Goal: Task Accomplishment & Management: Manage account settings

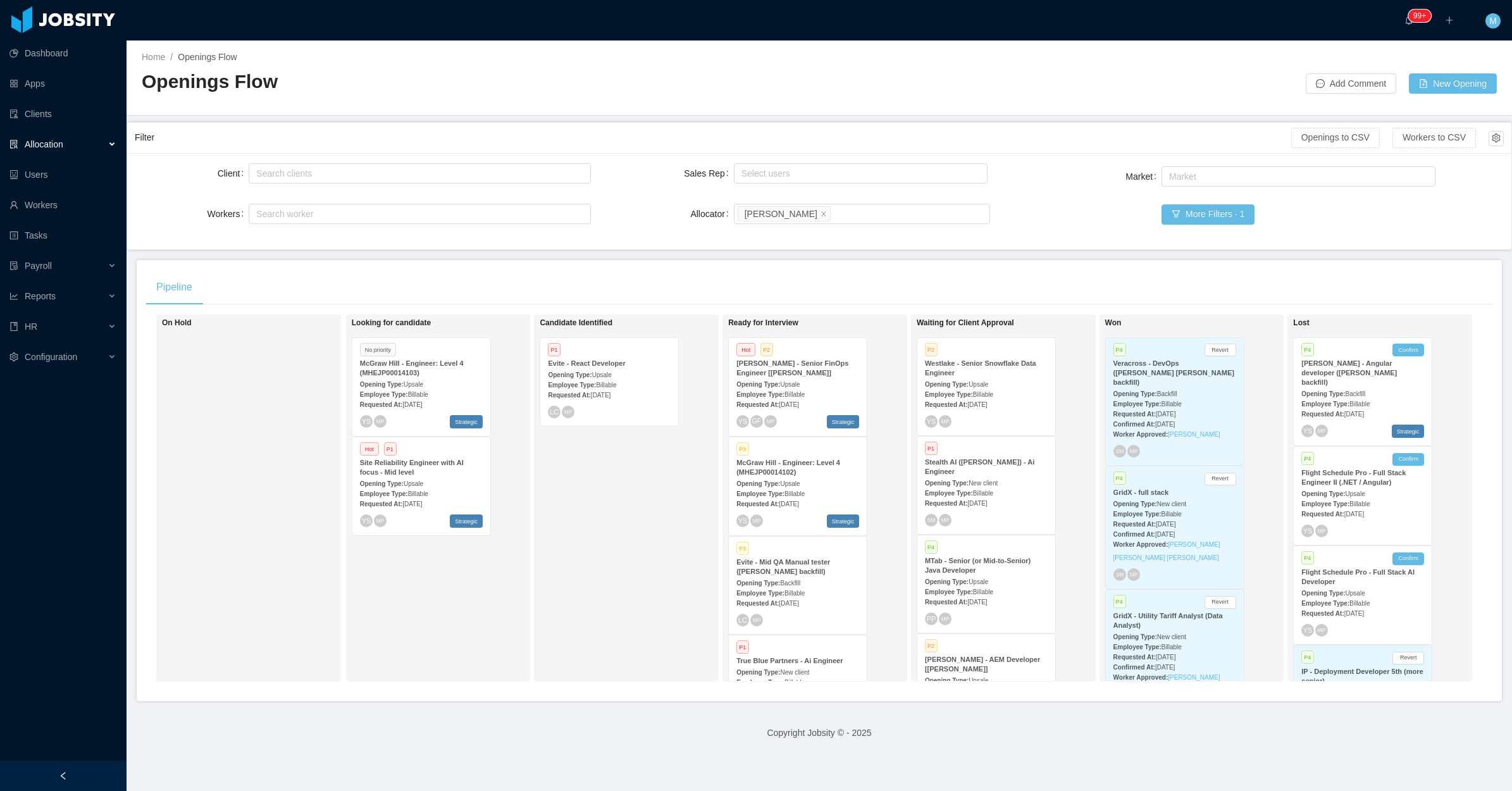
click at [585, 666] on div "Candidate Identified P1 Evite - React Developer Opening Type: Upsale Employee T…" at bounding box center [628, 498] width 177 height 356
click at [74, 763] on div at bounding box center [63, 775] width 126 height 30
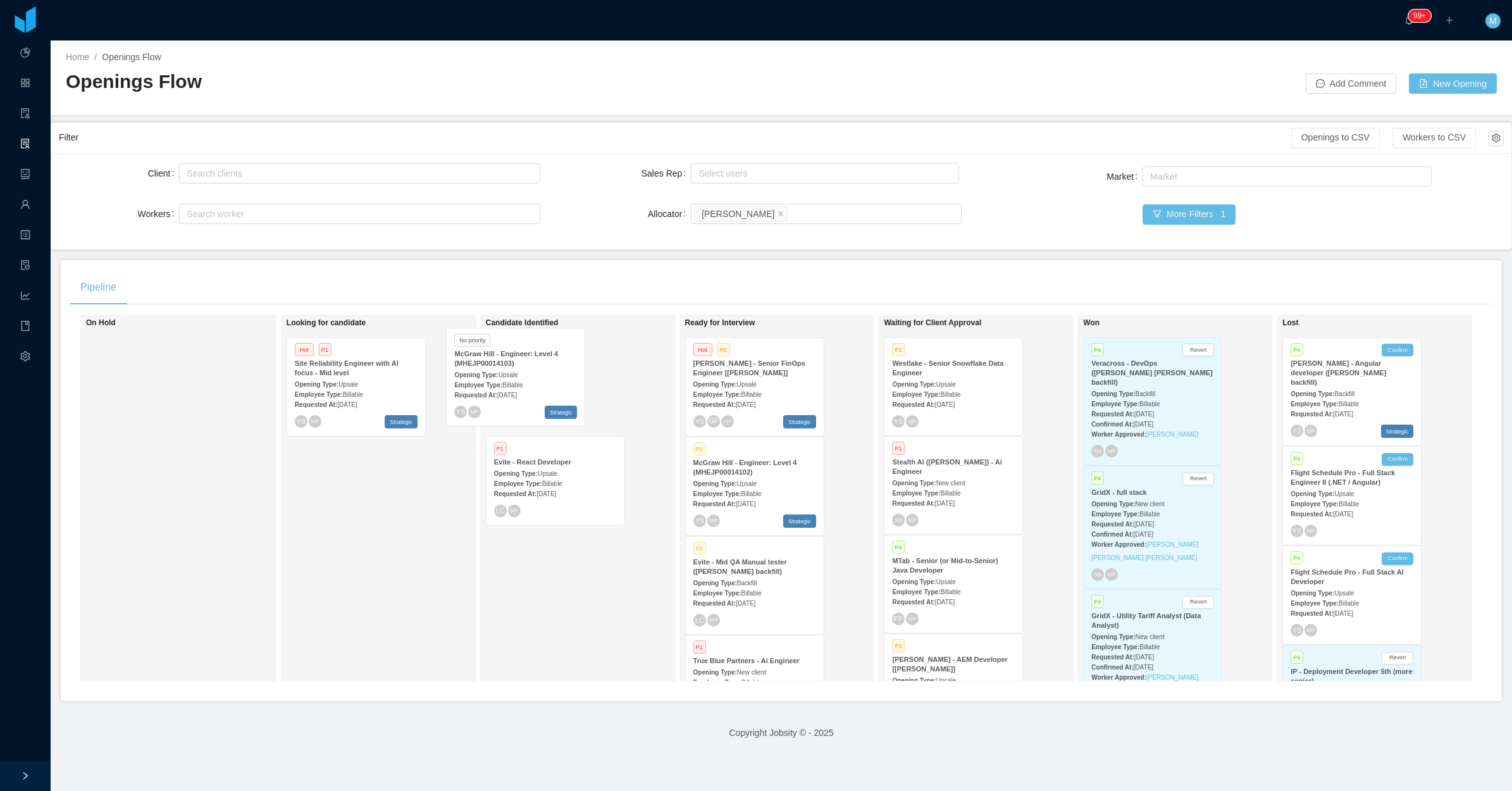
drag, startPoint x: 351, startPoint y: 403, endPoint x: 513, endPoint y: 393, distance: 162.3
click at [513, 393] on div "On Hold Looking for candidate No priority McGraw Hill - Engineer: Level 4 (MHEJ…" at bounding box center [781, 503] width 1422 height 377
click at [576, 661] on div "Candidate Identified No priority McGraw Hill - Engineer: Level 4 (MHEJP00014103…" at bounding box center [574, 498] width 177 height 356
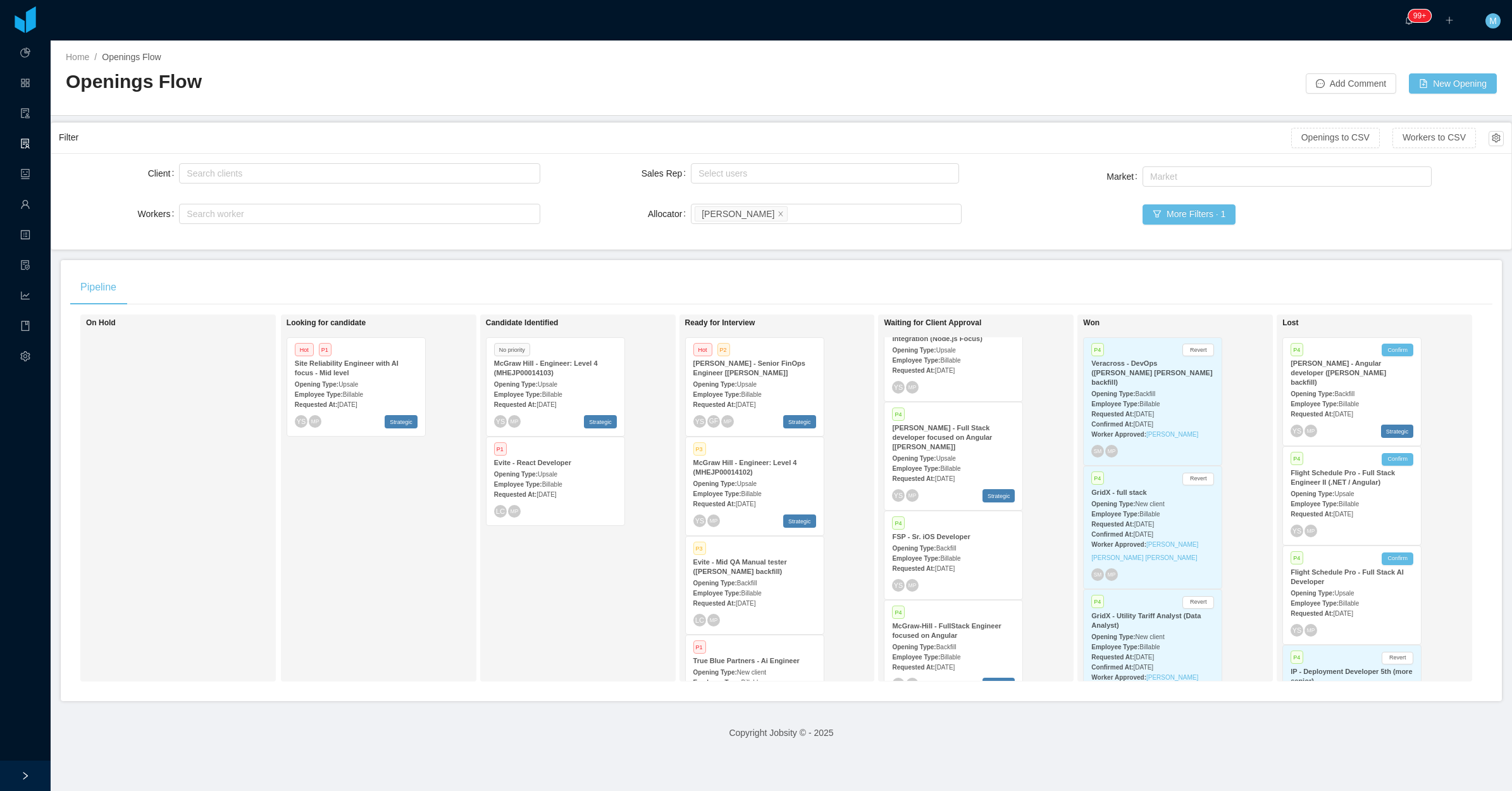
scroll to position [480, 0]
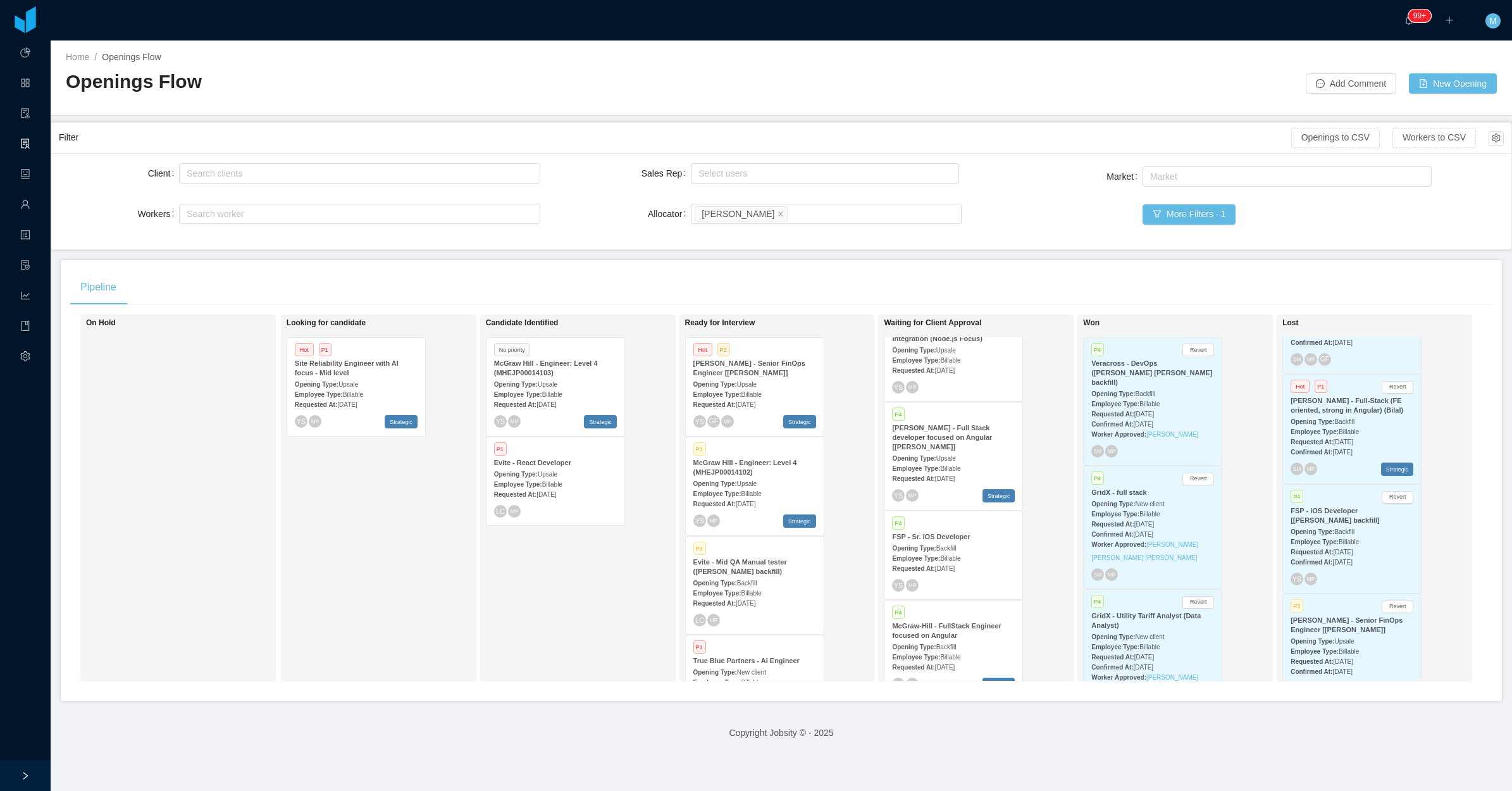
click at [1343, 557] on div "P4 Revert FSP - iOS Developer [Ivo Gimenes Dutra backfill] Opening Type: Backfi…" at bounding box center [1352, 538] width 138 height 108
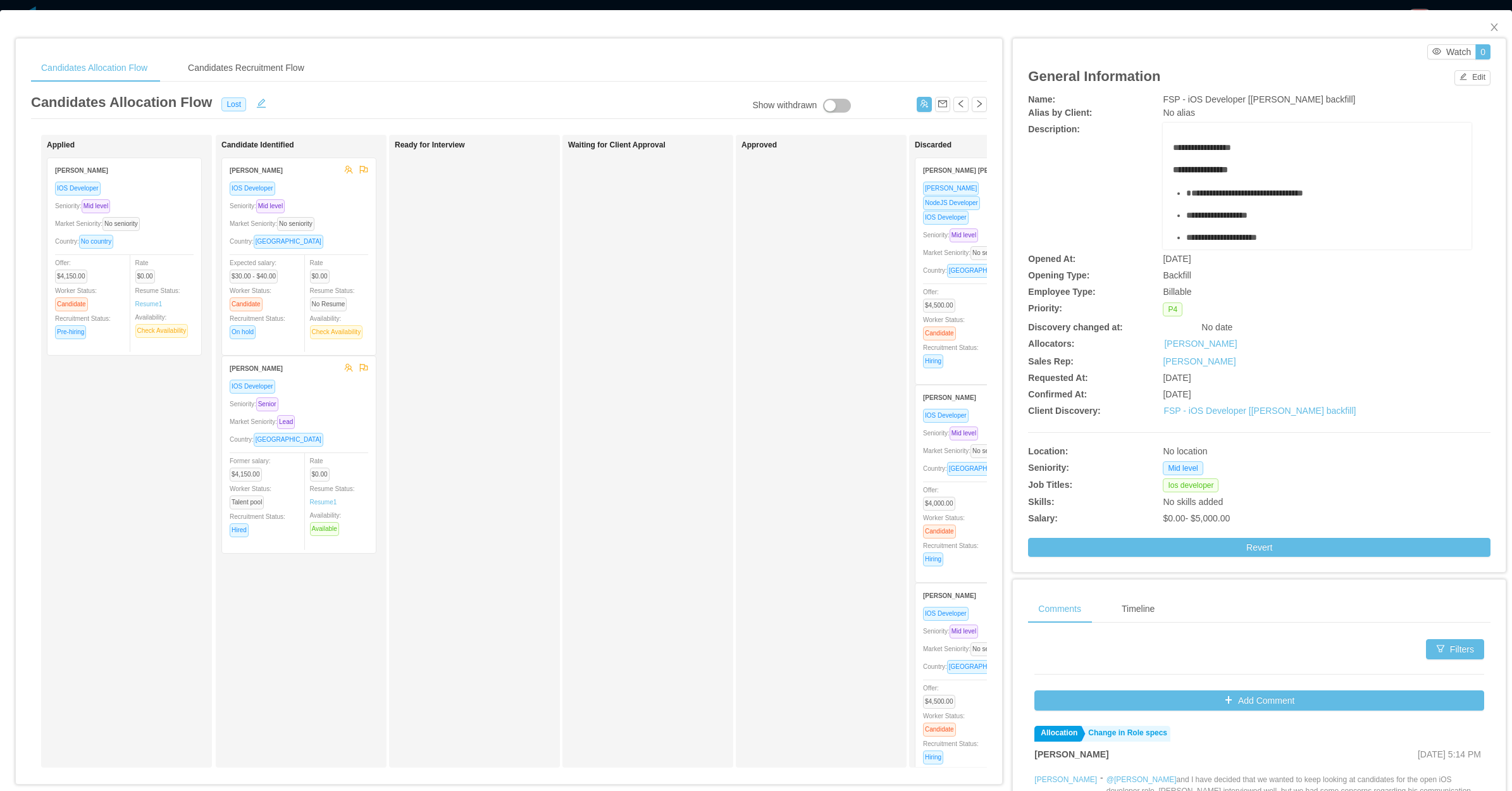
click at [703, 501] on div "Waiting for Client Approval" at bounding box center [657, 451] width 177 height 622
click at [1489, 25] on icon "icon: close" at bounding box center [1494, 27] width 10 height 10
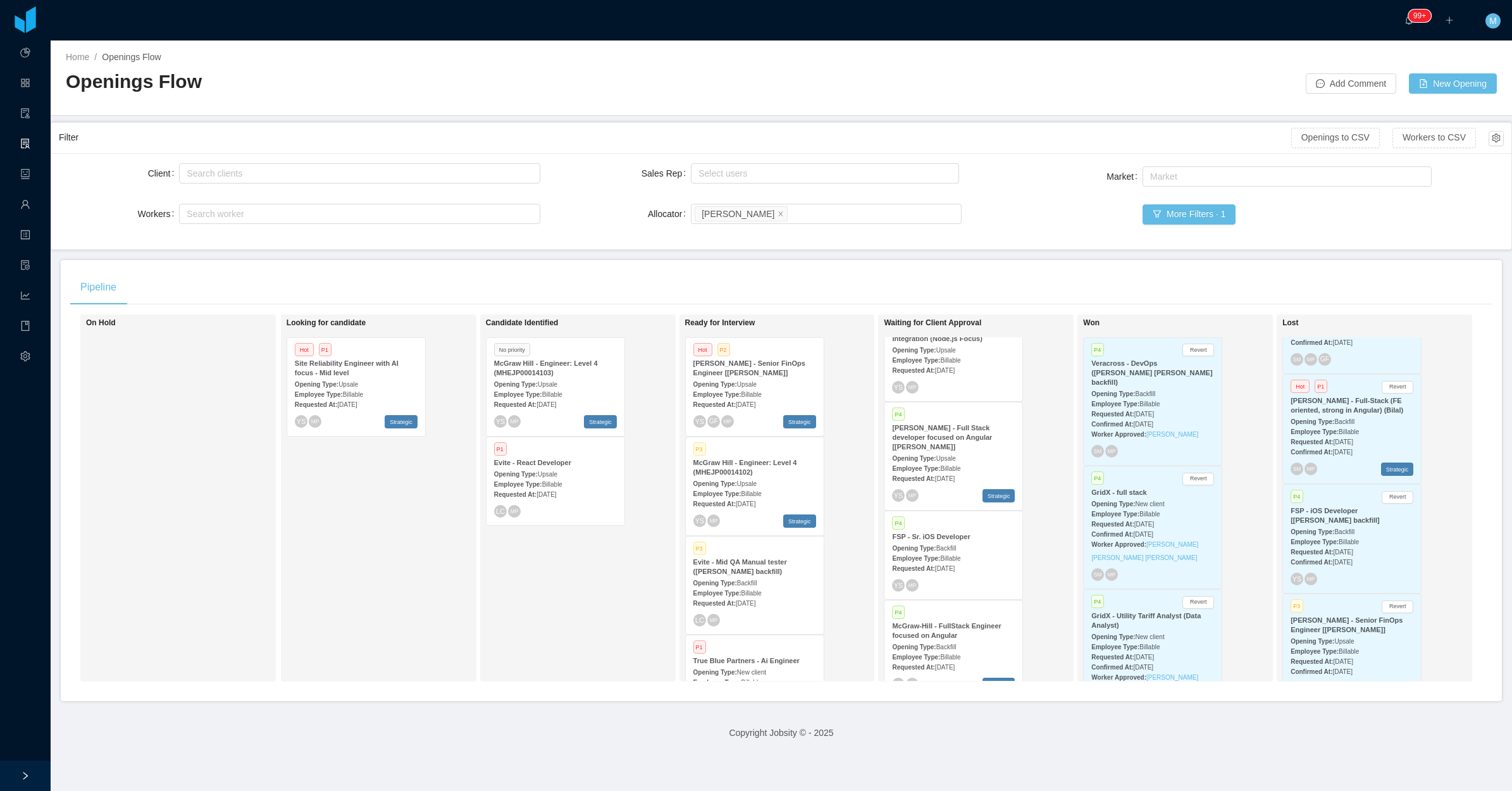
scroll to position [536, 0]
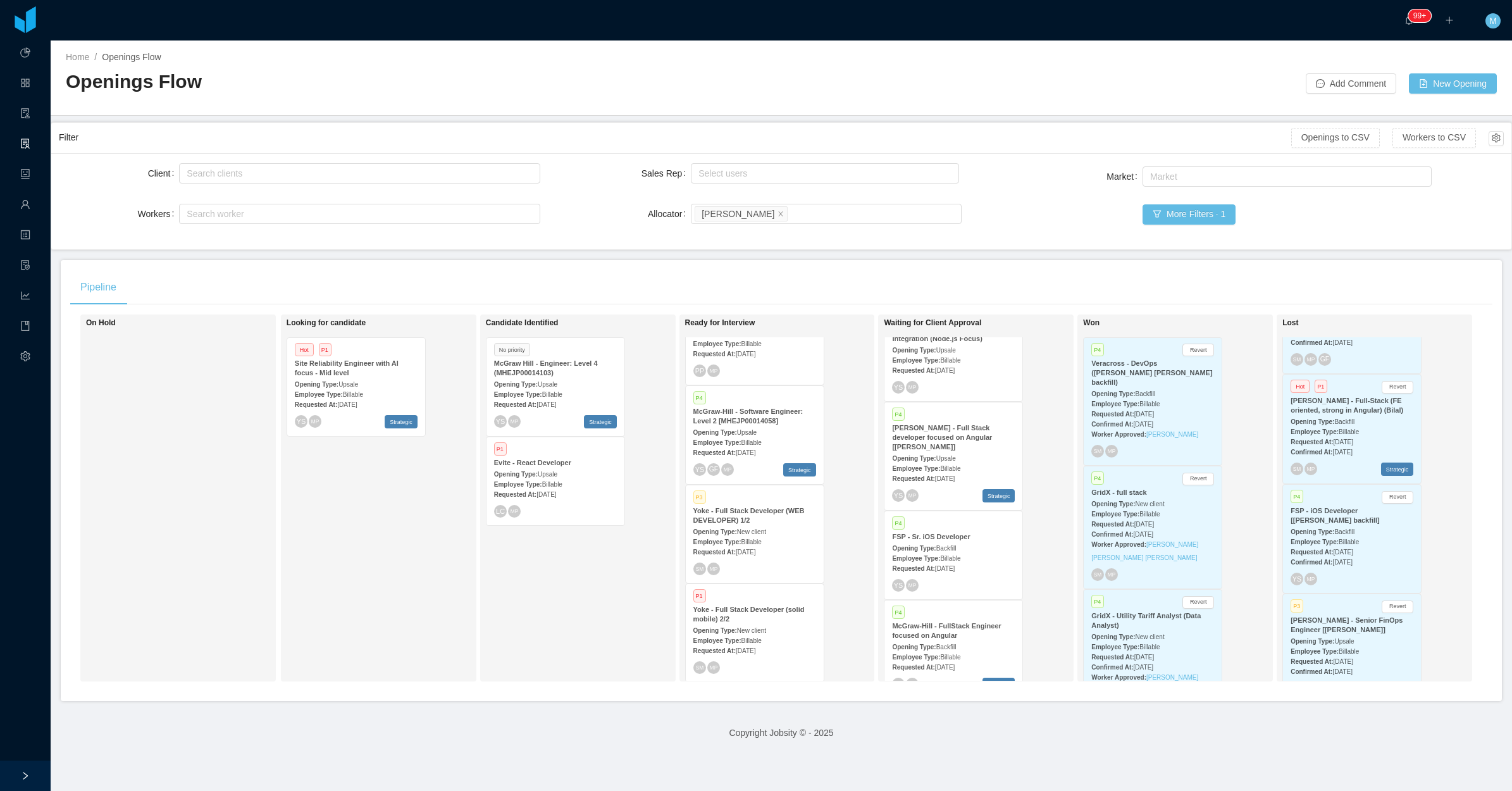
click at [758, 535] on div "Employee Type: Billable" at bounding box center [755, 541] width 123 height 13
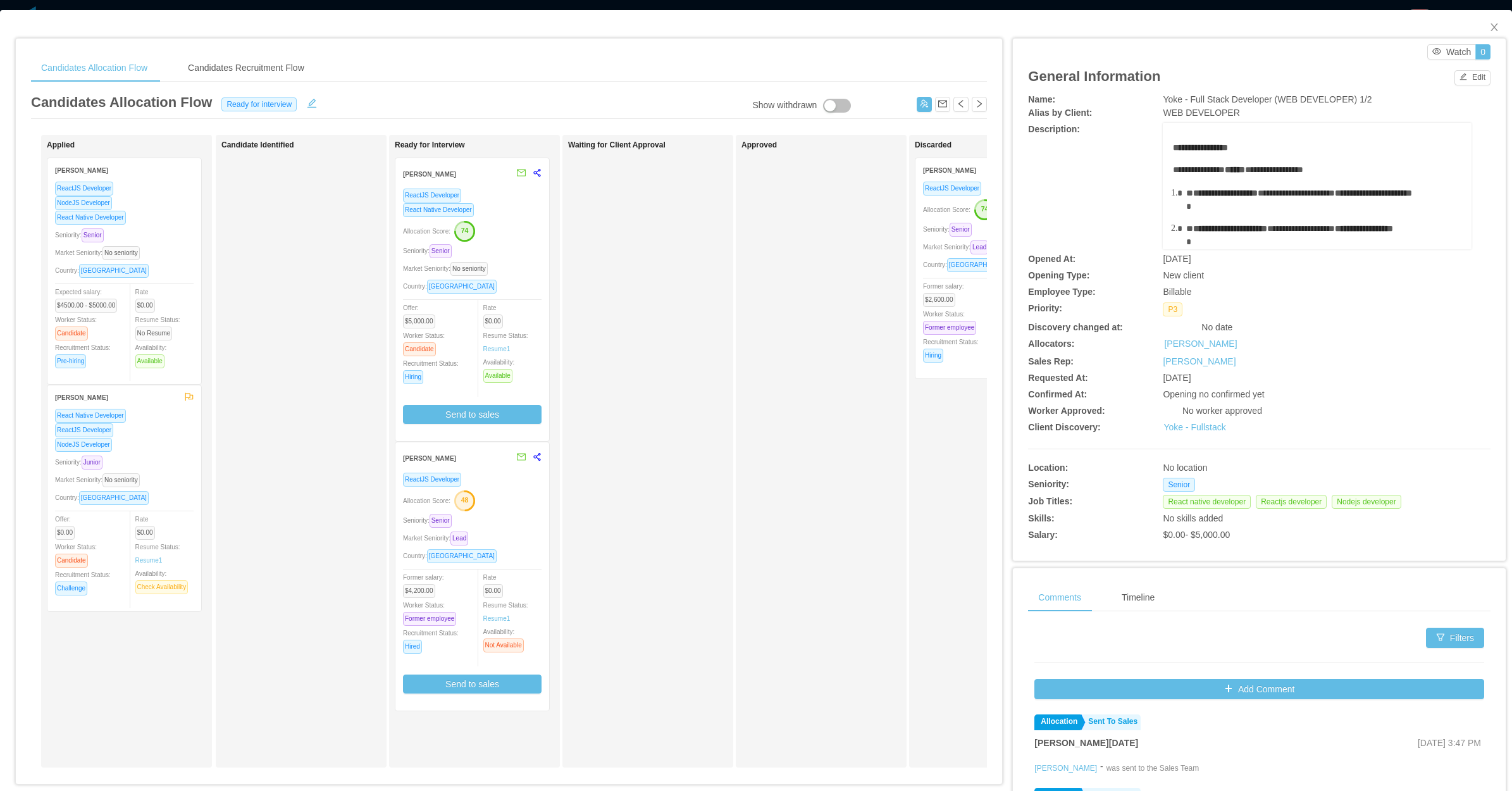
click at [659, 394] on div "Waiting for Client Approval" at bounding box center [657, 451] width 177 height 622
click at [1455, 76] on button "Edit" at bounding box center [1472, 78] width 36 height 16
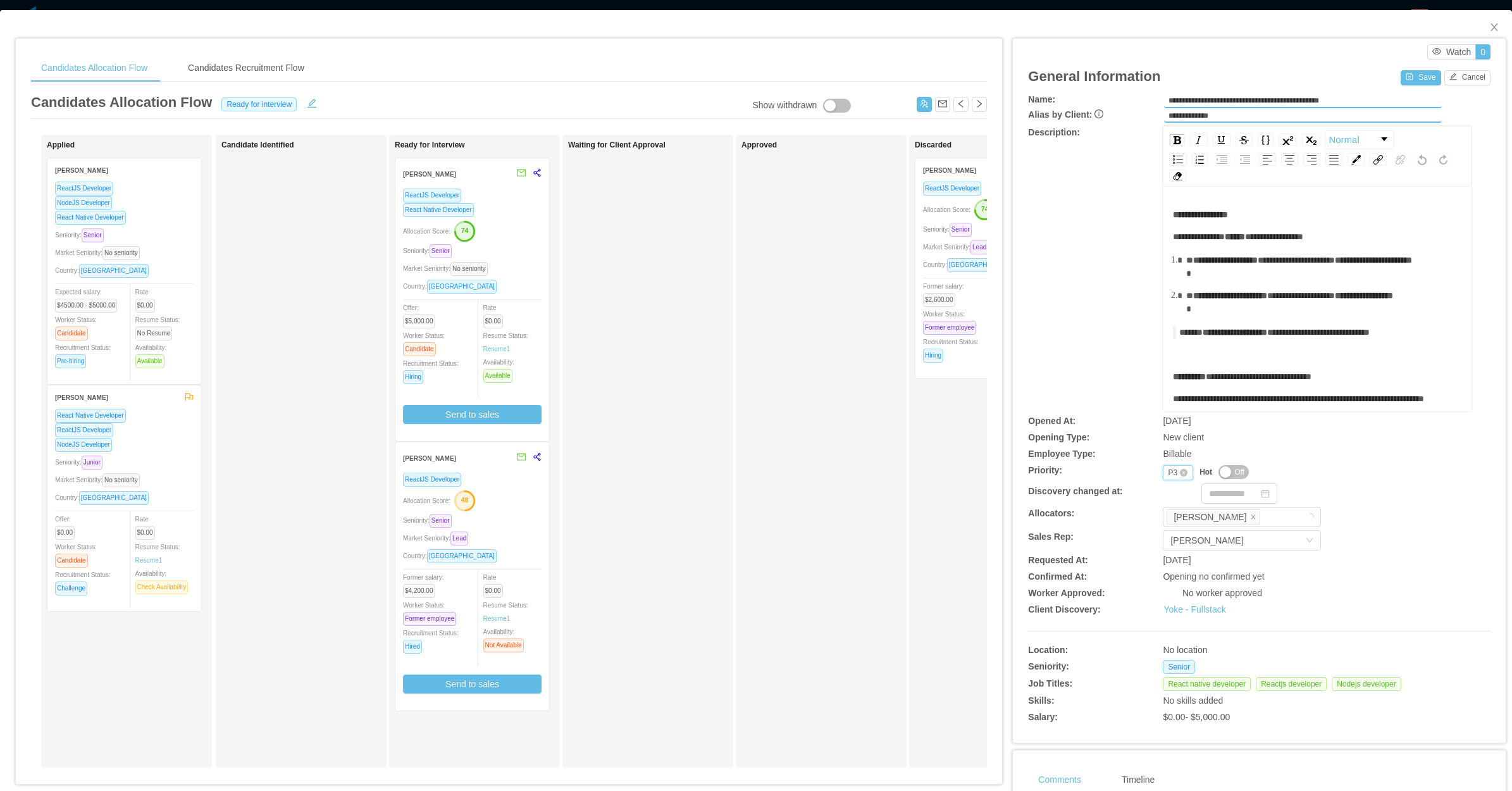
click at [1168, 476] on div "P3" at bounding box center [1172, 472] width 9 height 14
click at [1177, 549] on li "P4" at bounding box center [1169, 552] width 30 height 20
click at [1405, 66] on div "General Information Save Cancel" at bounding box center [1259, 76] width 463 height 33
click at [1403, 71] on div "Save Cancel" at bounding box center [1446, 76] width 90 height 18
drag, startPoint x: 1403, startPoint y: 71, endPoint x: 1345, endPoint y: 76, distance: 58.2
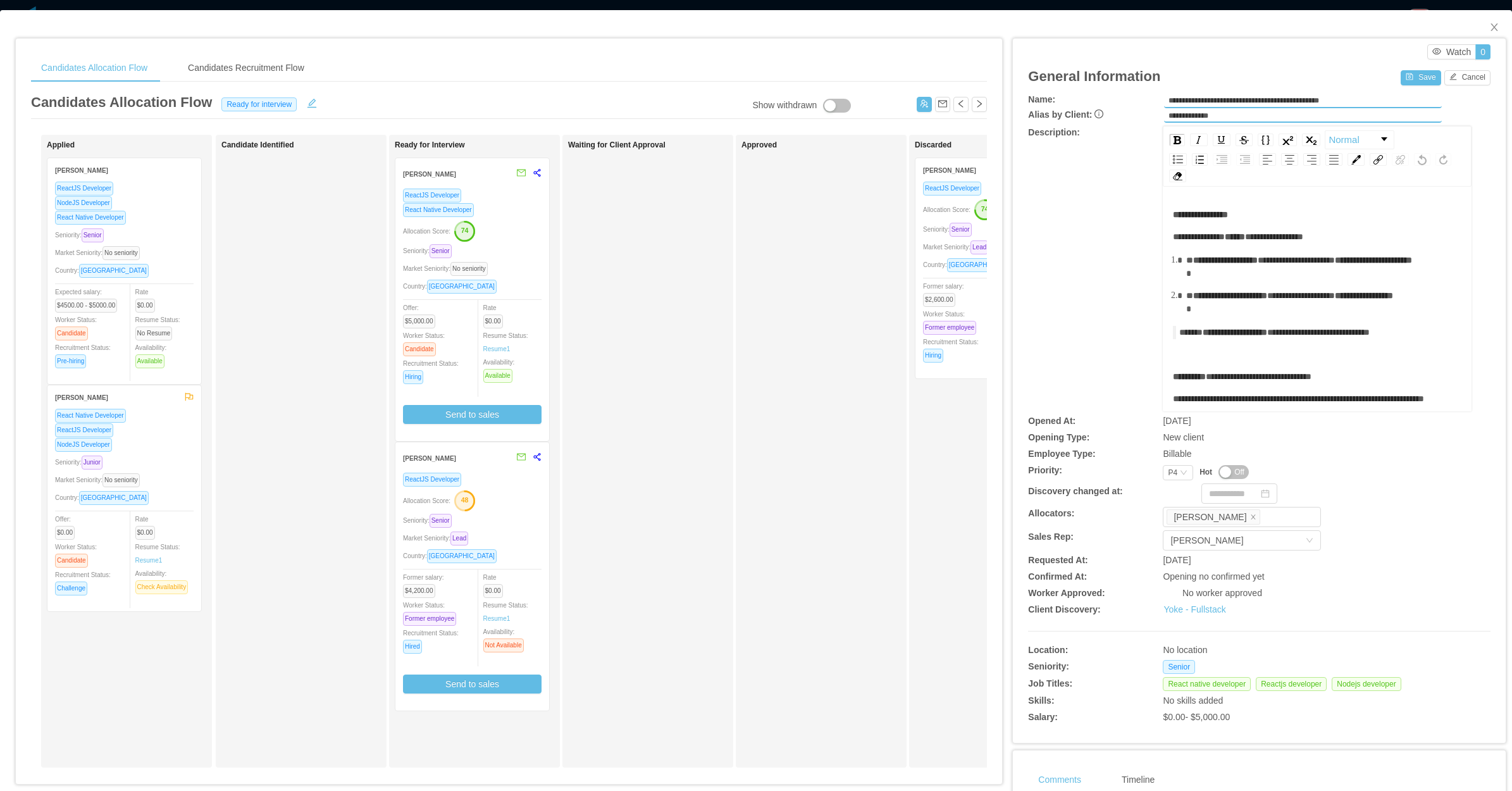
click at [1287, 74] on div "General Information Save Cancel" at bounding box center [1259, 76] width 463 height 33
click at [1408, 74] on button "Save" at bounding box center [1421, 78] width 40 height 16
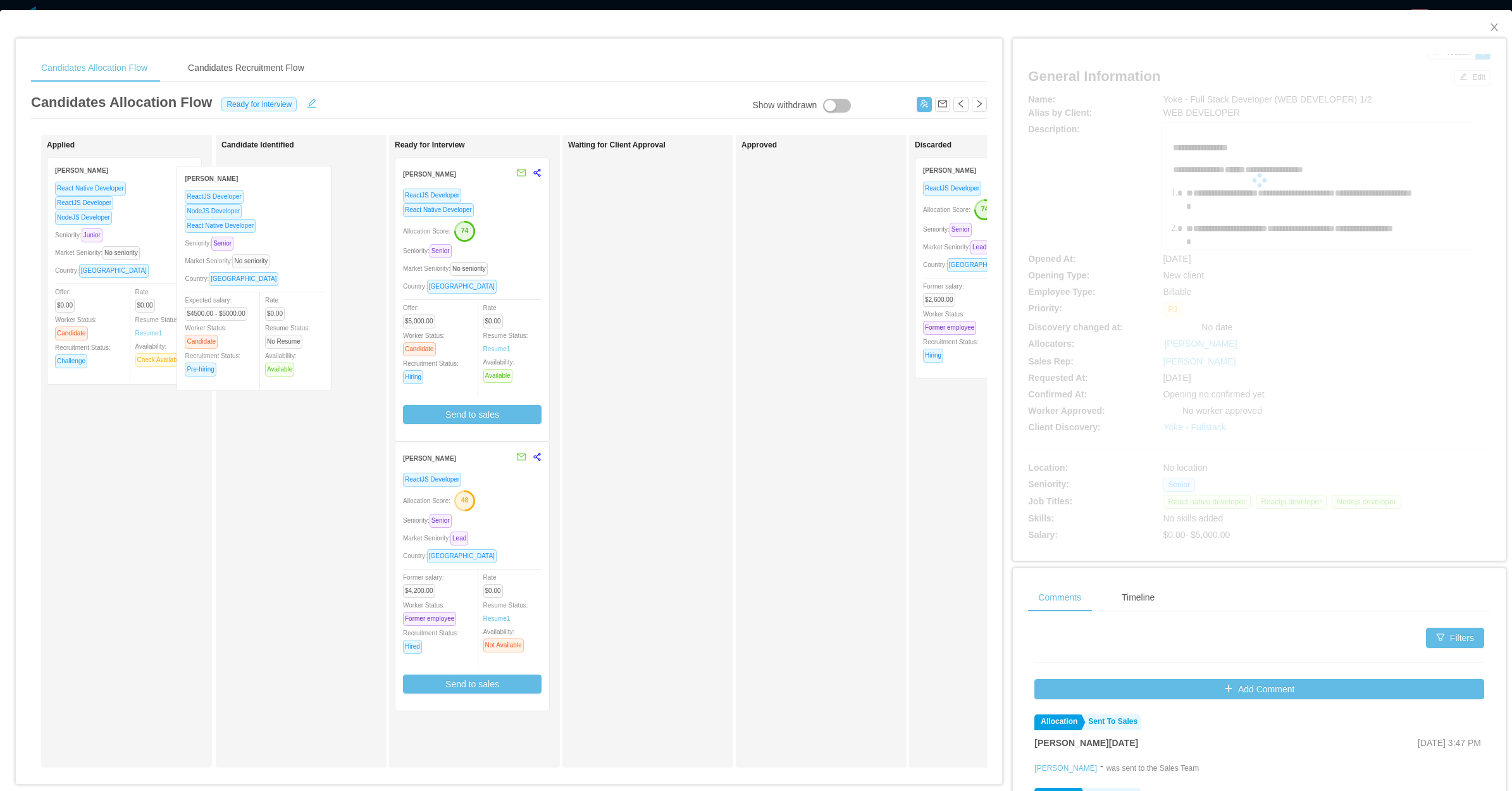
drag, startPoint x: 131, startPoint y: 255, endPoint x: 225, endPoint y: 266, distance: 94.6
click at [225, 266] on div "Applied Victor Barros ReactJS Developer NodeJS Developer React Native Developer…" at bounding box center [509, 456] width 956 height 643
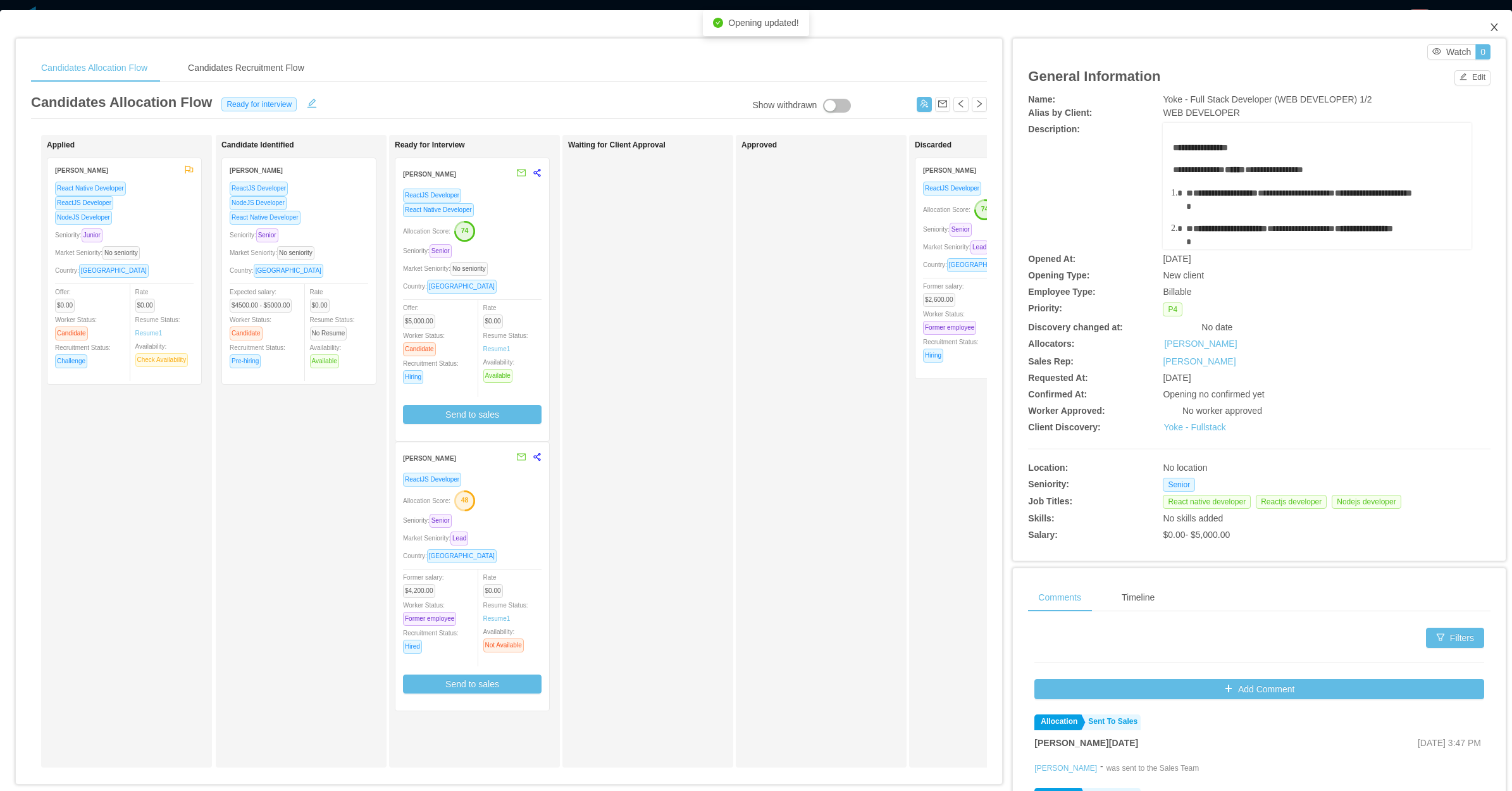
drag, startPoint x: 1491, startPoint y: 22, endPoint x: 1484, endPoint y: 22, distance: 7.0
click at [1491, 21] on span "Close" at bounding box center [1494, 28] width 35 height 35
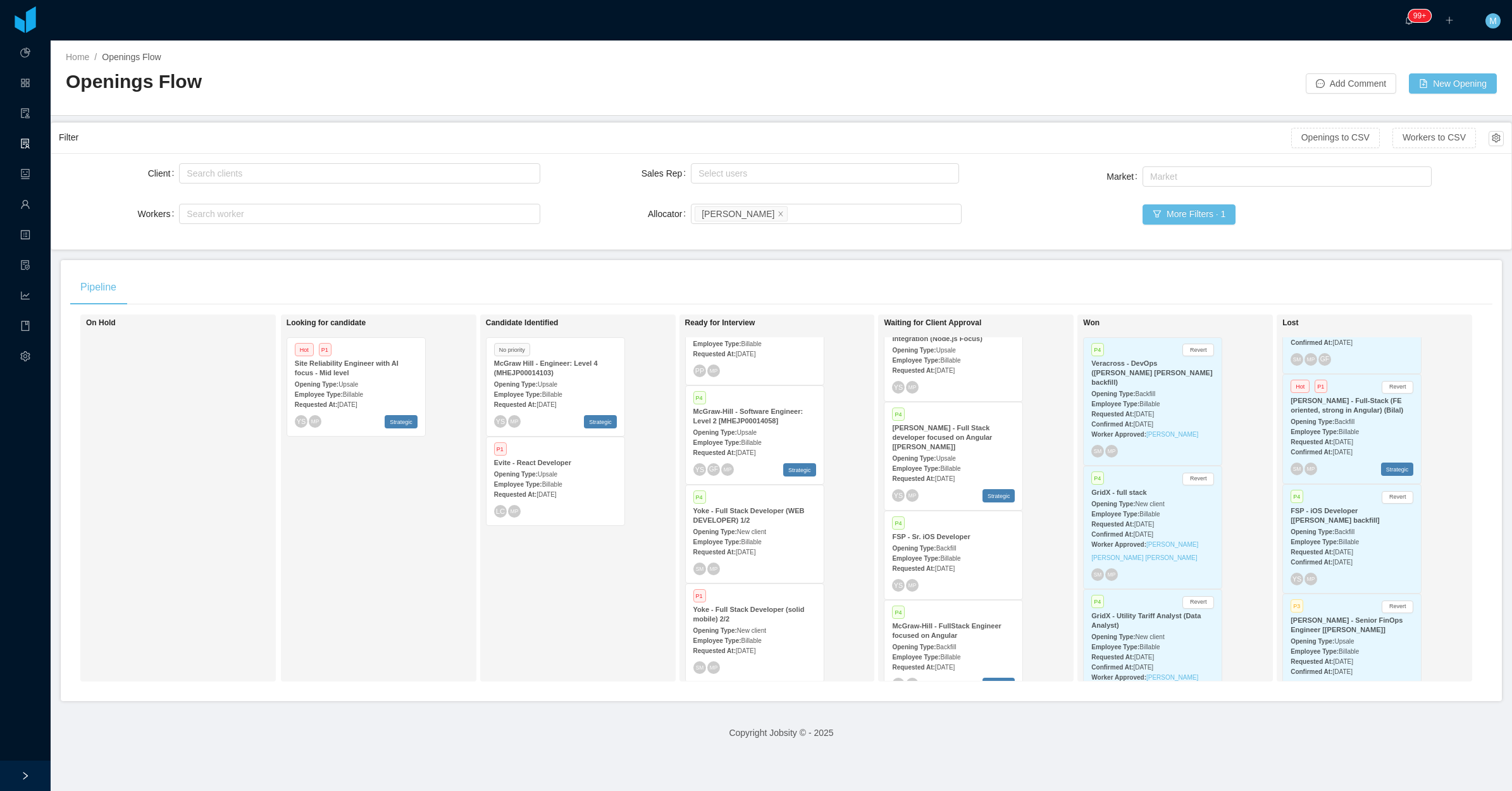
click at [542, 481] on span "Billable" at bounding box center [552, 484] width 20 height 7
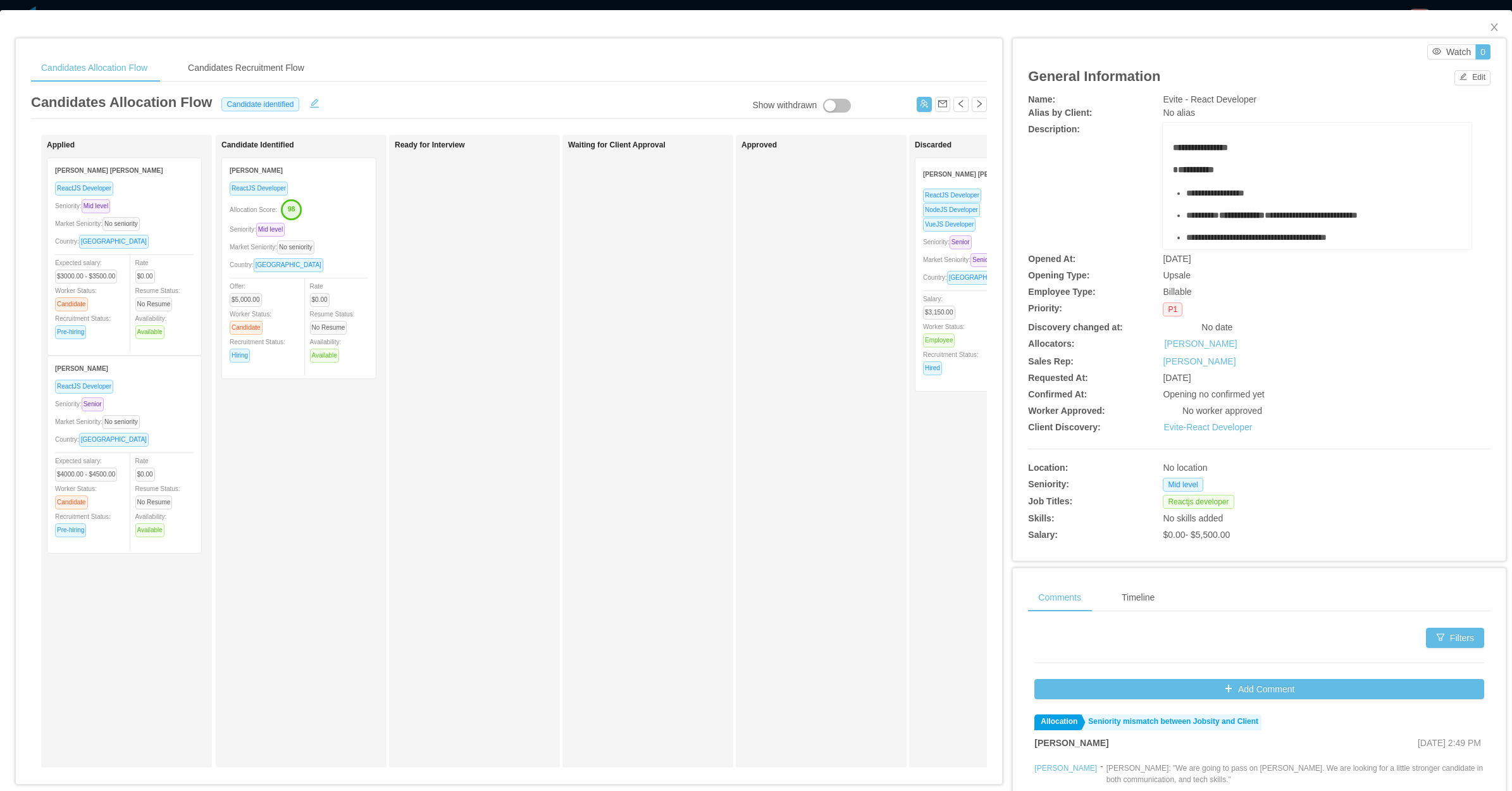
click at [333, 266] on div "Country: Dominican Republic" at bounding box center [299, 265] width 138 height 15
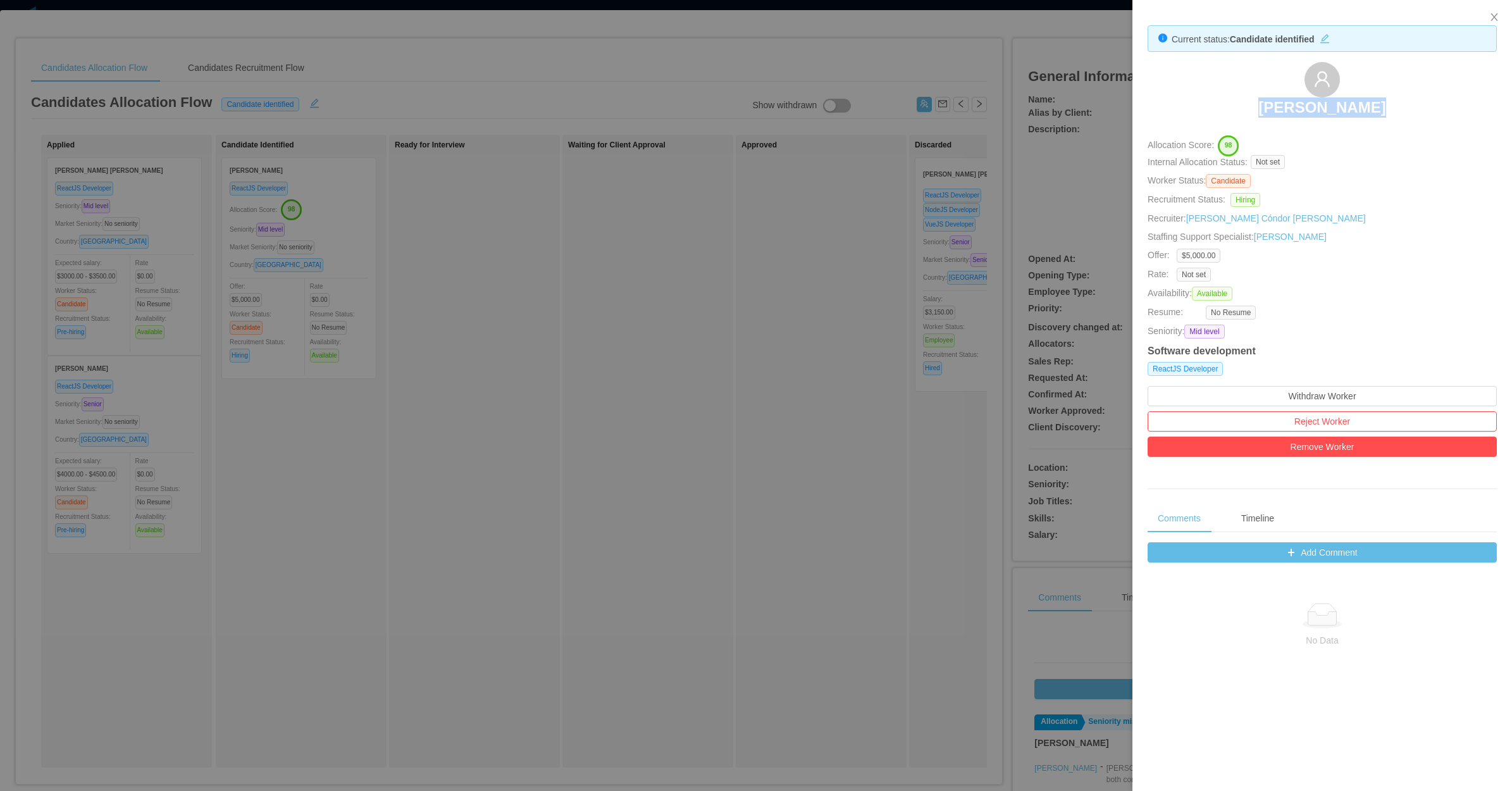
drag, startPoint x: 1219, startPoint y: 90, endPoint x: 1415, endPoint y: 100, distance: 196.3
click at [1415, 100] on div "Wandy Santana" at bounding box center [1322, 94] width 350 height 64
copy h3 "Wandy Santana"
drag, startPoint x: 1415, startPoint y: 100, endPoint x: 359, endPoint y: 405, distance: 1099.2
click at [429, 403] on div at bounding box center [756, 396] width 1512 height 791
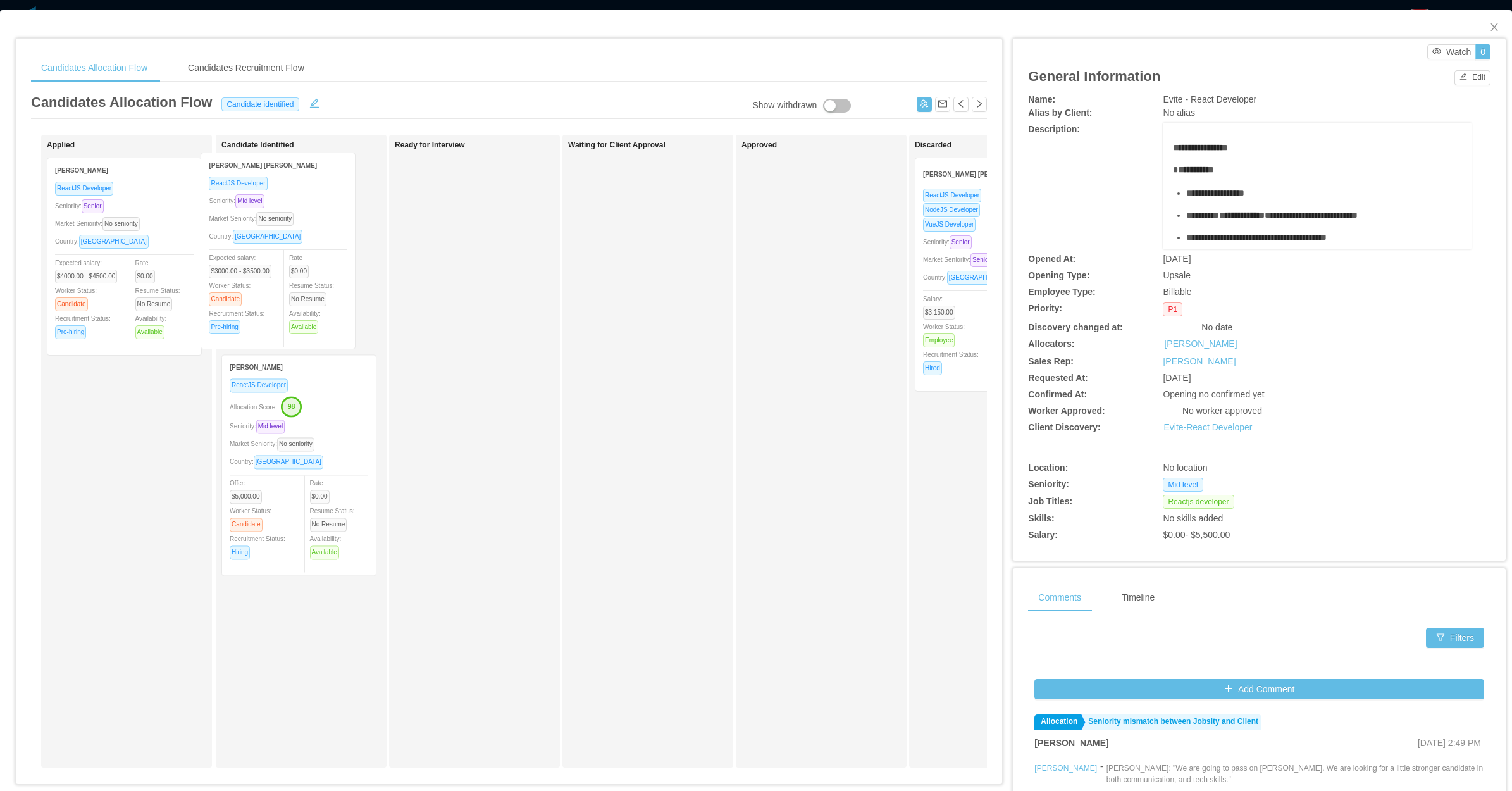
drag, startPoint x: 169, startPoint y: 316, endPoint x: 323, endPoint y: 311, distance: 154.1
click at [323, 311] on div "Applied Francisco Duran Gonzalez ReactJS Developer Seniority: Mid level Market …" at bounding box center [509, 456] width 956 height 643
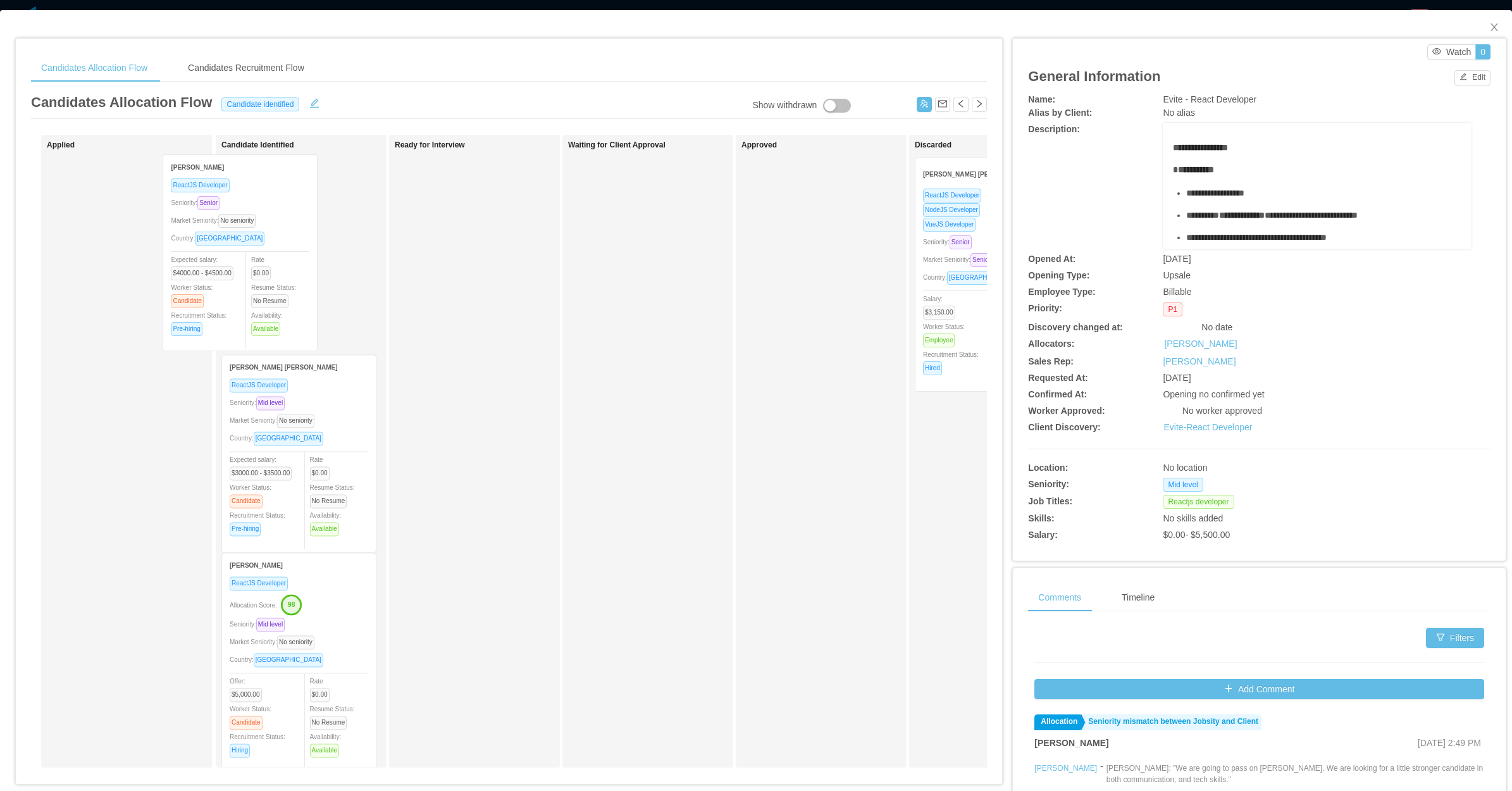
drag, startPoint x: 169, startPoint y: 311, endPoint x: 298, endPoint y: 305, distance: 129.1
click at [298, 305] on div "Applied Leandro Tercette ReactJS Developer Seniority: Senior Market Seniority: …" at bounding box center [509, 456] width 956 height 643
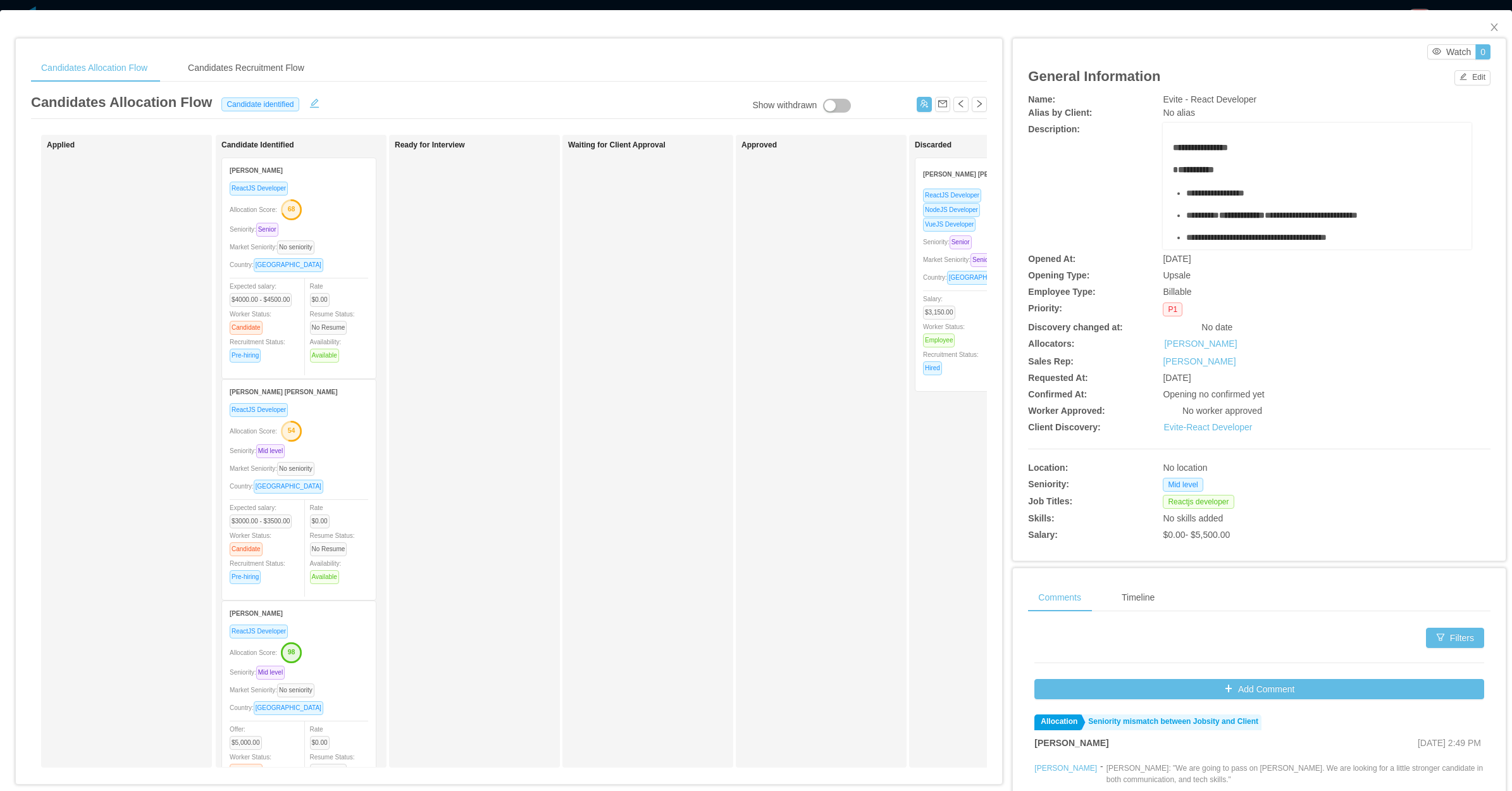
click at [658, 456] on div "Waiting for Client Approval" at bounding box center [657, 451] width 177 height 622
click at [1463, 80] on button "Edit" at bounding box center [1472, 78] width 36 height 16
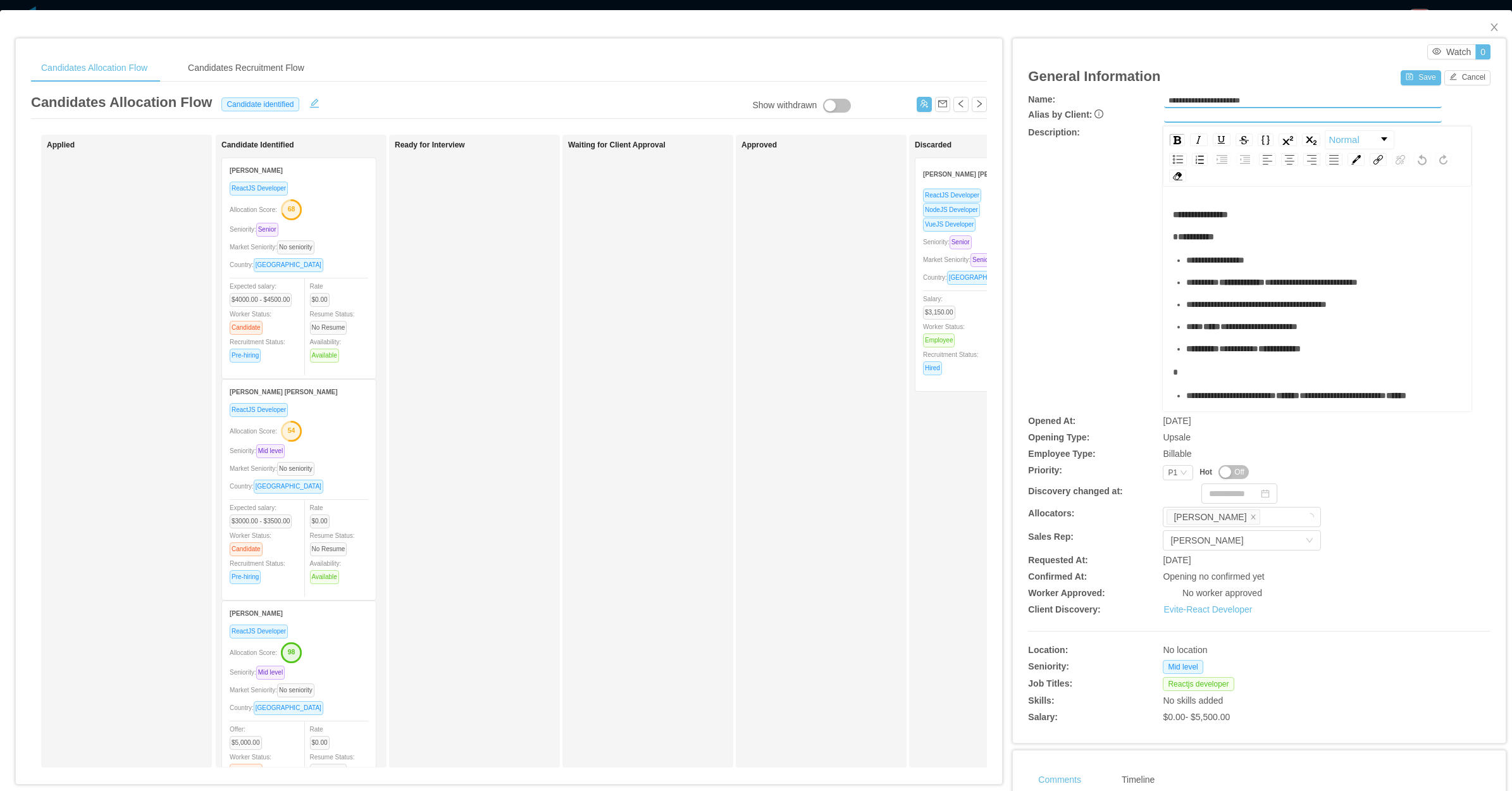
click at [1153, 470] on div "Priority:" at bounding box center [1105, 470] width 155 height 13
click at [1168, 468] on div "P1" at bounding box center [1172, 472] width 9 height 14
click at [1165, 552] on li "P4" at bounding box center [1169, 552] width 30 height 20
click at [1417, 80] on button "Save" at bounding box center [1421, 78] width 40 height 16
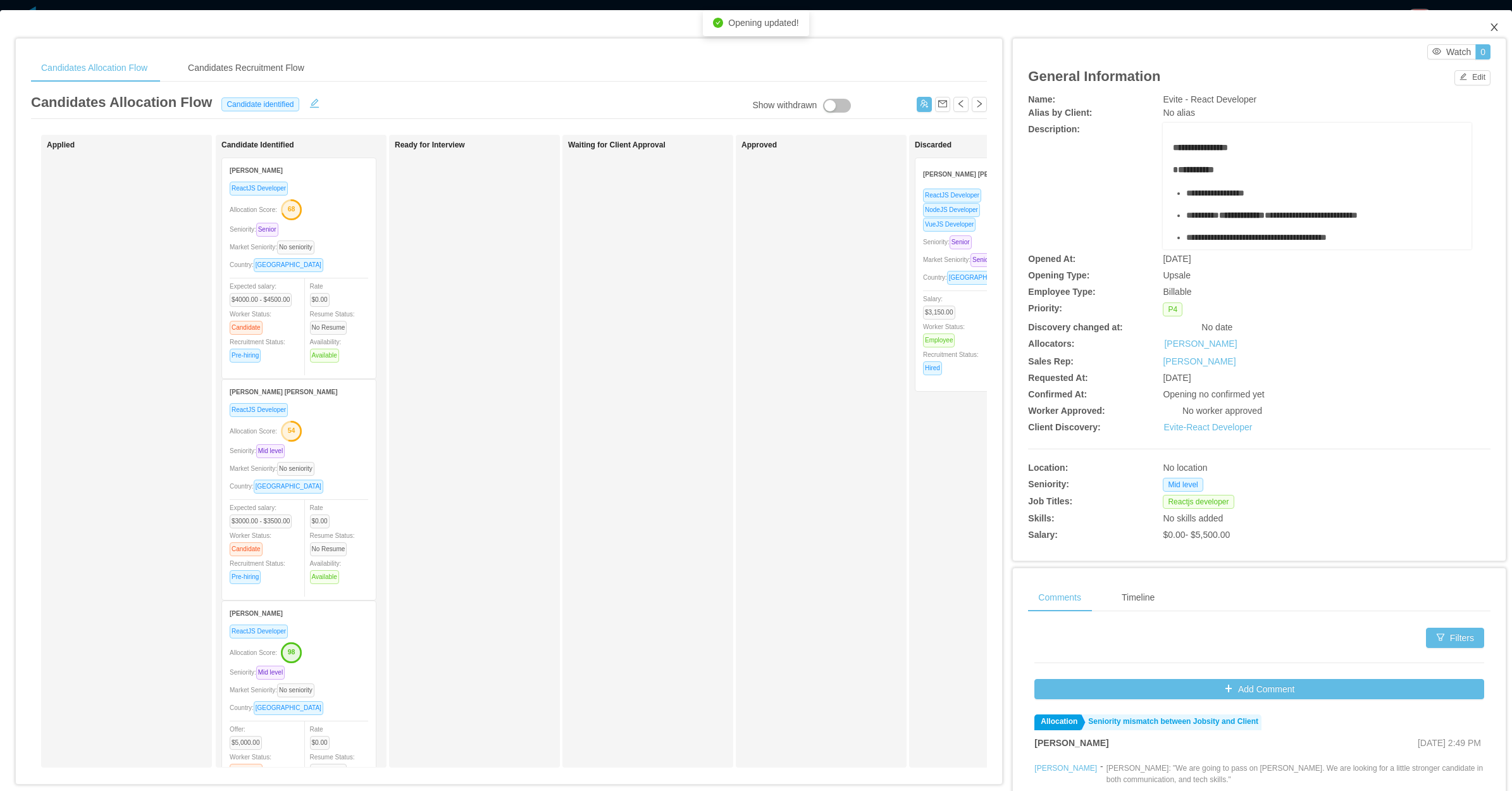
click at [1489, 23] on icon "icon: close" at bounding box center [1494, 27] width 10 height 10
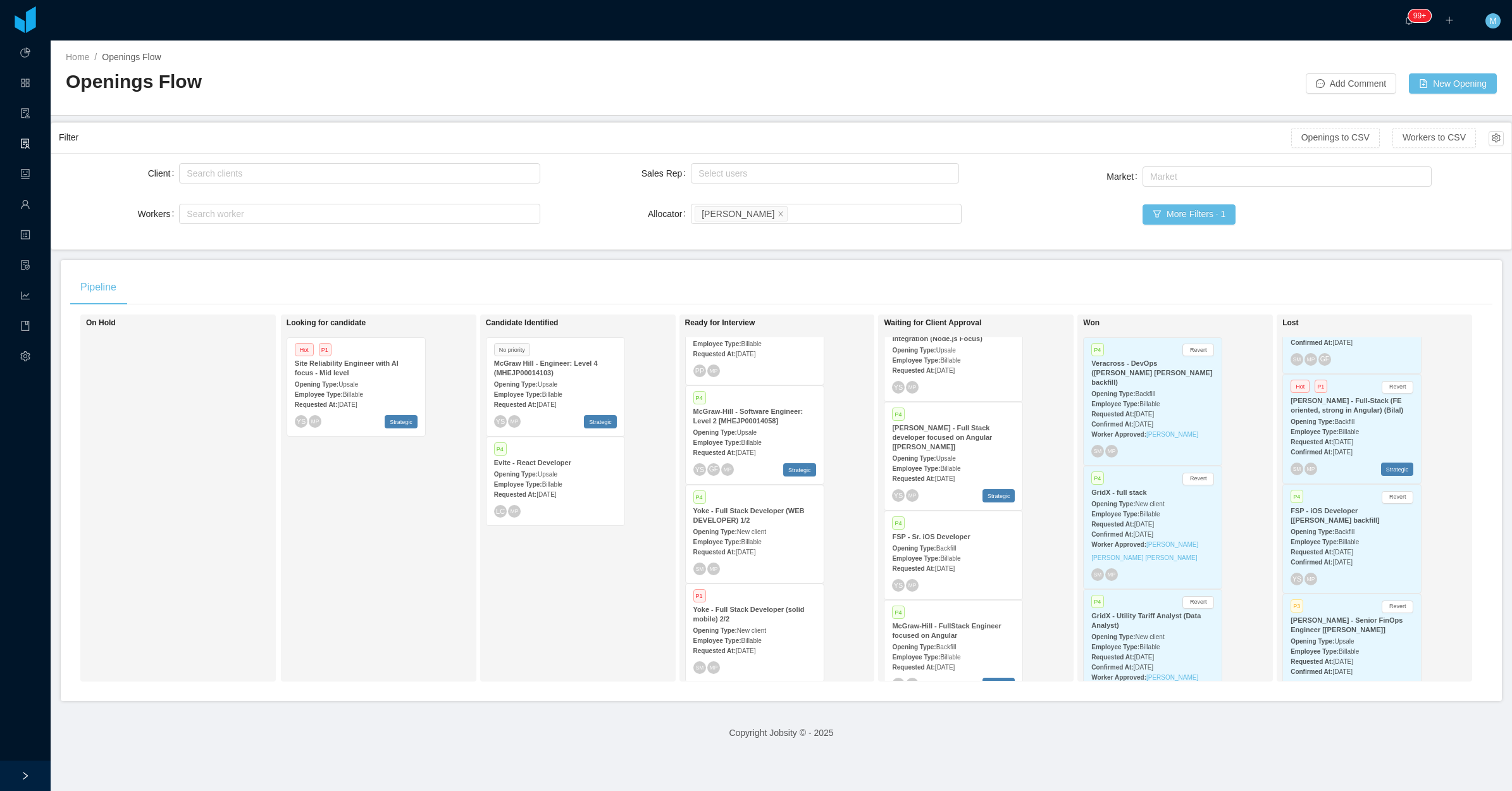
click at [561, 391] on div "Employee Type: Billable" at bounding box center [556, 393] width 123 height 13
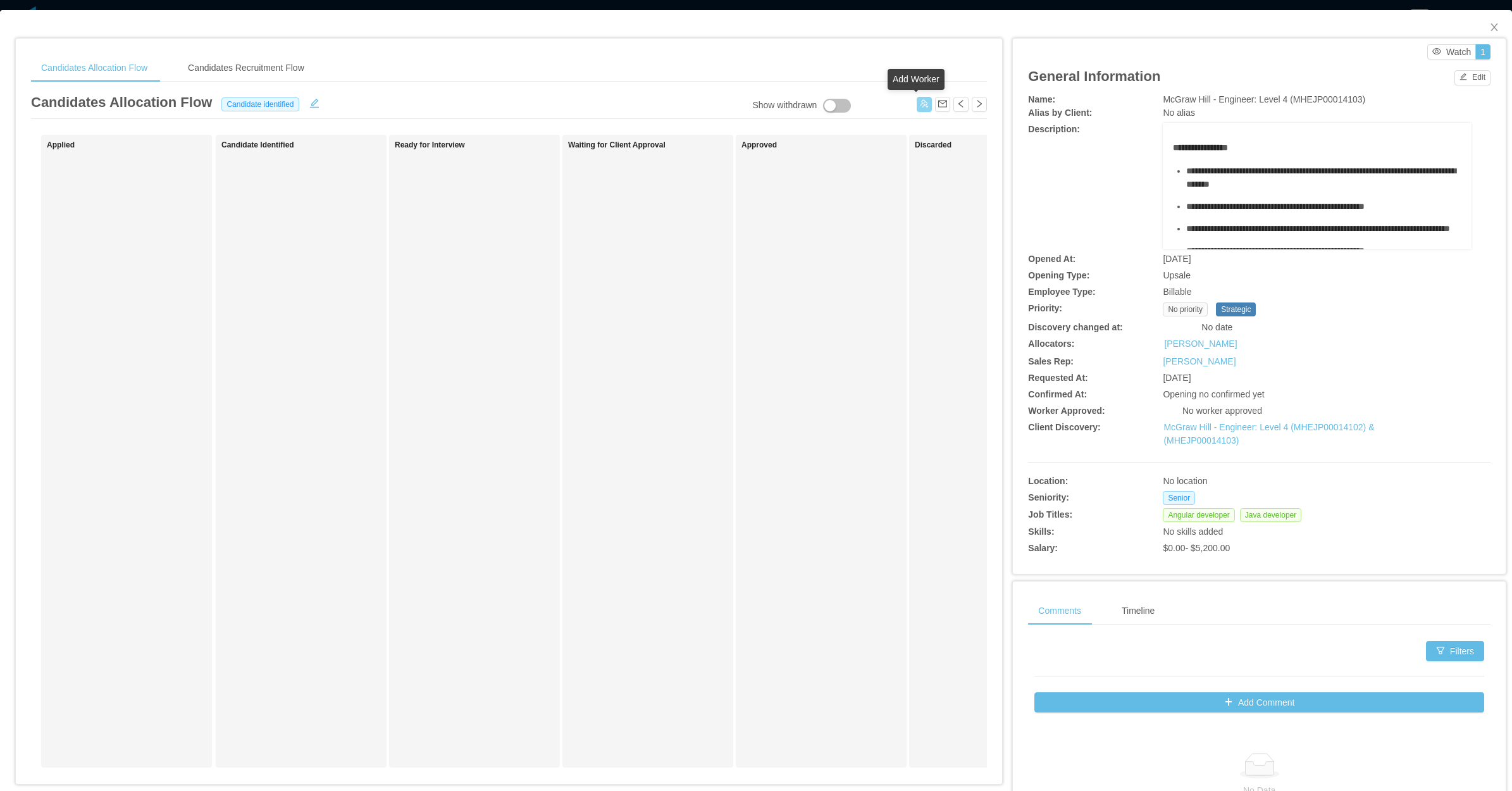
click at [917, 111] on button "button" at bounding box center [924, 105] width 16 height 16
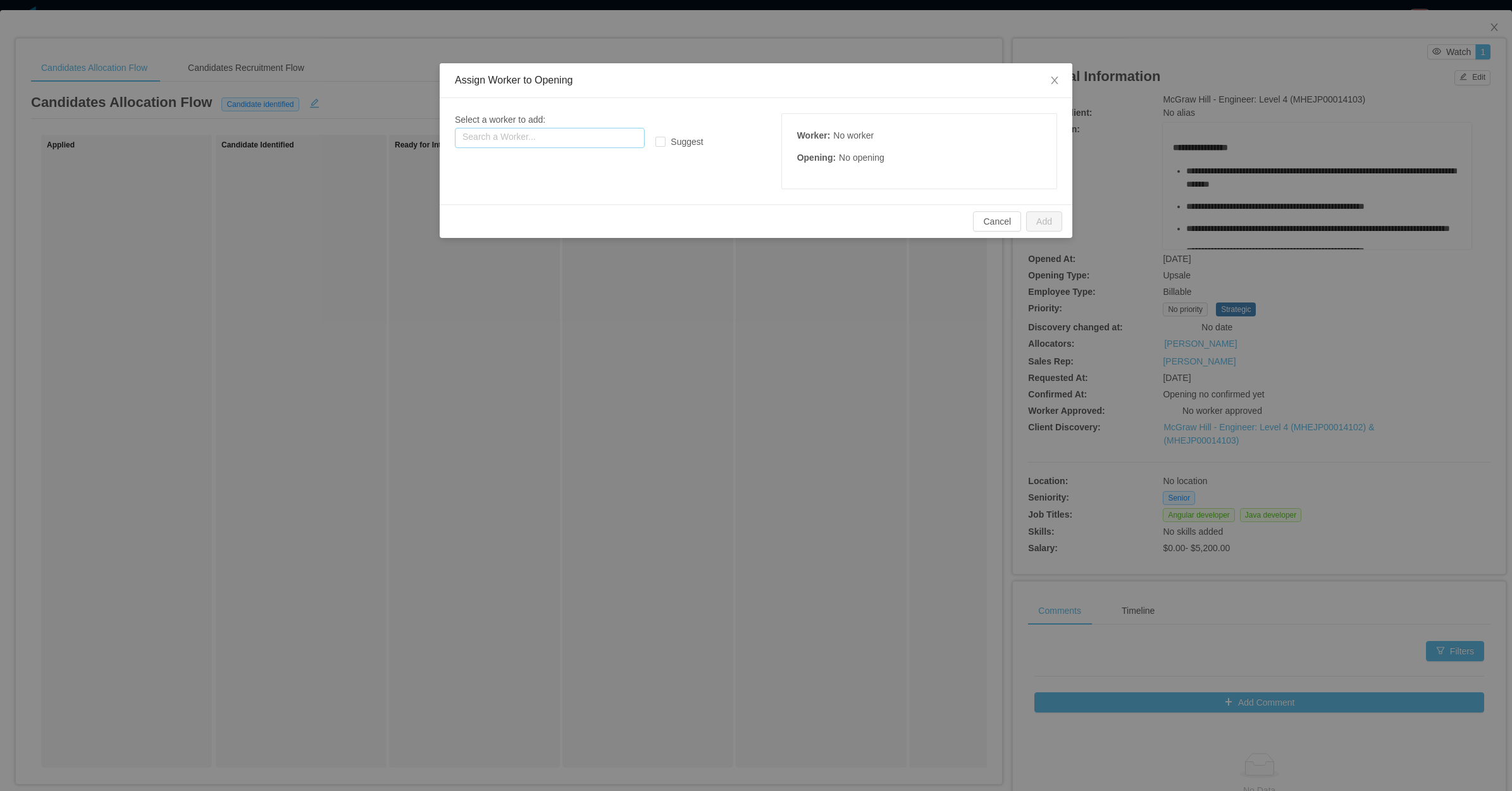
click at [612, 134] on input "text" at bounding box center [549, 138] width 190 height 20
paste input "**********"
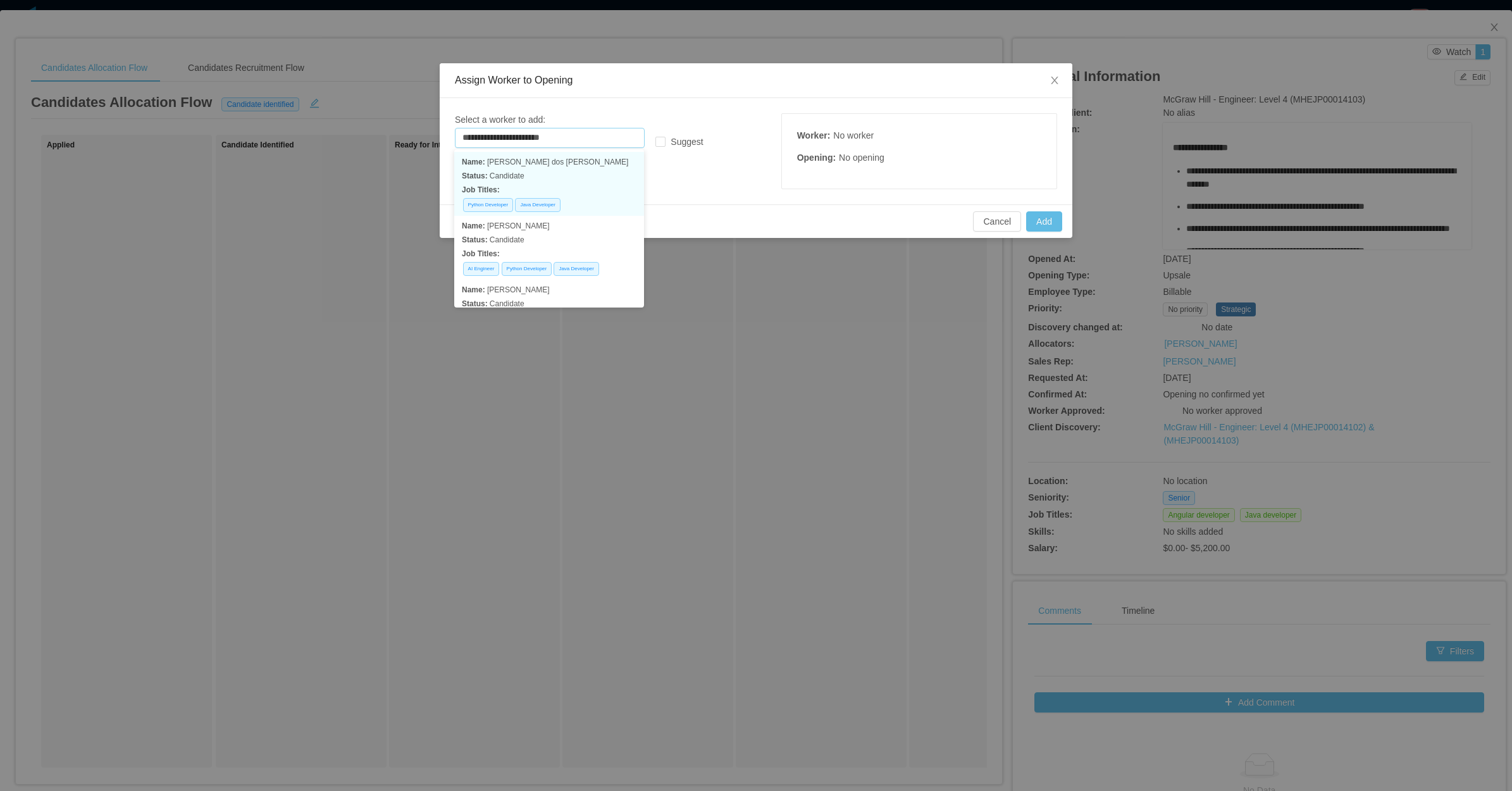
click at [547, 175] on p "Status: Candidate" at bounding box center [549, 176] width 174 height 14
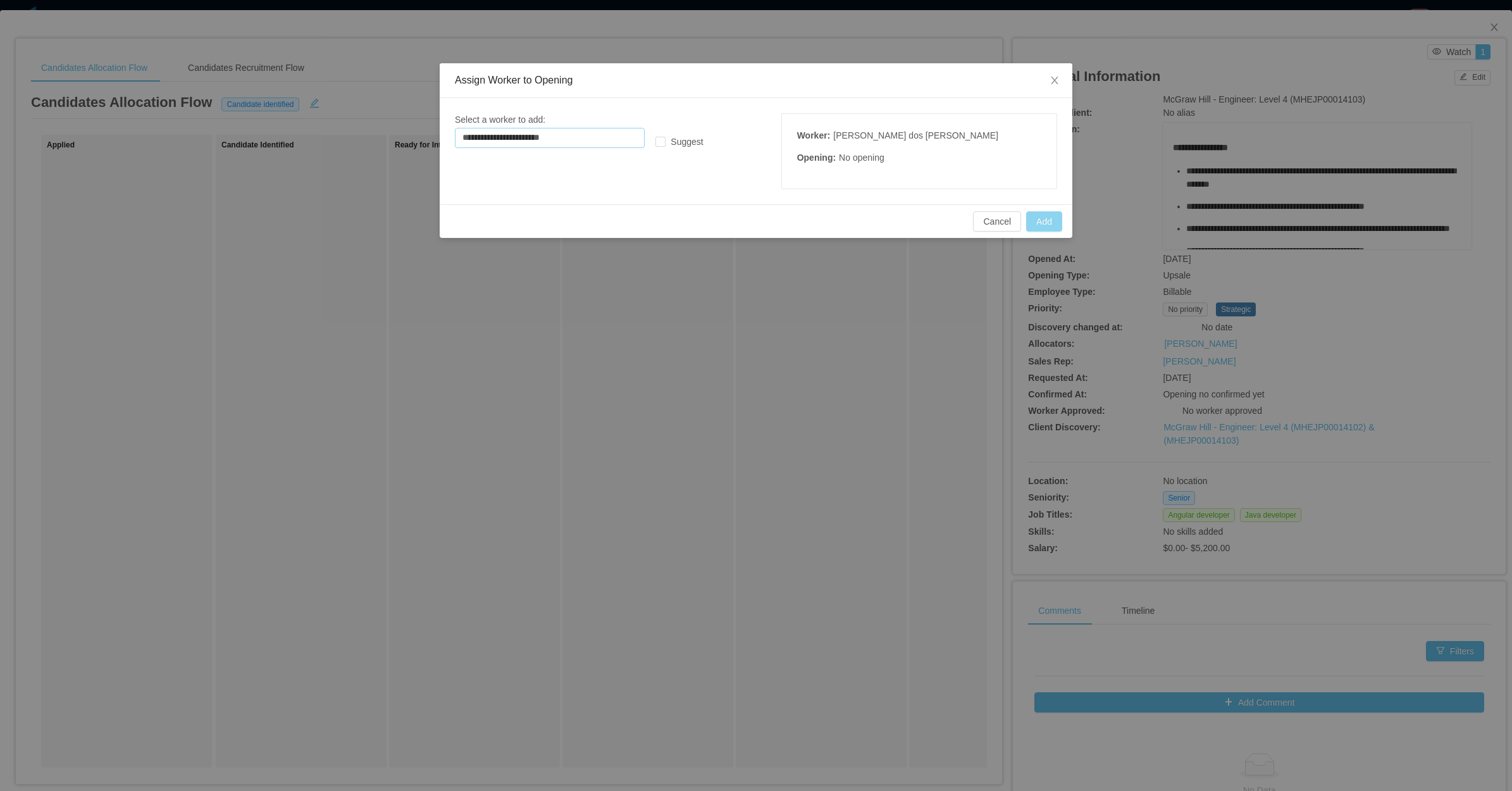
type input "**********"
click at [1037, 231] on button "Add" at bounding box center [1044, 221] width 36 height 20
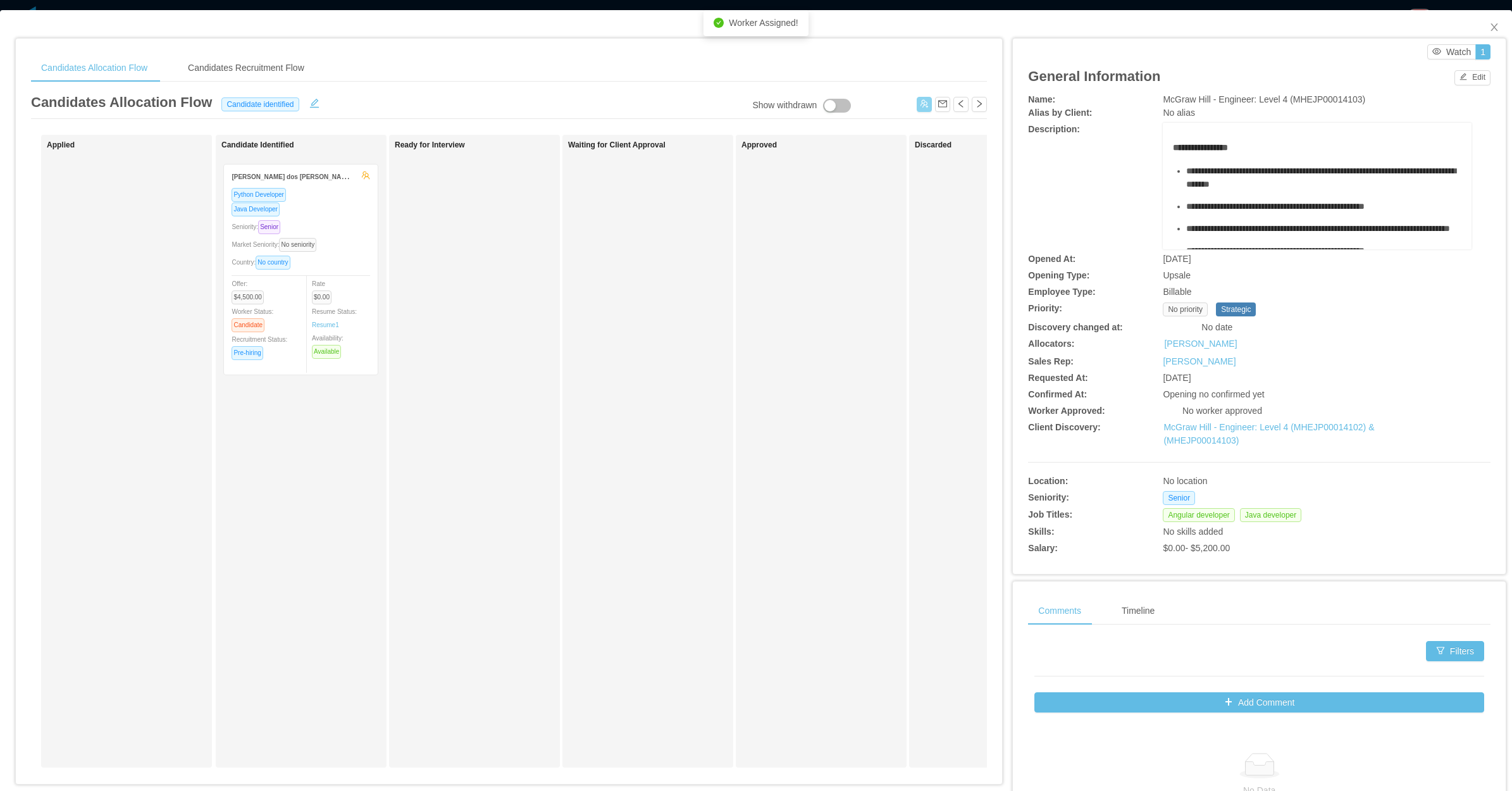
drag, startPoint x: 133, startPoint y: 285, endPoint x: 296, endPoint y: 292, distance: 163.2
click at [298, 292] on div "Applied Wilson Moraes dos Santos Python Developer Java Developer Seniority: Sen…" at bounding box center [509, 456] width 956 height 643
click at [1463, 74] on button "Edit" at bounding box center [1472, 78] width 36 height 16
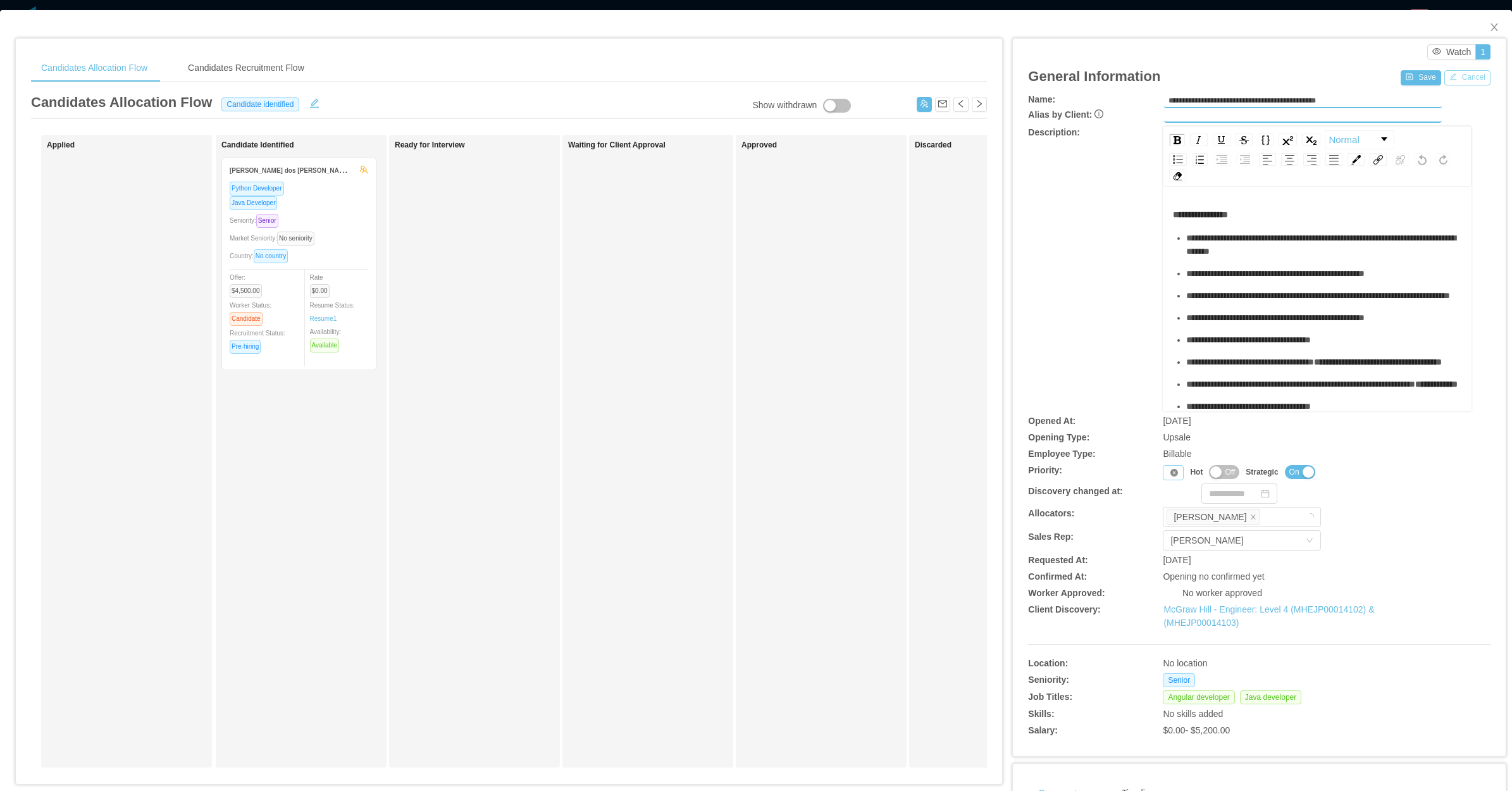
click at [1171, 469] on icon "icon: close-circle" at bounding box center [1174, 472] width 8 height 8
click at [1171, 469] on icon "icon: down" at bounding box center [1174, 472] width 8 height 8
drag, startPoint x: 1169, startPoint y: 528, endPoint x: 1198, endPoint y: 338, distance: 192.2
click at [1167, 528] on li "P3" at bounding box center [1167, 532] width 26 height 20
click at [1402, 76] on button "Save" at bounding box center [1421, 78] width 40 height 16
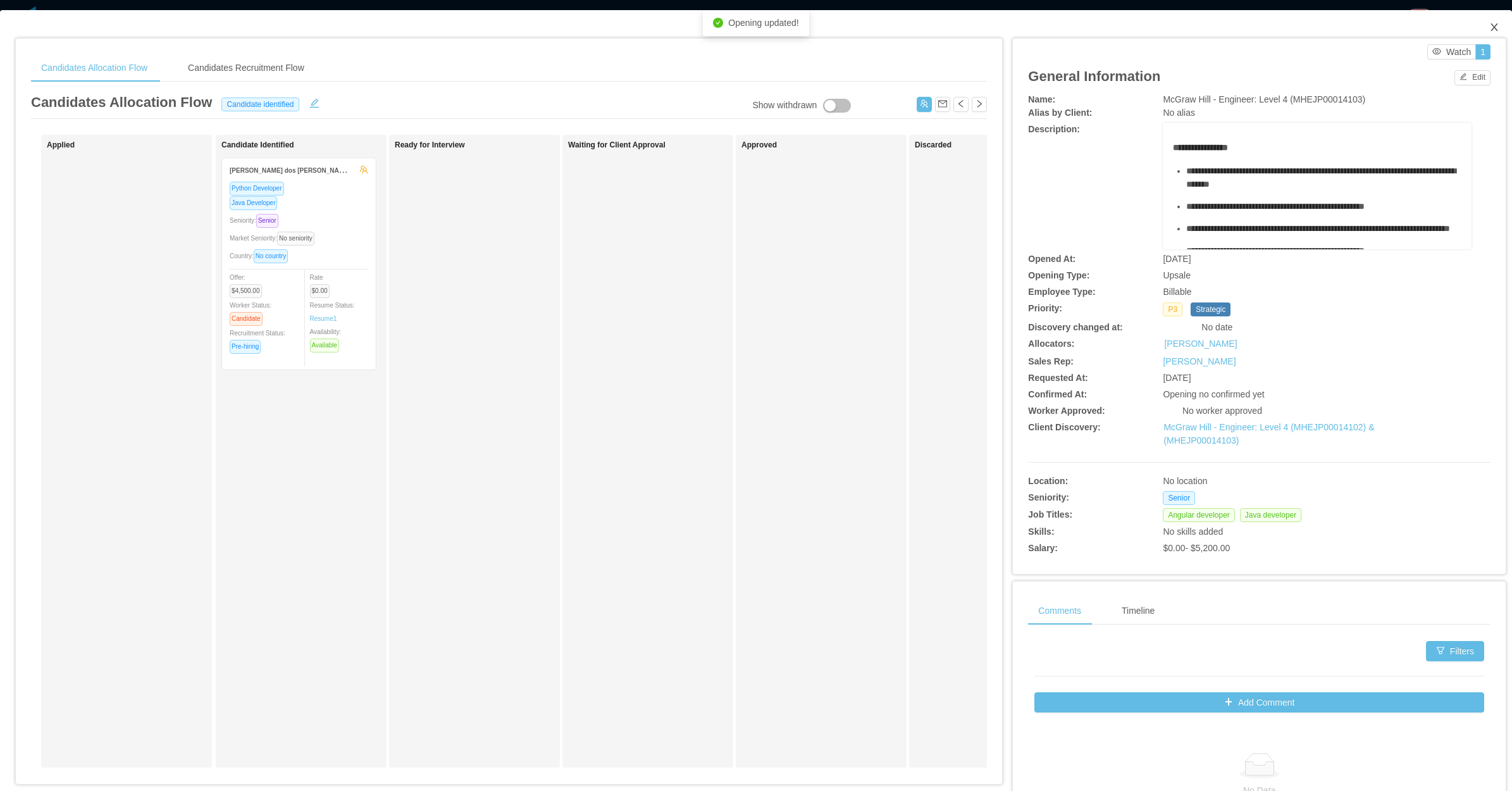
click at [1491, 26] on icon "icon: close" at bounding box center [1494, 27] width 7 height 8
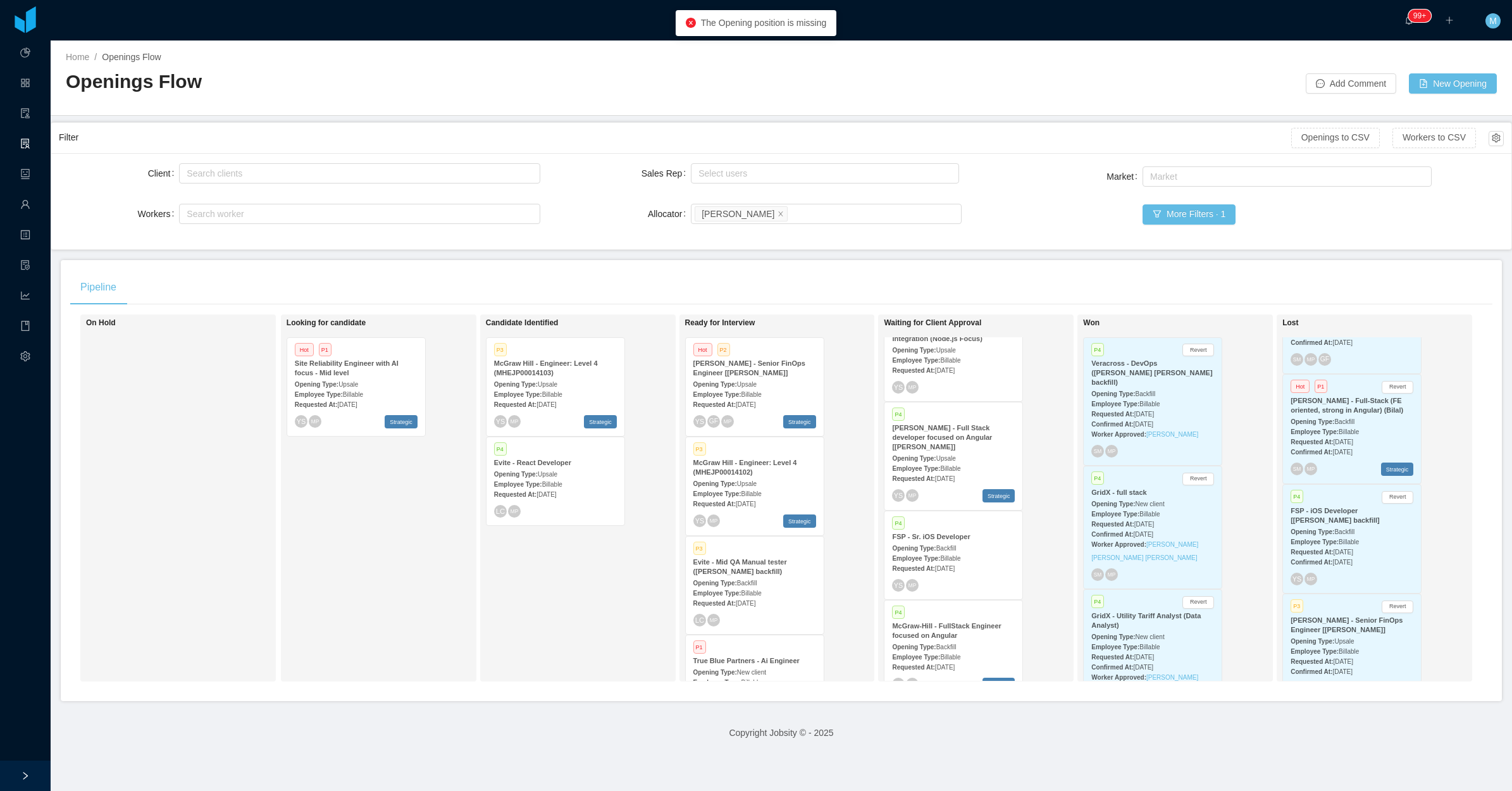
click at [496, 631] on div "Candidate Identified P3 McGraw Hill - Engineer: Level 4 (MHEJP00014103) Opening…" at bounding box center [574, 498] width 177 height 356
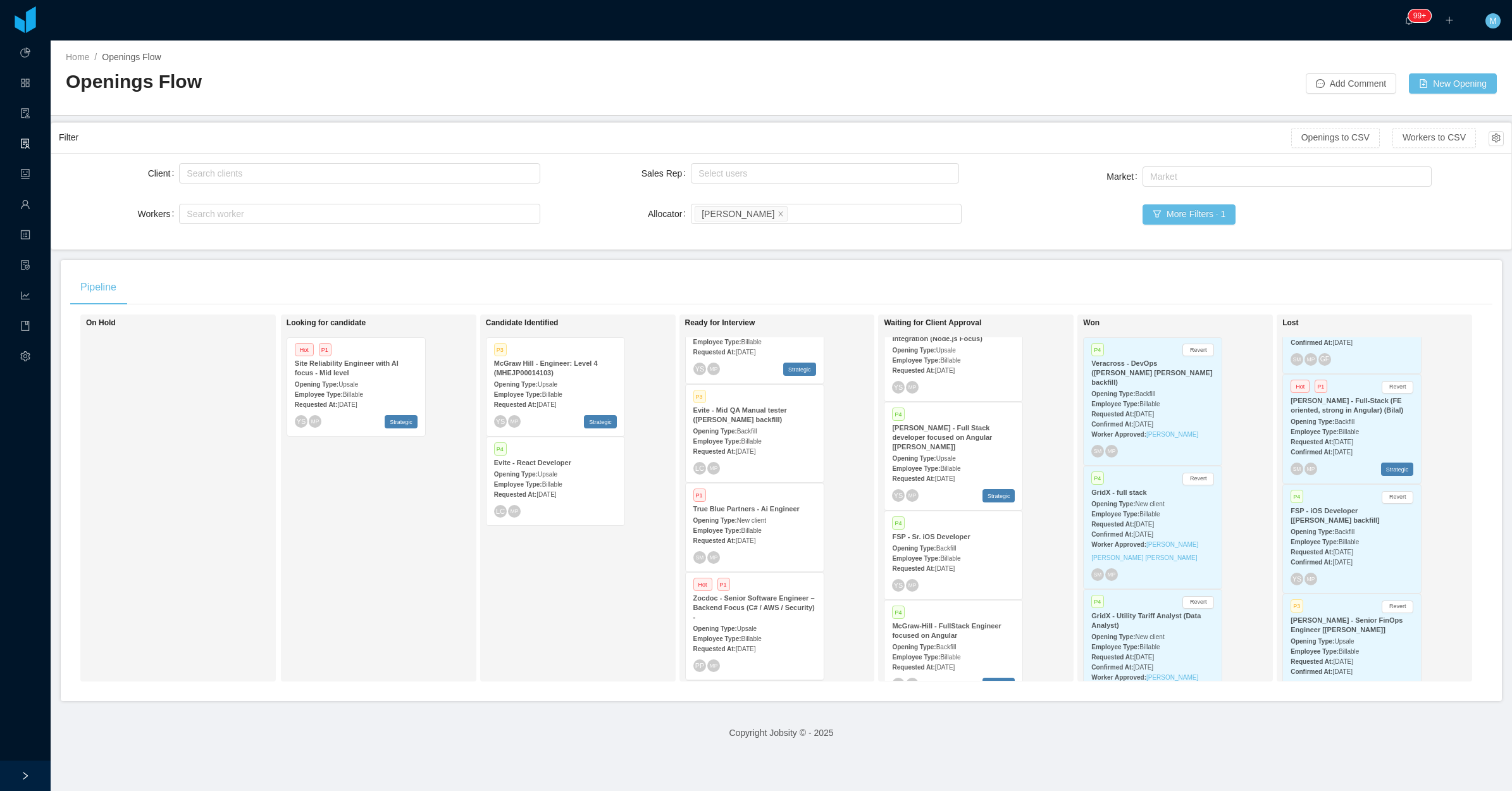
scroll to position [158, 0]
click at [770, 438] on div "Requested At: Aug 20th, 2025" at bounding box center [755, 444] width 123 height 13
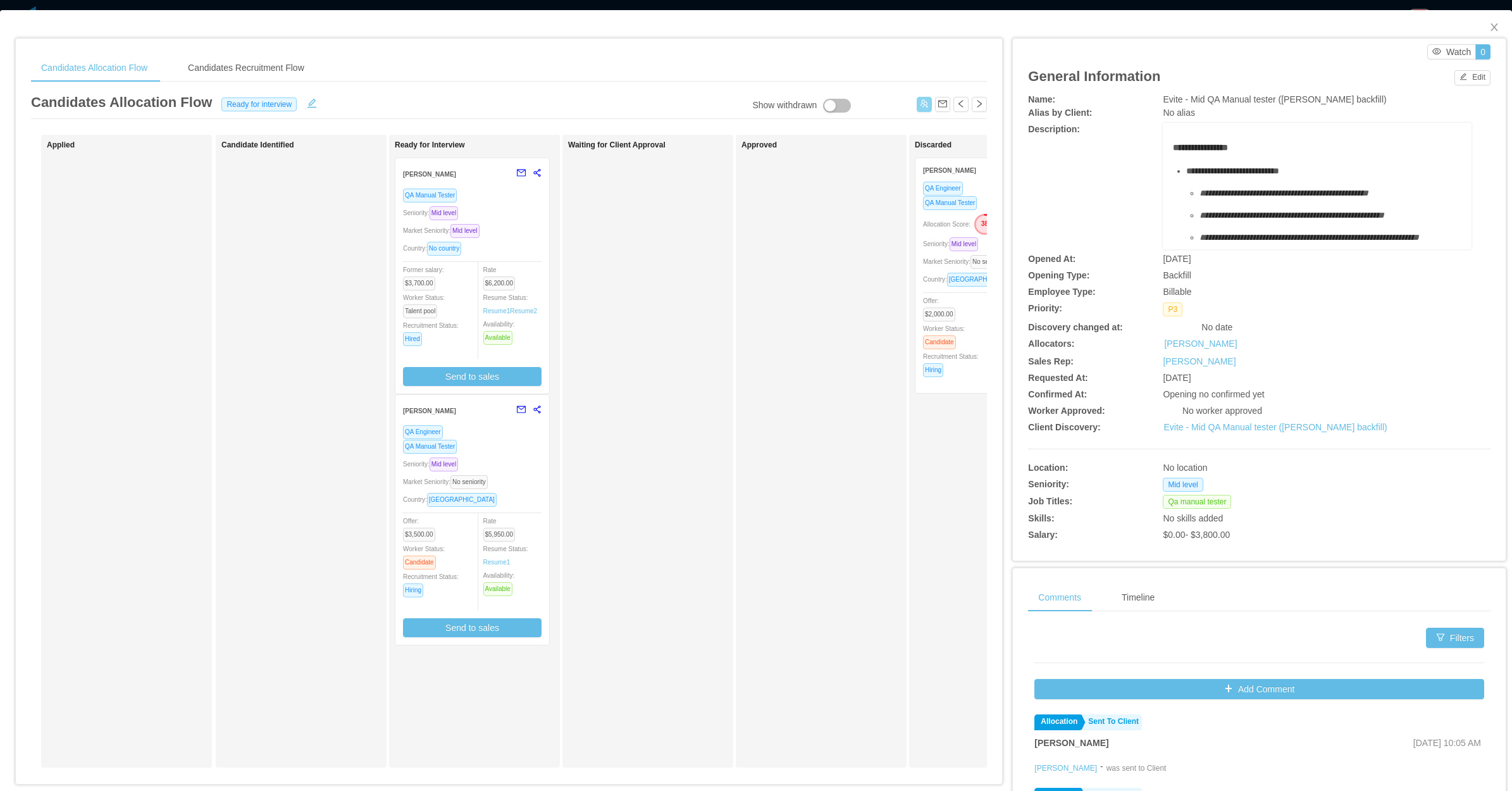
click at [917, 109] on button "button" at bounding box center [924, 105] width 16 height 16
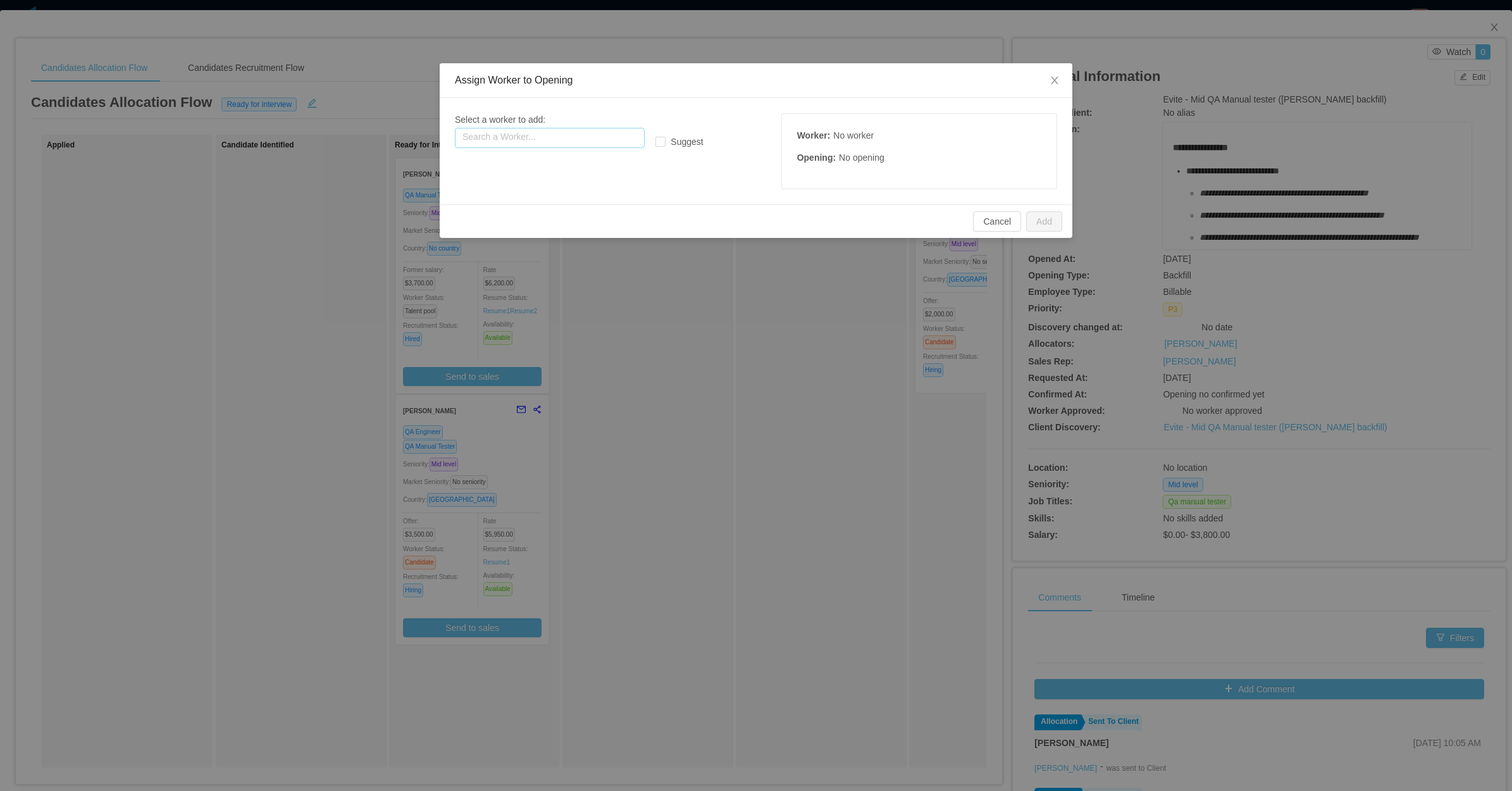
click at [571, 144] on input "text" at bounding box center [549, 138] width 190 height 20
paste input "**********"
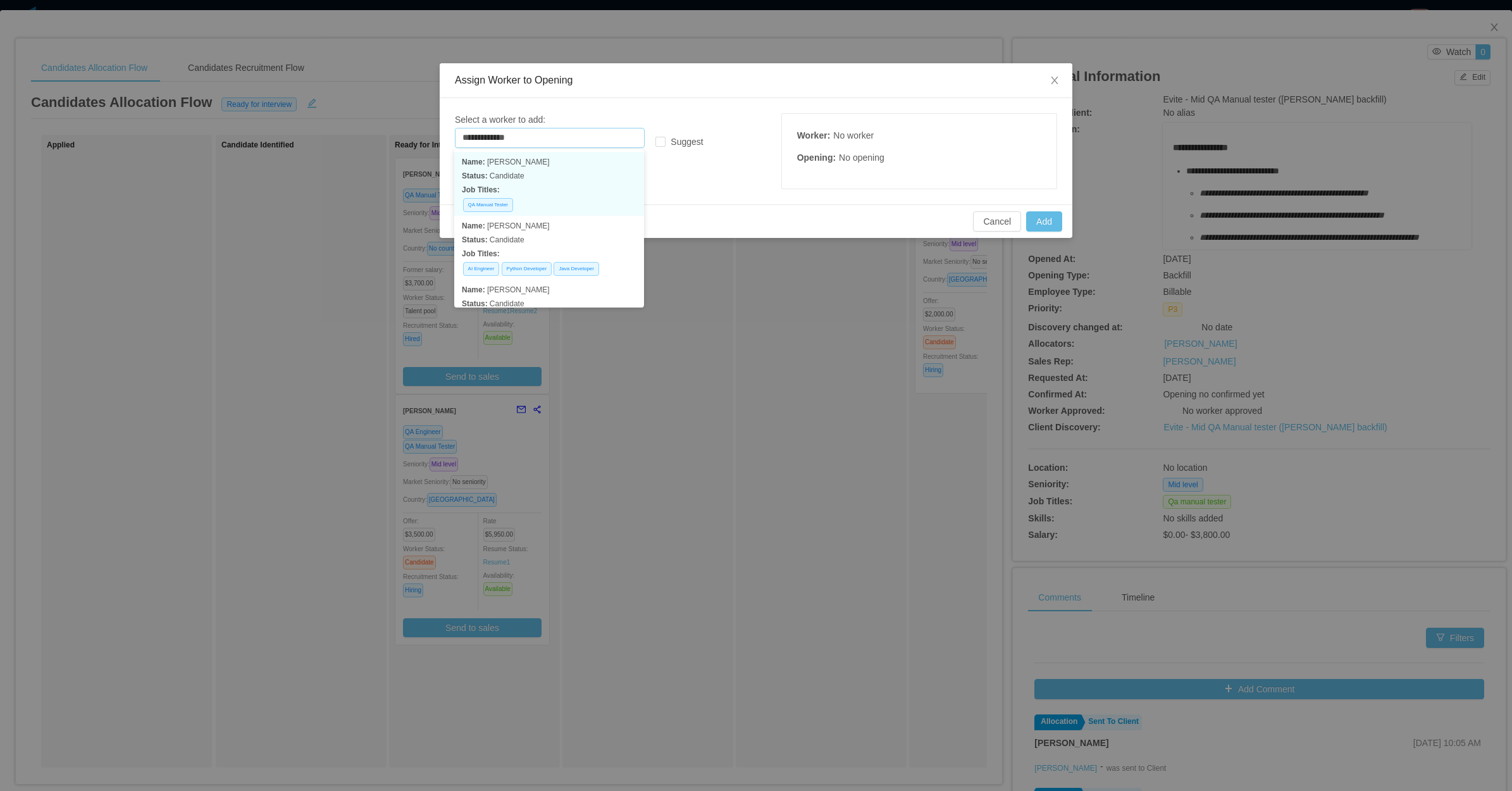
click at [556, 172] on p "Status: Candidate" at bounding box center [549, 176] width 174 height 14
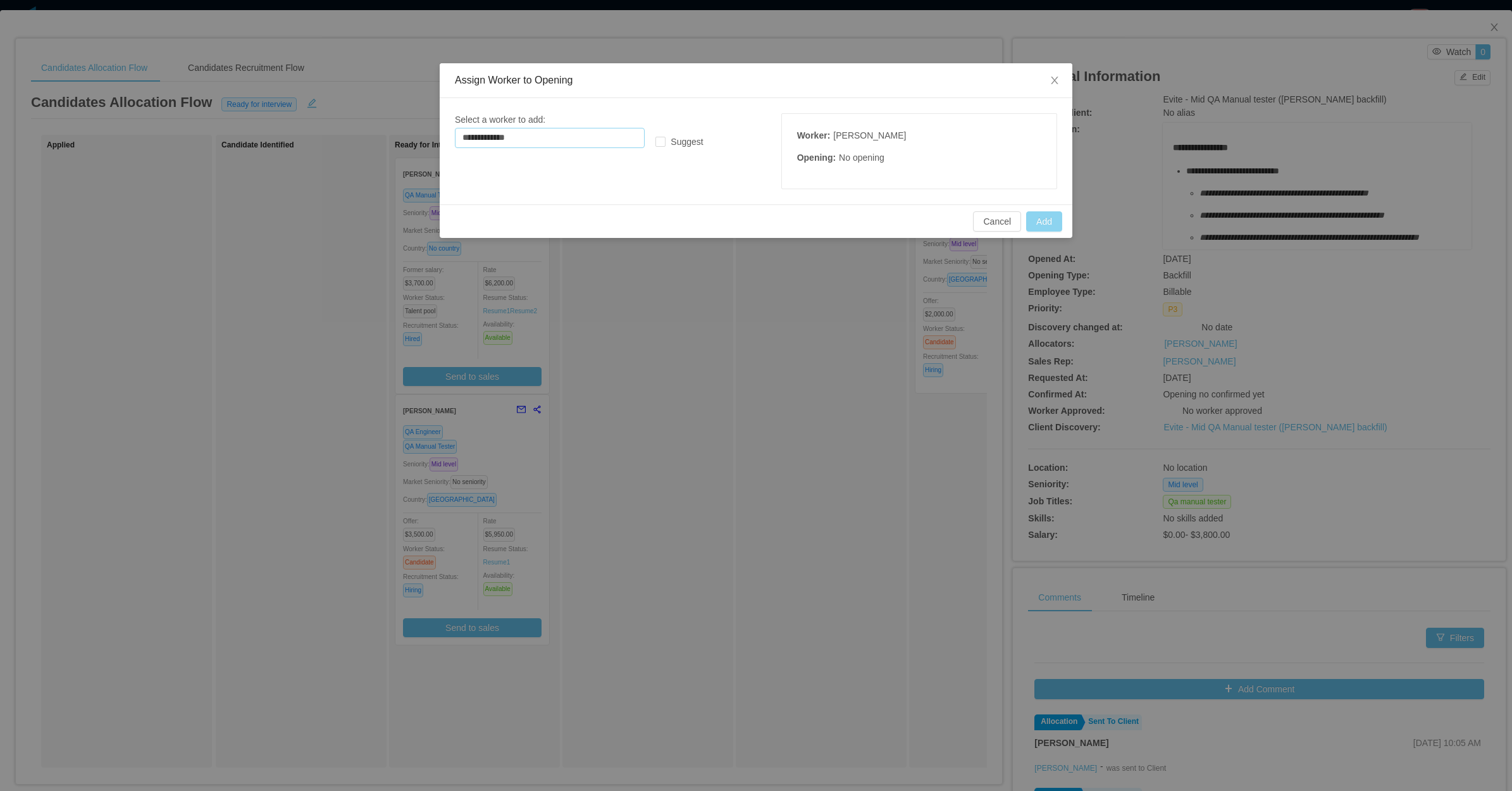
type input "**********"
click at [1044, 219] on button "Add" at bounding box center [1044, 221] width 36 height 20
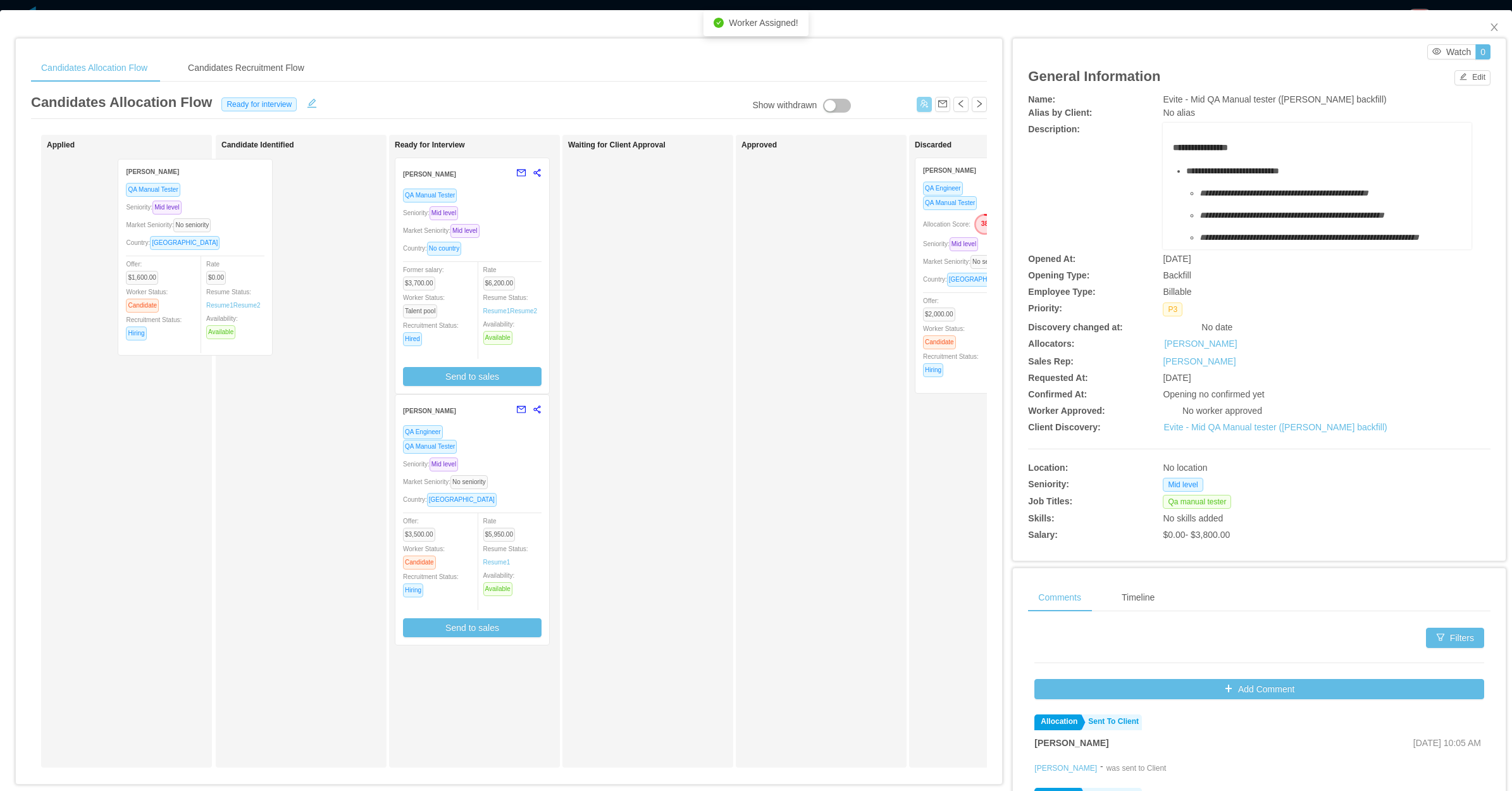
drag, startPoint x: 259, startPoint y: 236, endPoint x: 304, endPoint y: 246, distance: 46.1
click at [298, 246] on div "Applied Rafael Guedez QA Manual Tester Seniority: Mid level Market Seniority: N…" at bounding box center [509, 456] width 956 height 643
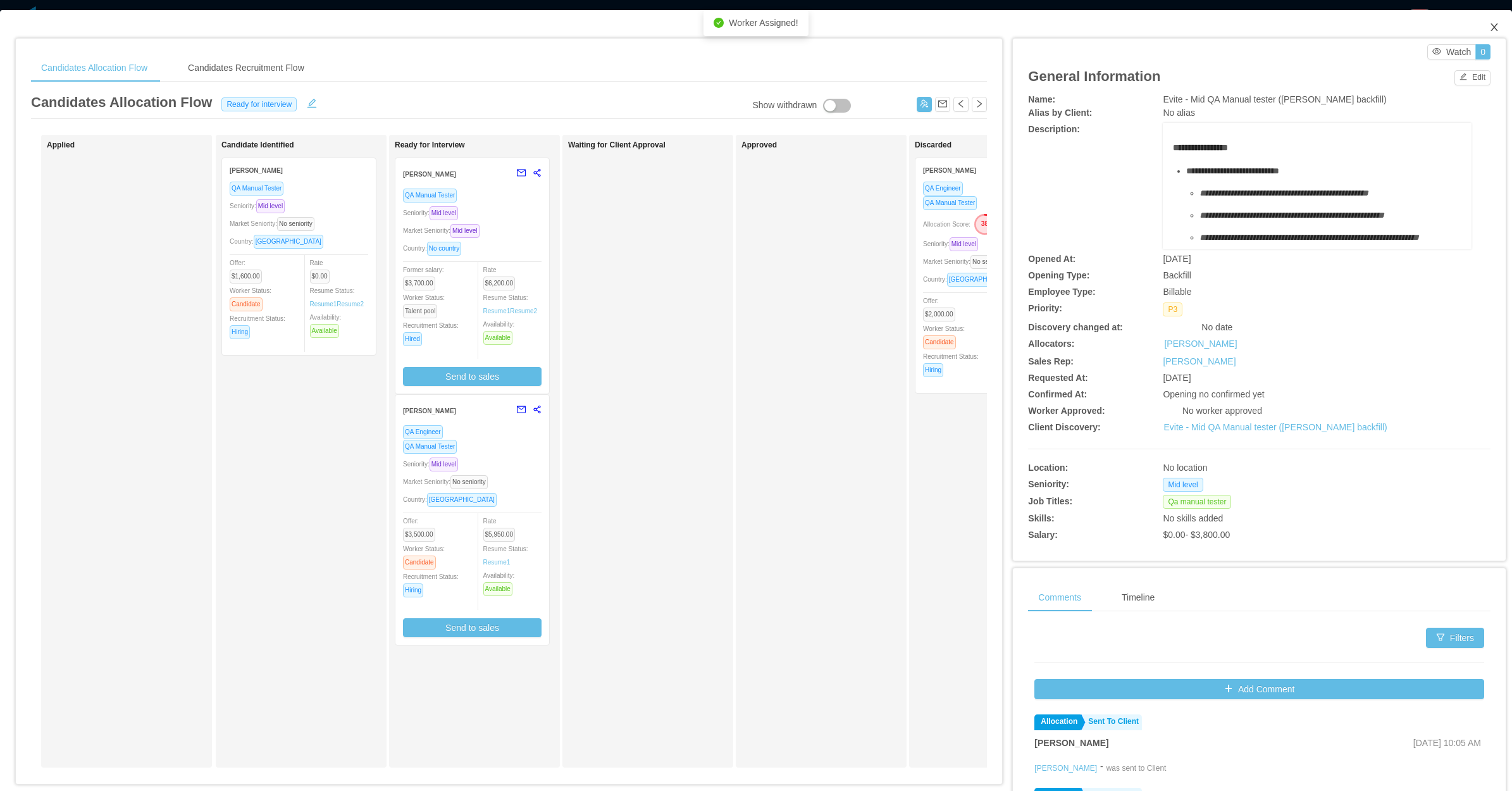
click at [1489, 28] on icon "icon: close" at bounding box center [1494, 27] width 10 height 10
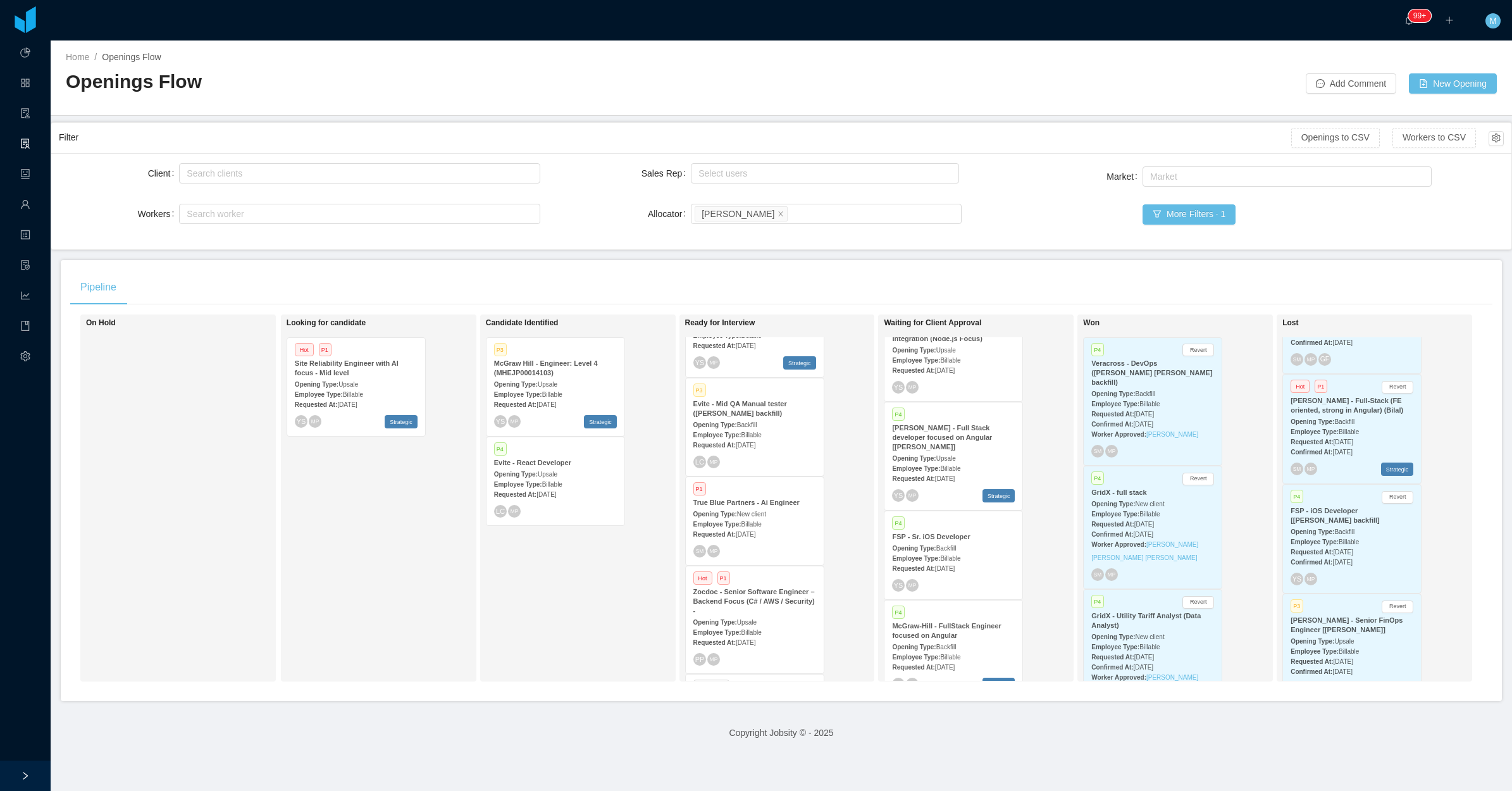
click at [749, 432] on span "Billable" at bounding box center [751, 435] width 20 height 7
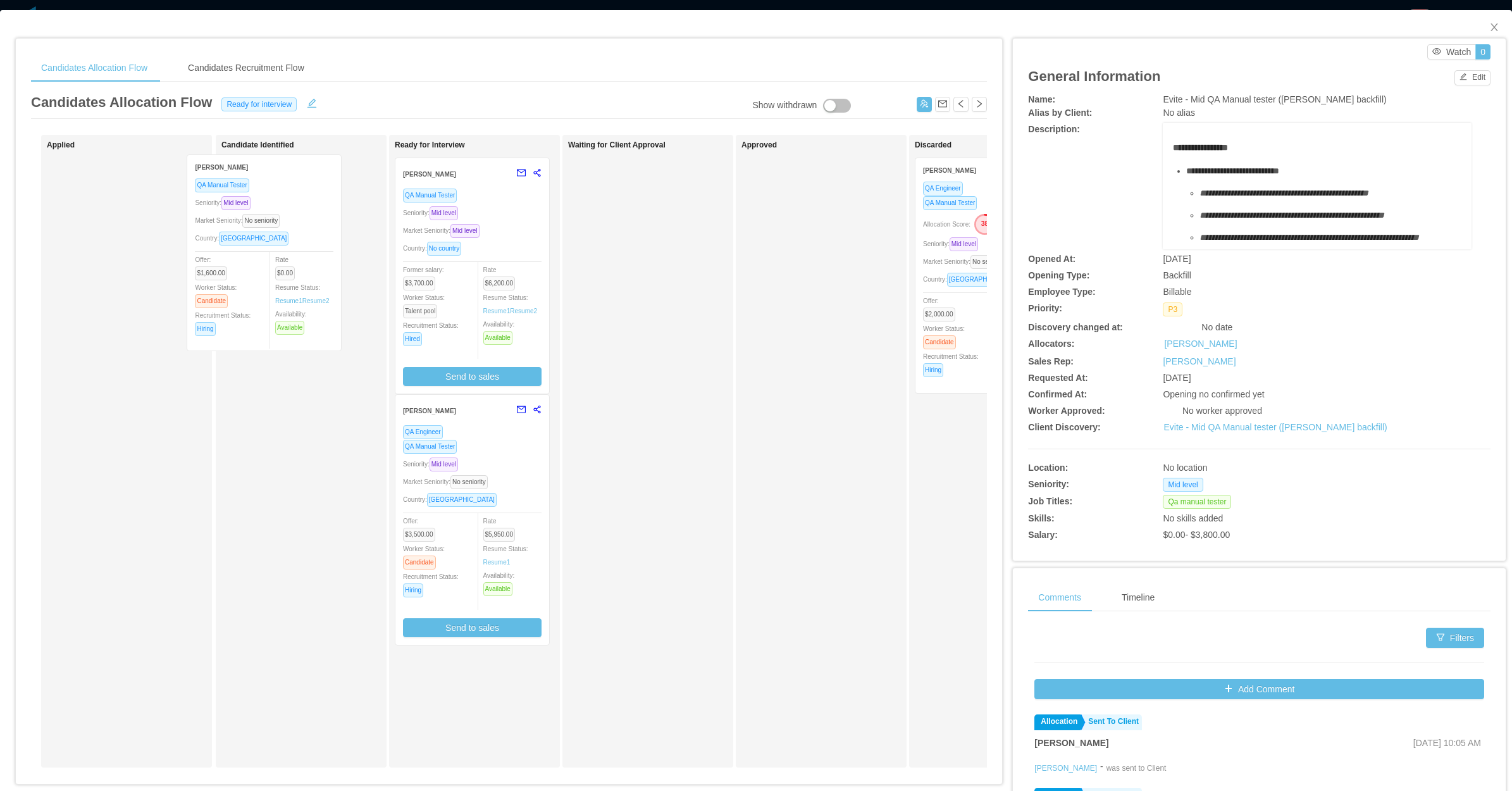
drag, startPoint x: 162, startPoint y: 277, endPoint x: 357, endPoint y: 280, distance: 195.0
click at [357, 280] on div "Applied Rafael Guedez QA Manual Tester Seniority: Mid level Market Seniority: N…" at bounding box center [509, 456] width 956 height 643
drag, startPoint x: 1476, startPoint y: 28, endPoint x: 1400, endPoint y: 66, distance: 85.0
click at [1477, 28] on span "Close" at bounding box center [1494, 28] width 35 height 35
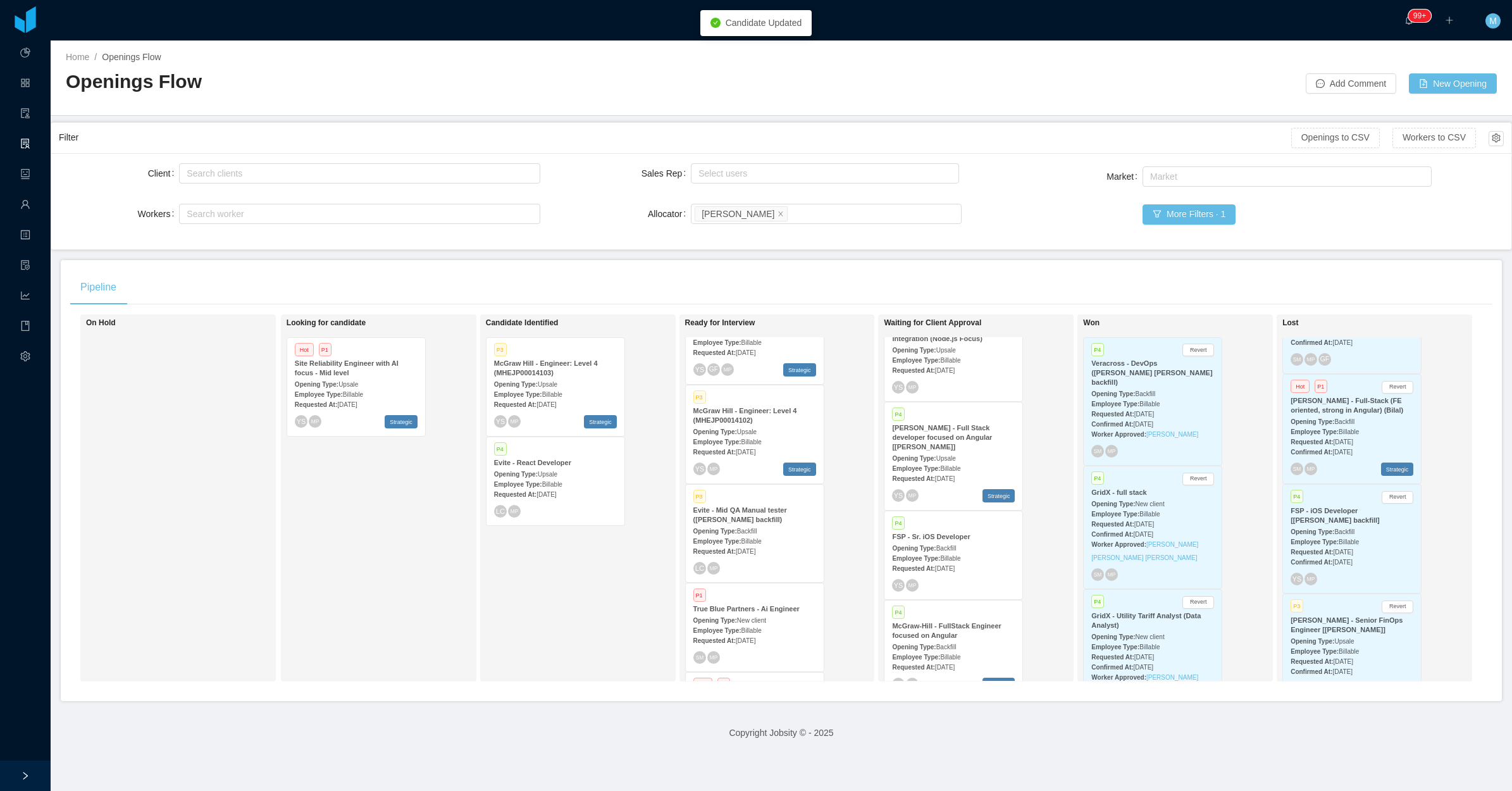
scroll to position [158, 0]
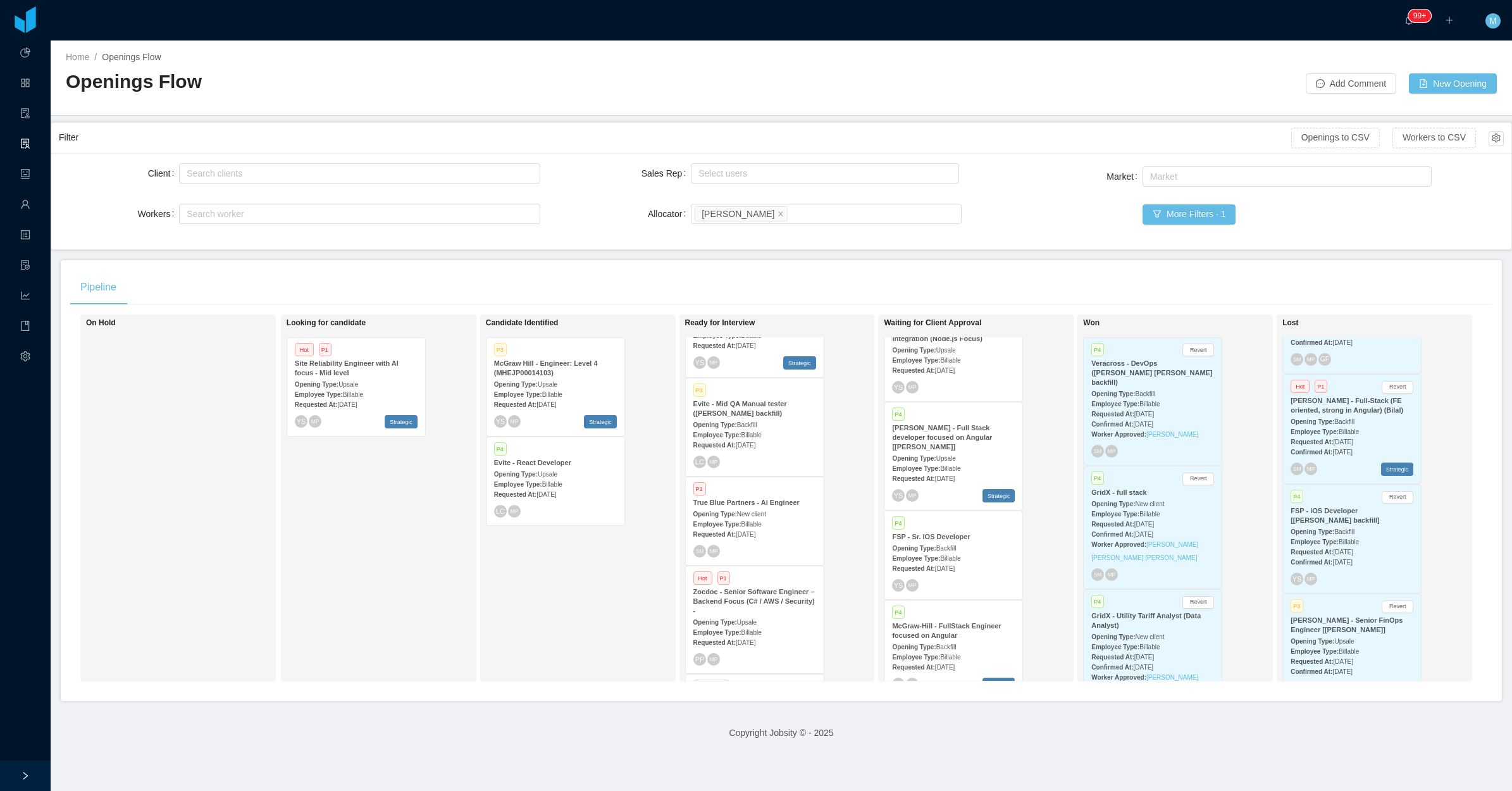
click at [772, 428] on div "Employee Type: Billable" at bounding box center [755, 434] width 123 height 13
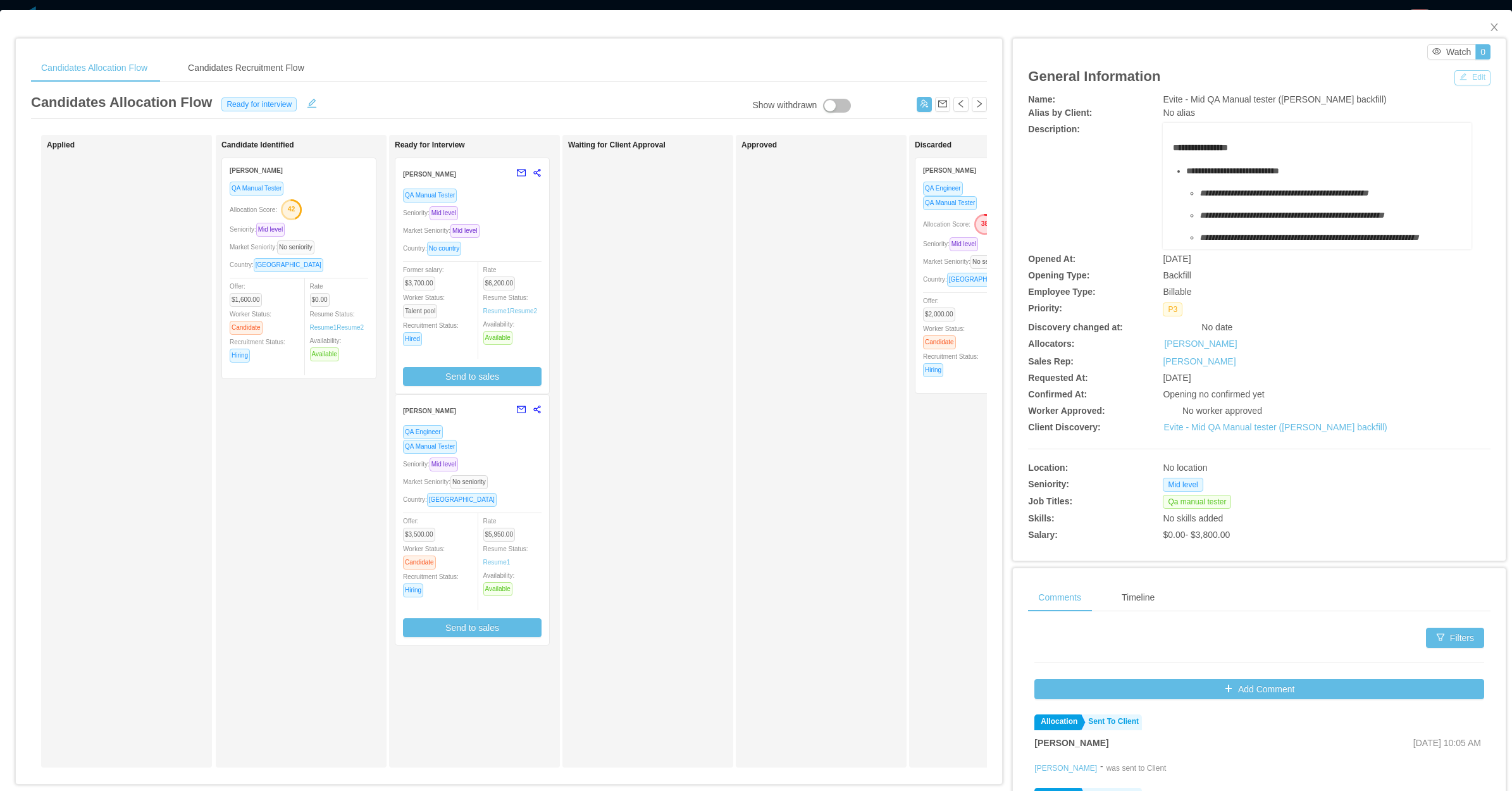
drag, startPoint x: 1468, startPoint y: 69, endPoint x: 1244, endPoint y: 209, distance: 264.2
click at [1466, 69] on div "Edit" at bounding box center [1472, 76] width 36 height 18
click at [1455, 77] on button "Edit" at bounding box center [1472, 78] width 36 height 16
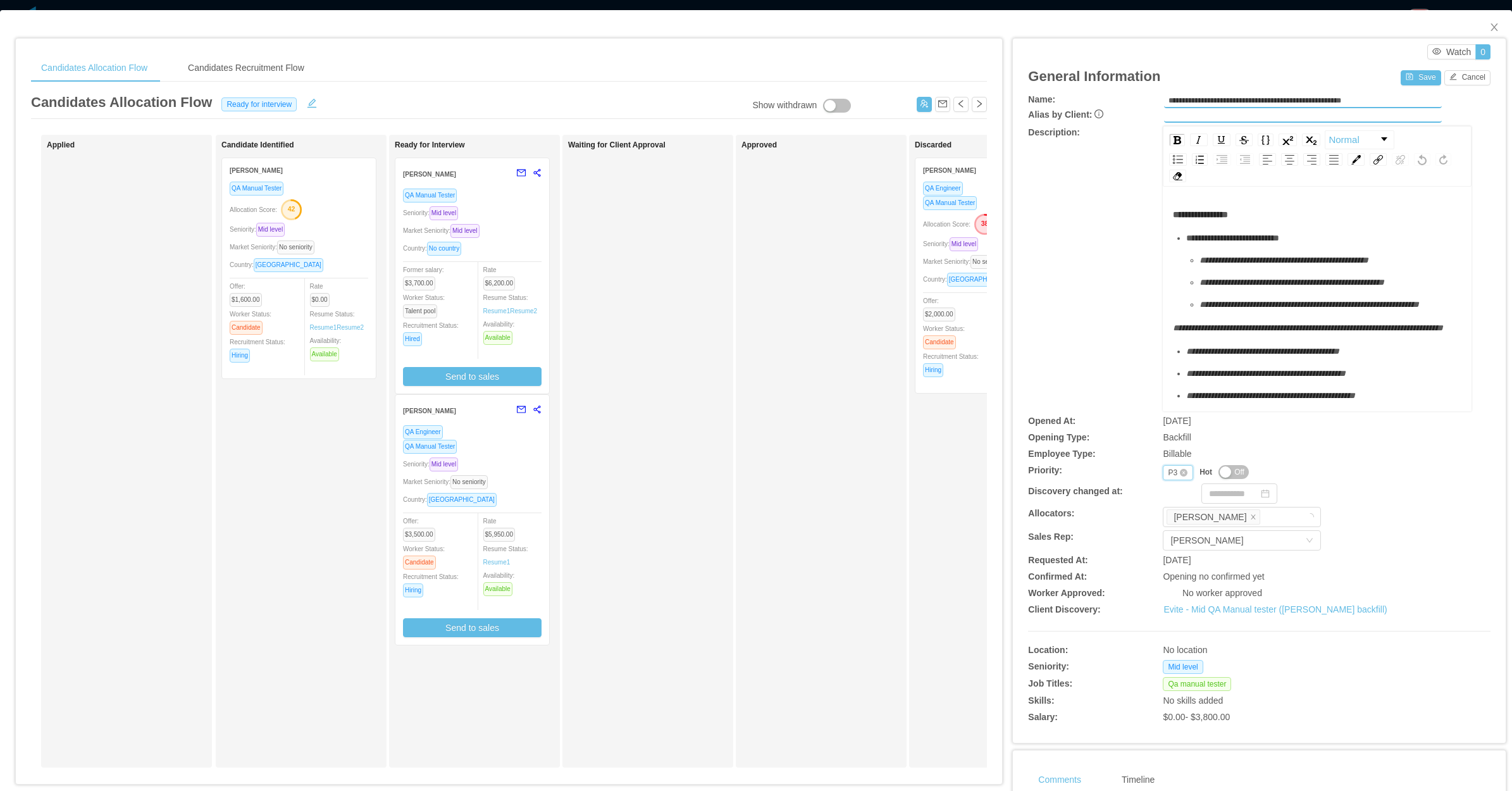
click at [1168, 469] on div "P3" at bounding box center [1172, 472] width 9 height 14
drag, startPoint x: 1167, startPoint y: 554, endPoint x: 1172, endPoint y: 549, distance: 7.1
click at [1169, 552] on li "P4" at bounding box center [1169, 552] width 30 height 20
click at [1406, 68] on div "Save Cancel" at bounding box center [1446, 76] width 90 height 18
click at [1403, 78] on button "Save" at bounding box center [1421, 78] width 40 height 16
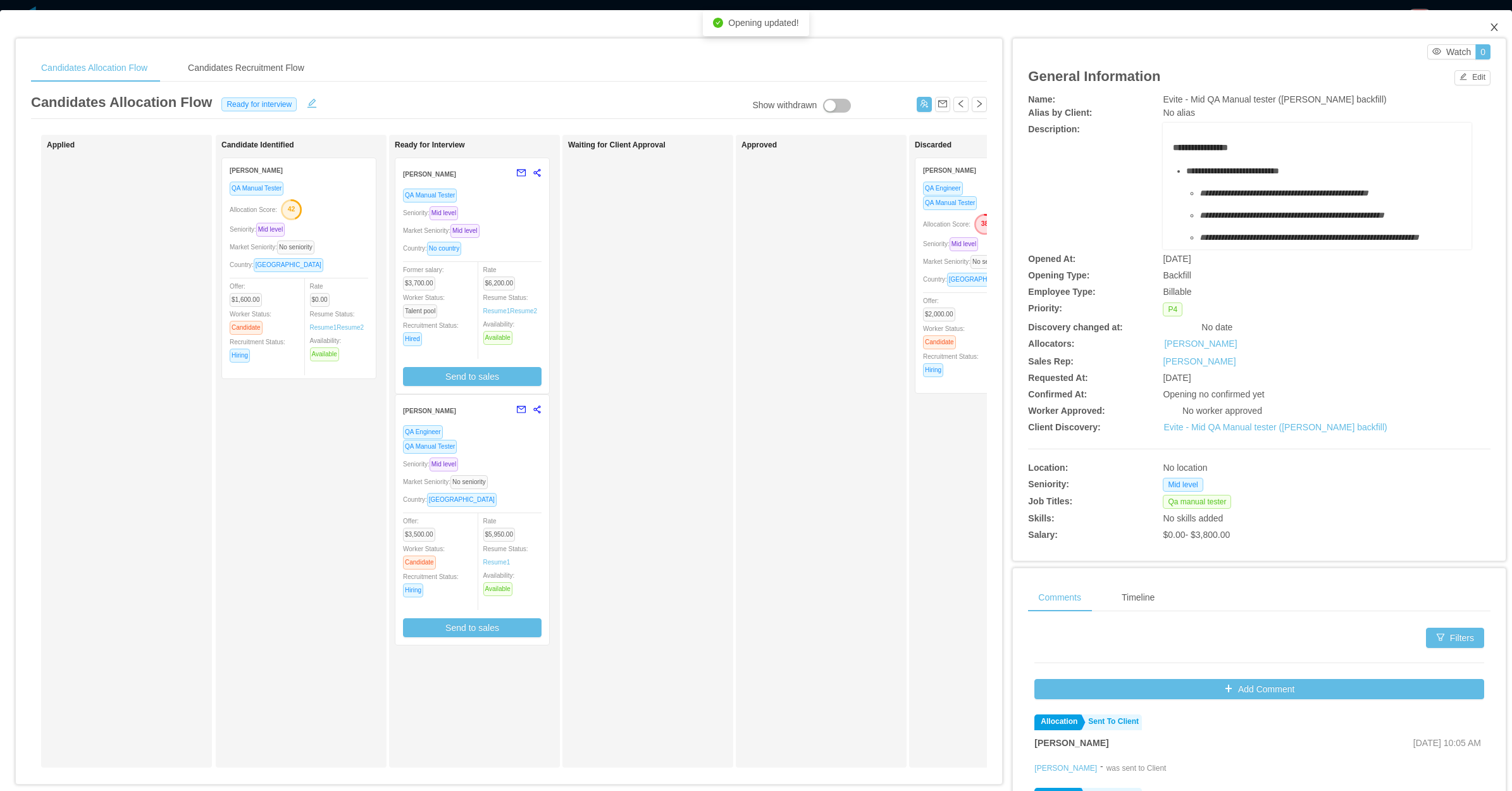
click at [1489, 23] on icon "icon: close" at bounding box center [1494, 27] width 10 height 10
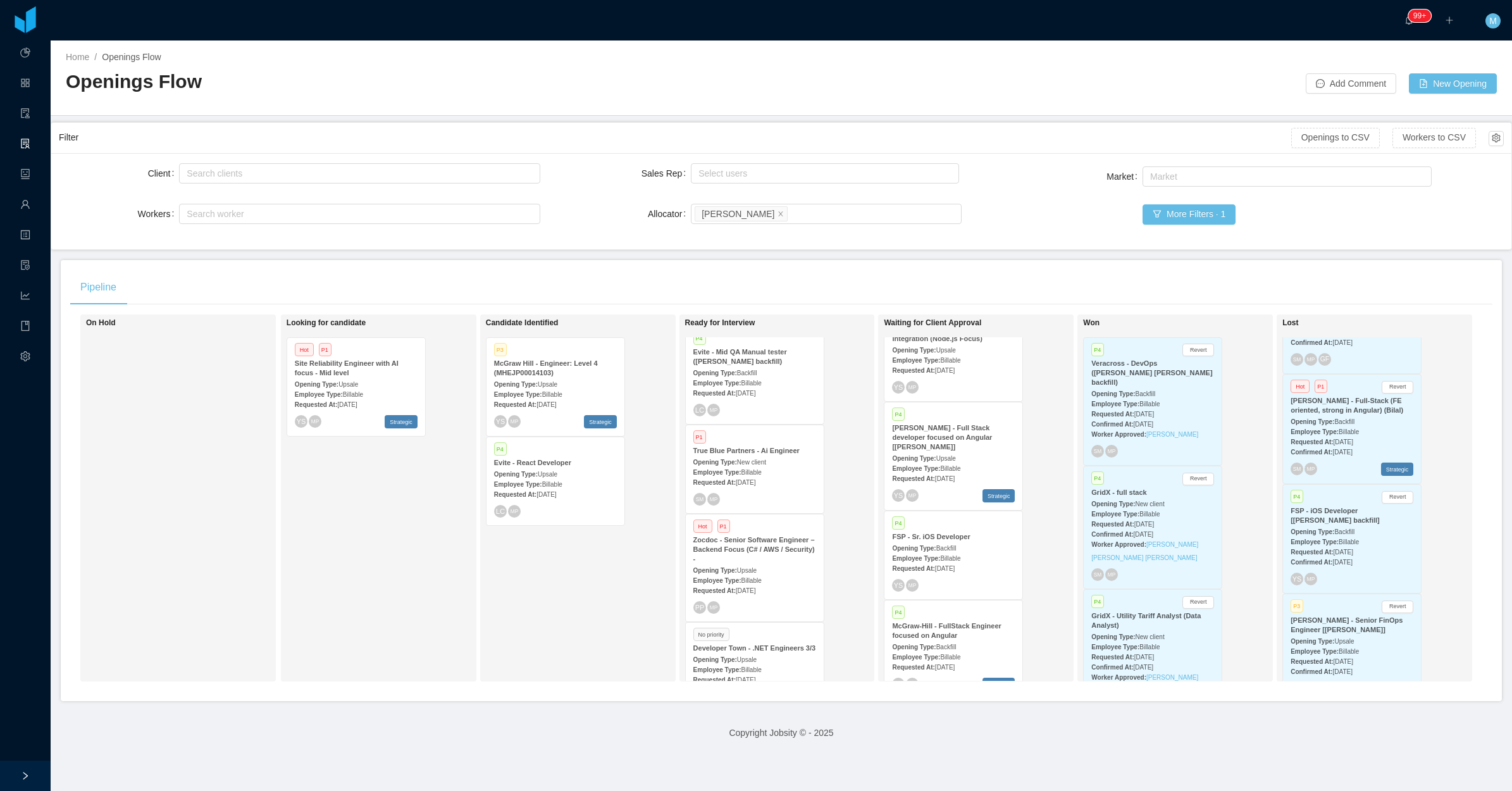
scroll to position [237, 0]
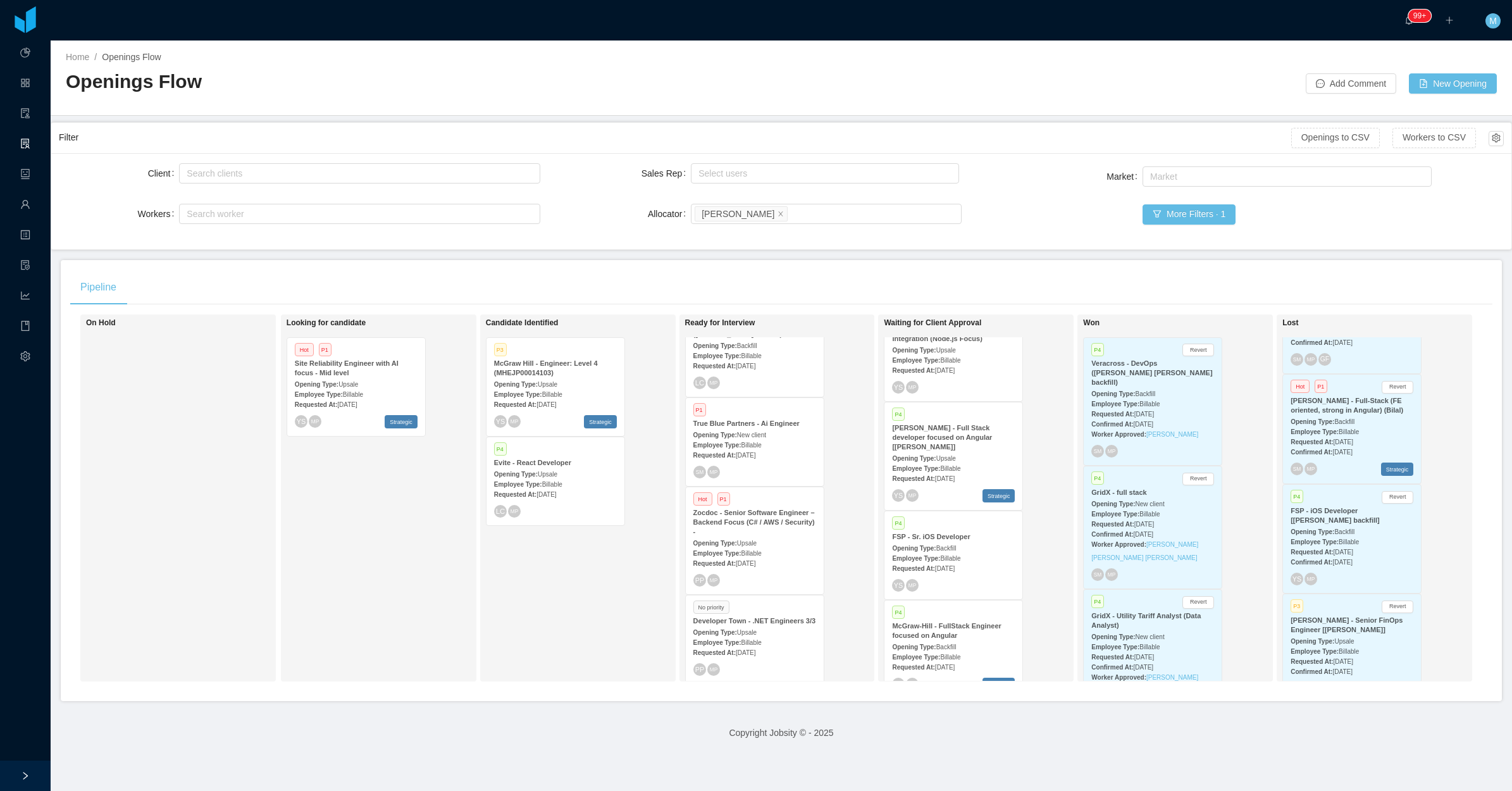
click at [770, 439] on div "Employee Type: Billable" at bounding box center [755, 444] width 123 height 13
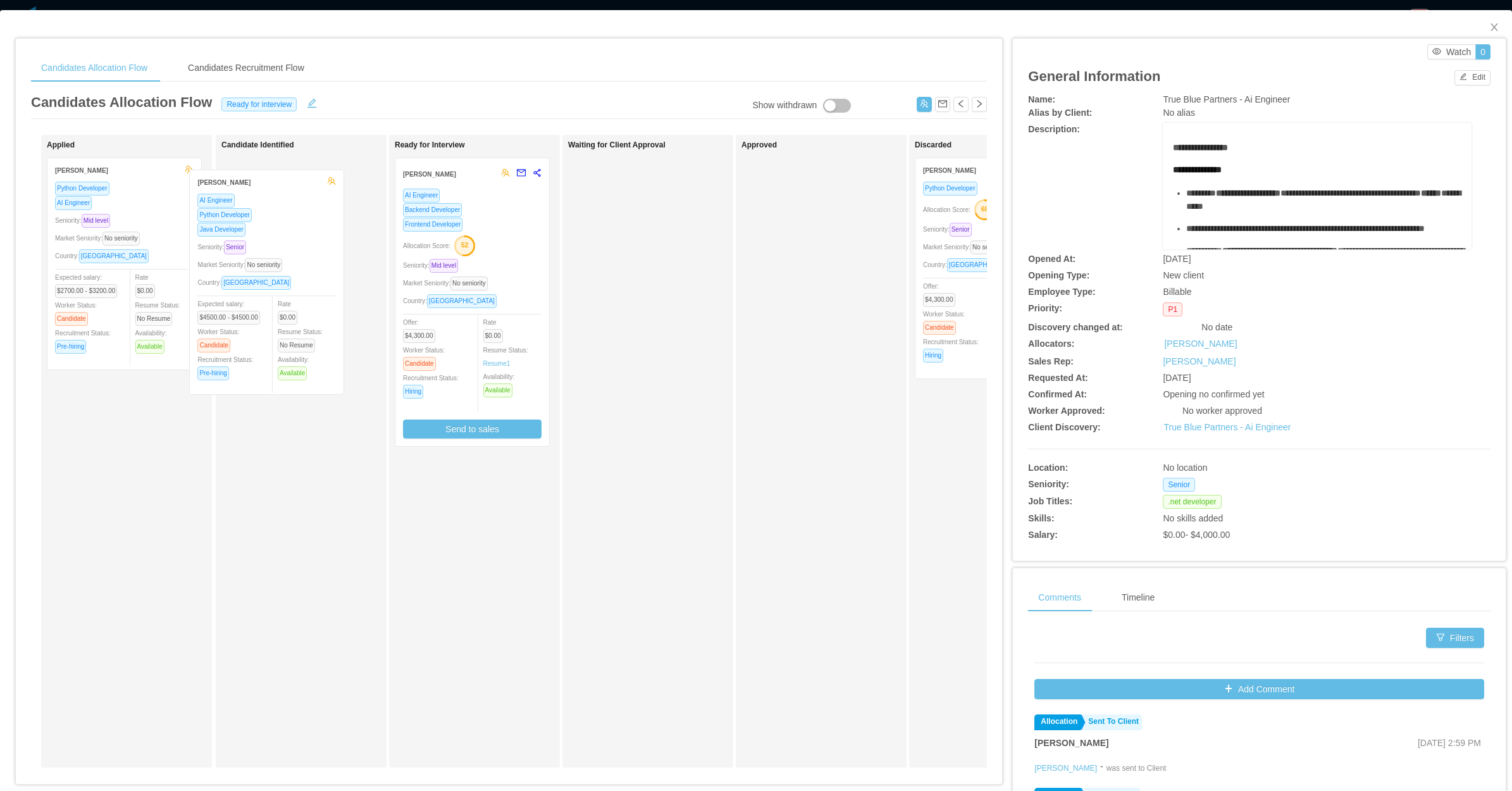
drag, startPoint x: 161, startPoint y: 244, endPoint x: 333, endPoint y: 254, distance: 172.3
click at [333, 254] on div "Applied Danilo Silva AI Engineer Python Developer Java Developer Seniority: Sen…" at bounding box center [509, 456] width 956 height 643
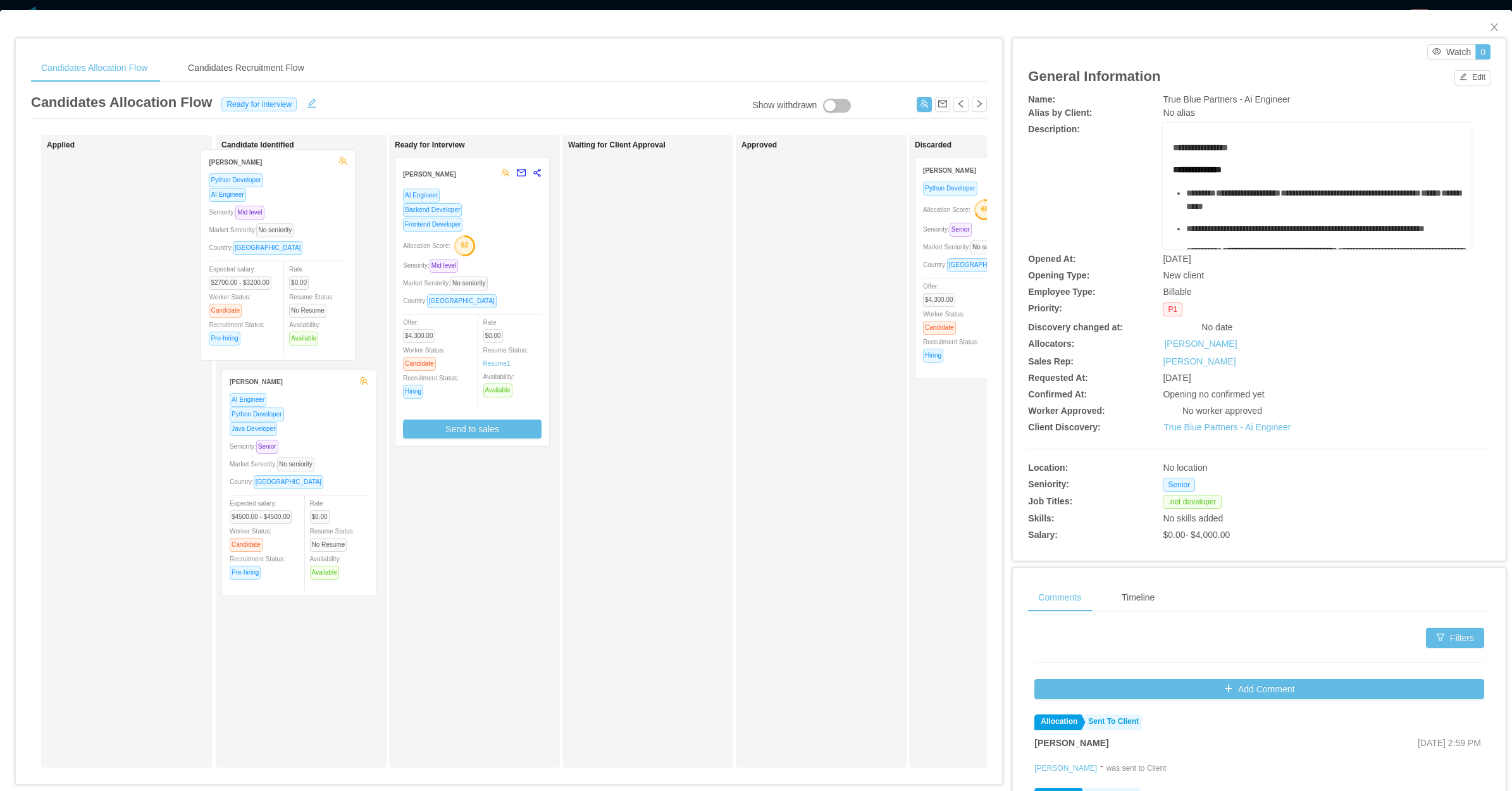
drag, startPoint x: 119, startPoint y: 266, endPoint x: 272, endPoint y: 257, distance: 153.3
click at [272, 257] on div "Applied Constancio Molinengo Python Developer AI Engineer Seniority: Mid level …" at bounding box center [509, 456] width 956 height 643
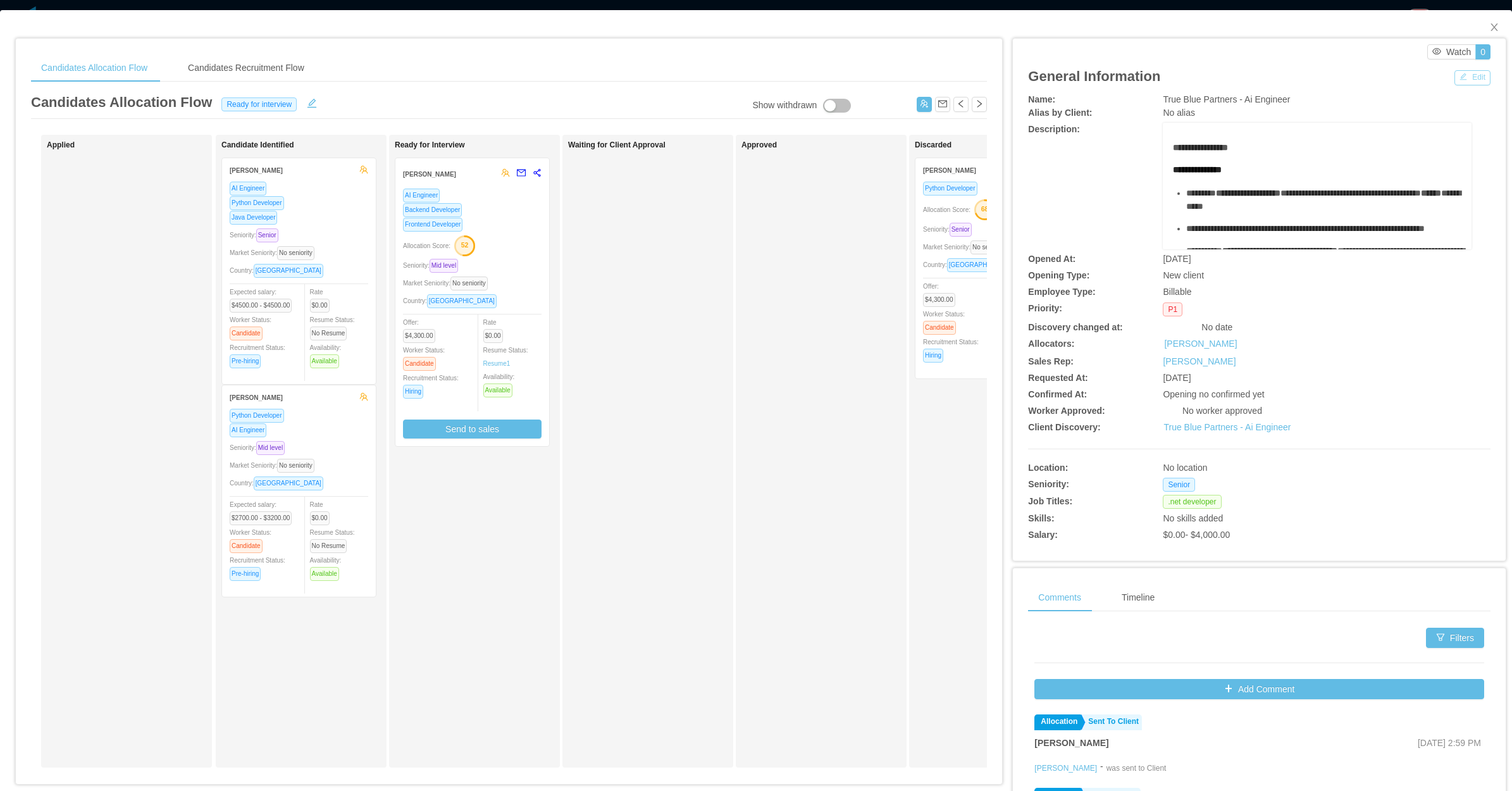
click at [1463, 81] on button "Edit" at bounding box center [1472, 78] width 36 height 16
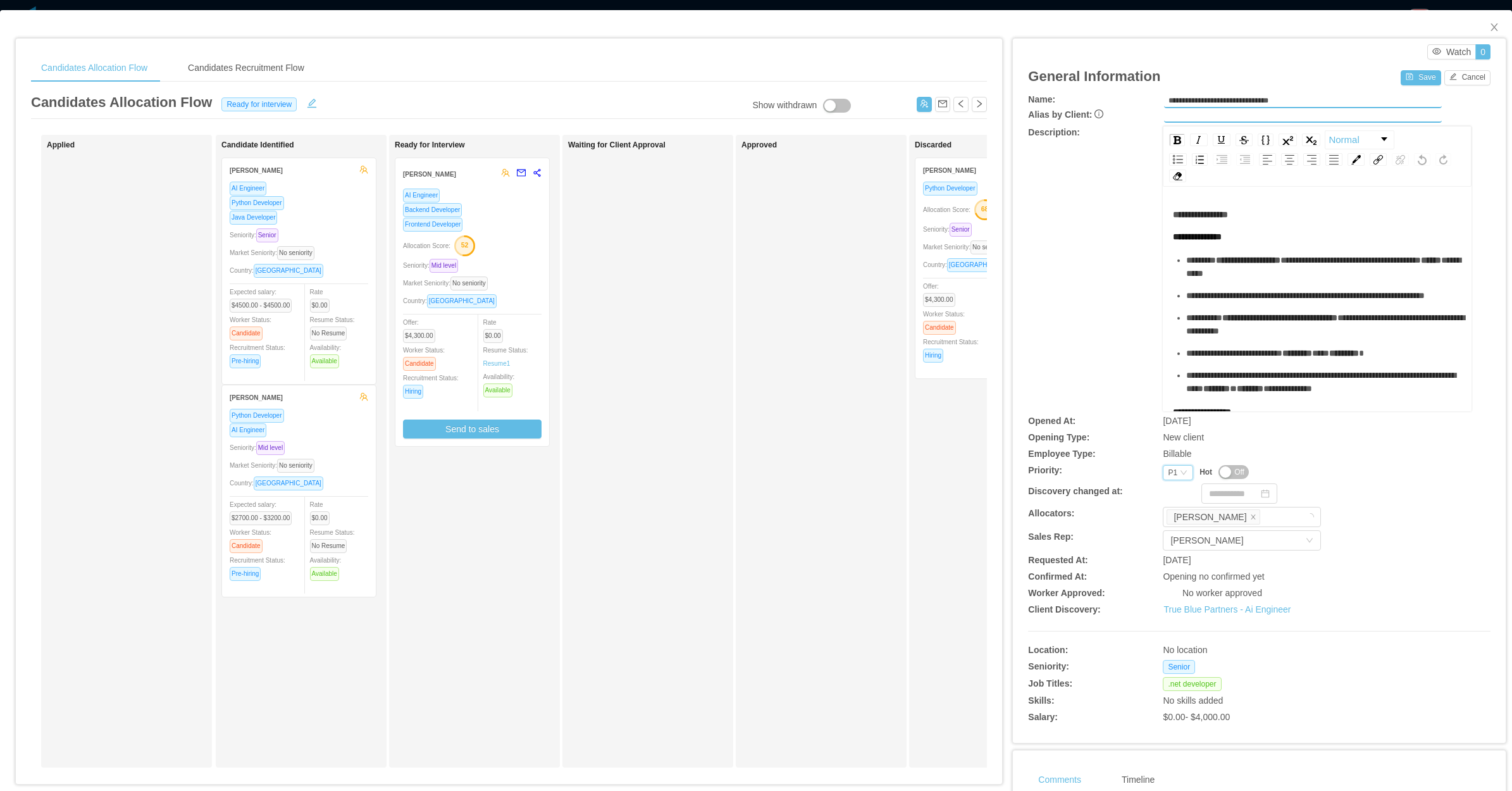
click at [1168, 475] on div "P1" at bounding box center [1172, 472] width 9 height 14
drag, startPoint x: 1168, startPoint y: 511, endPoint x: 1176, endPoint y: 495, distance: 17.9
click at [1169, 511] on li "P2" at bounding box center [1169, 512] width 30 height 20
click at [1421, 79] on button "Save" at bounding box center [1421, 78] width 40 height 16
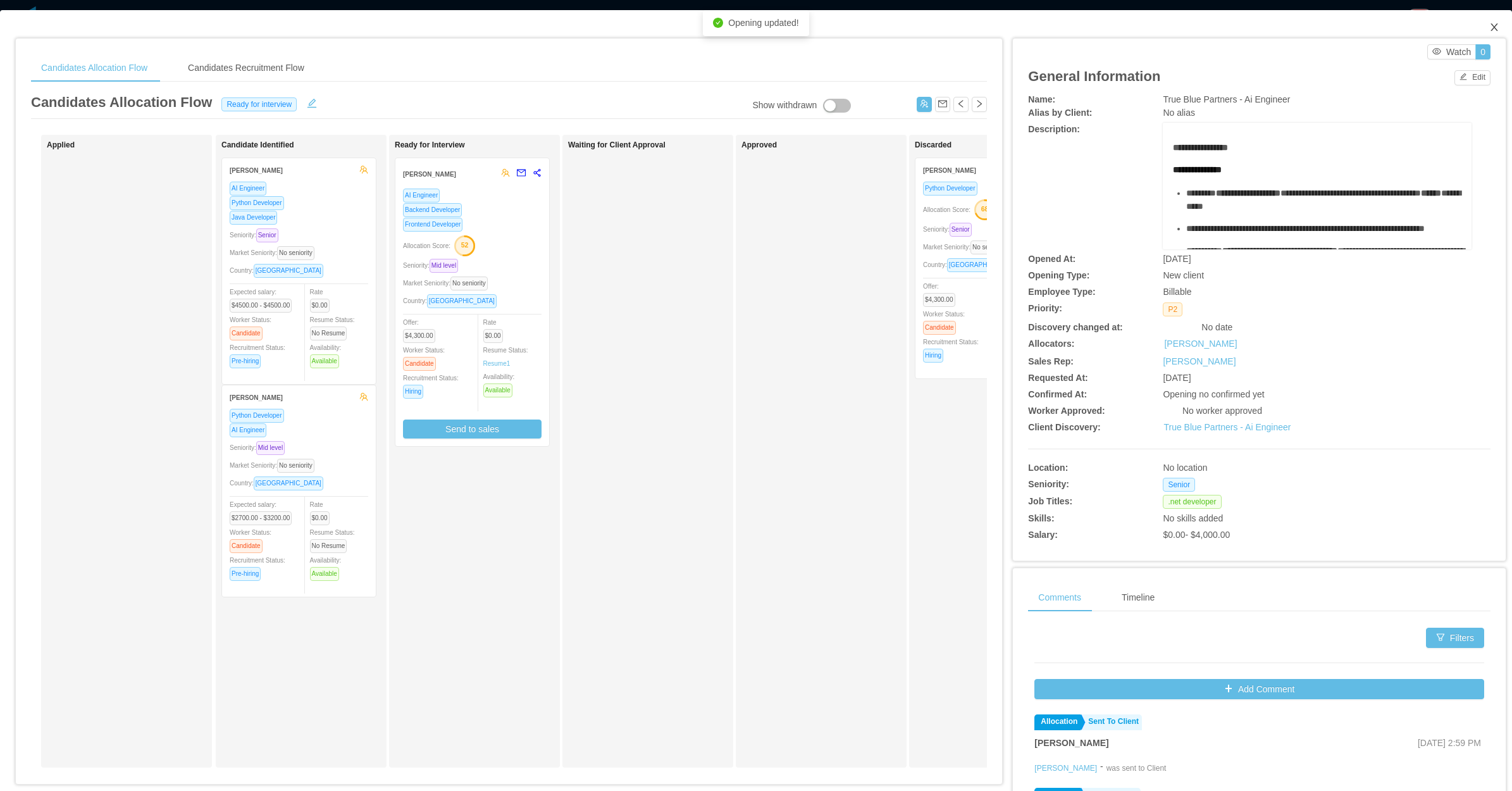
drag, startPoint x: 1490, startPoint y: 20, endPoint x: 1482, endPoint y: 23, distance: 8.5
click at [1490, 20] on span "Close" at bounding box center [1494, 28] width 35 height 35
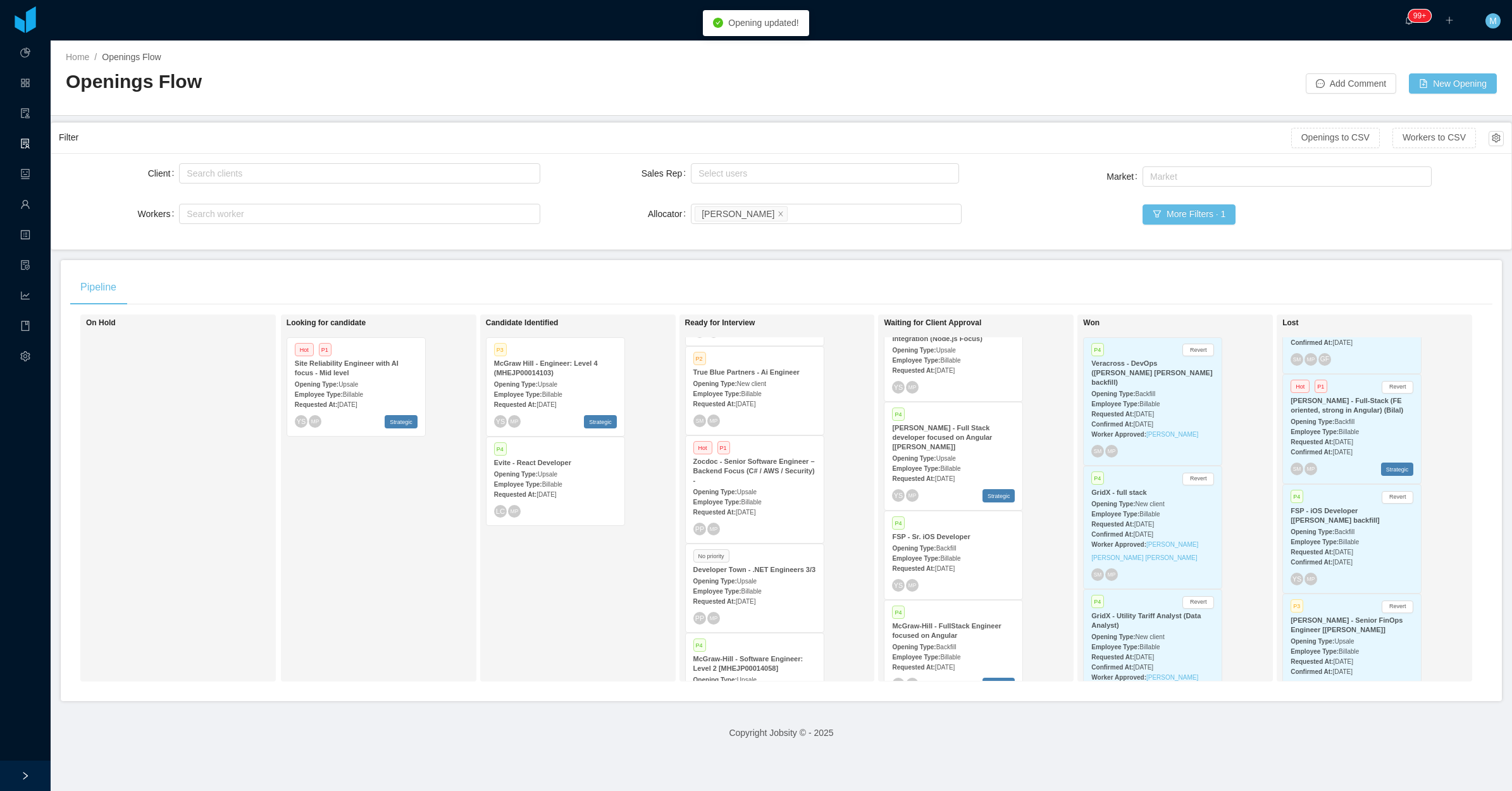
scroll to position [316, 0]
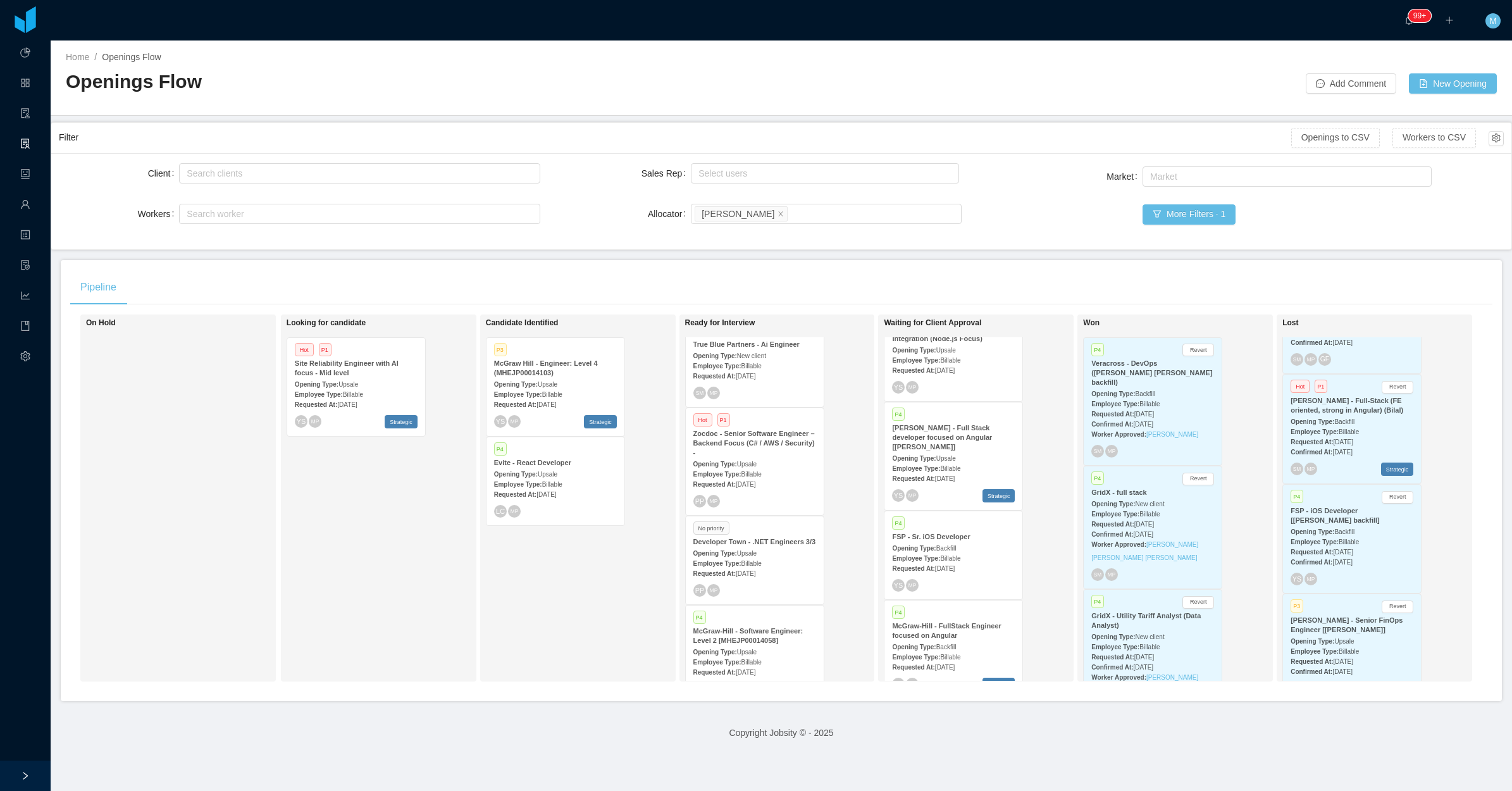
click at [756, 481] on span "Jul 30th, 2025" at bounding box center [746, 484] width 20 height 7
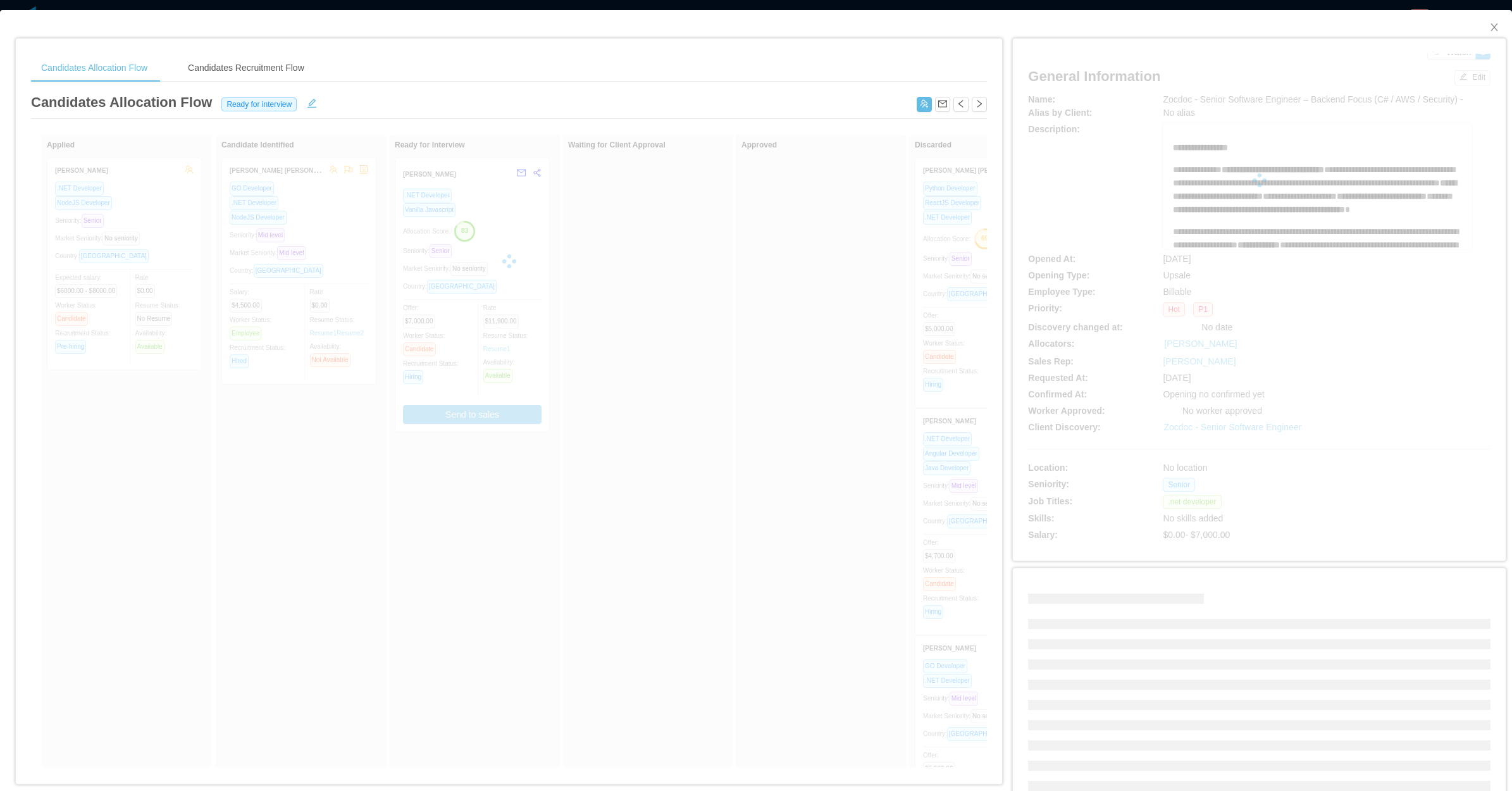
drag, startPoint x: 100, startPoint y: 314, endPoint x: 239, endPoint y: 304, distance: 139.4
click at [239, 304] on div at bounding box center [509, 261] width 956 height 253
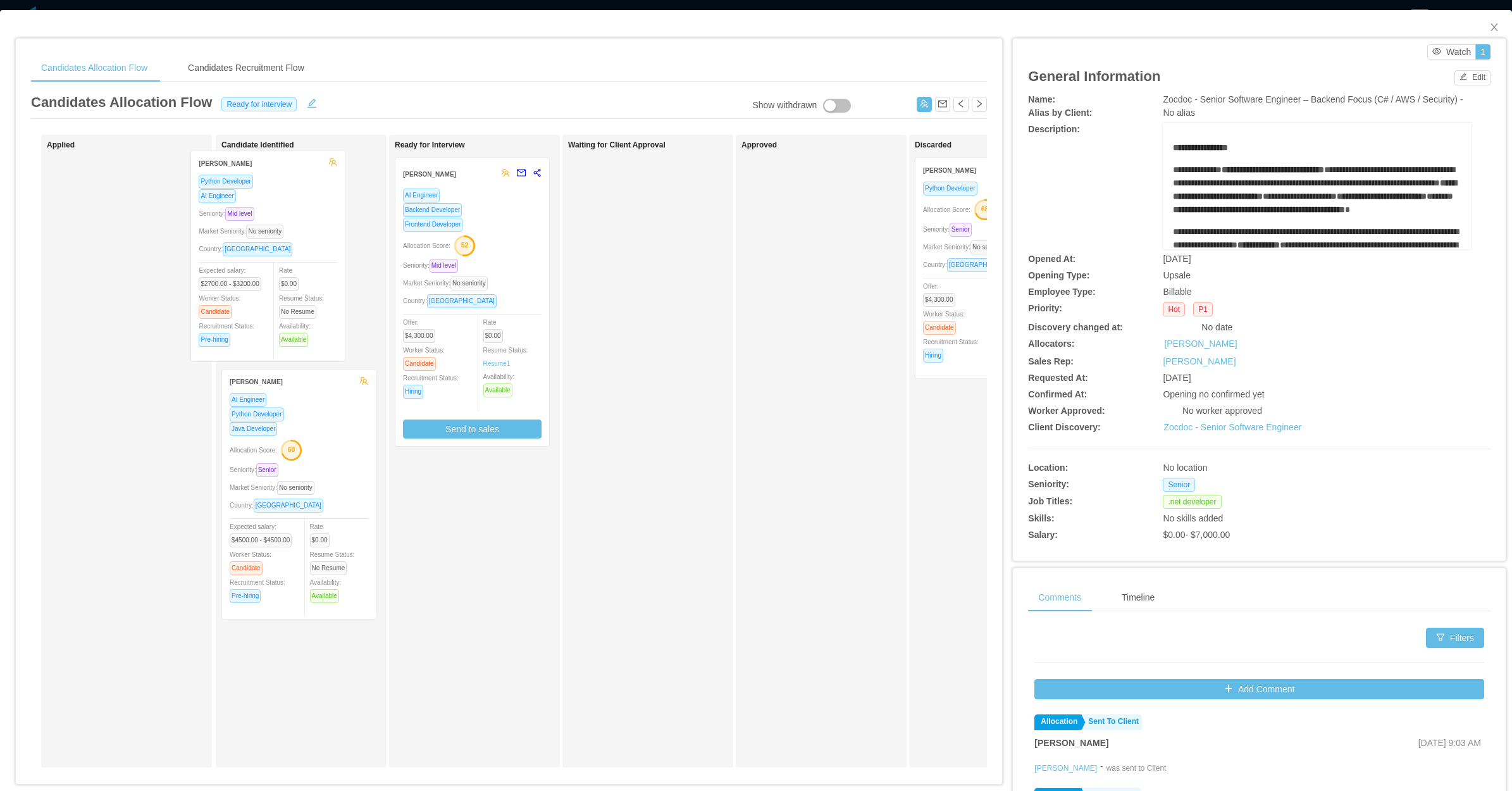
drag, startPoint x: 116, startPoint y: 306, endPoint x: 259, endPoint y: 298, distance: 143.2
click at [259, 298] on div "Applied Constancio Molinengo Python Developer AI Engineer Seniority: Mid level …" at bounding box center [509, 456] width 956 height 643
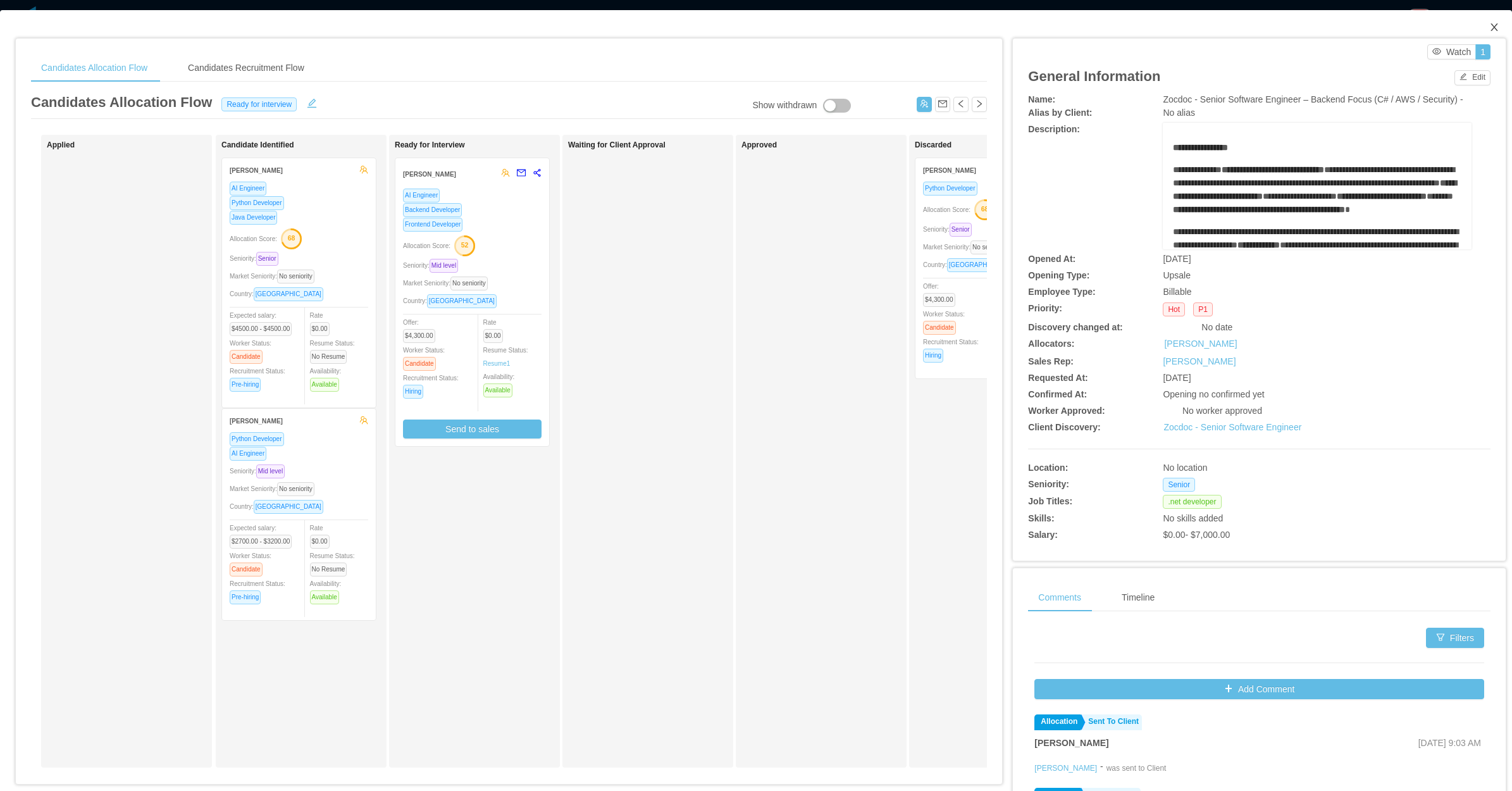
click at [1489, 23] on icon "icon: close" at bounding box center [1494, 27] width 10 height 10
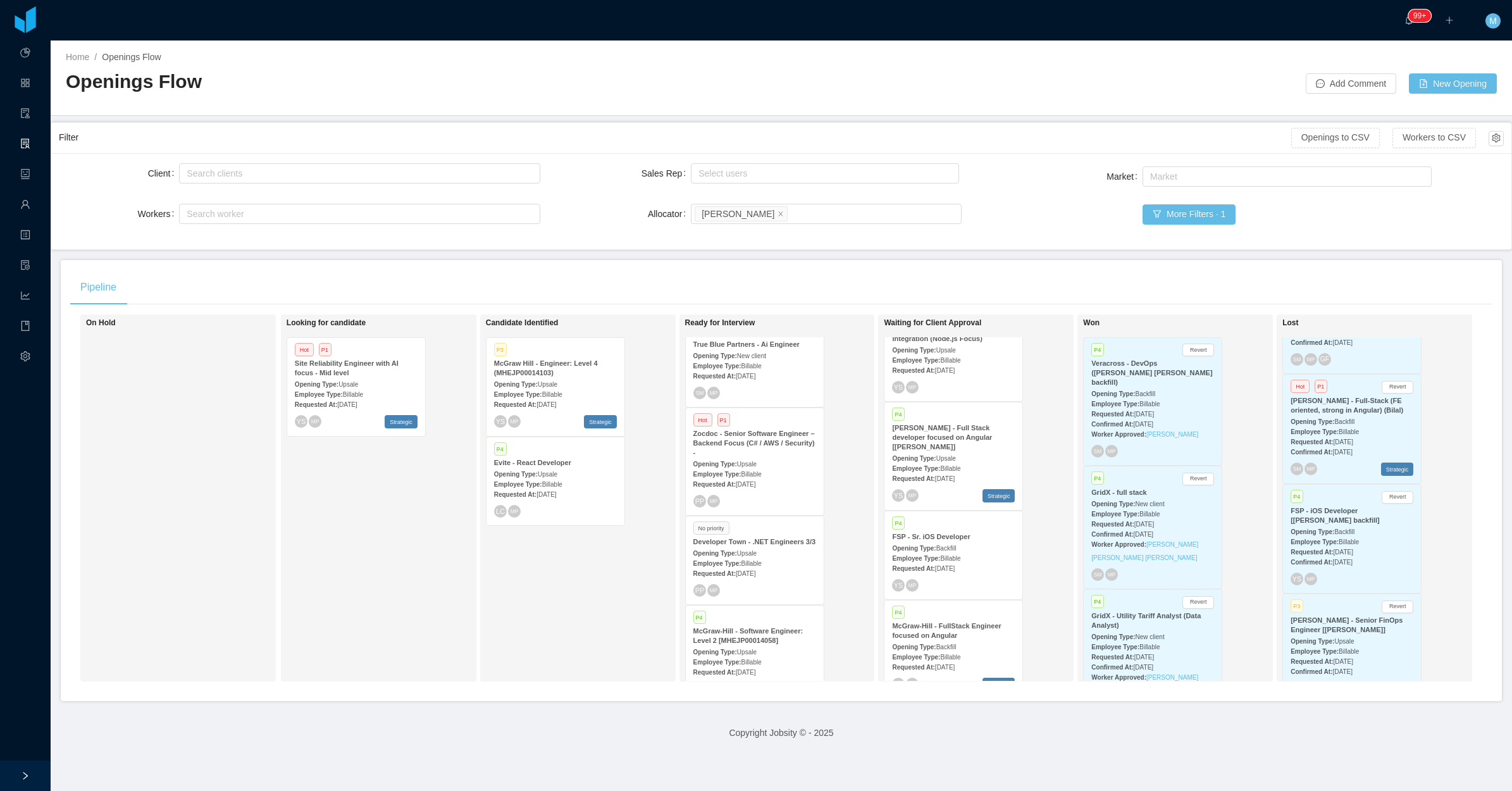
click at [768, 445] on strong "Zocdoc - Senior Software Engineer – Backend Focus (C# / AWS / Security) -" at bounding box center [754, 443] width 121 height 27
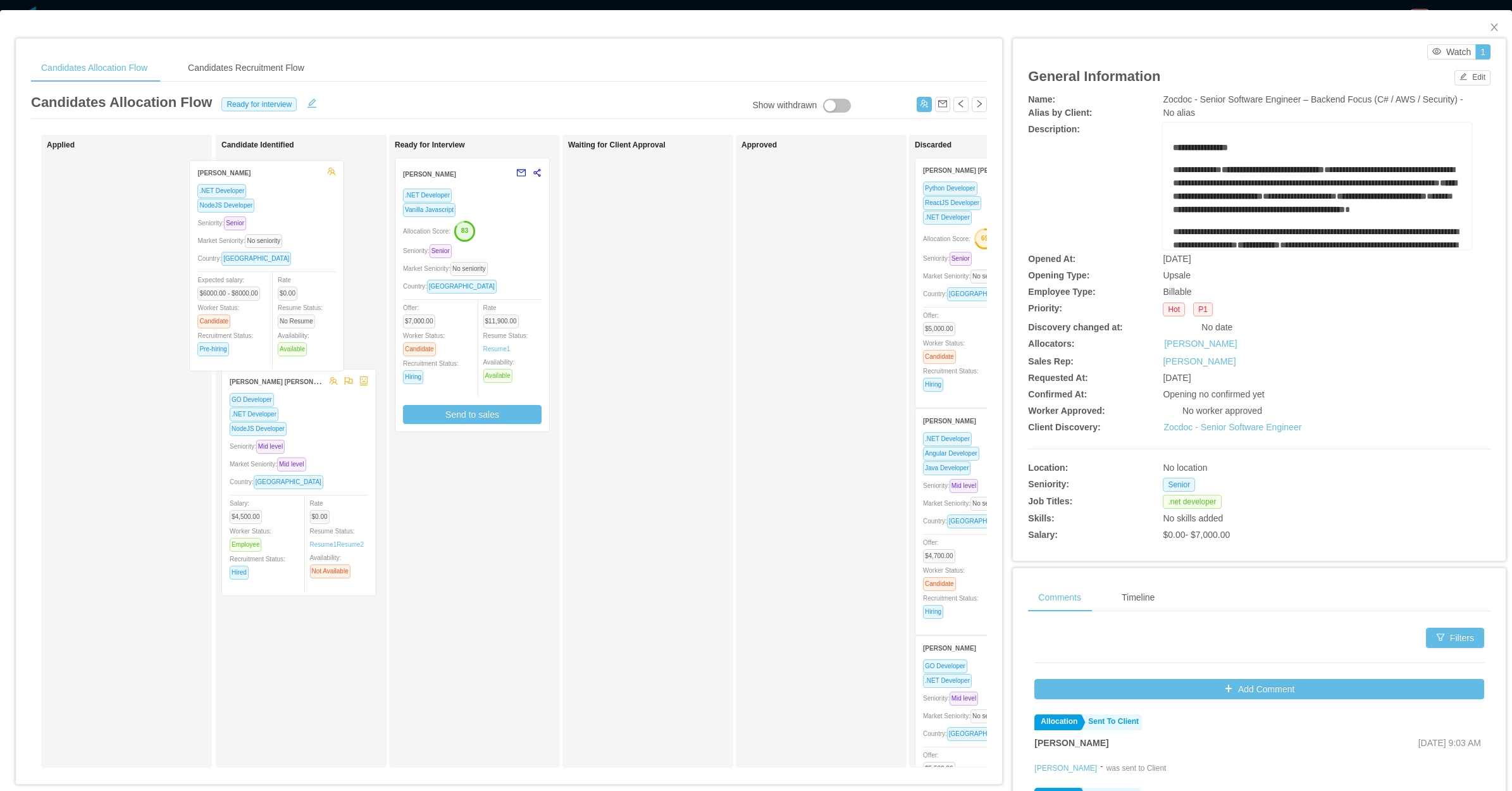
drag, startPoint x: 162, startPoint y: 285, endPoint x: 310, endPoint y: 287, distance: 148.0
click at [310, 287] on div "Applied Julio Lemes .NET Developer NodeJS Developer Seniority: Senior Market Se…" at bounding box center [509, 456] width 956 height 643
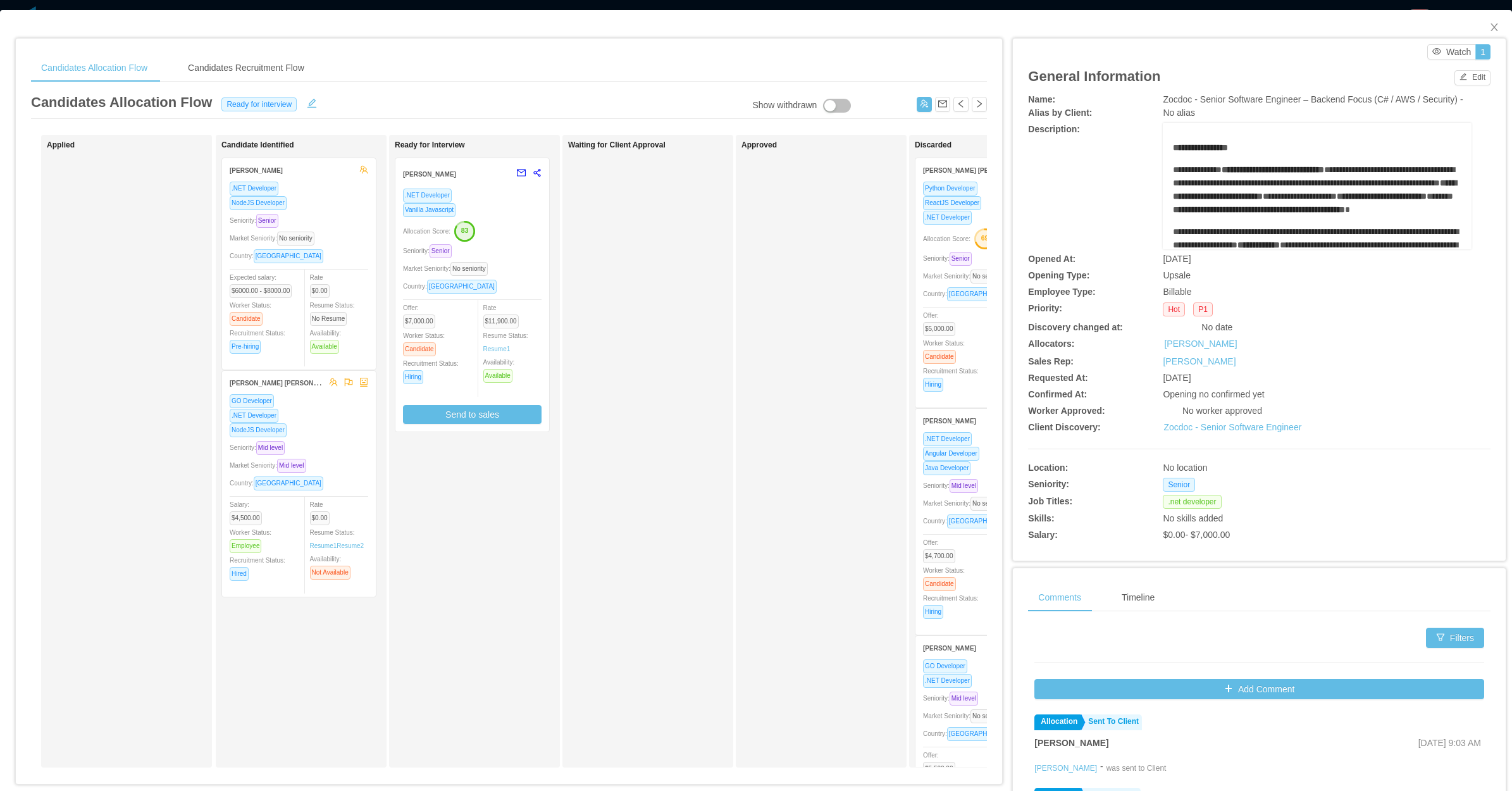
click at [347, 478] on div "Country: Dominican Republic" at bounding box center [299, 483] width 138 height 15
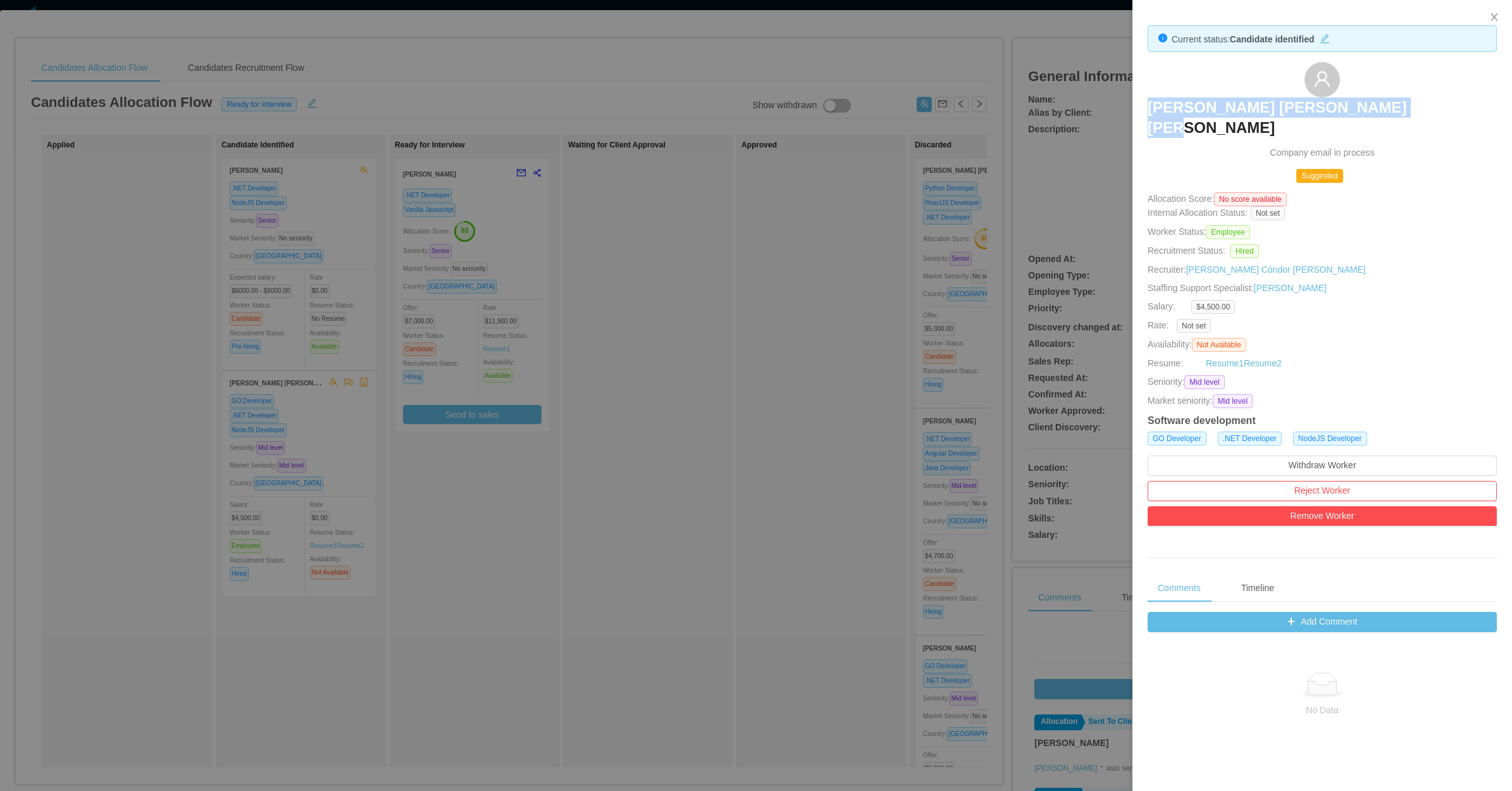
drag, startPoint x: 1184, startPoint y: 102, endPoint x: 1446, endPoint y: 109, distance: 262.1
click at [1446, 109] on div "Ezequiel Ramon Rodriguez Sanchez Company email in process" at bounding box center [1322, 111] width 350 height 97
copy h3 "Ezequiel Ramon Rodriguez Sanchez"
drag, startPoint x: 770, startPoint y: 408, endPoint x: 796, endPoint y: 391, distance: 31.1
click at [770, 408] on div at bounding box center [756, 396] width 1512 height 791
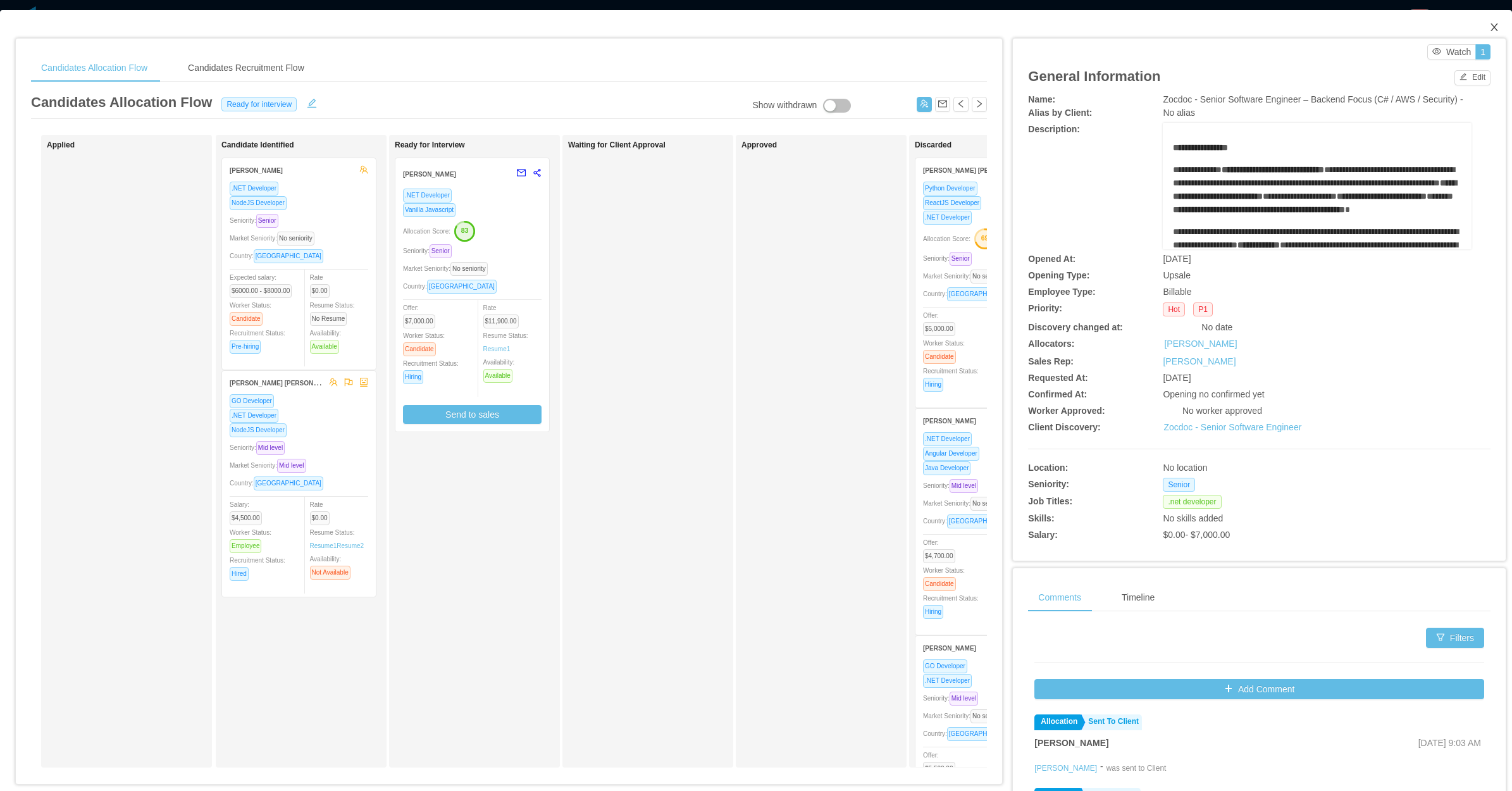
click at [1489, 29] on icon "icon: close" at bounding box center [1494, 27] width 10 height 10
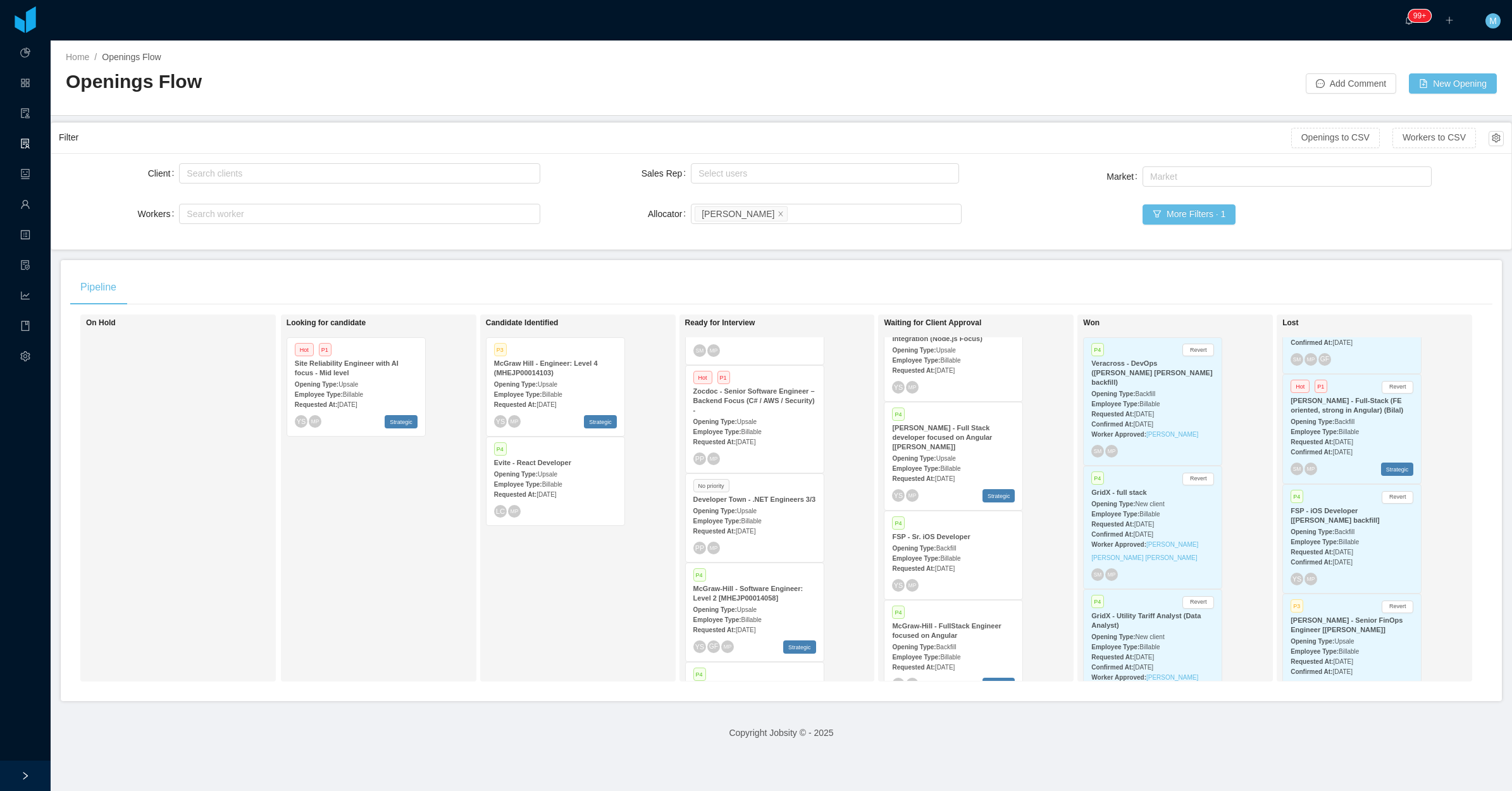
scroll to position [396, 0]
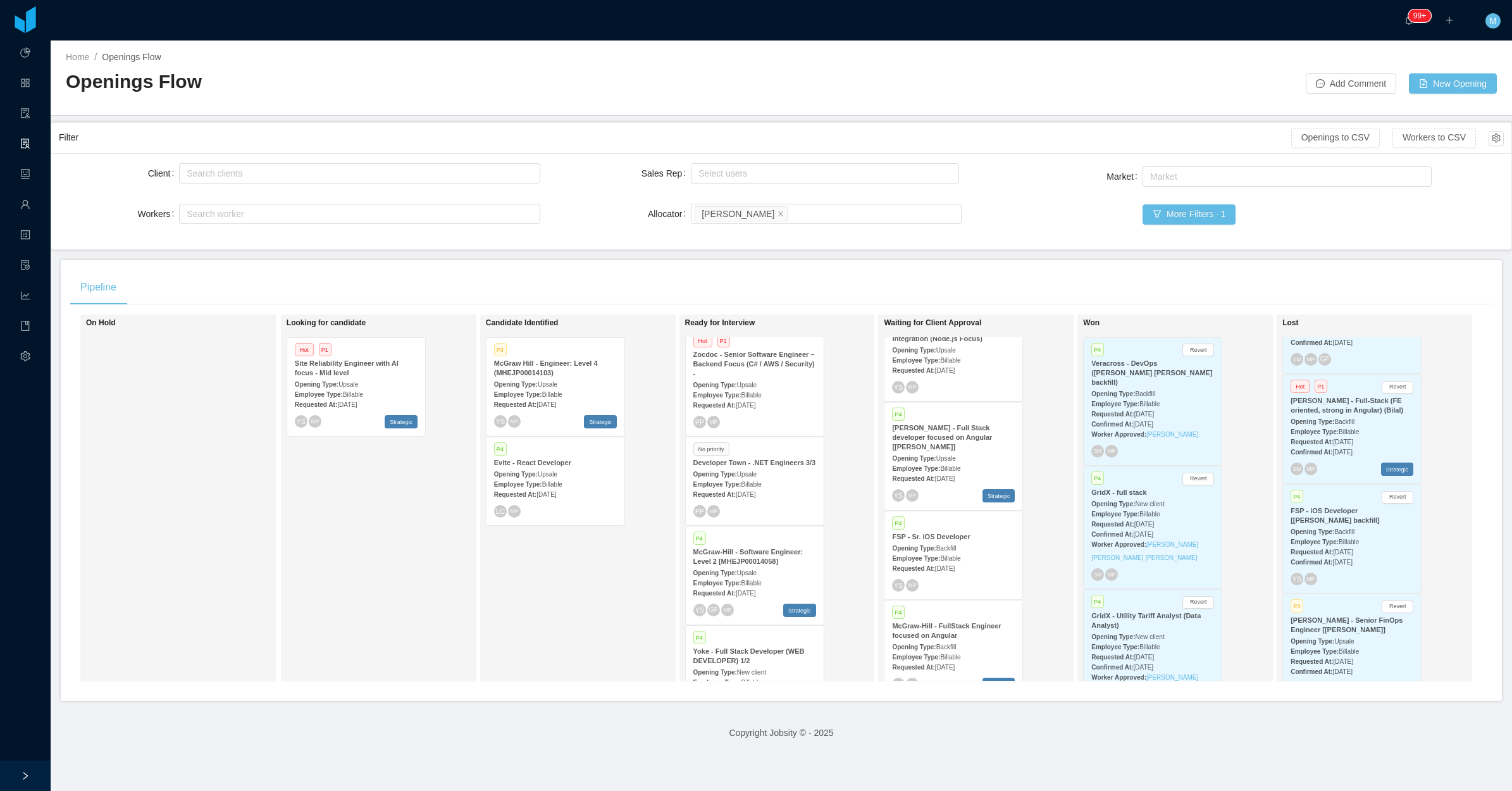
click at [774, 467] on div "Opening Type: Upsale" at bounding box center [755, 473] width 123 height 13
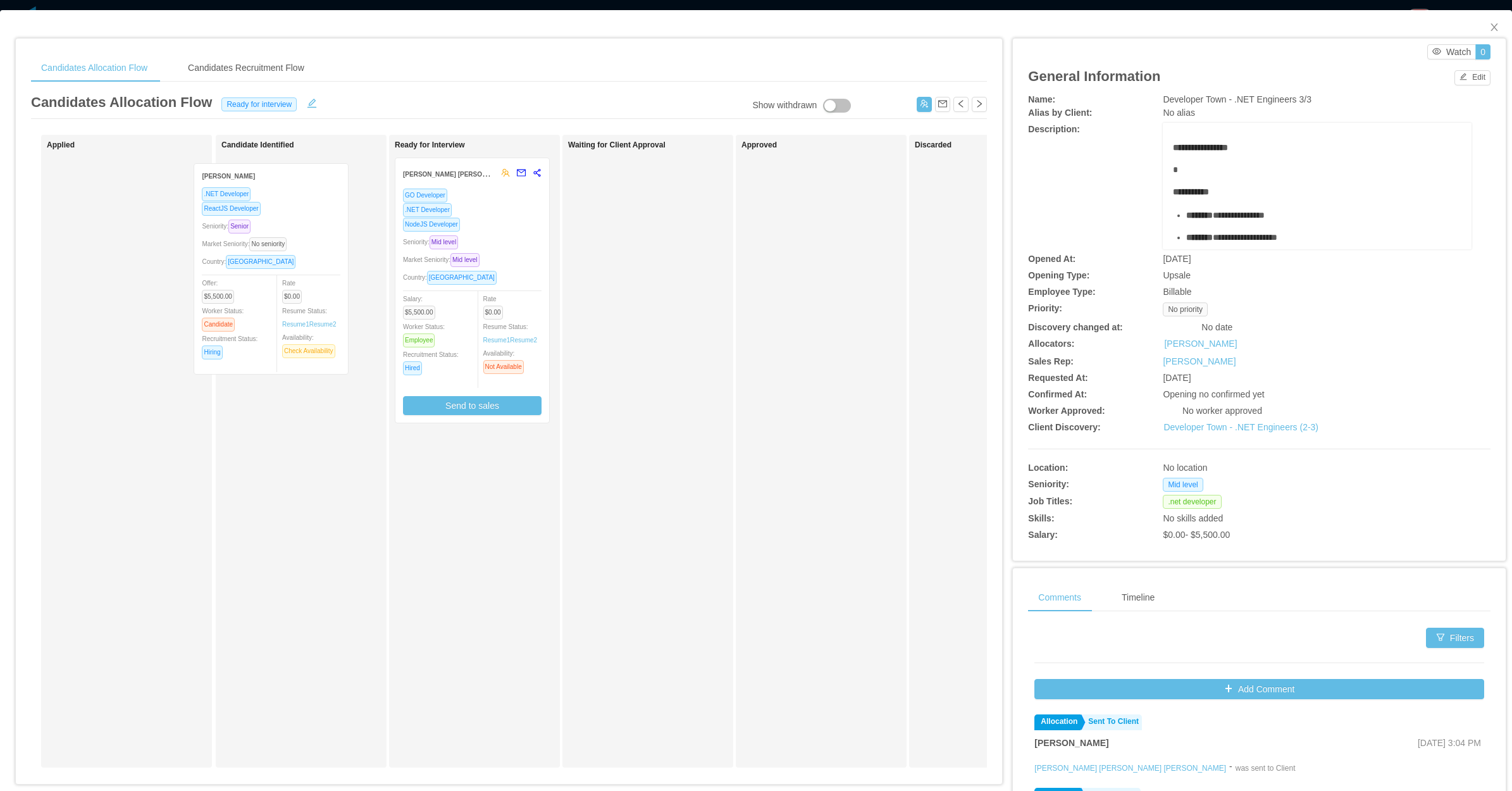
drag, startPoint x: 182, startPoint y: 292, endPoint x: 333, endPoint y: 298, distance: 151.1
click at [333, 298] on div "Applied Eric Santos .NET Developer ReactJS Developer Seniority: Senior Market S…" at bounding box center [509, 456] width 956 height 643
drag, startPoint x: 1456, startPoint y: 76, endPoint x: 1449, endPoint y: 82, distance: 9.2
click at [1456, 75] on button "Edit" at bounding box center [1472, 78] width 36 height 16
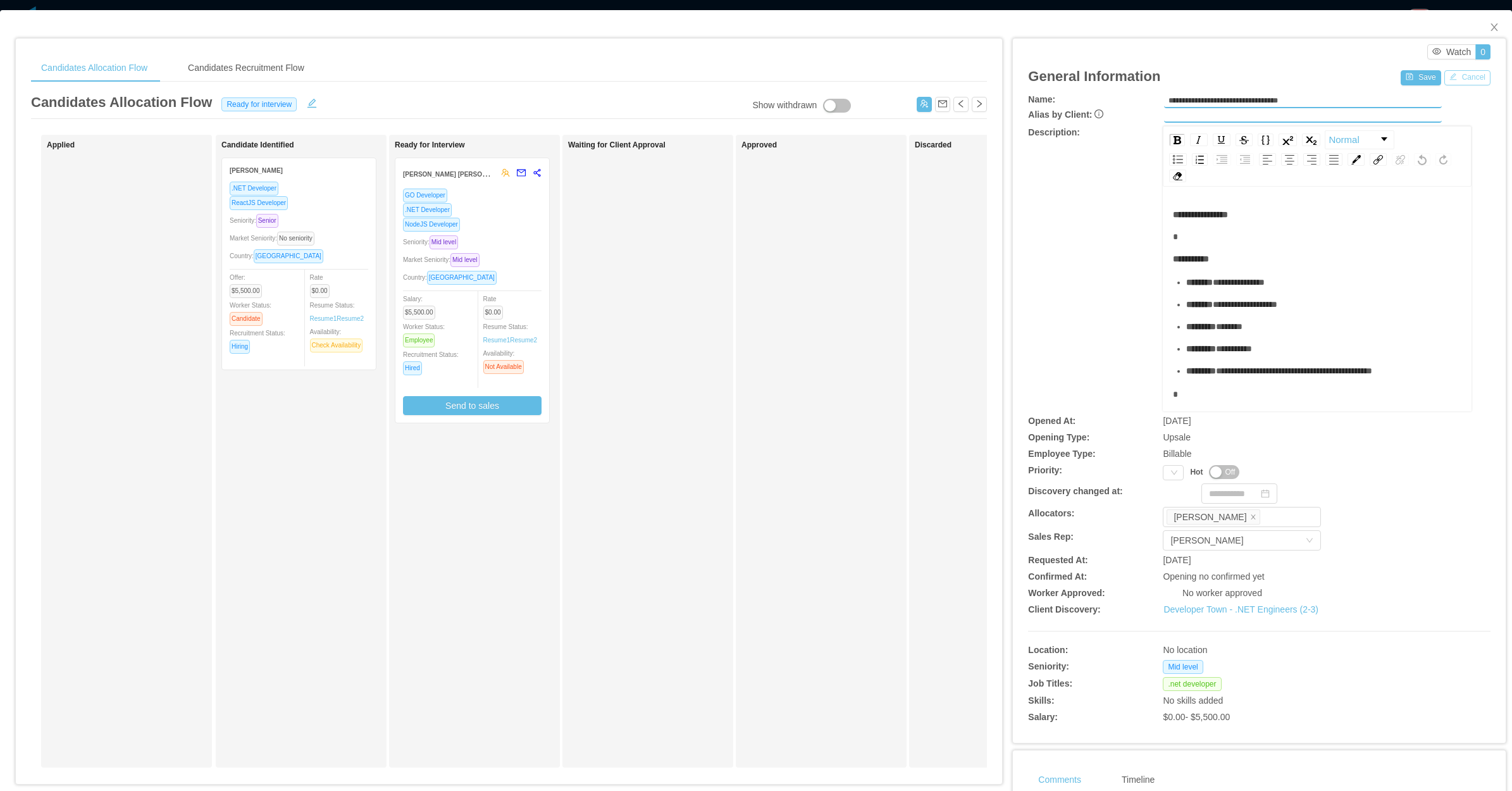
drag, startPoint x: 1459, startPoint y: 75, endPoint x: 1465, endPoint y: 64, distance: 12.5
click at [1458, 75] on button "Cancel" at bounding box center [1468, 78] width 46 height 16
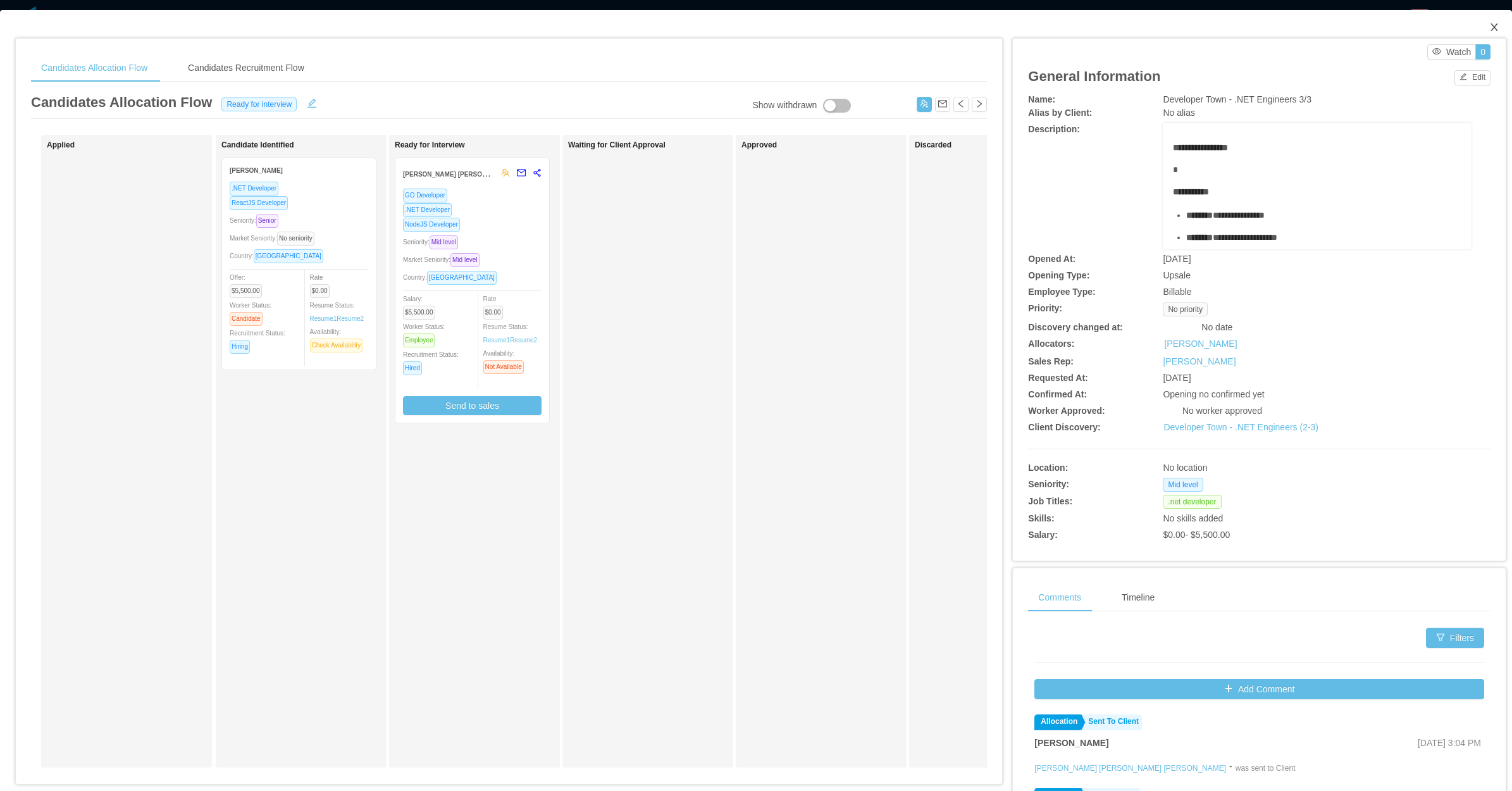
click at [1489, 25] on icon "icon: close" at bounding box center [1494, 27] width 10 height 10
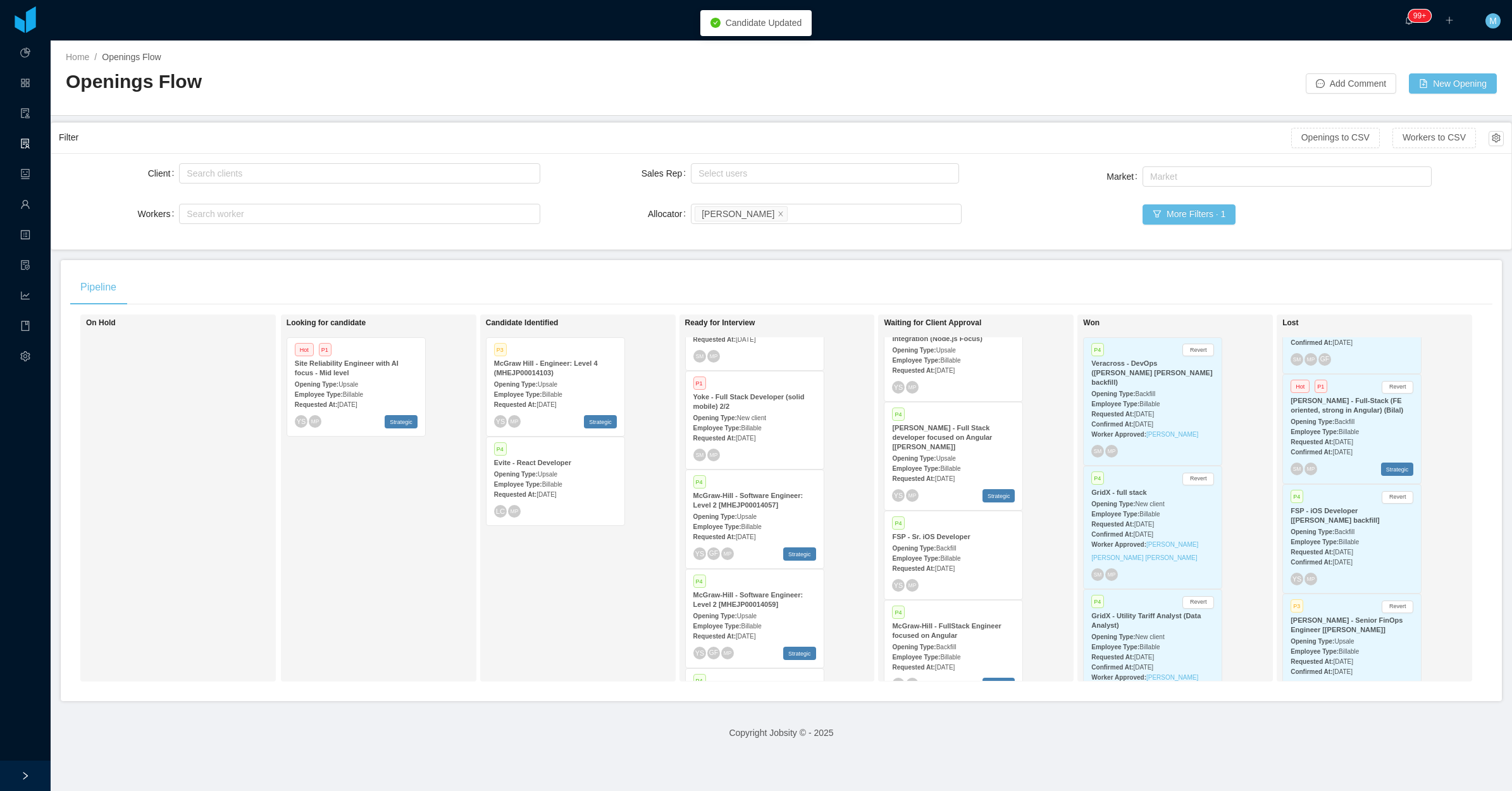
scroll to position [712, 0]
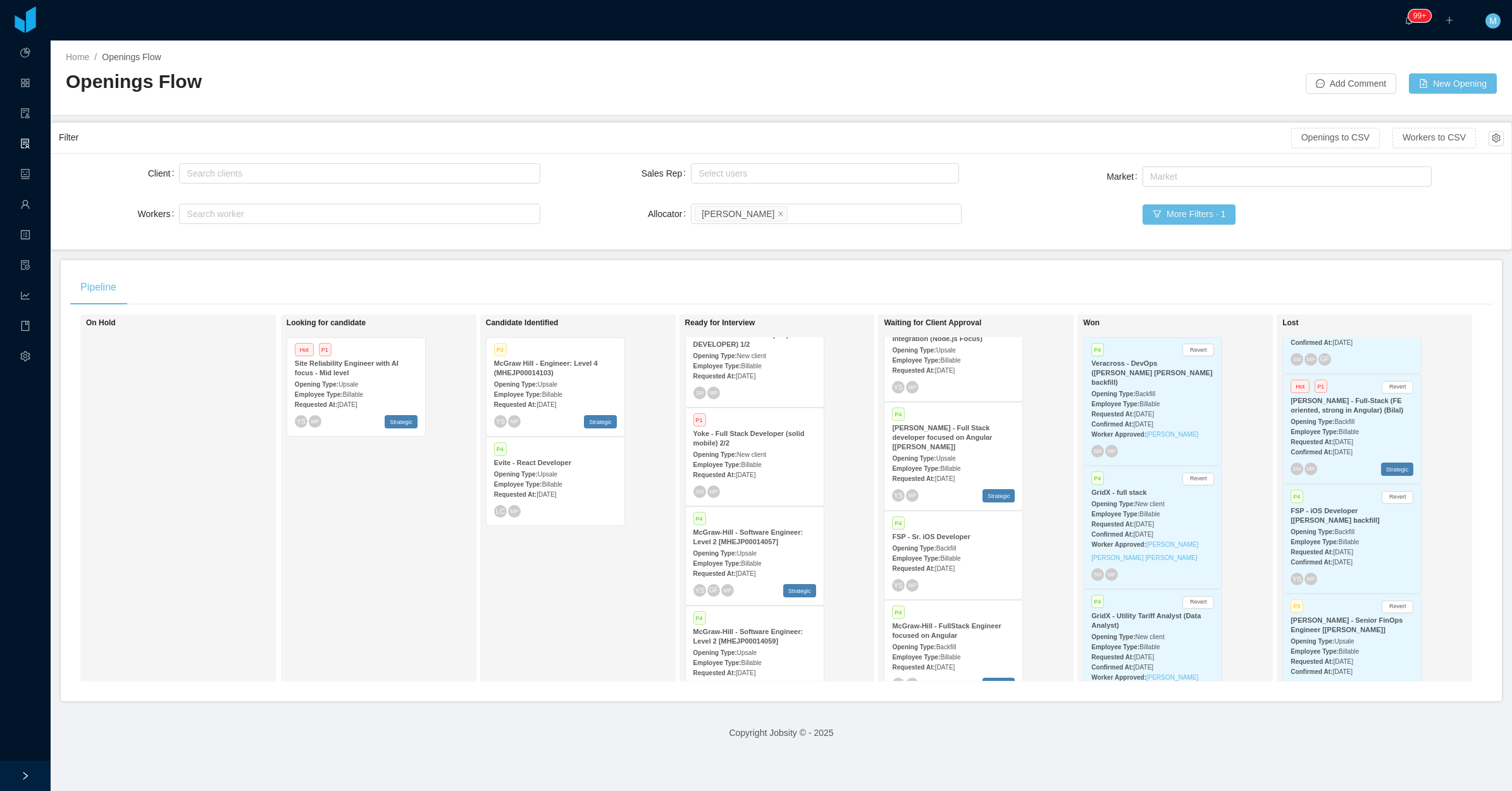
click at [766, 434] on div "Yoke - Full Stack Developer (solid mobile) 2/2" at bounding box center [755, 438] width 123 height 19
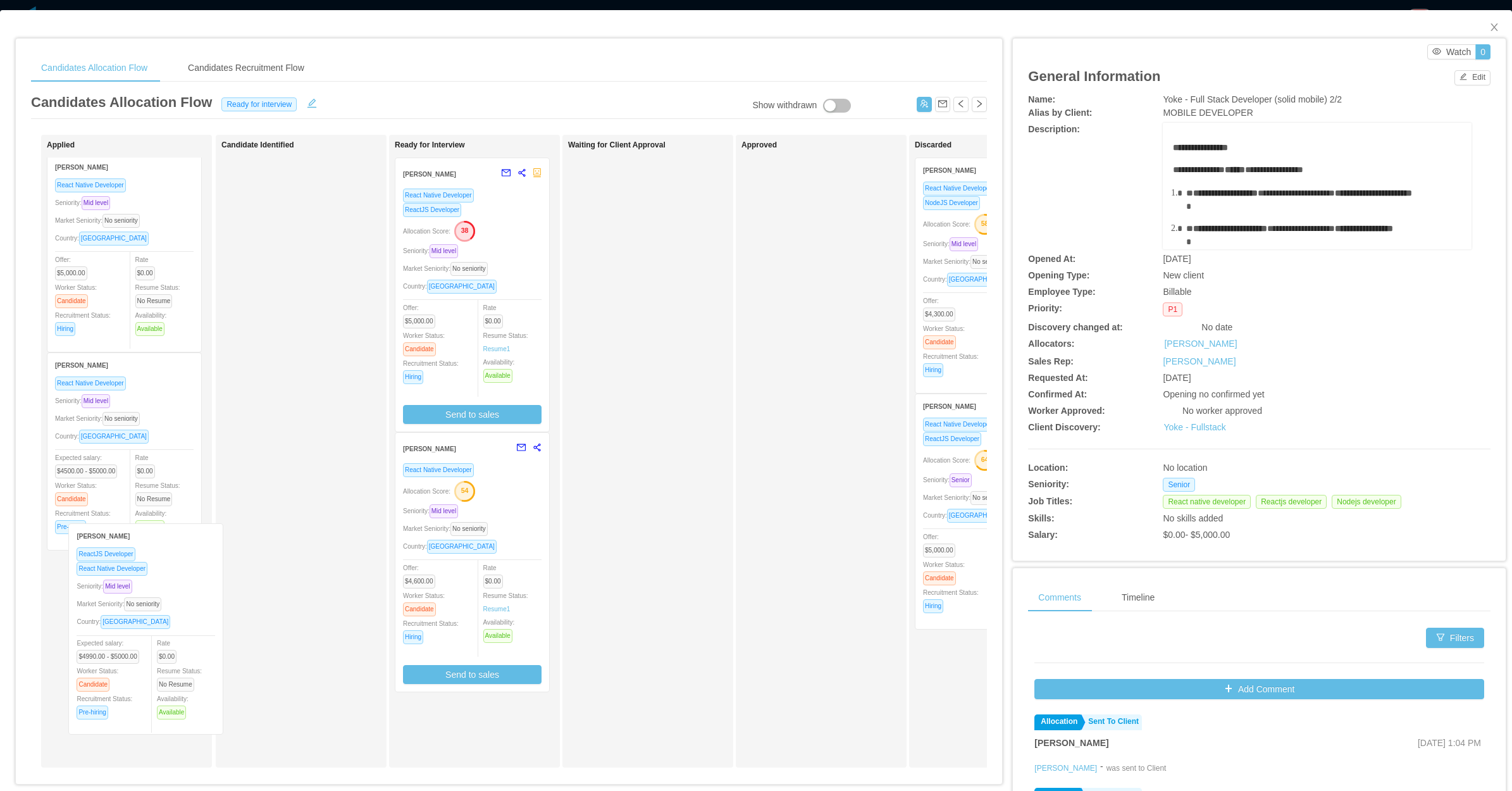
scroll to position [1, 0]
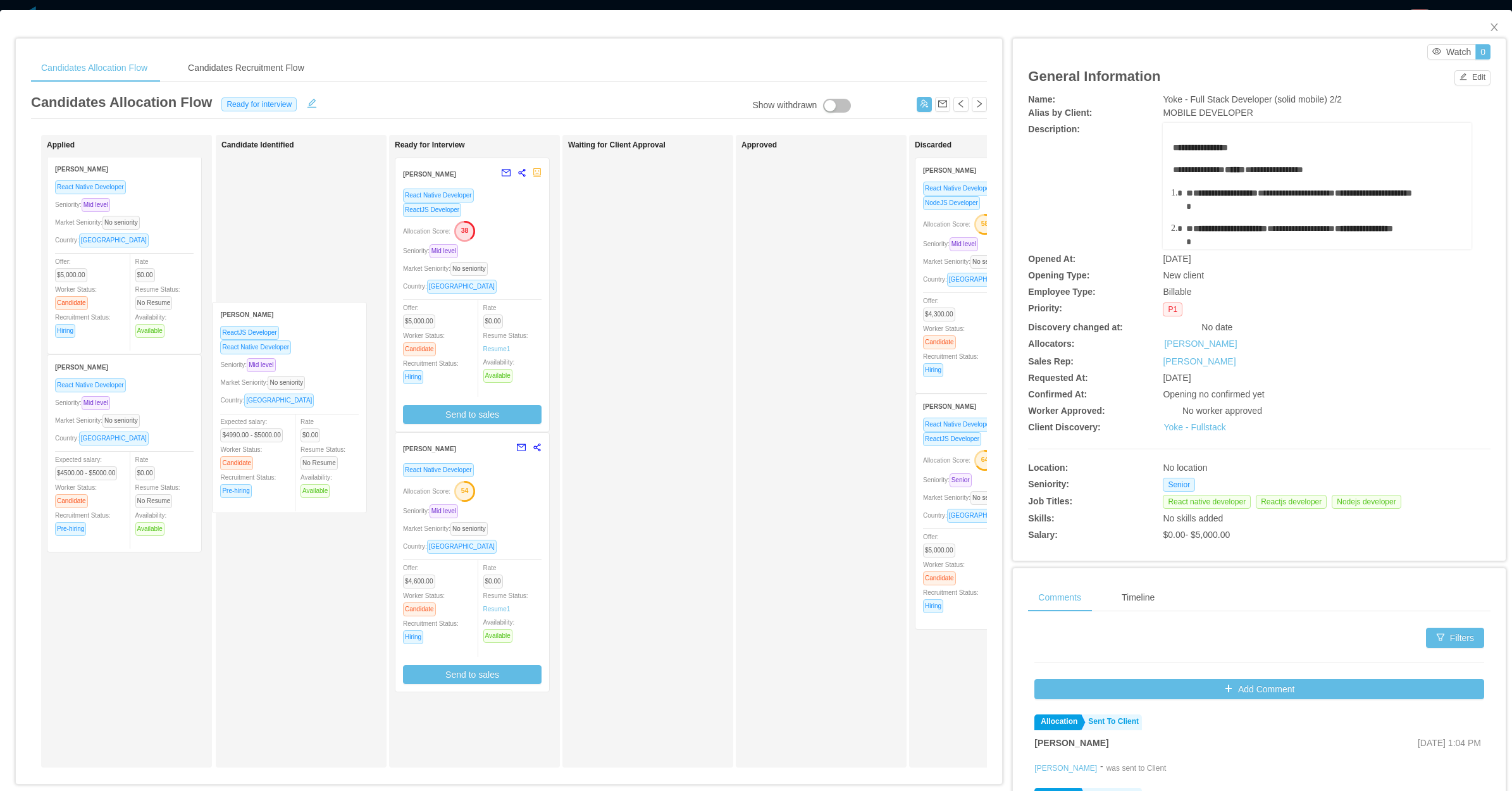
drag, startPoint x: 174, startPoint y: 619, endPoint x: 320, endPoint y: 393, distance: 269.1
click at [320, 393] on div "Applied David Alexander Perafan React Native Developer Seniority: Mid level Mar…" at bounding box center [509, 456] width 956 height 643
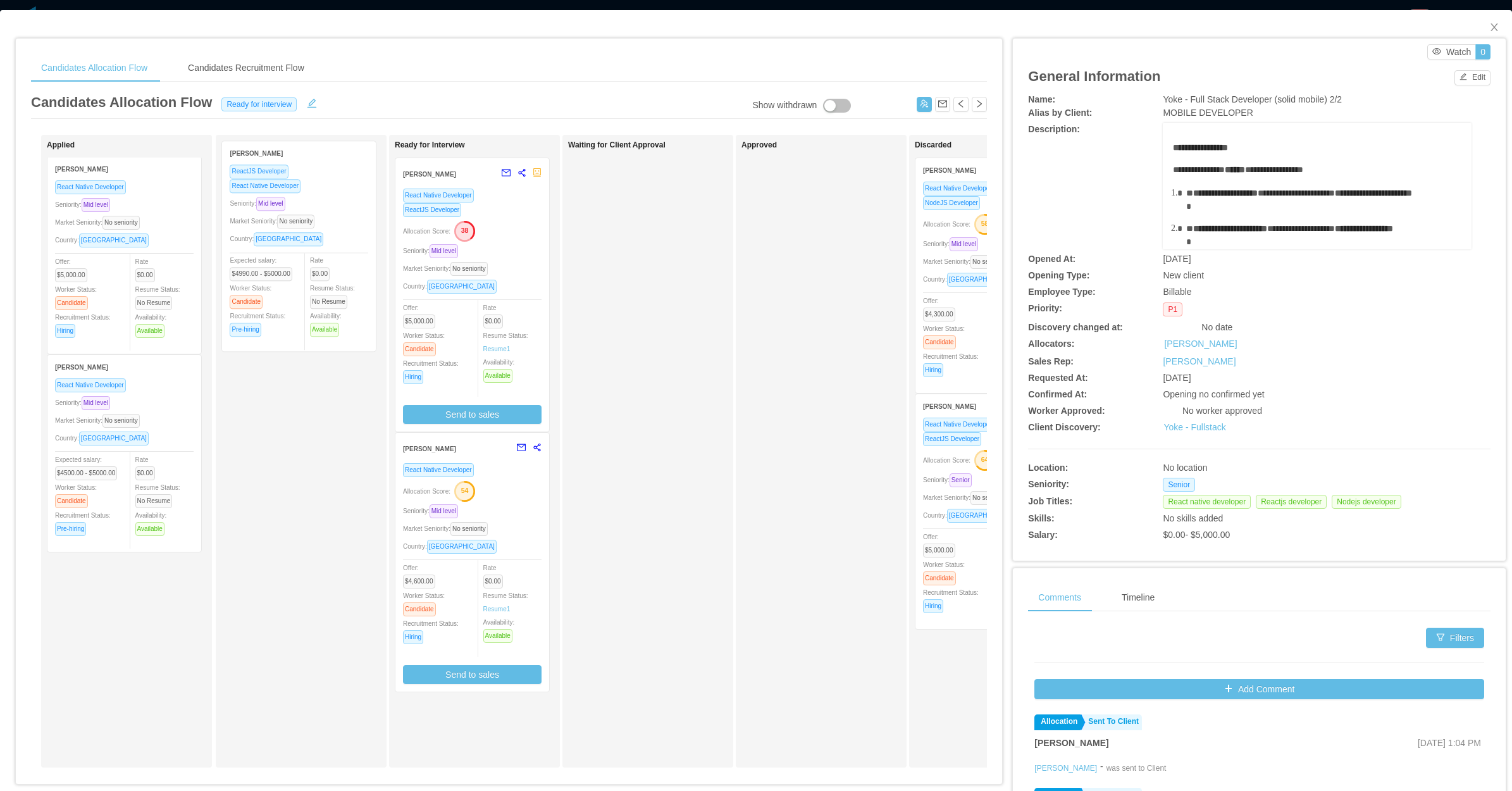
scroll to position [0, 0]
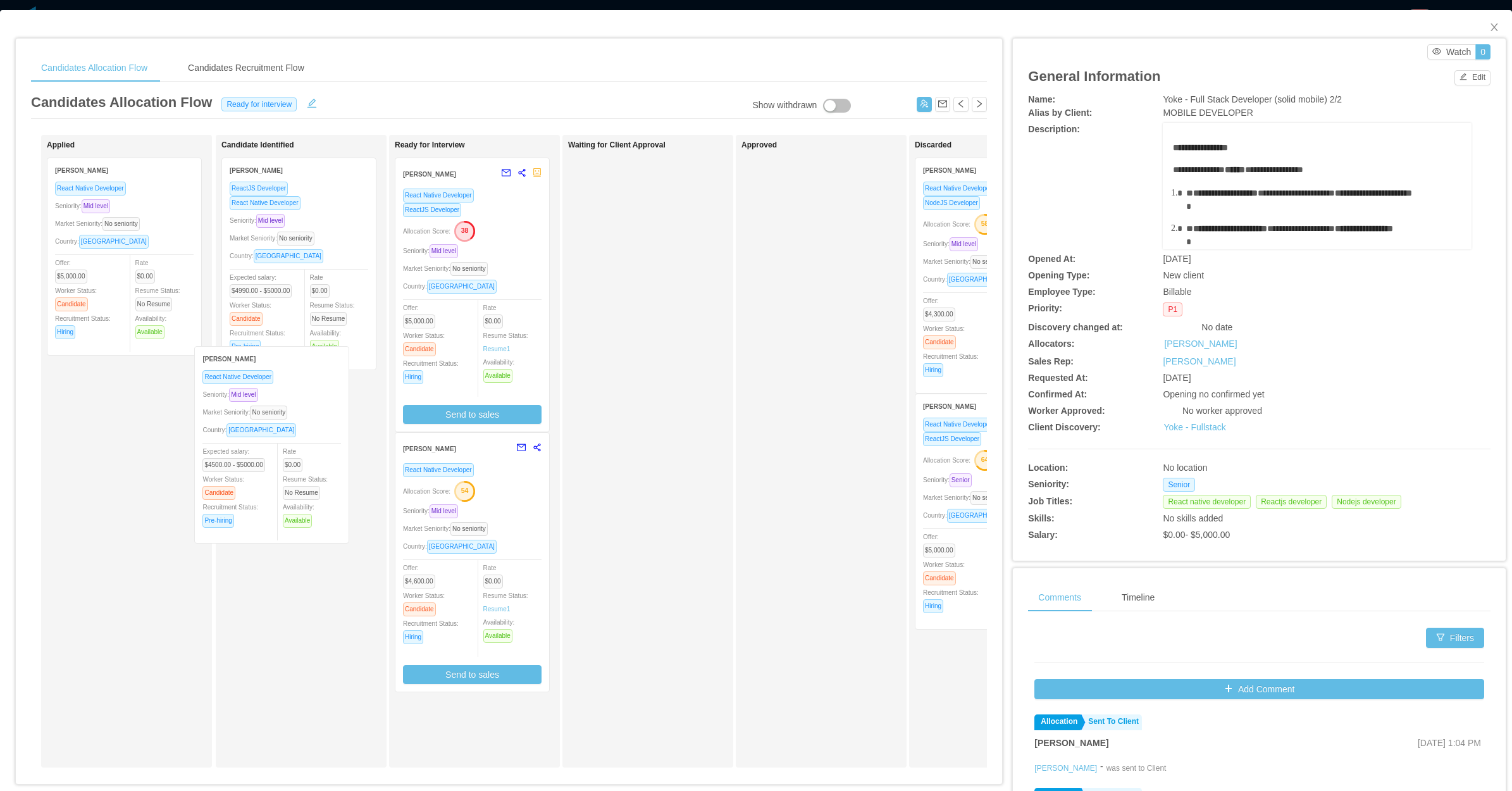
drag, startPoint x: 147, startPoint y: 479, endPoint x: 279, endPoint y: 448, distance: 135.6
click at [299, 472] on div "Applied David Alexander Perafan React Native Developer Seniority: Mid level Mar…" at bounding box center [509, 456] width 956 height 643
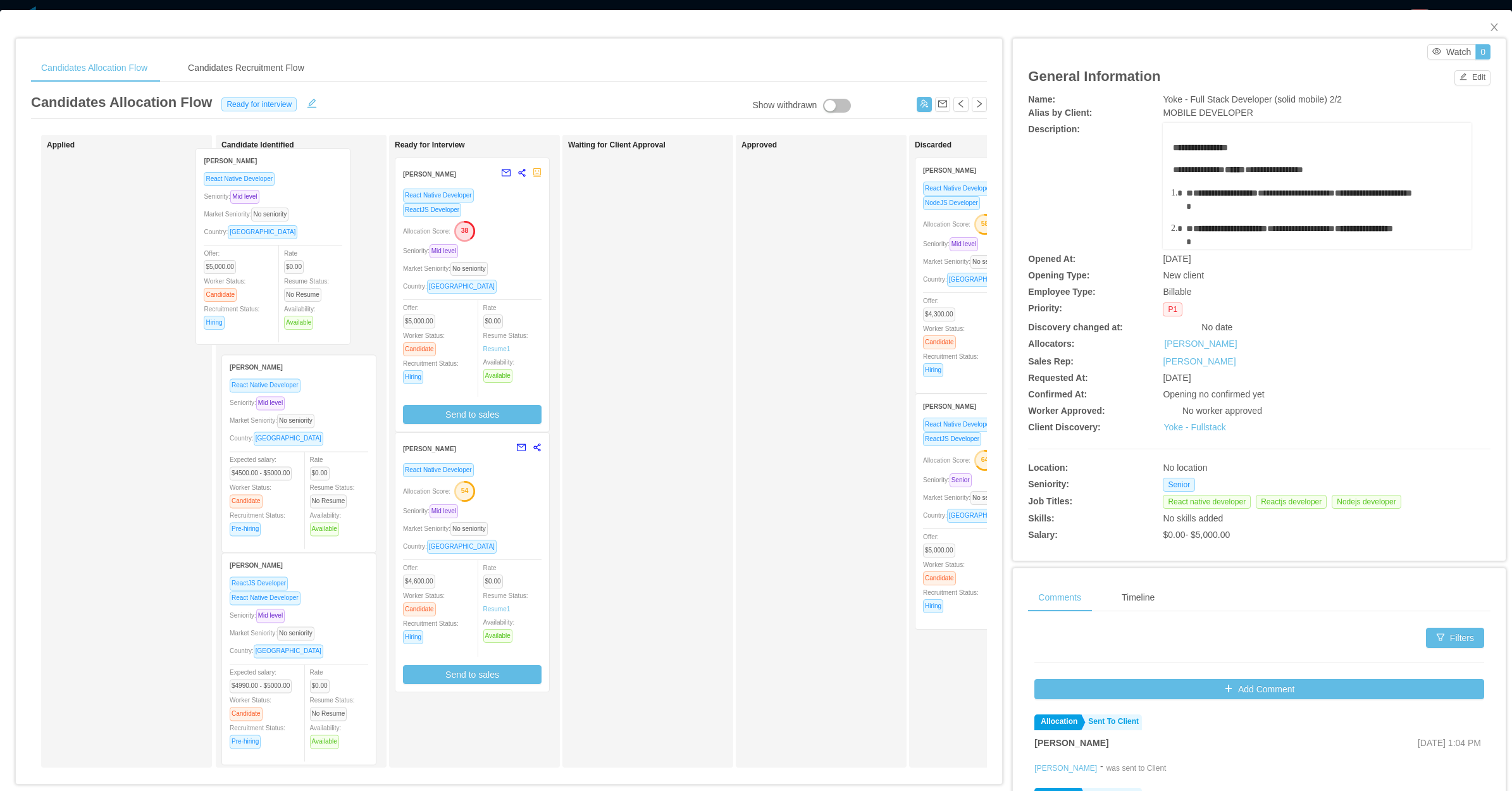
drag, startPoint x: 109, startPoint y: 299, endPoint x: 266, endPoint y: 287, distance: 157.5
click at [263, 289] on div "Applied David Alexander Perafan React Native Developer Seniority: Mid level Mar…" at bounding box center [509, 456] width 956 height 643
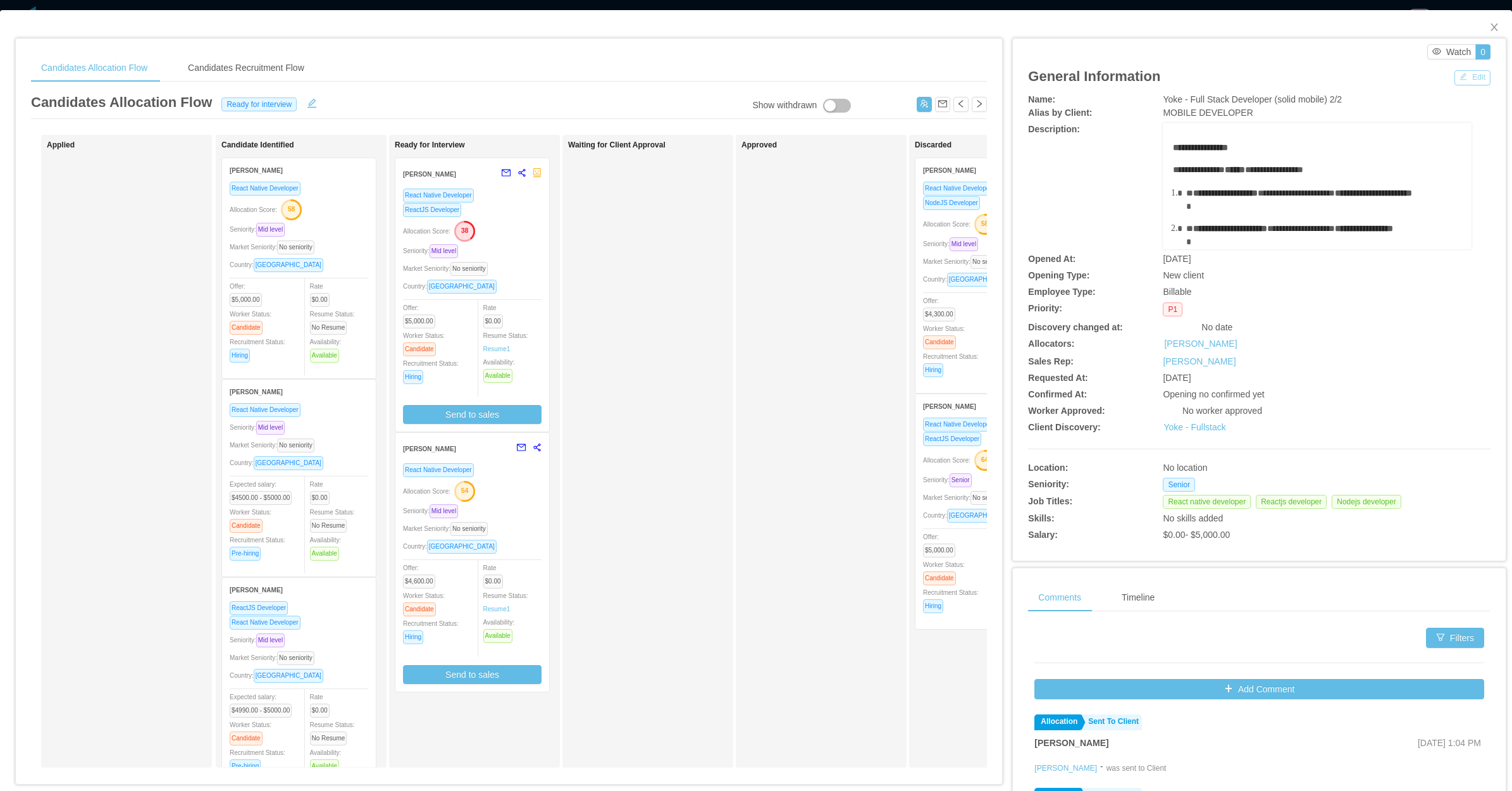
click at [1455, 80] on button "Edit" at bounding box center [1472, 78] width 36 height 16
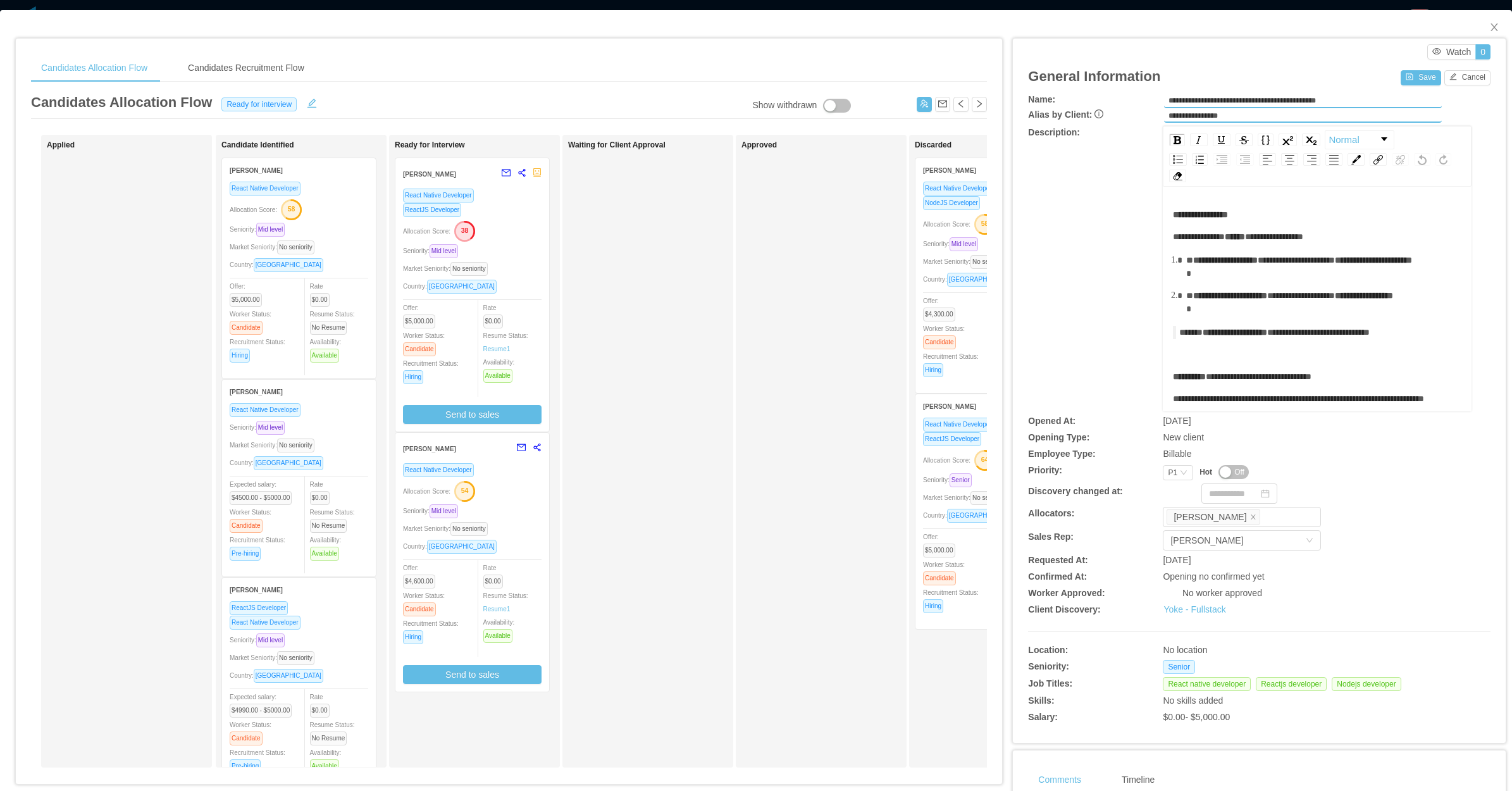
click at [1234, 465] on span "Off" at bounding box center [1239, 472] width 10 height 13
click at [1401, 79] on button "Save" at bounding box center [1421, 78] width 40 height 16
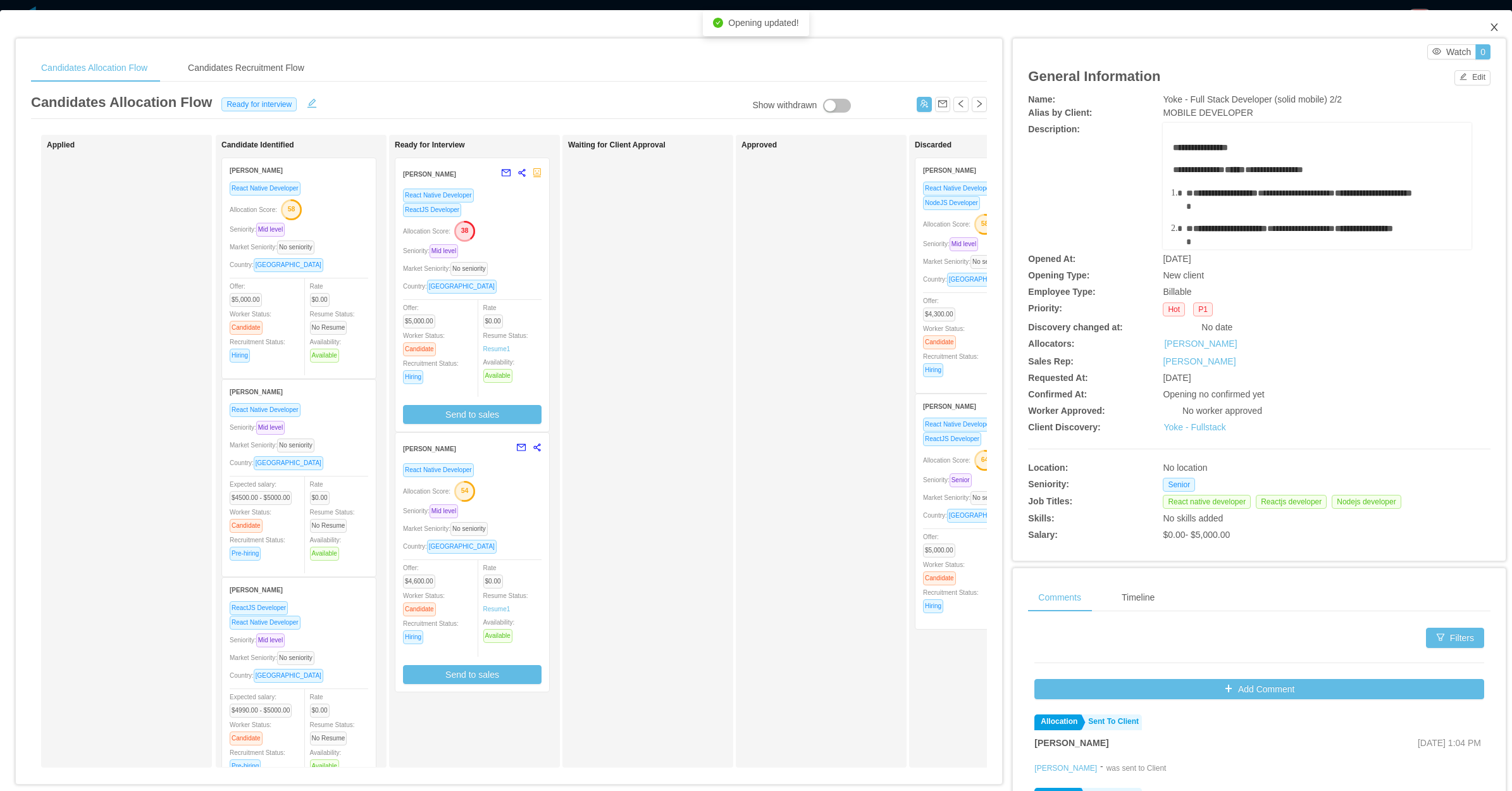
click at [1489, 26] on icon "icon: close" at bounding box center [1494, 27] width 10 height 10
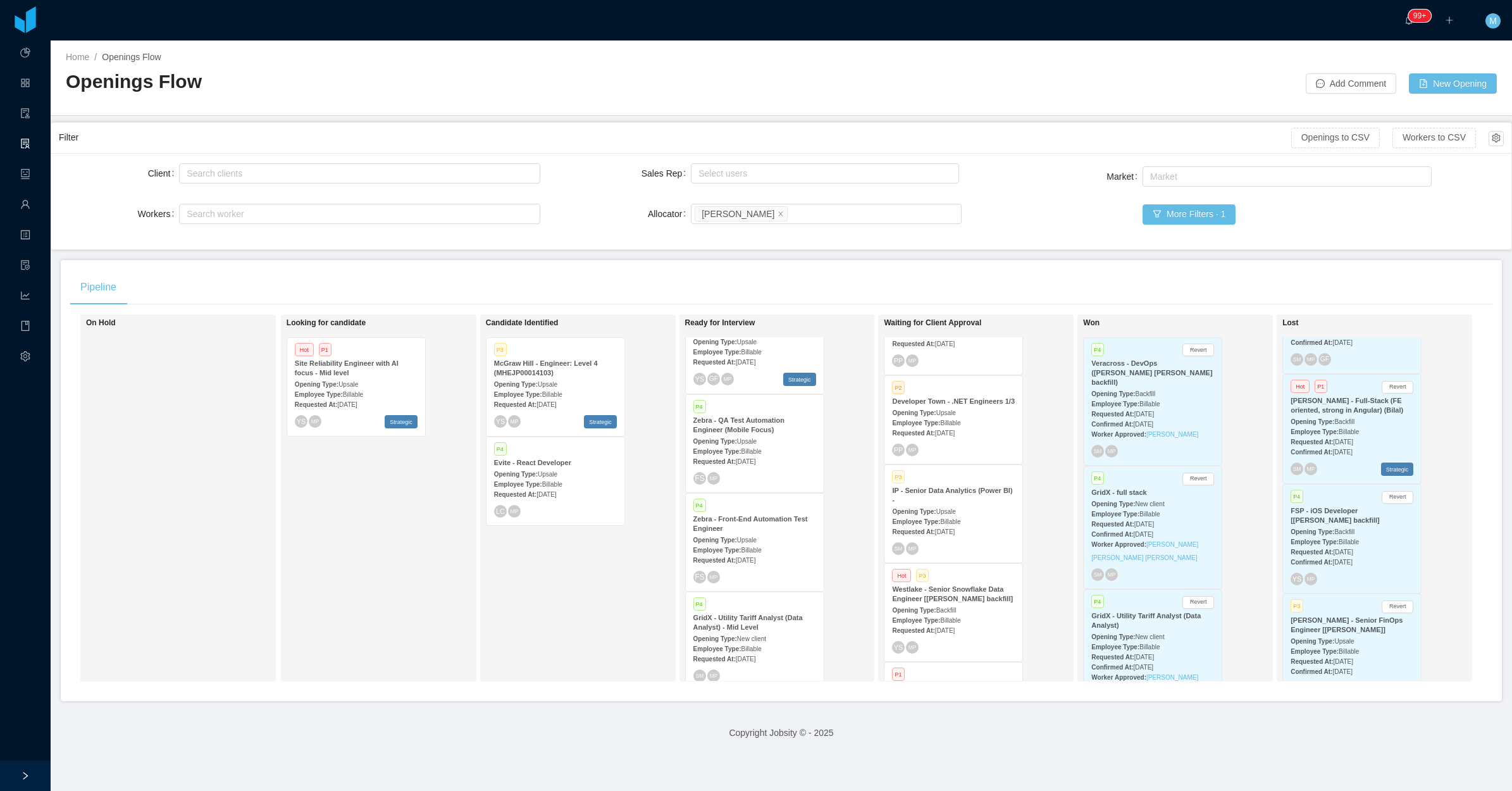
scroll to position [475, 0]
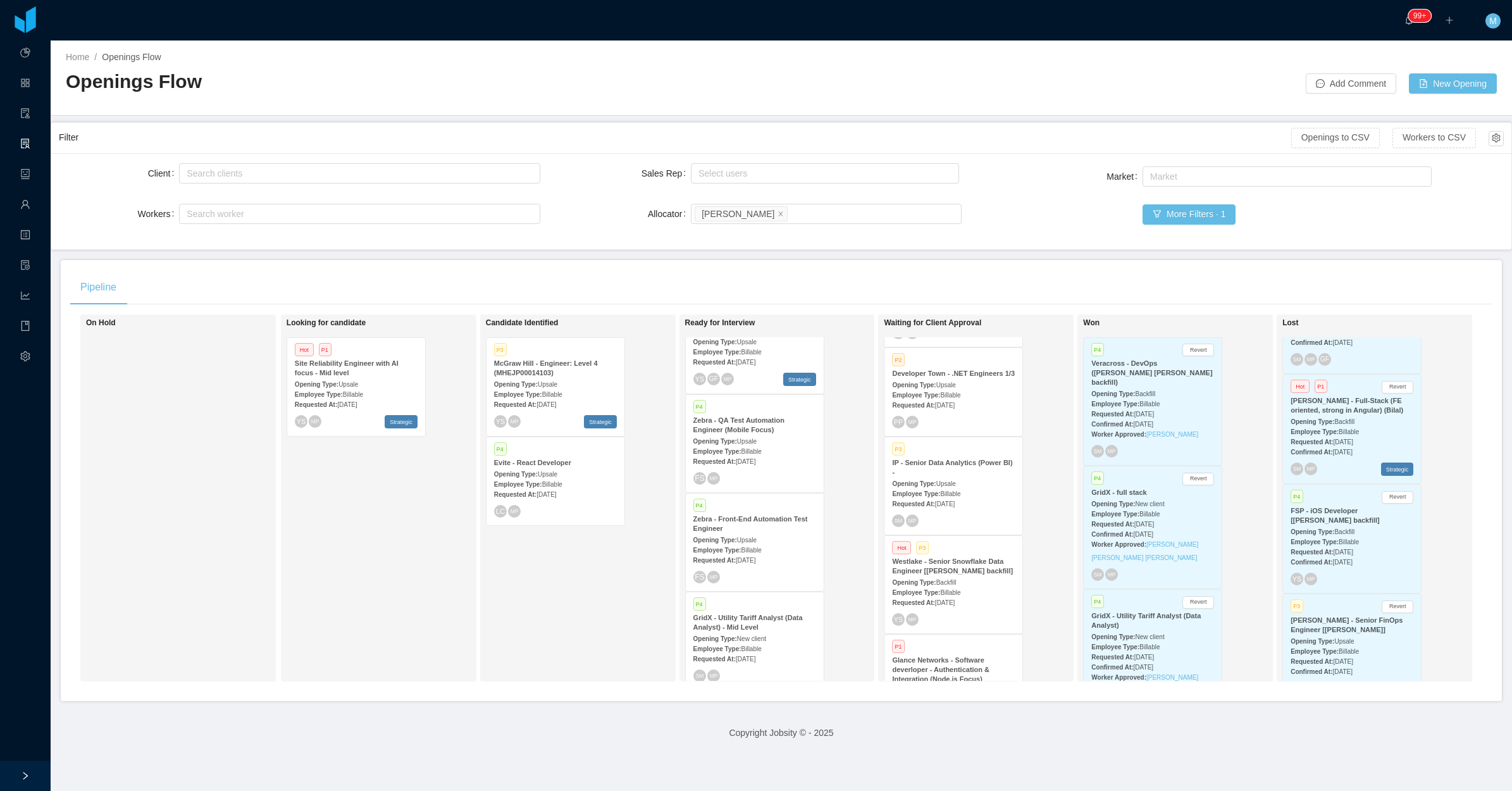
click at [950, 480] on span "Upsale" at bounding box center [946, 484] width 20 height 7
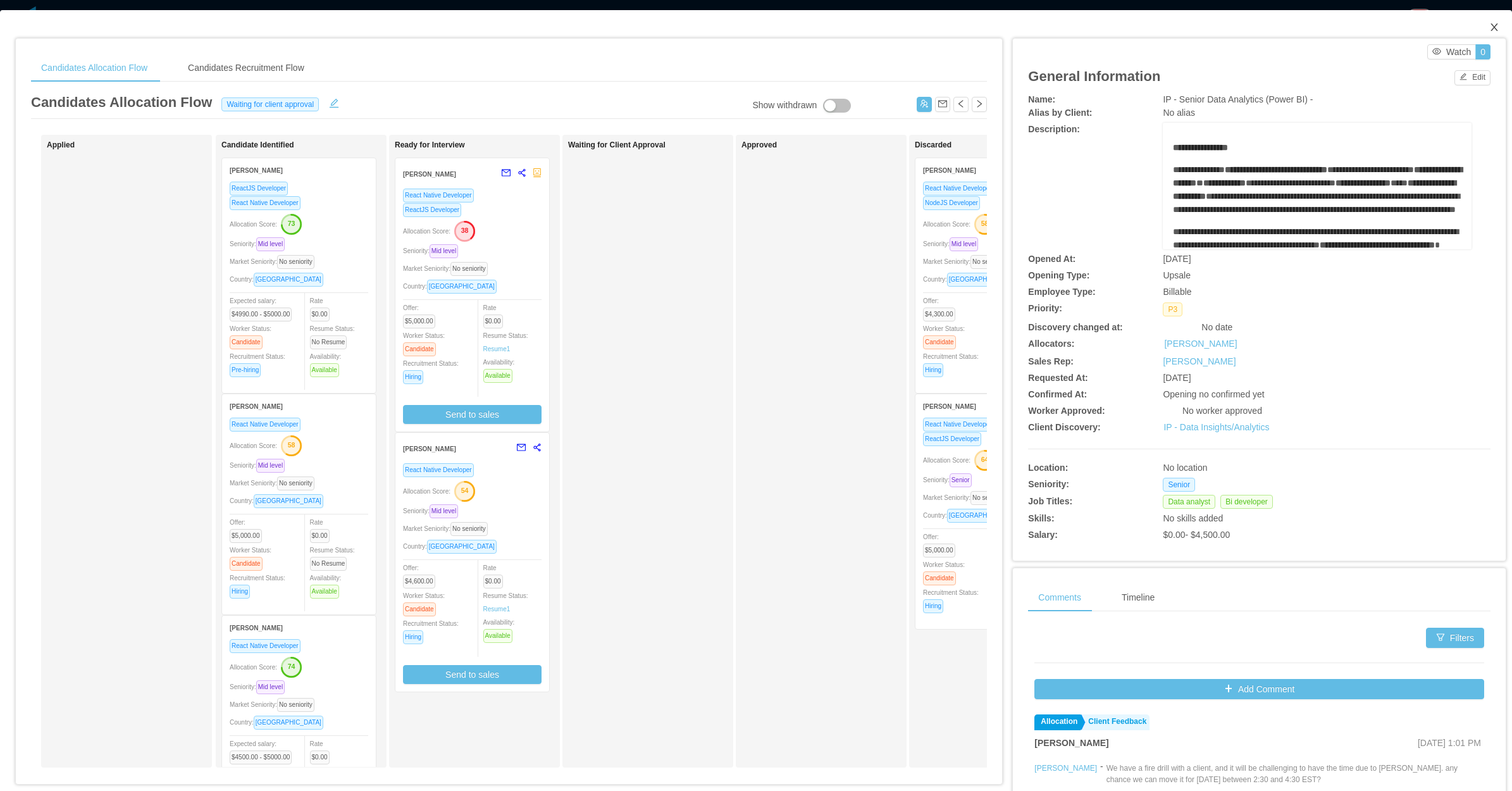
click at [1489, 30] on icon "icon: close" at bounding box center [1494, 27] width 10 height 10
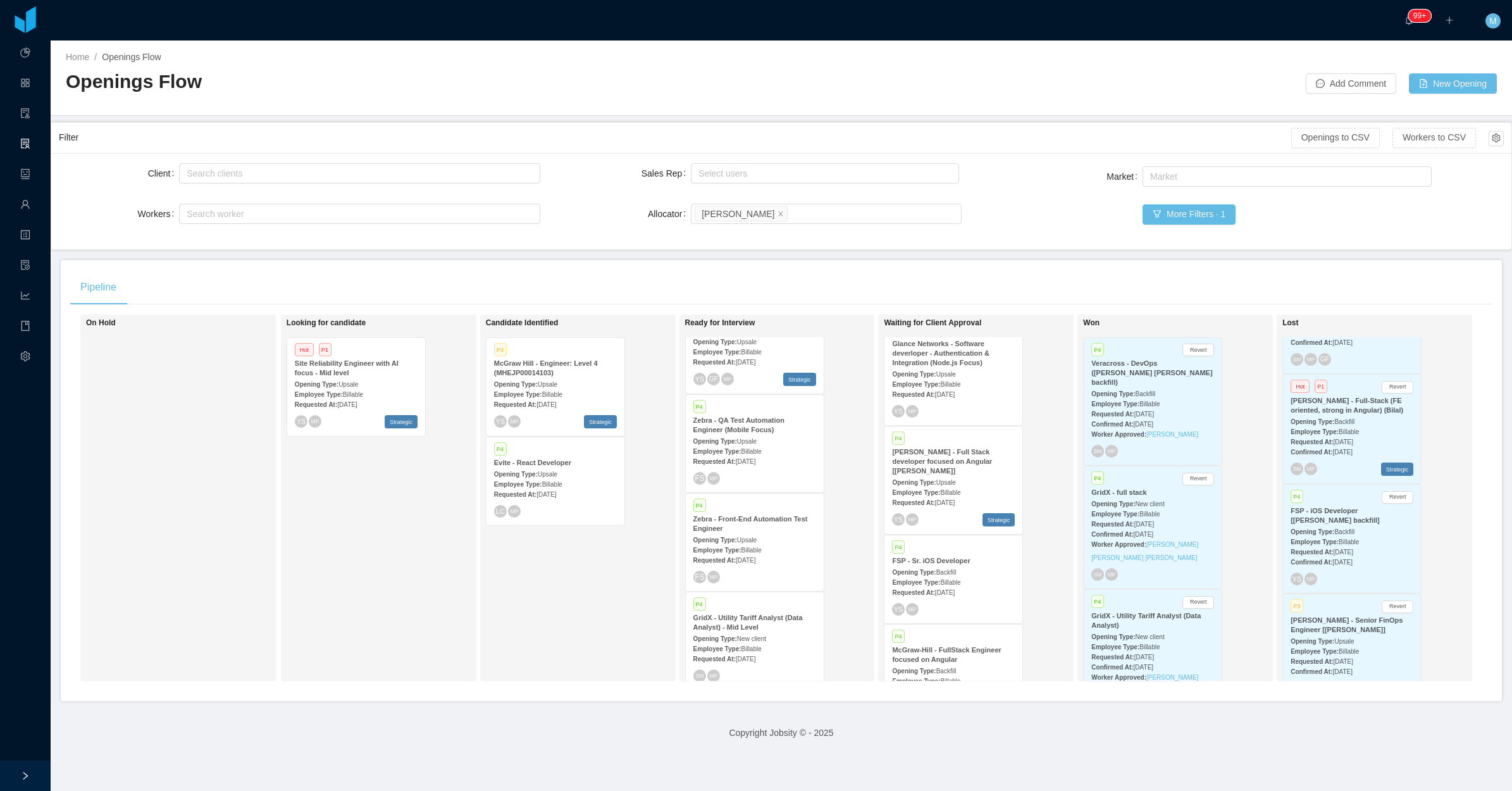
scroll to position [815, 0]
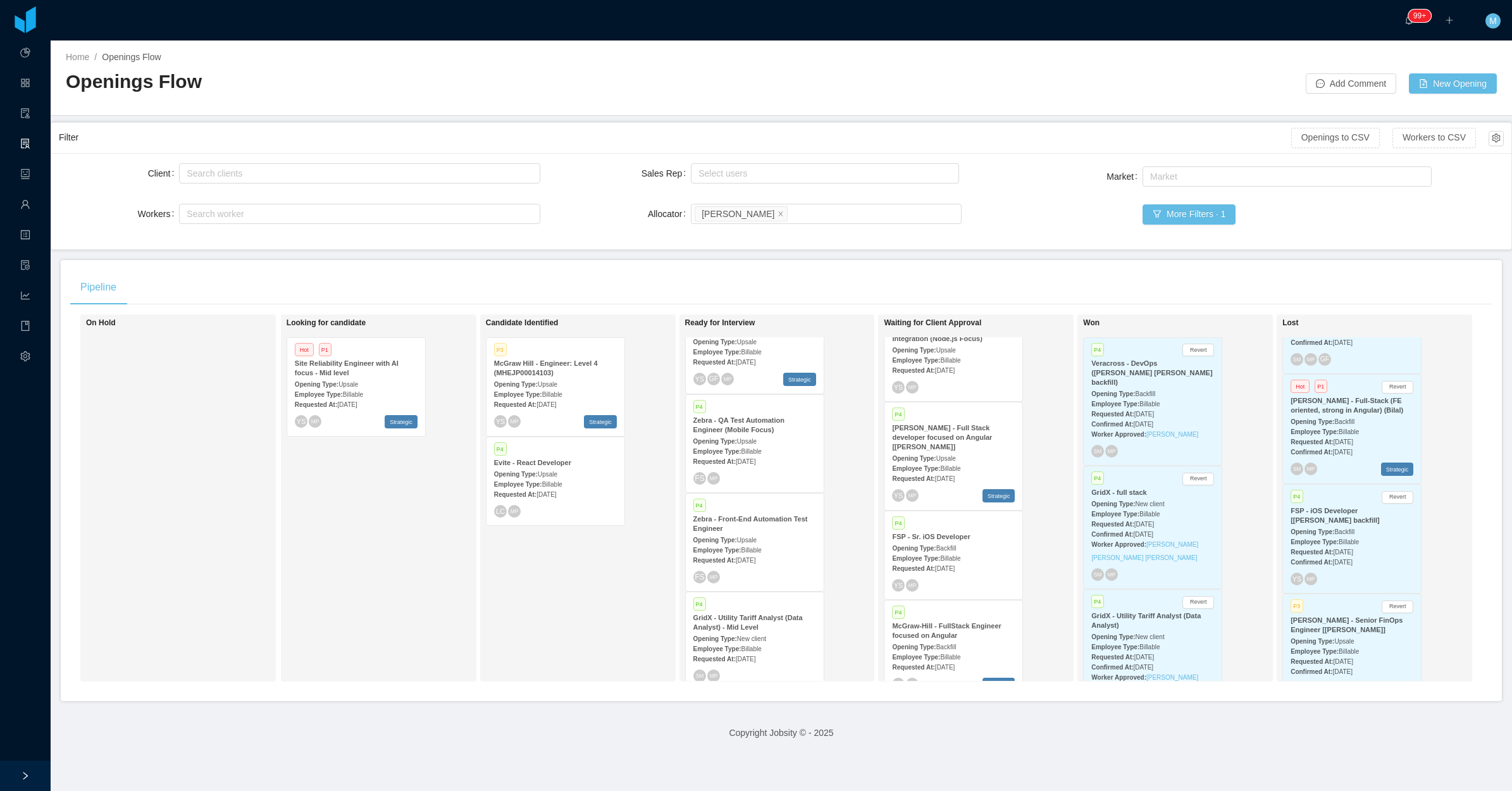
click at [496, 624] on div "Candidate Identified P3 McGraw Hill - Engineer: Level 4 (MHEJP00014103) Opening…" at bounding box center [574, 498] width 177 height 356
click at [945, 561] on div "Requested At: Jul 22nd, 2025" at bounding box center [953, 568] width 123 height 13
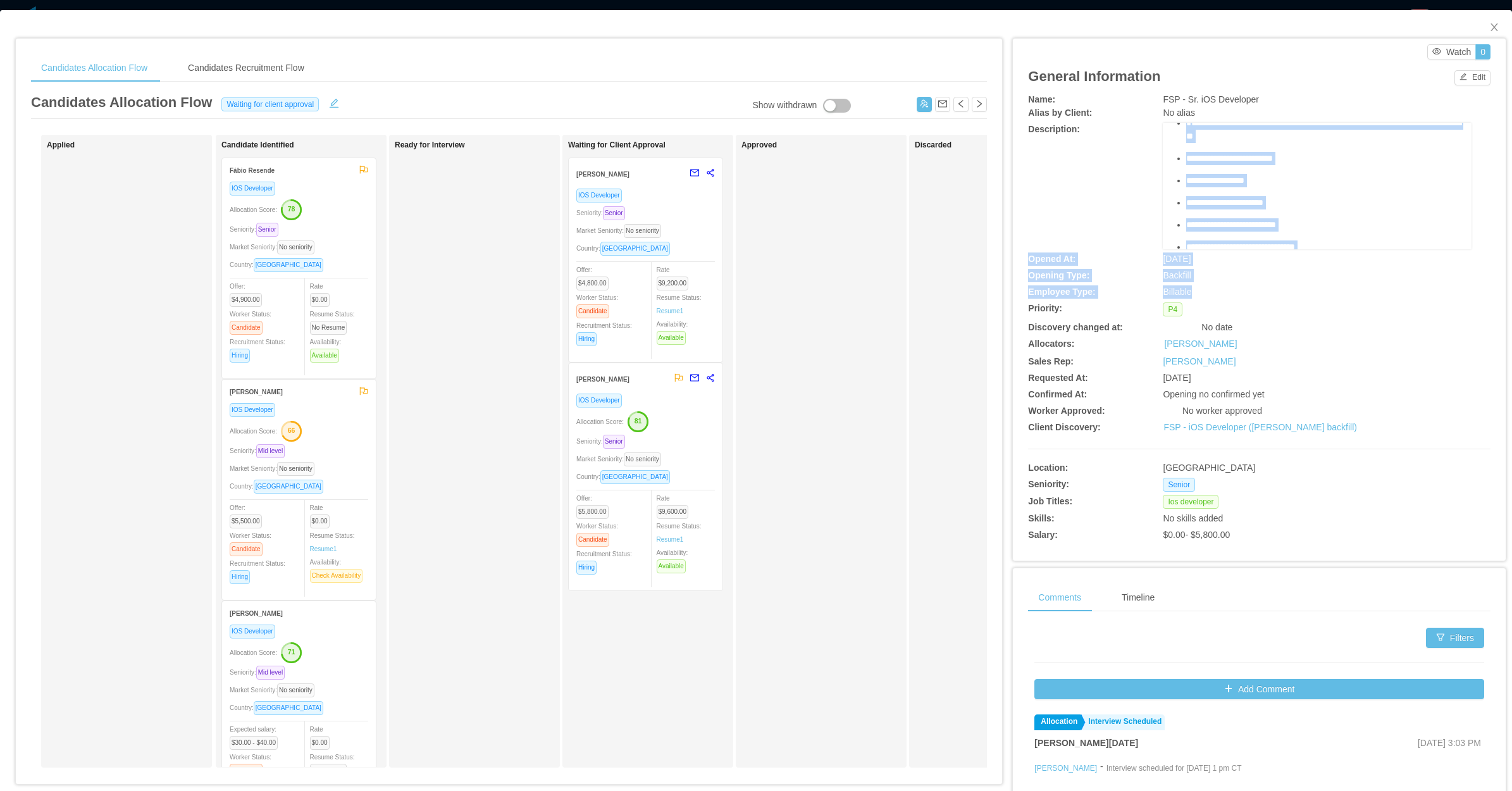
scroll to position [307, 0]
drag, startPoint x: 1177, startPoint y: 196, endPoint x: 1403, endPoint y: 247, distance: 231.7
click at [1403, 247] on ul "**********" at bounding box center [1317, 125] width 289 height 248
copy ul "**********"
drag, startPoint x: 1472, startPoint y: 25, endPoint x: 1451, endPoint y: 35, distance: 23.3
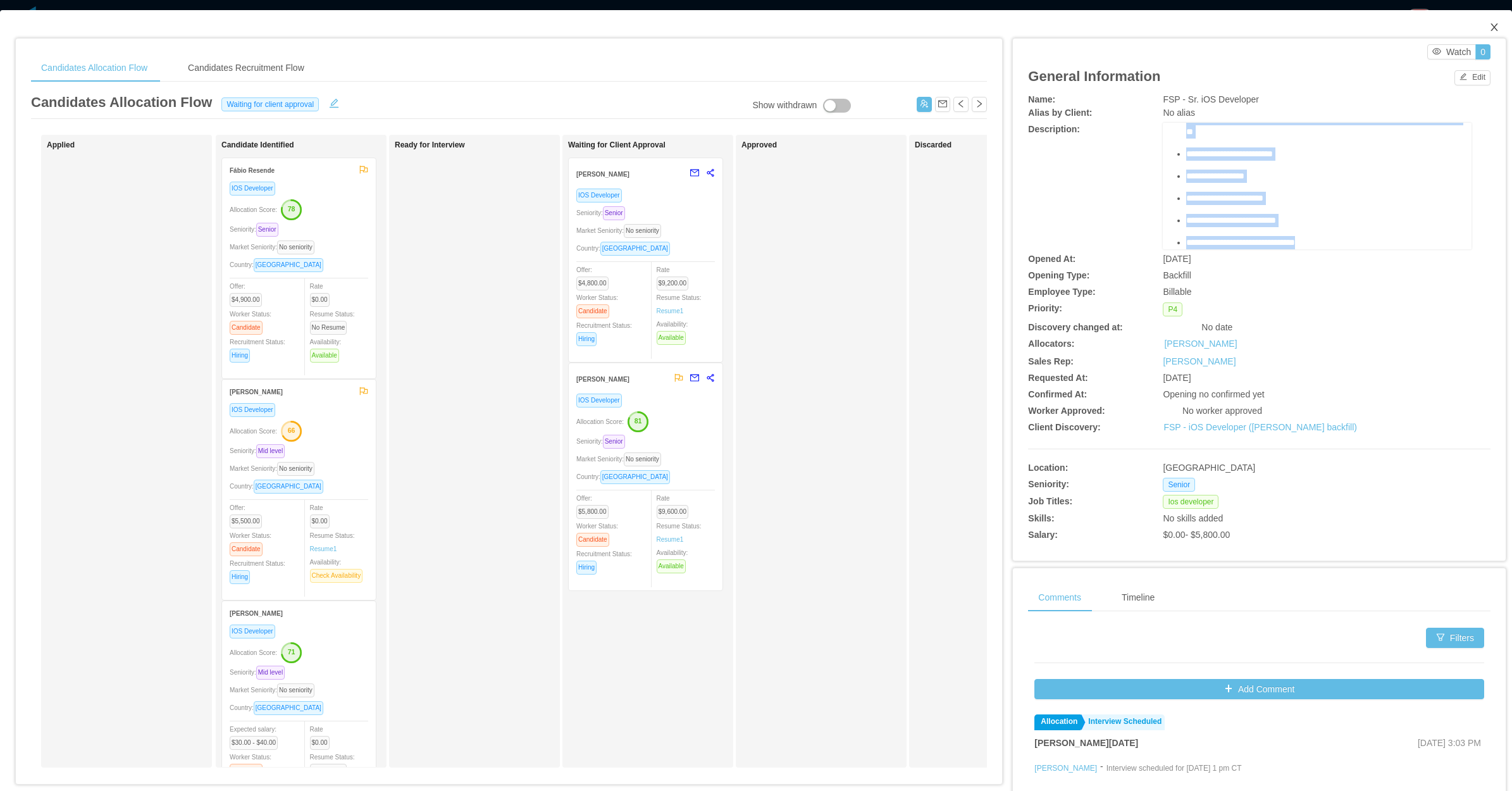
click at [1477, 26] on span "Close" at bounding box center [1494, 28] width 35 height 35
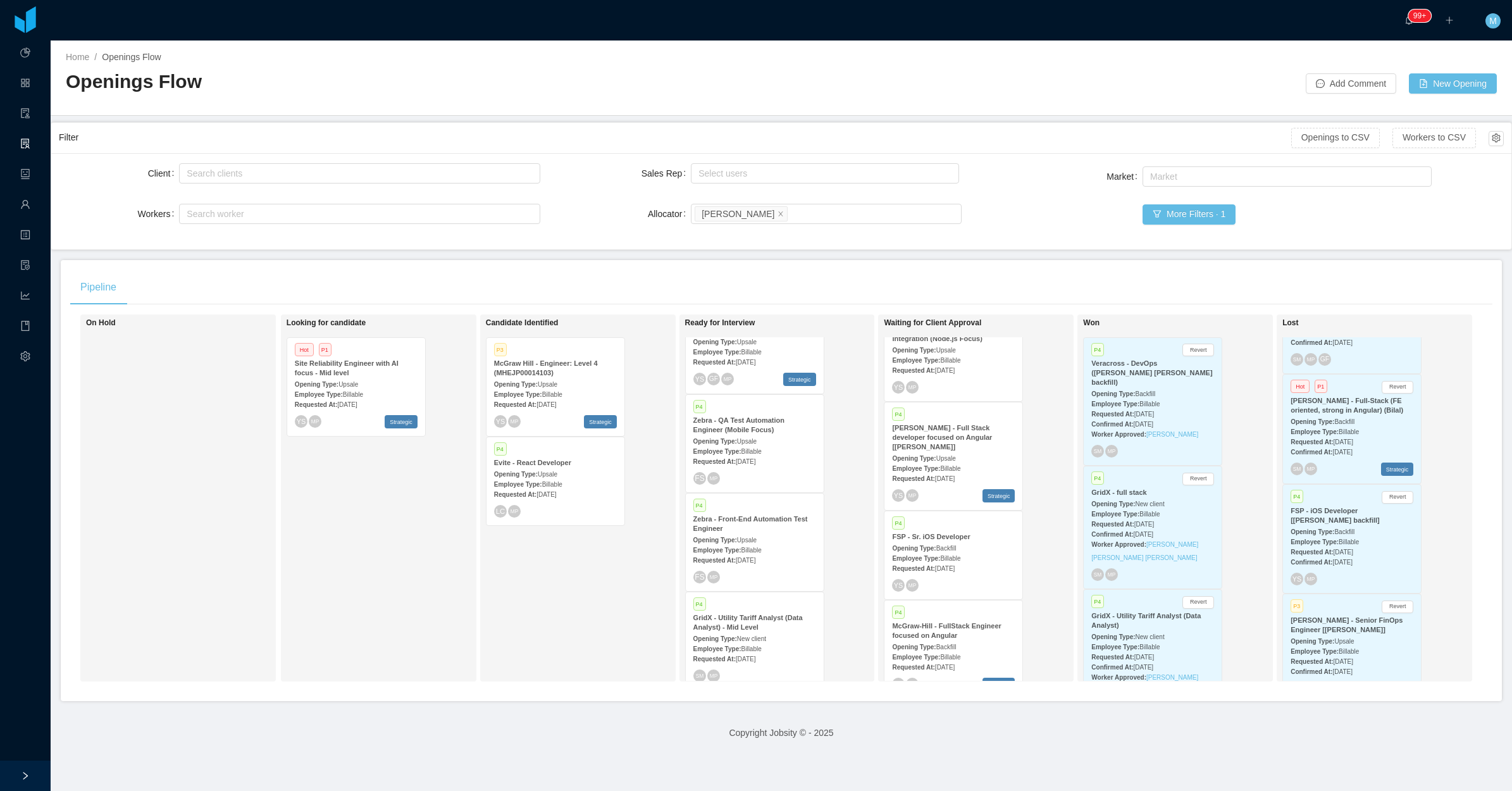
click at [326, 160] on div "Client Search clients Workers Search worker Sales Rep Select users Allocator Se…" at bounding box center [782, 201] width 1460 height 96
click at [316, 175] on div "Search clients" at bounding box center [357, 174] width 340 height 13
type input "******"
click at [240, 203] on li "Flight Schedule Pro" at bounding box center [357, 198] width 358 height 20
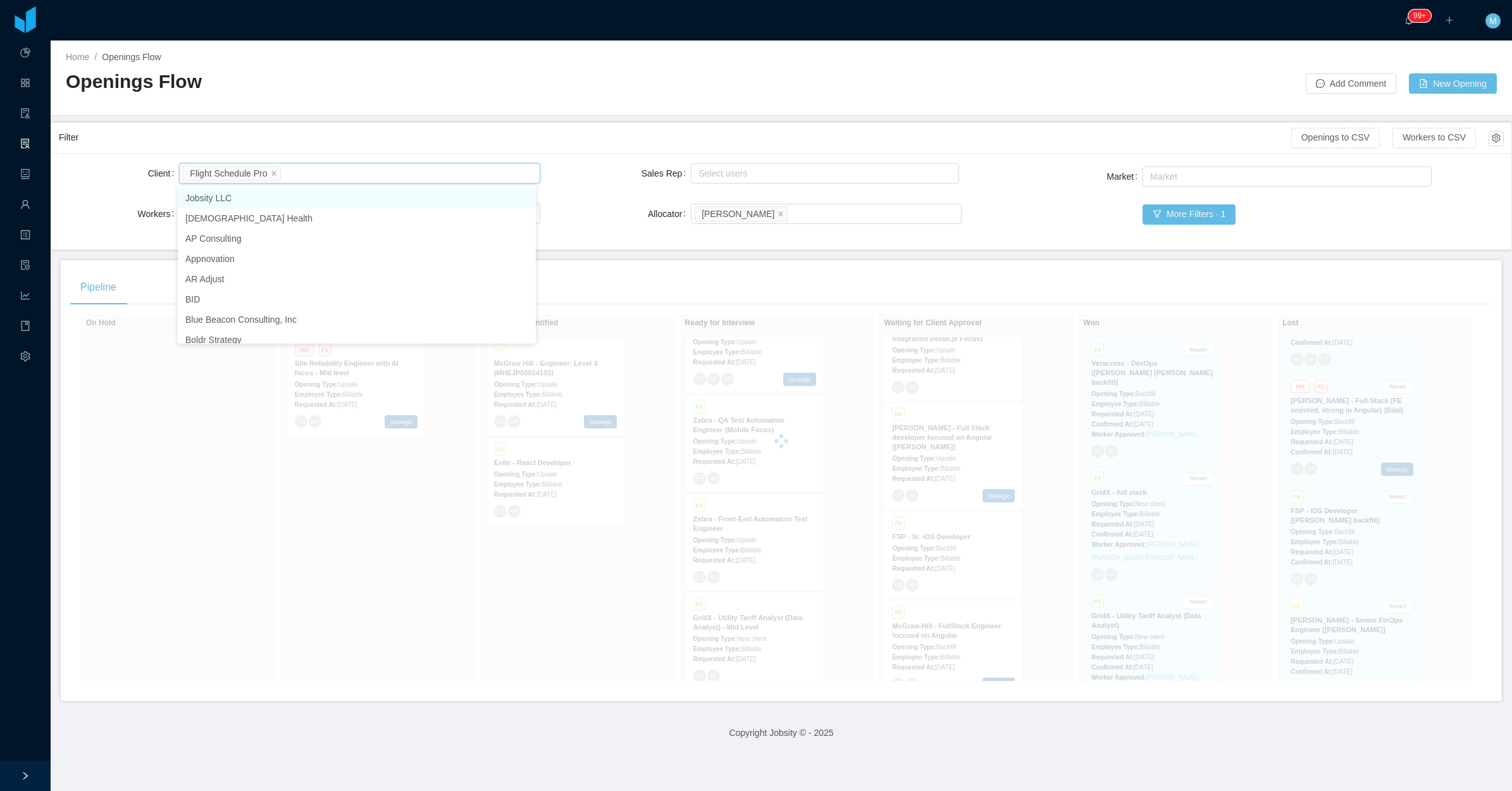
scroll to position [364, 0]
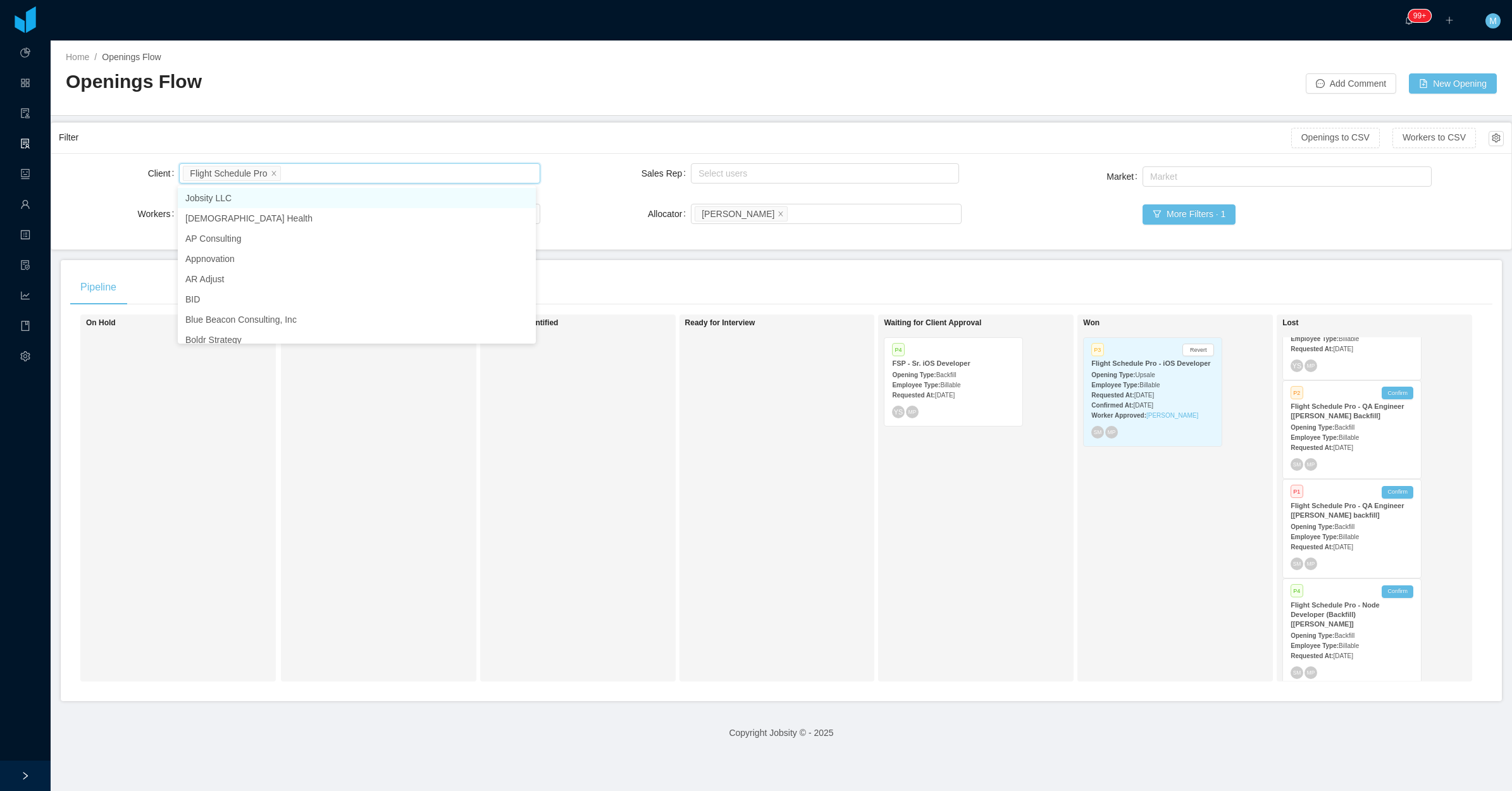
click at [410, 467] on div "Looking for candidate" at bounding box center [375, 498] width 177 height 356
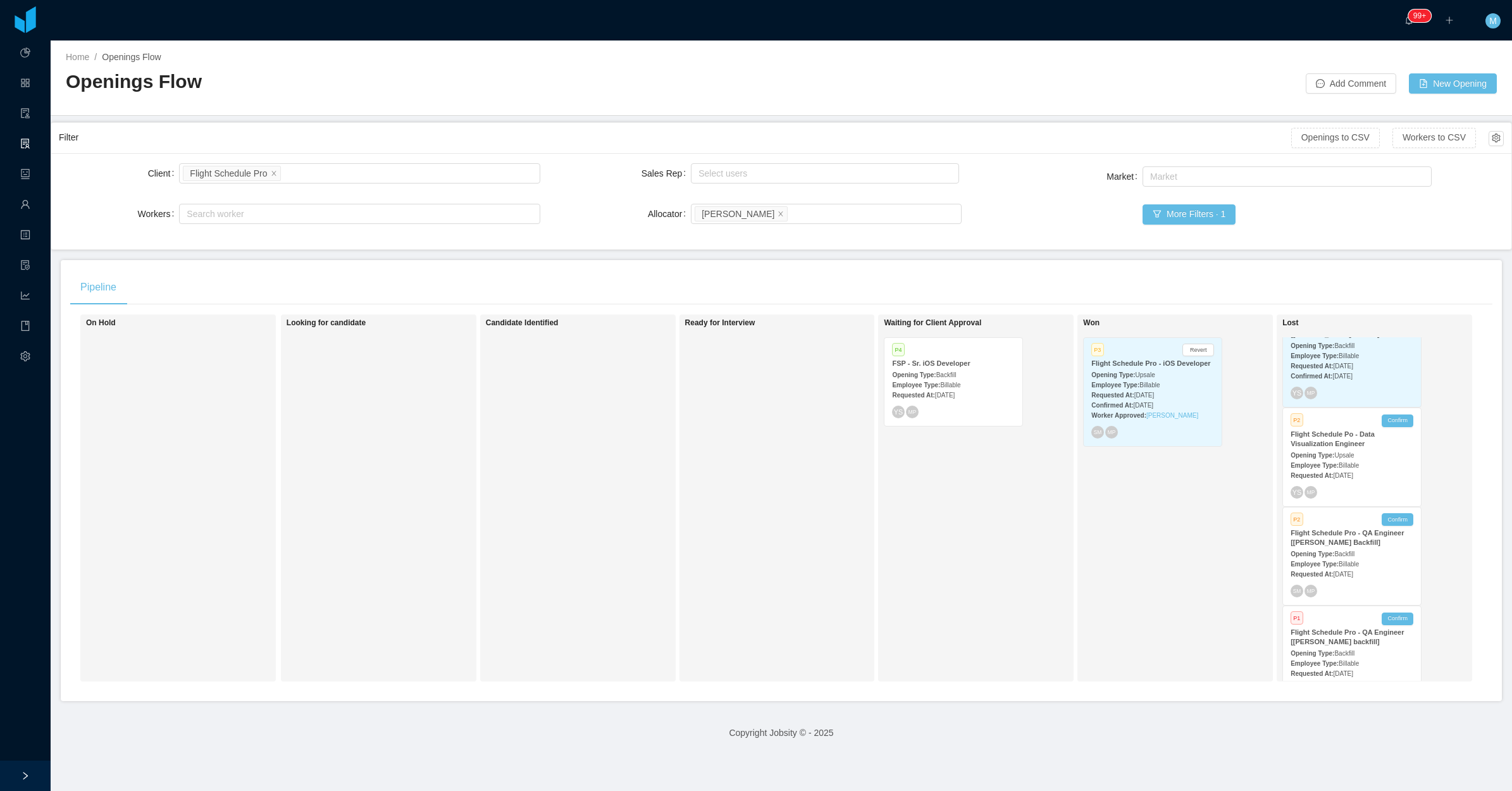
scroll to position [316, 0]
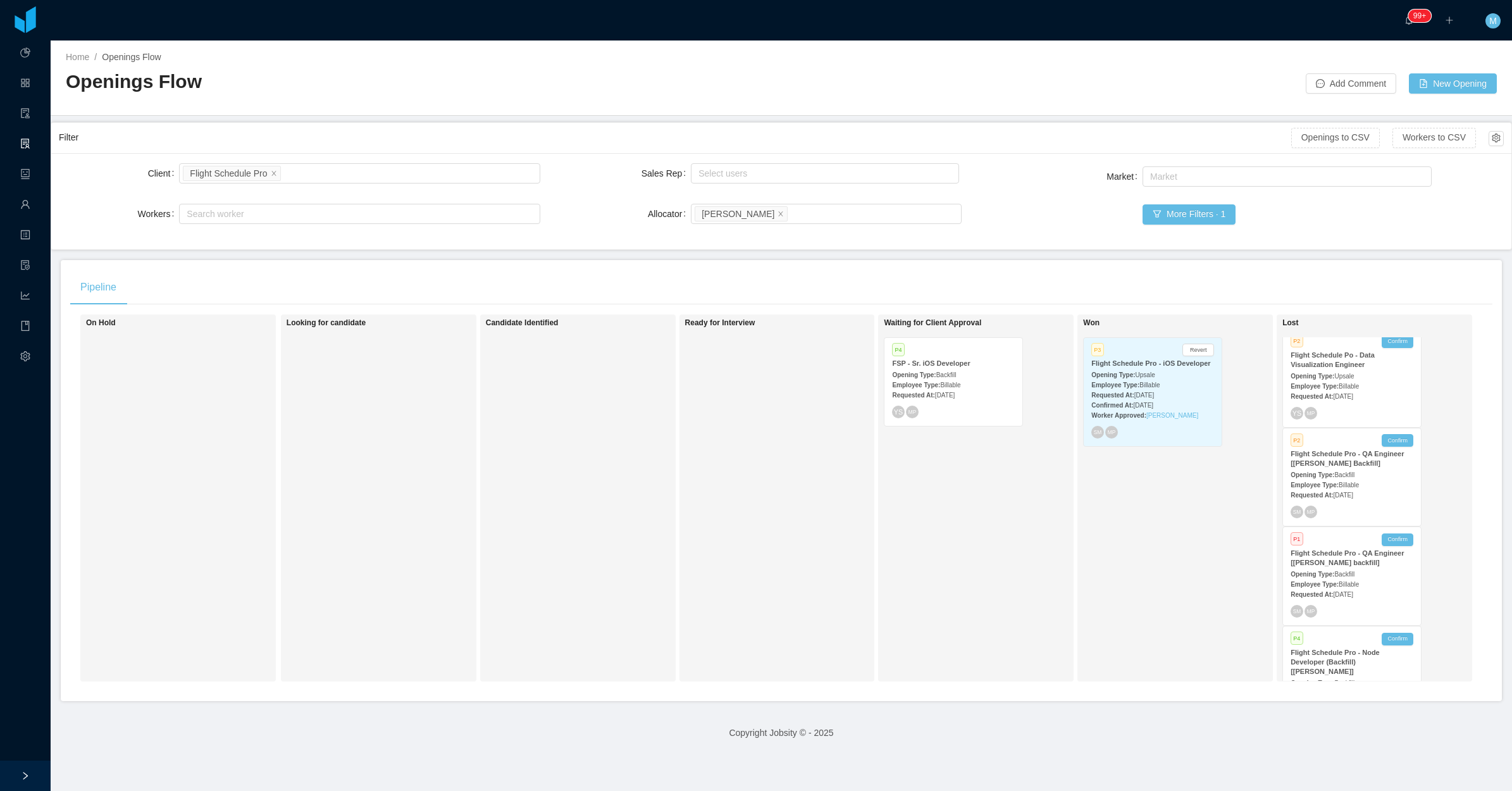
click at [1336, 477] on div "Employee Type: Billable" at bounding box center [1352, 484] width 123 height 13
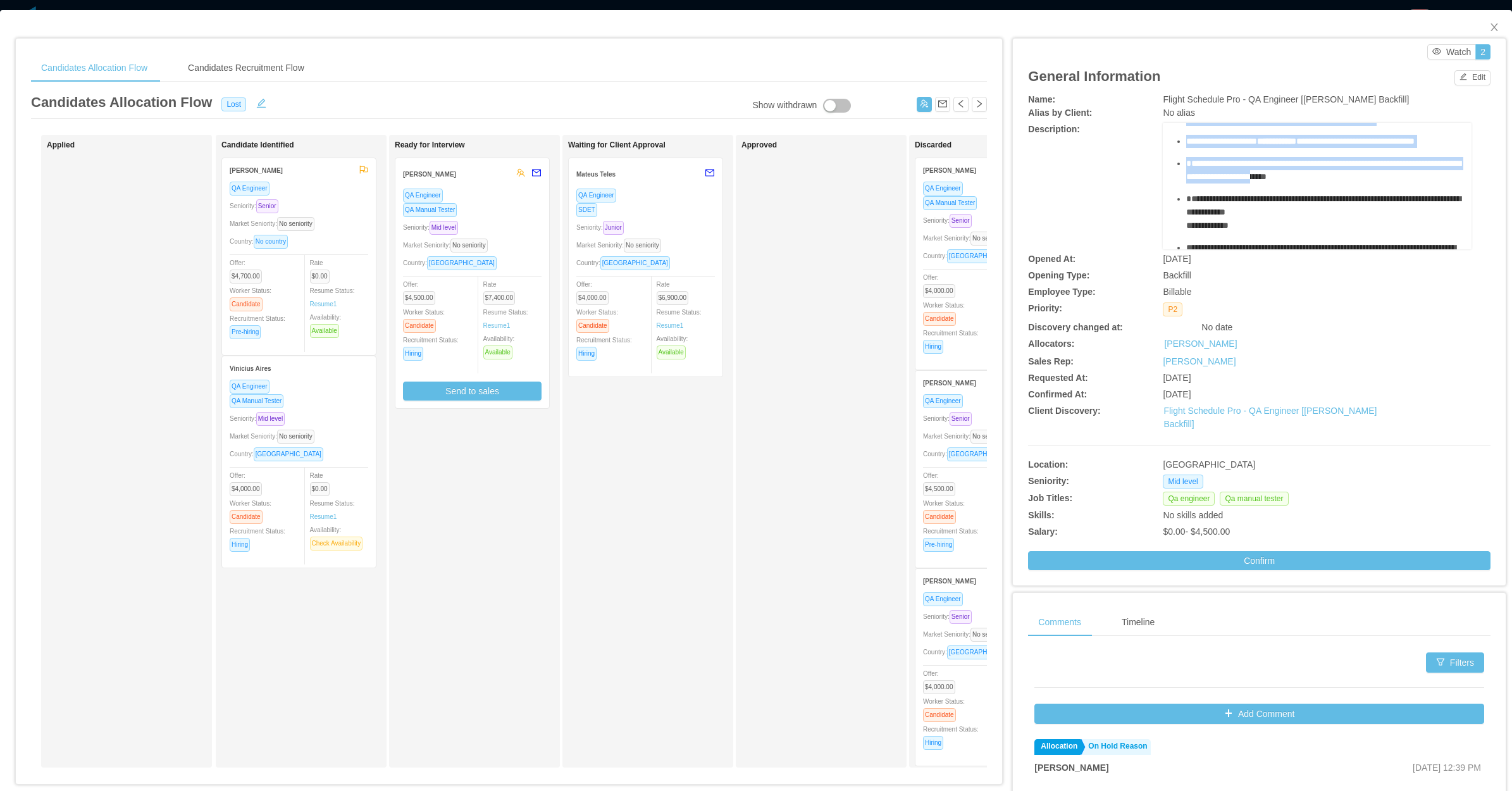
scroll to position [237, 0]
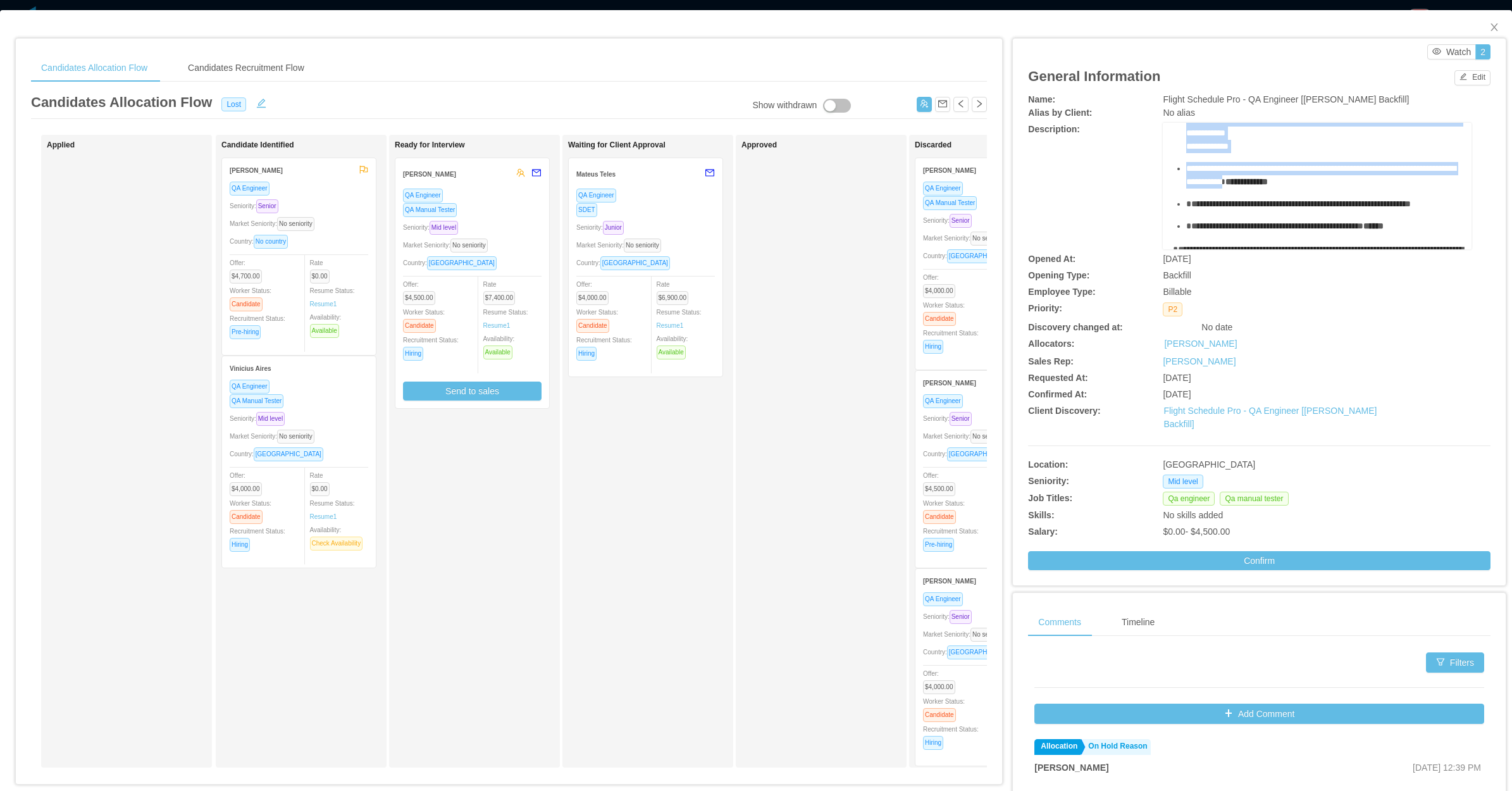
drag, startPoint x: 1176, startPoint y: 171, endPoint x: 1342, endPoint y: 232, distance: 176.9
click at [1342, 232] on ul "**********" at bounding box center [1317, 80] width 289 height 306
copy ul "**********"
drag, startPoint x: 1482, startPoint y: 28, endPoint x: 1218, endPoint y: 209, distance: 320.1
click at [1489, 30] on icon "icon: close" at bounding box center [1494, 27] width 10 height 10
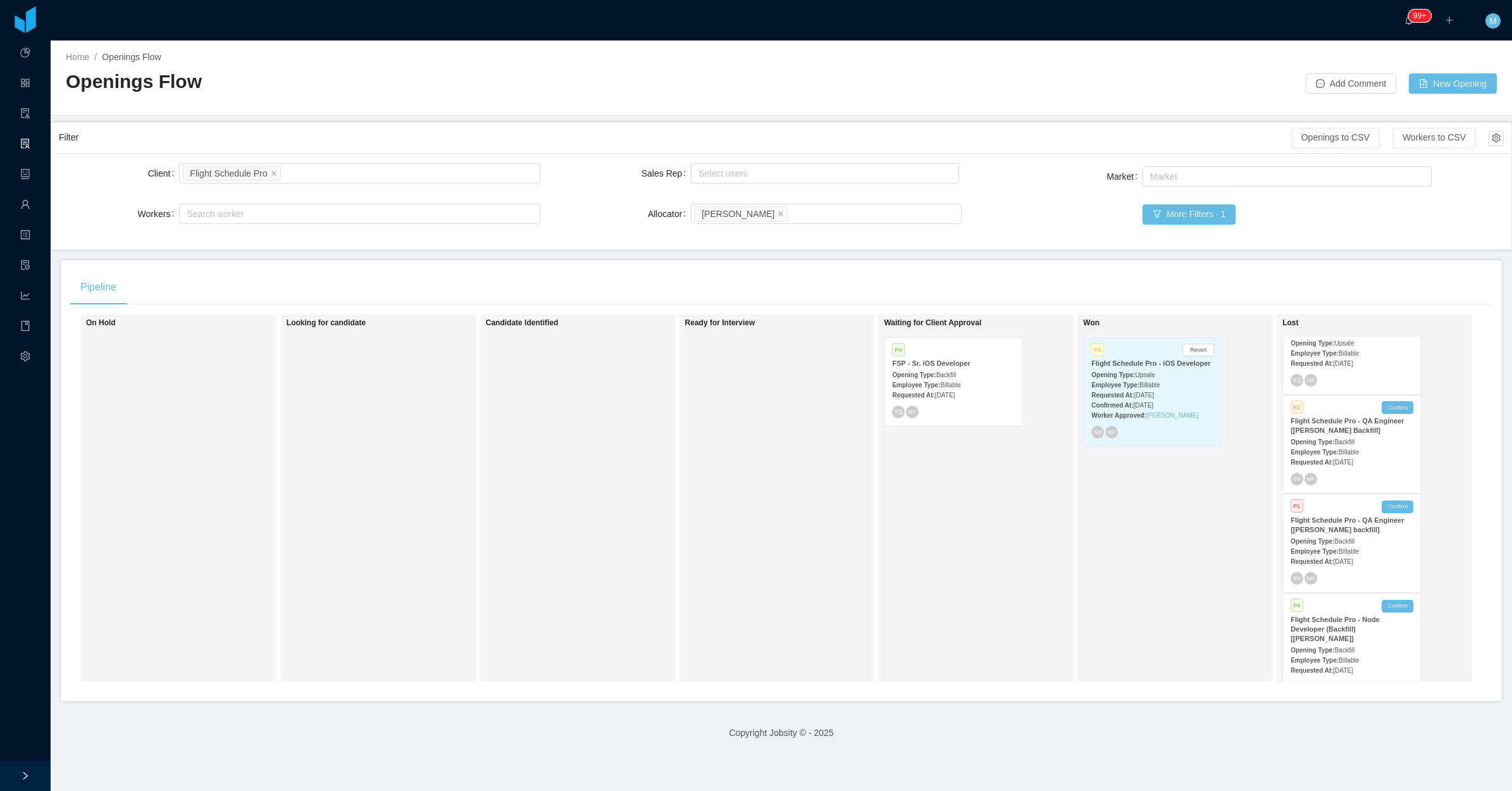
scroll to position [364, 0]
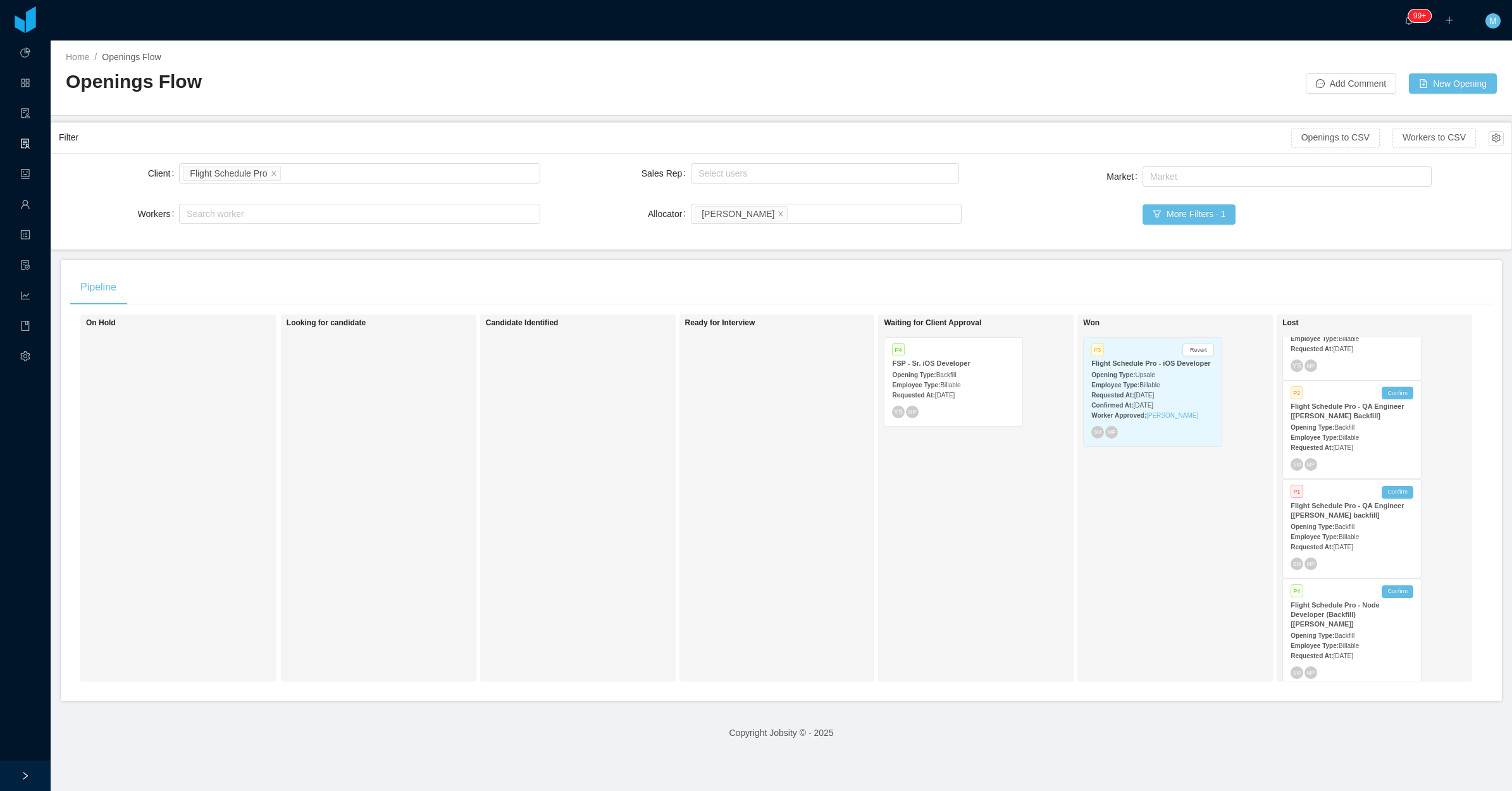
click at [1340, 614] on strong "Flight Schedule Pro - Node Developer (Backfill) [Gabriel Augusto Almeida]" at bounding box center [1335, 614] width 89 height 27
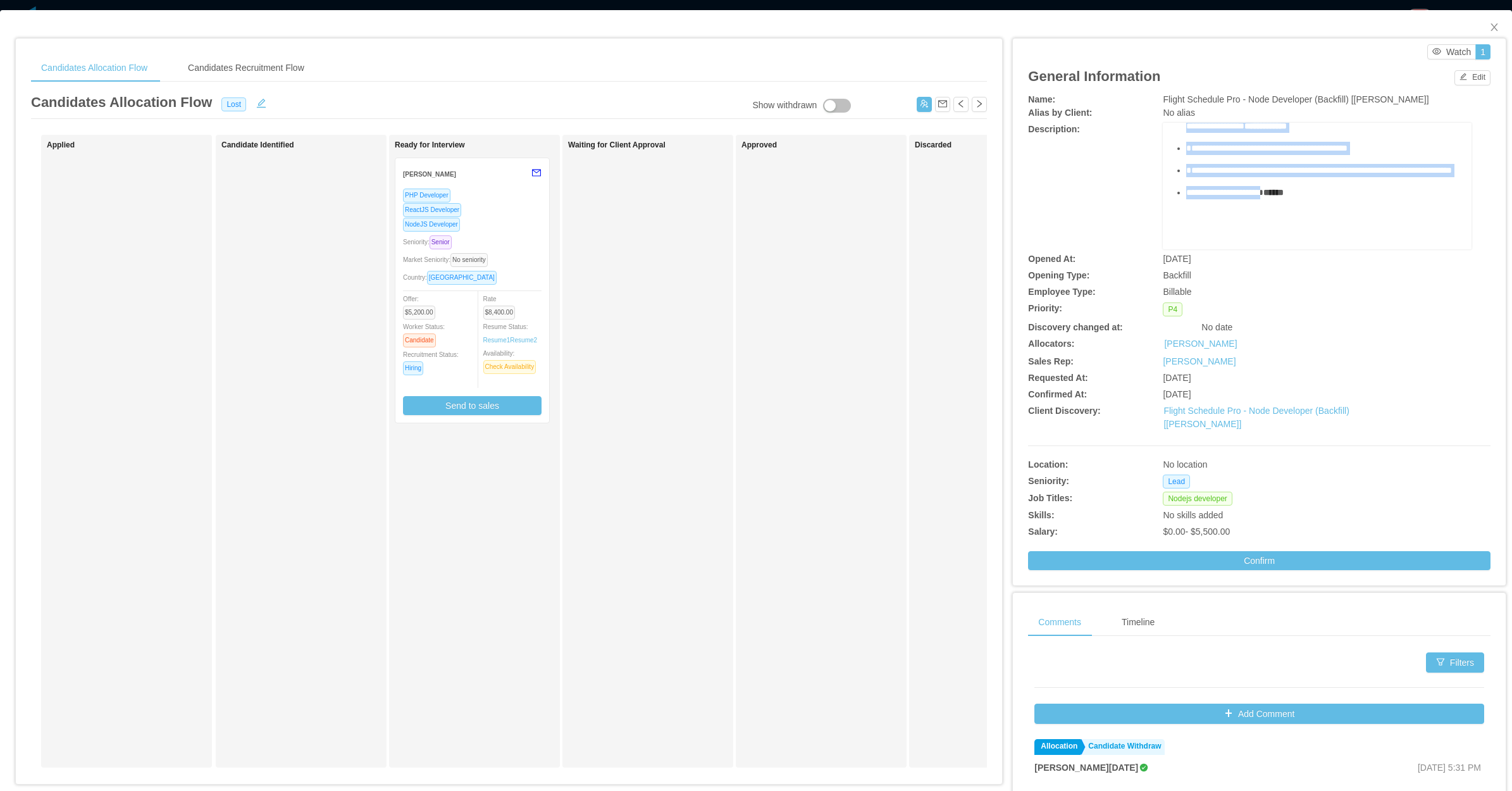
scroll to position [316, 0]
drag, startPoint x: 1184, startPoint y: 172, endPoint x: 1390, endPoint y: 168, distance: 206.0
click at [1390, 168] on ul "**********" at bounding box center [1317, 88] width 289 height 275
copy ul "**********"
click at [910, 256] on div "Discarded" at bounding box center [995, 451] width 171 height 633
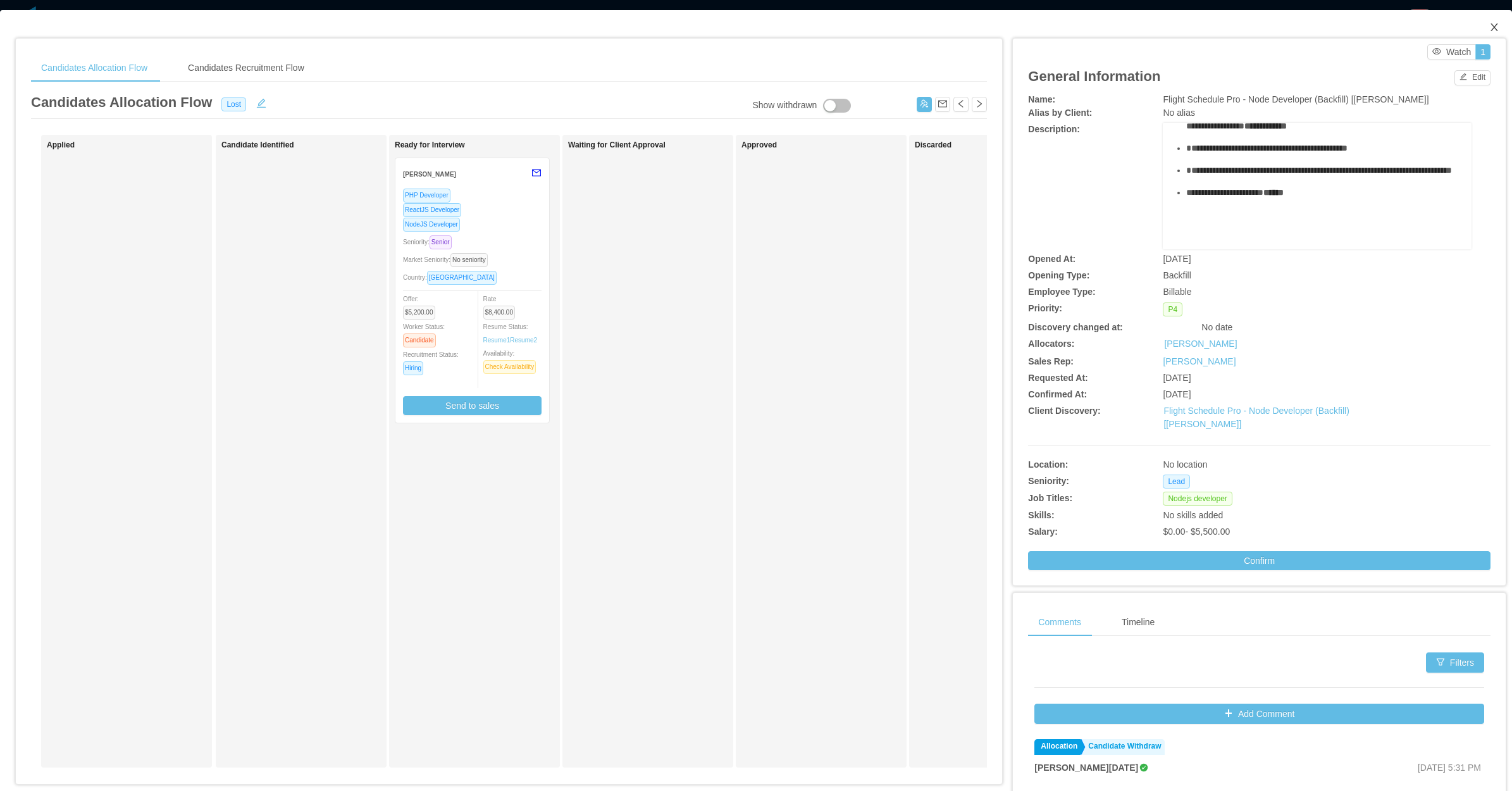
drag, startPoint x: 1492, startPoint y: 27, endPoint x: 1403, endPoint y: 35, distance: 89.4
click at [1491, 25] on span "Close" at bounding box center [1494, 28] width 35 height 35
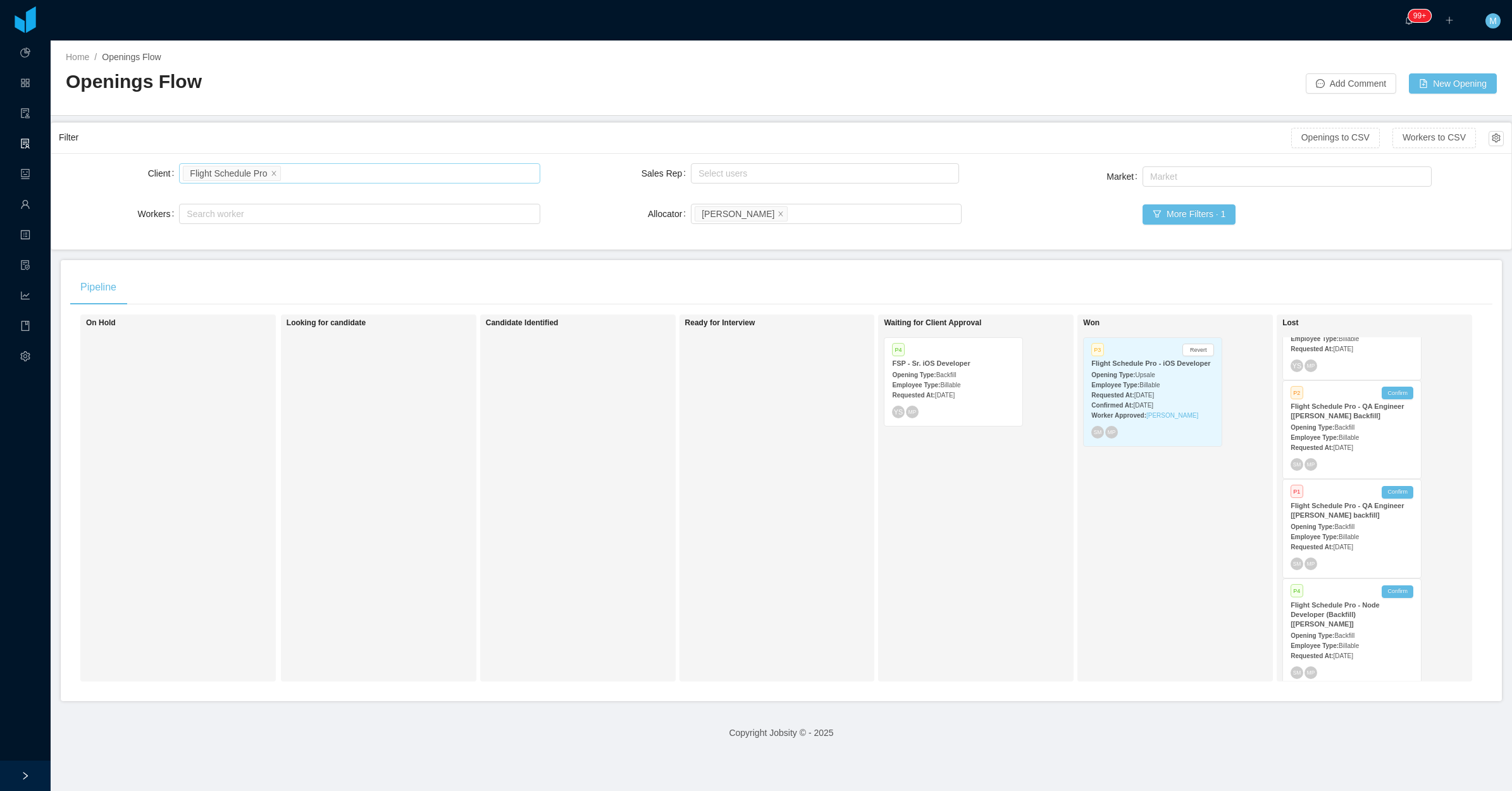
drag, startPoint x: 272, startPoint y: 176, endPoint x: 276, endPoint y: 169, distance: 8.1
click at [272, 176] on icon "icon: close" at bounding box center [273, 172] width 6 height 6
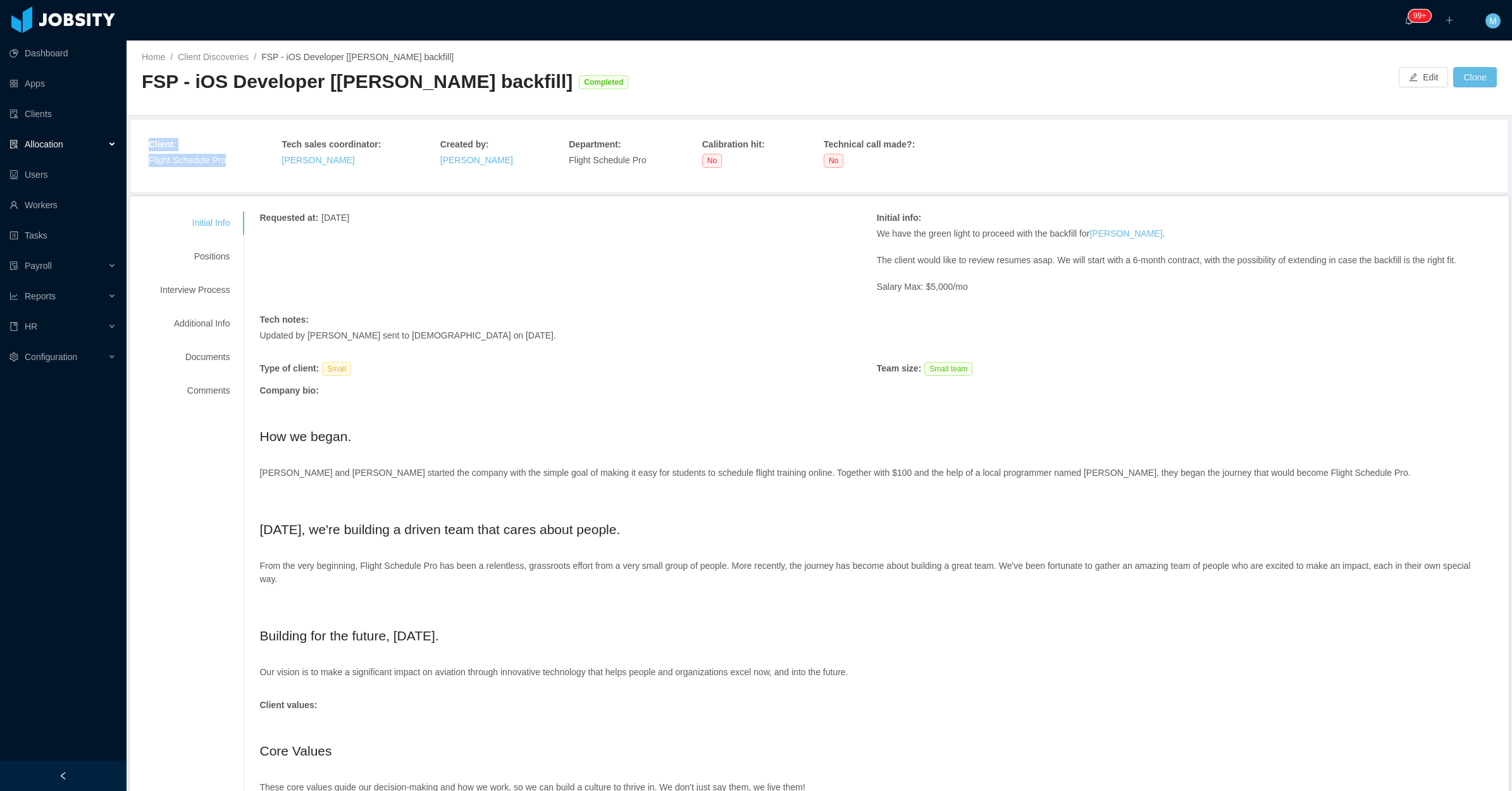
drag, startPoint x: 229, startPoint y: 155, endPoint x: 147, endPoint y: 161, distance: 82.2
click at [147, 161] on div "Client : Flight Schedule Pro Tech sales coordinator : Yurguen Senger Created by…" at bounding box center [819, 156] width 1372 height 66
copy div "Client : Flight Schedule Pro"
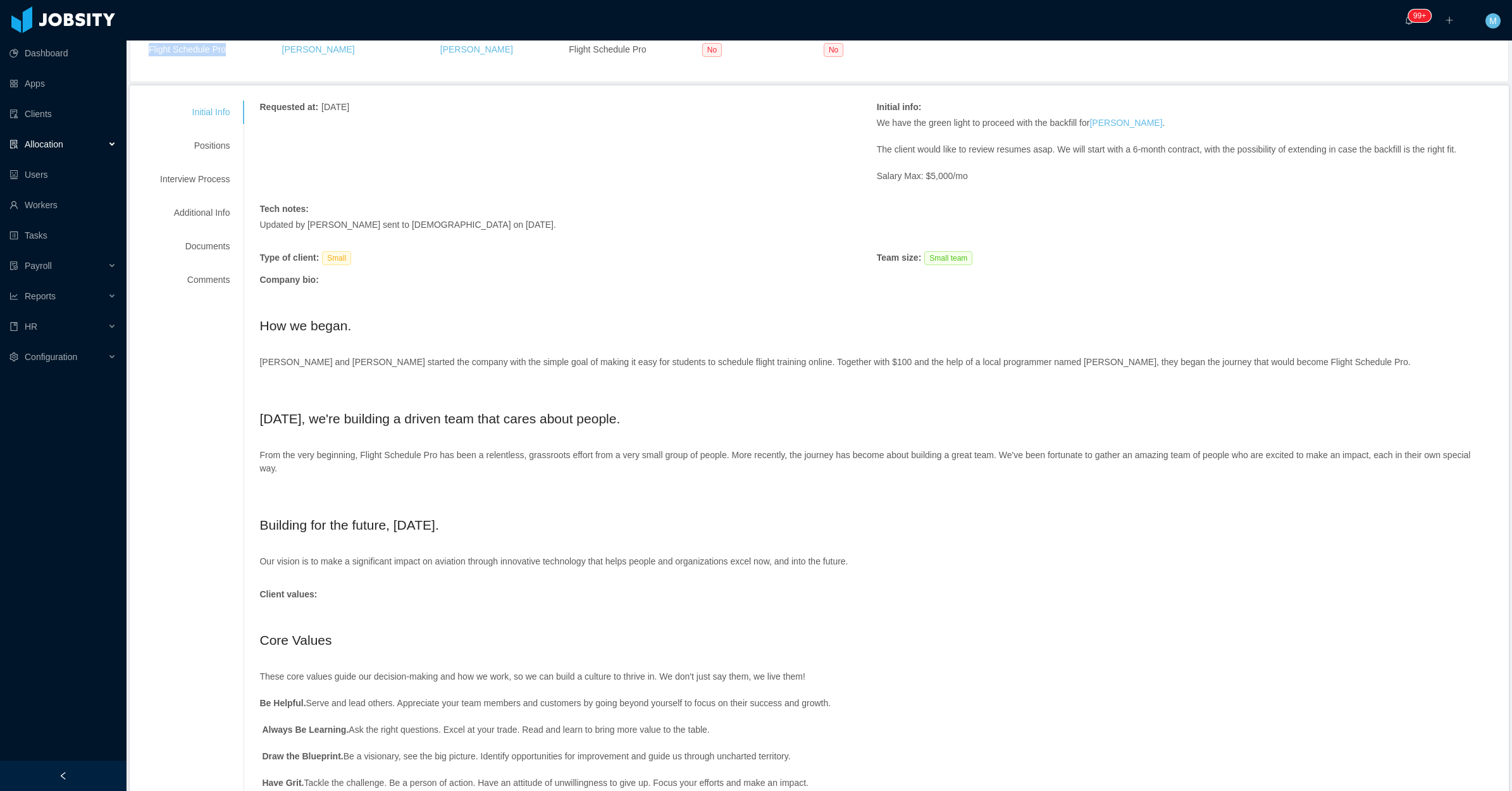
scroll to position [217, 0]
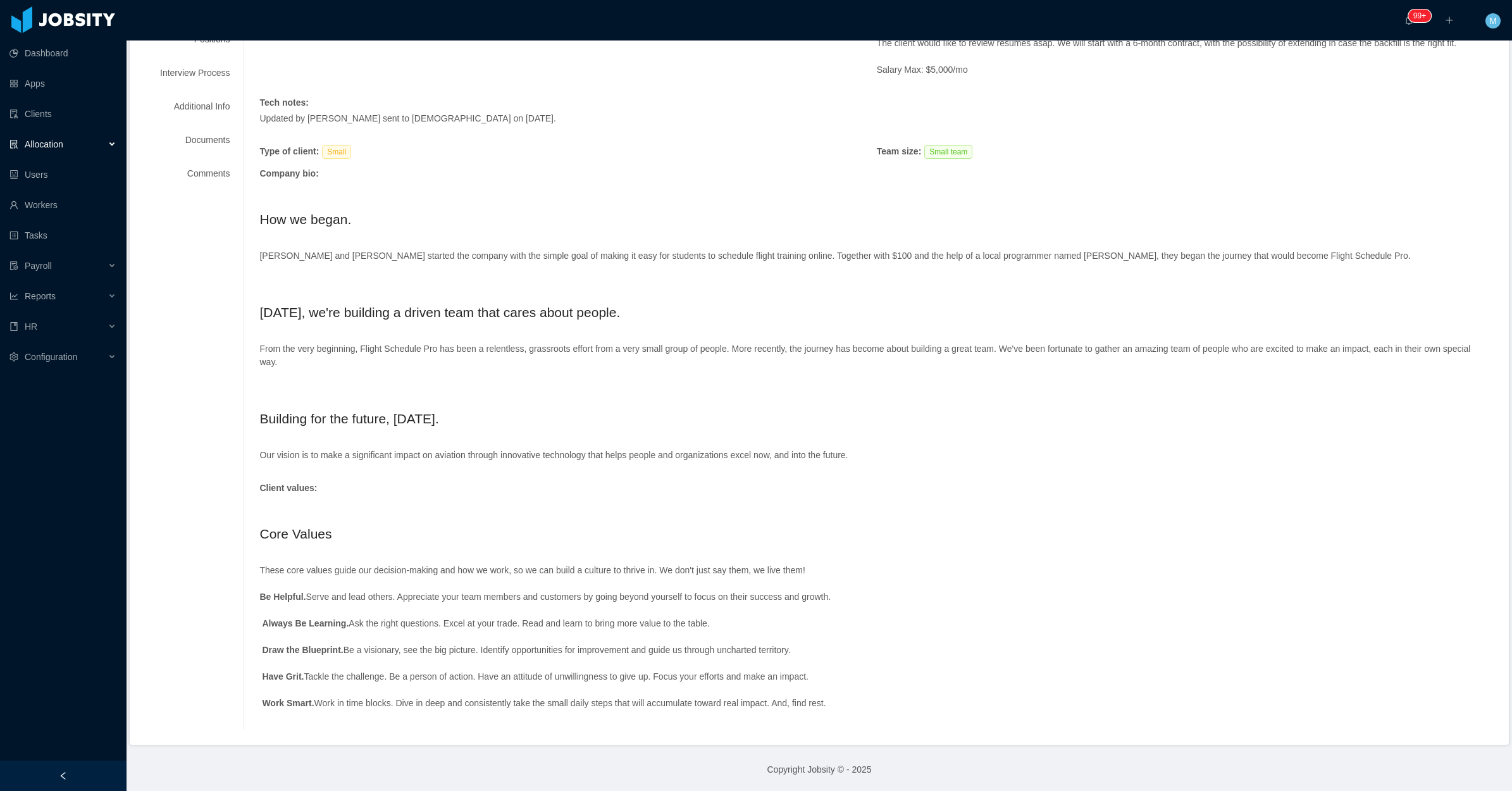
drag, startPoint x: 254, startPoint y: 217, endPoint x: 934, endPoint y: 706, distance: 837.6
click at [934, 706] on div "Requested at : June 6, 2025 Initial info : We have the green light to proceed w…" at bounding box center [869, 362] width 1251 height 735
copy div "How we began. Nick Wegner and Jasen Barnes started the company with the simple …"
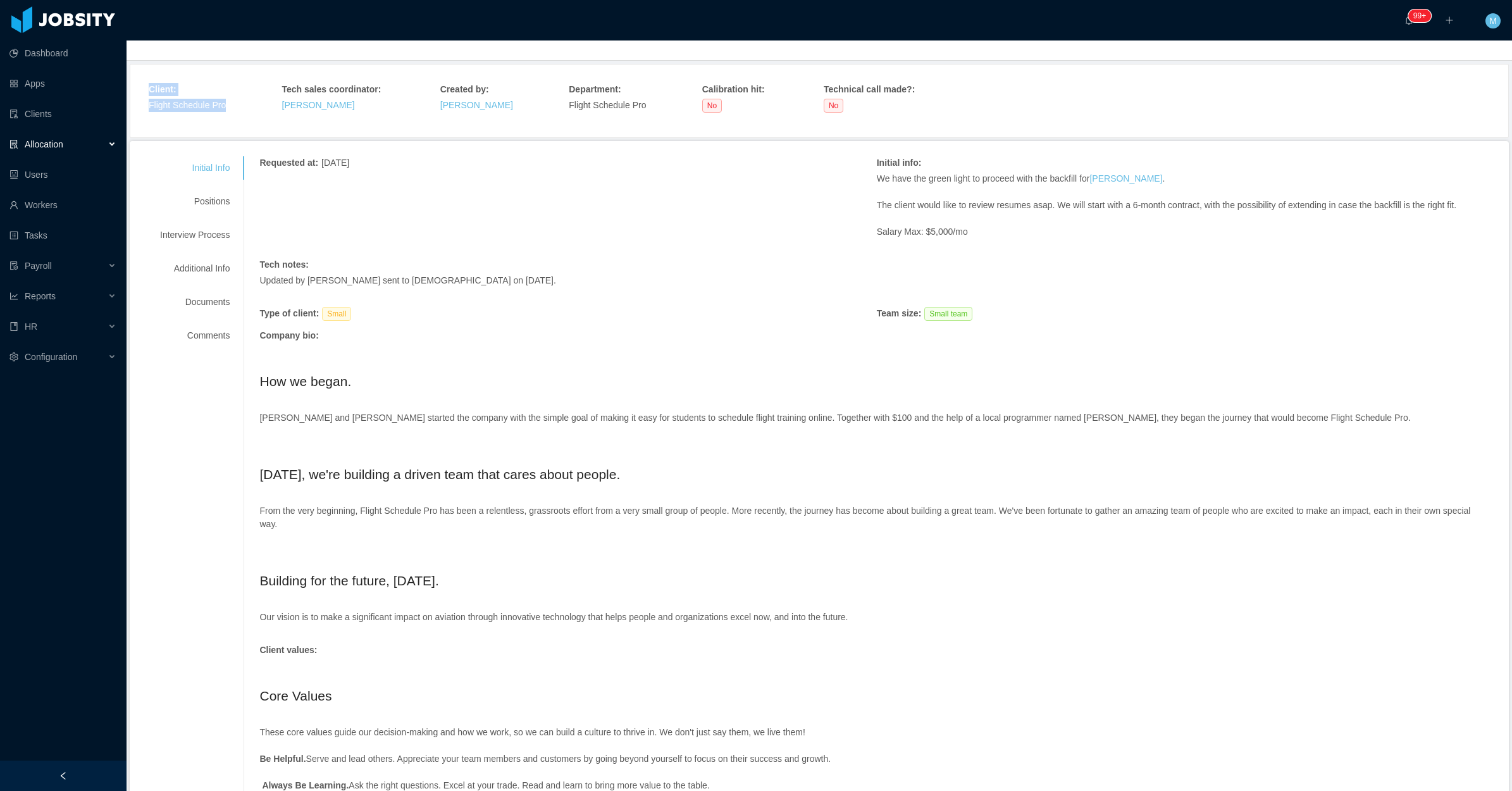
scroll to position [0, 0]
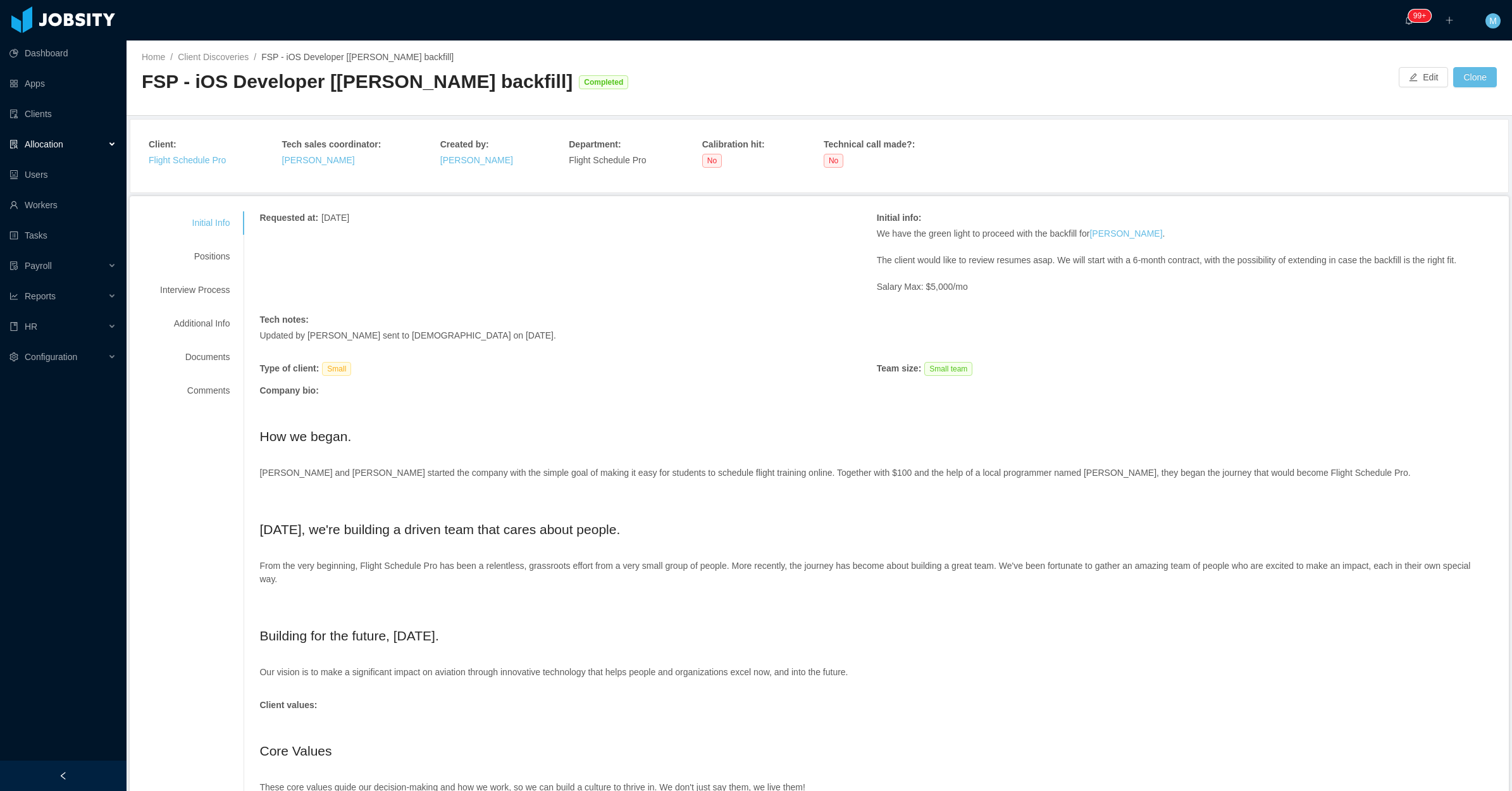
click at [203, 153] on div "Client : Flight Schedule Pro" at bounding box center [187, 152] width 77 height 29
click at [201, 165] on link "Flight Schedule Pro" at bounding box center [187, 160] width 77 height 10
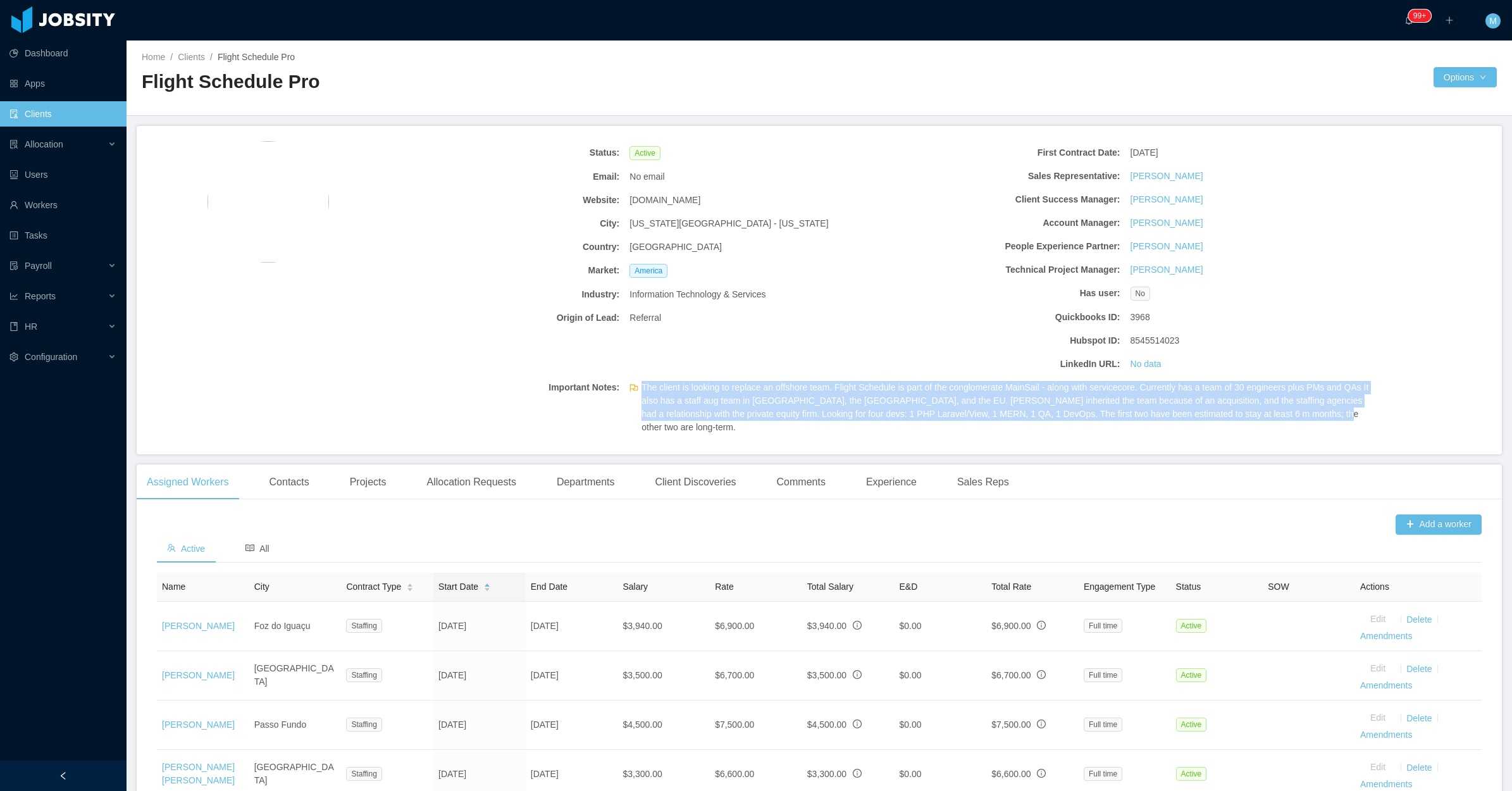
drag, startPoint x: 631, startPoint y: 386, endPoint x: 1314, endPoint y: 412, distance: 683.5
click at [1314, 412] on div "The client is looking to replace an offshore team. Flight Schedule is part of t…" at bounding box center [1000, 408] width 751 height 64
copy span "The client is looking to replace an offshore team. Flight Schedule is part of t…"
drag, startPoint x: 726, startPoint y: 204, endPoint x: 624, endPoint y: 201, distance: 102.0
click at [624, 201] on div "flightschedulepro.com" at bounding box center [749, 200] width 251 height 23
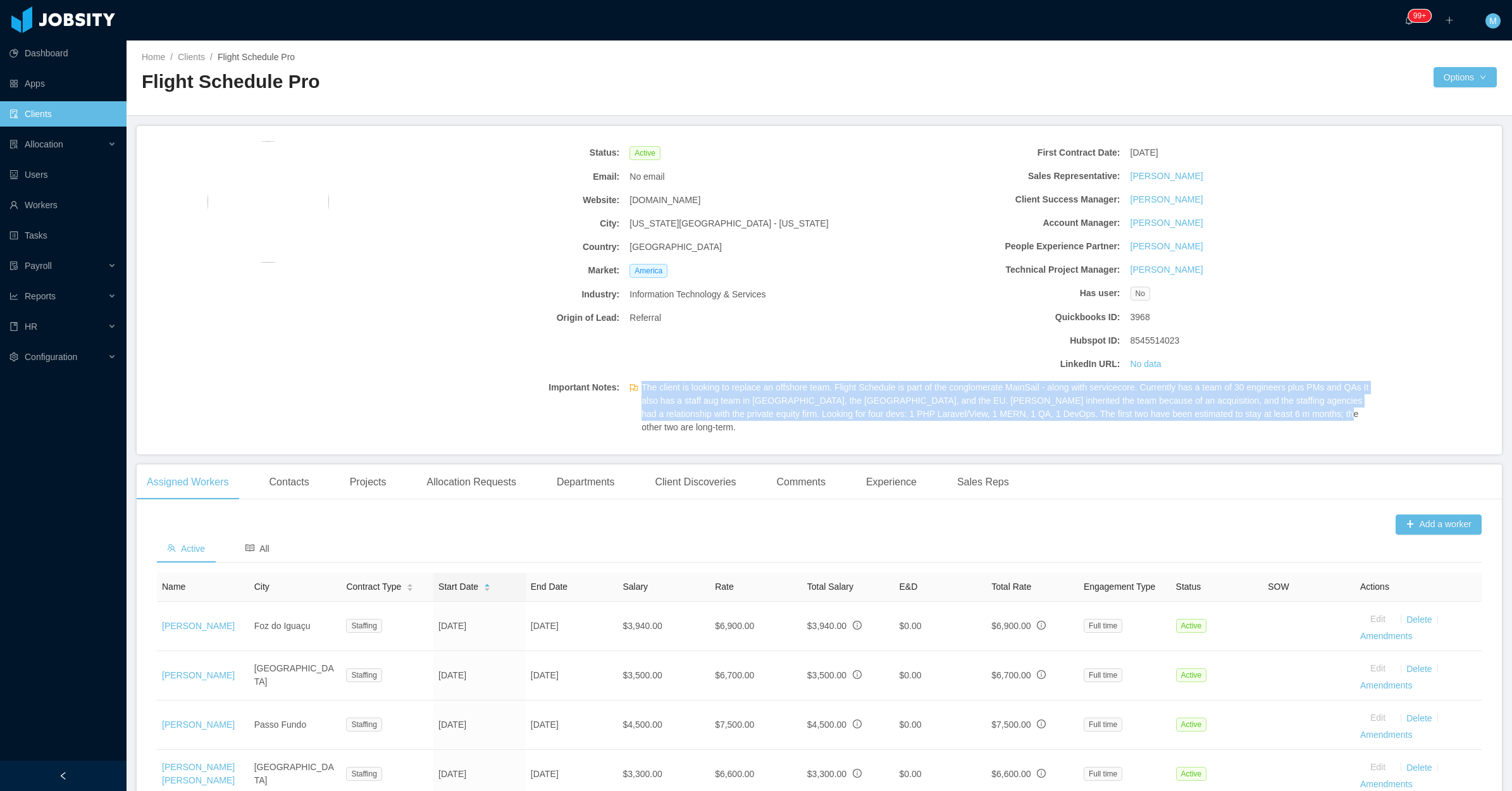
copy span "flightschedulepro.com"
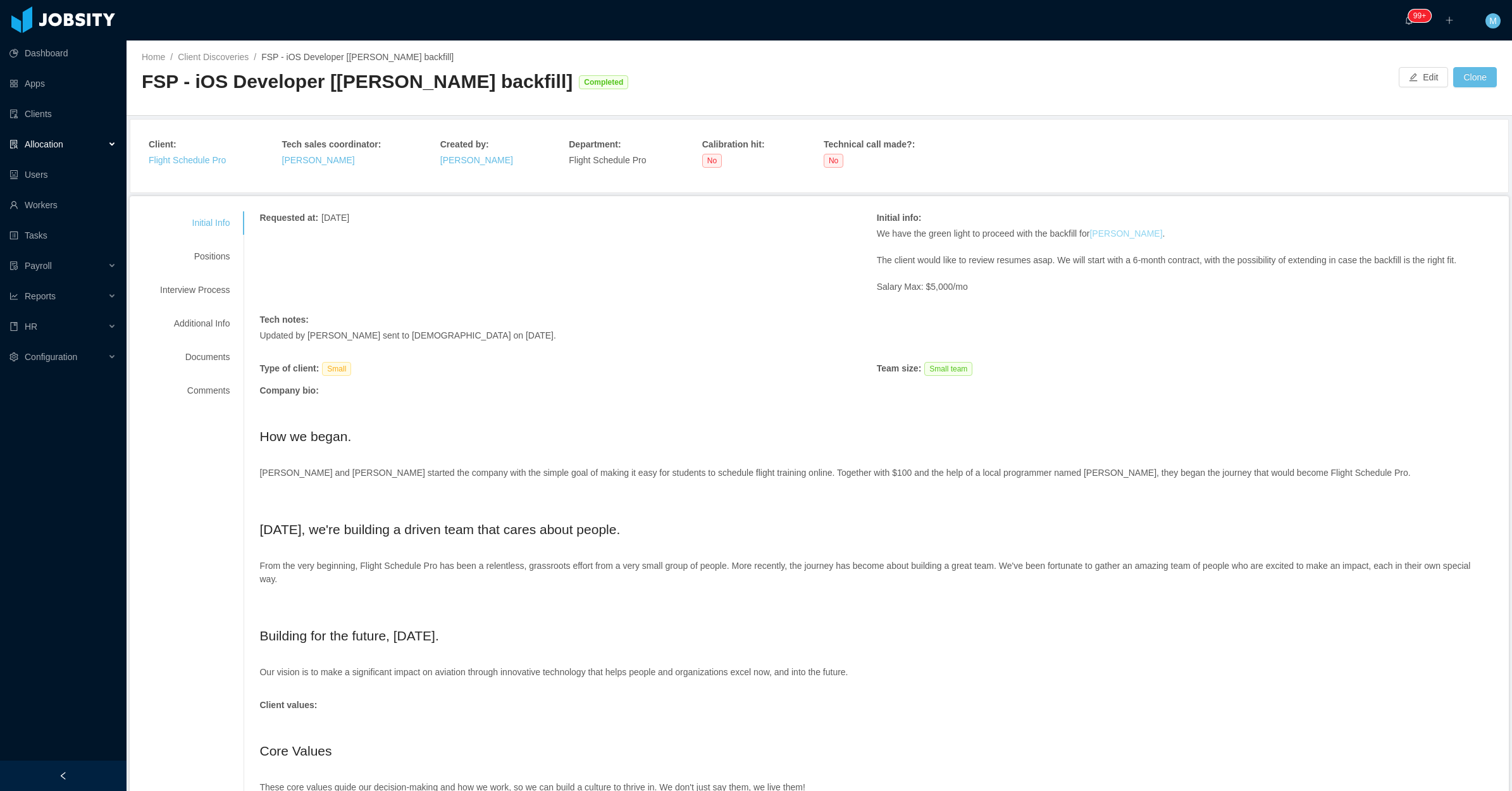
drag, startPoint x: 1174, startPoint y: 236, endPoint x: 1088, endPoint y: 228, distance: 86.4
click at [1088, 228] on p "We have the green light to proceed with the backfill for Ivo Gimenes Dutra ." at bounding box center [1186, 234] width 617 height 13
copy p "Ivo Gimenes Dutra ."
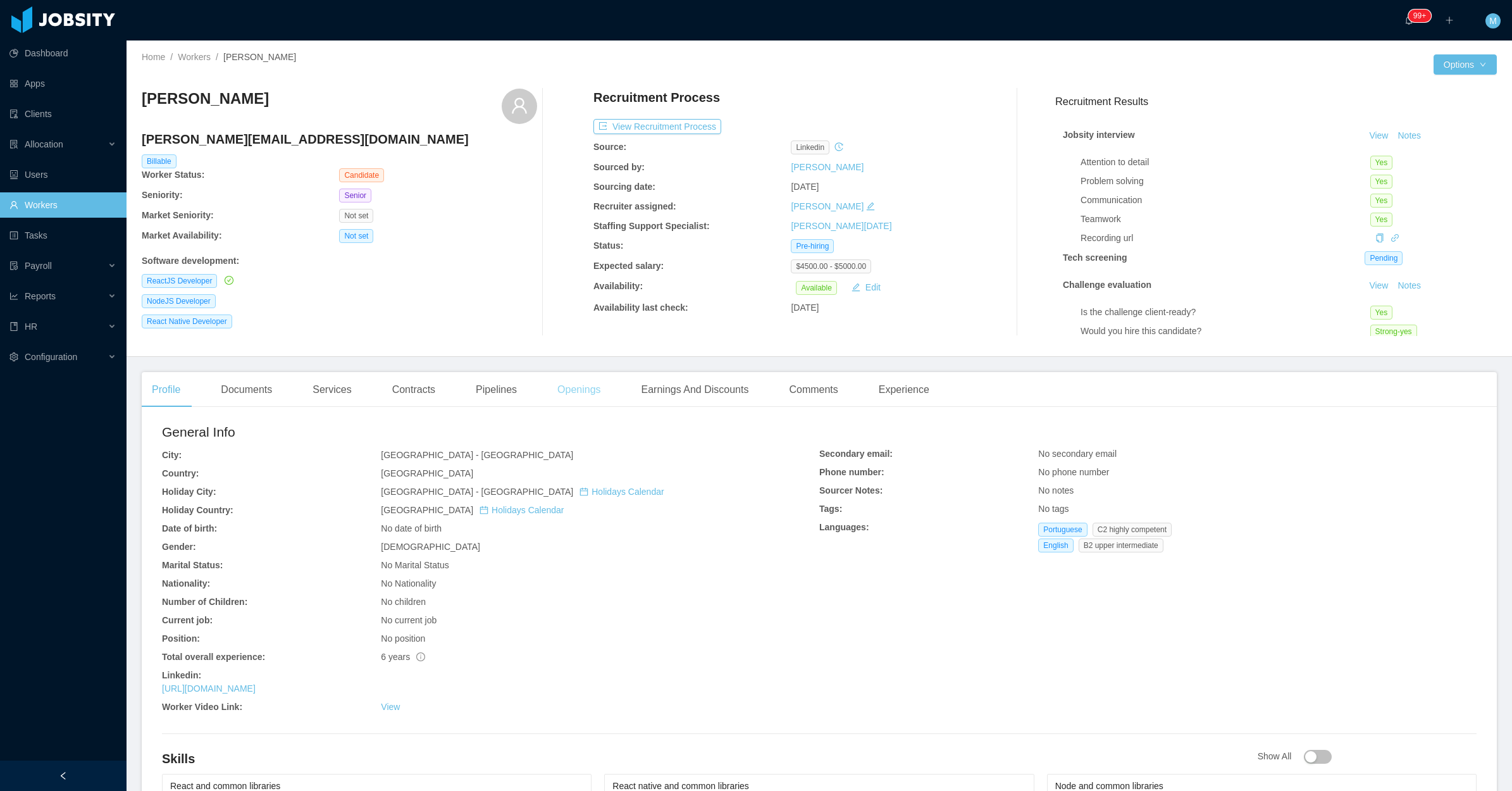
click at [549, 391] on div "Openings" at bounding box center [579, 390] width 64 height 35
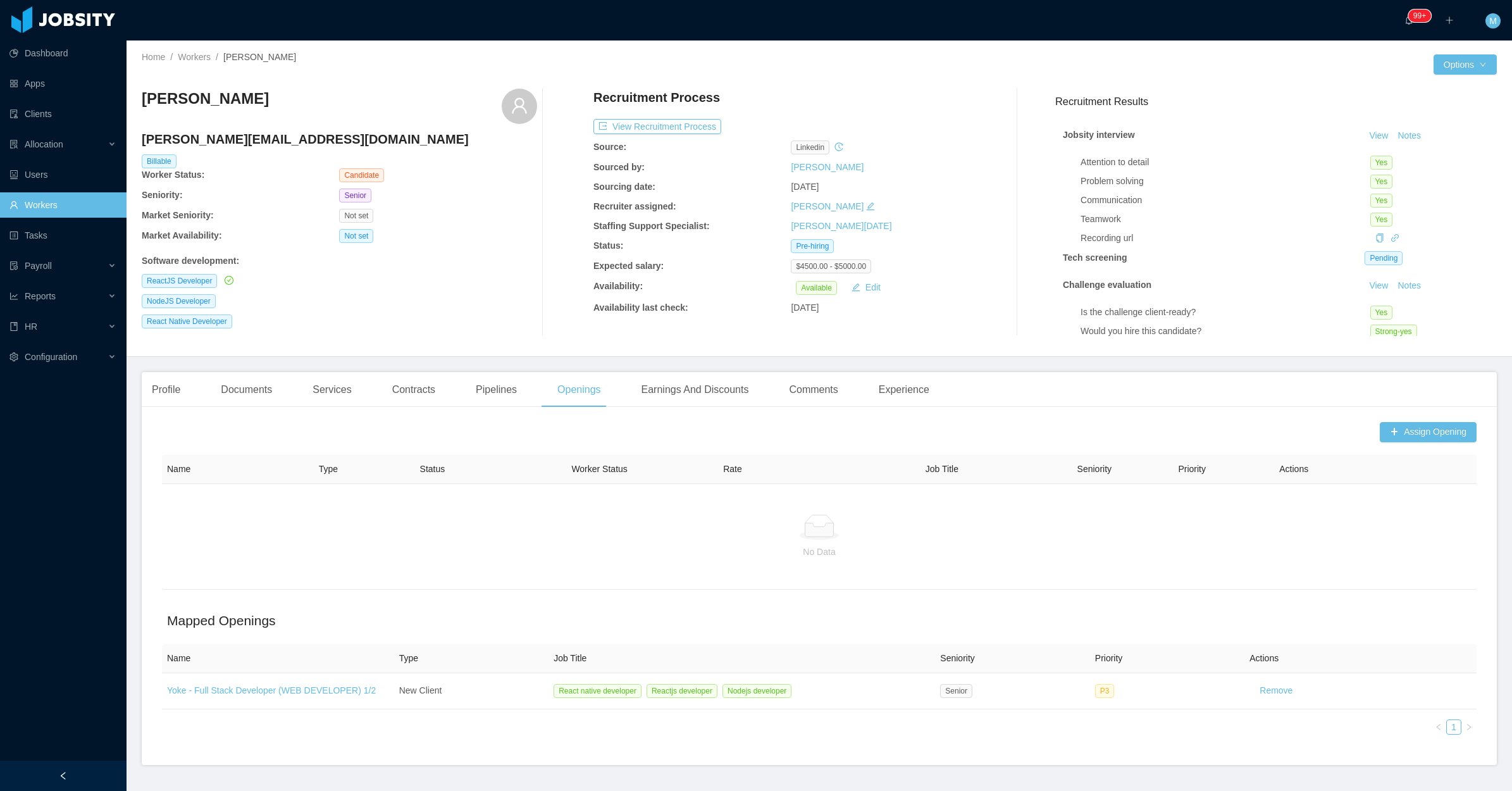
click at [1391, 127] on div "Jobsity interview View Notes Attention to detail Yes Problem solving Yes Commun…" at bounding box center [1276, 263] width 441 height 298
click at [1393, 129] on button "Notes" at bounding box center [1409, 136] width 33 height 16
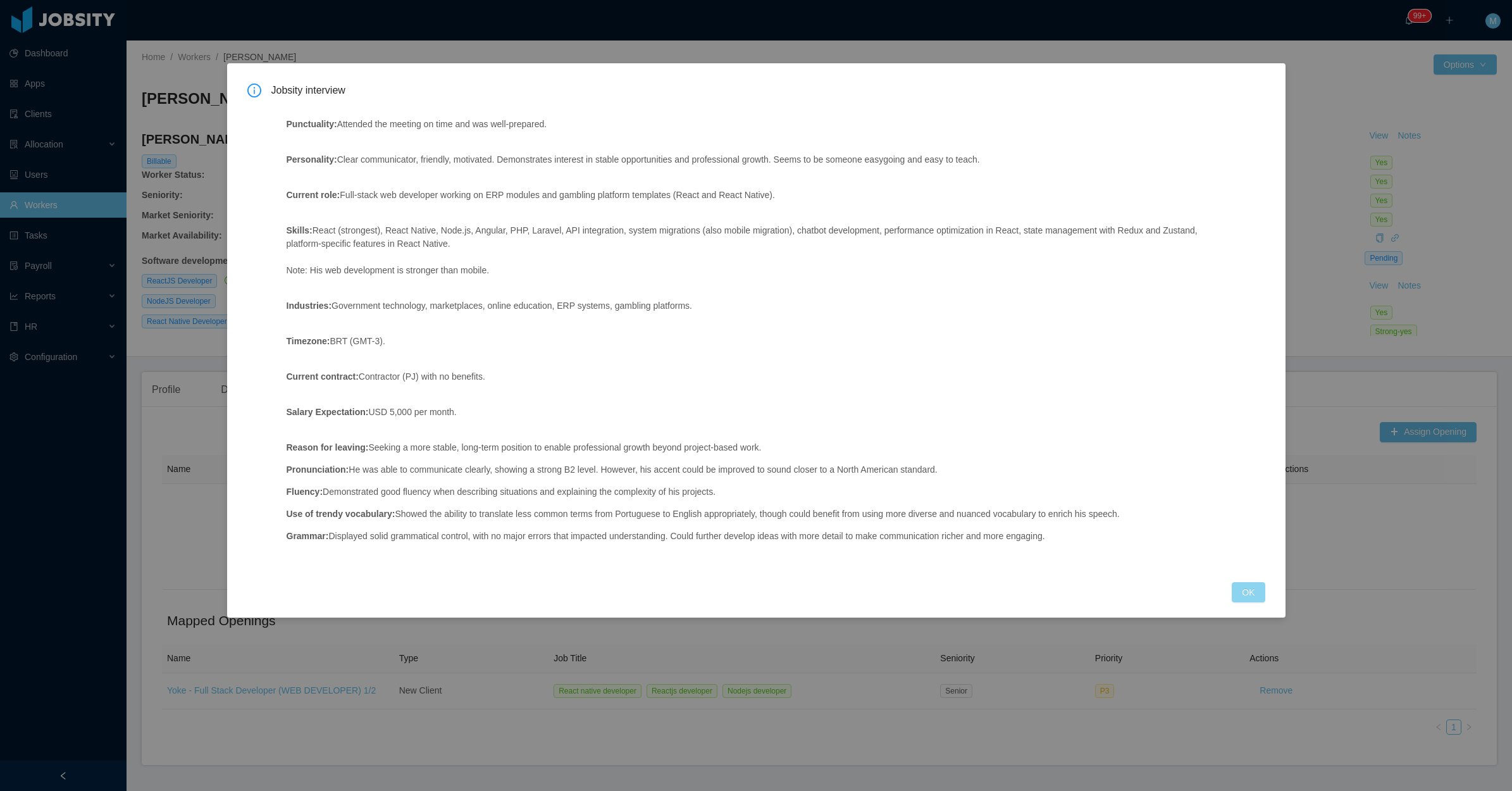
click at [1251, 588] on button "OK" at bounding box center [1249, 592] width 33 height 20
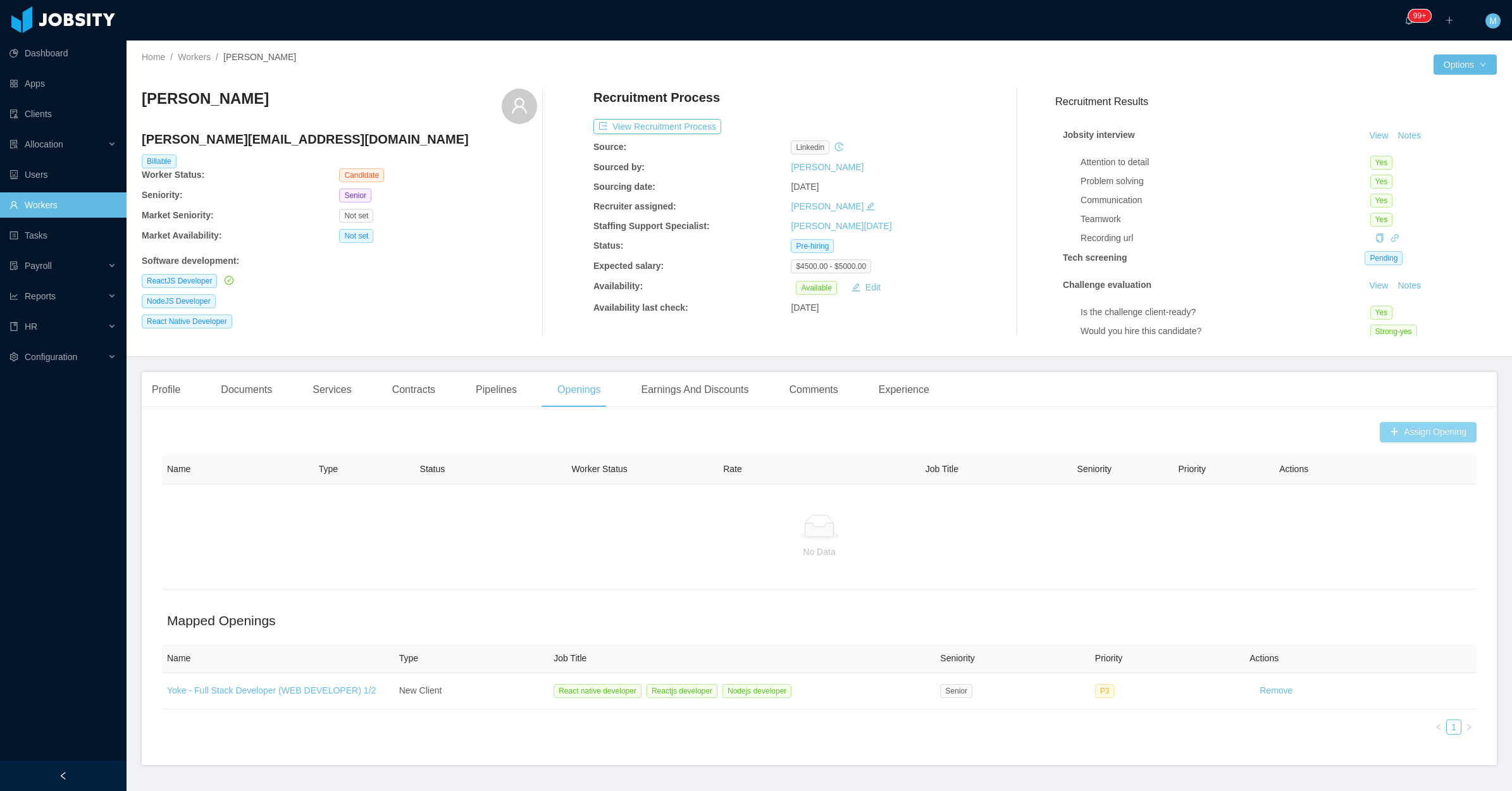
click at [1408, 428] on button "Assign Opening" at bounding box center [1428, 432] width 97 height 20
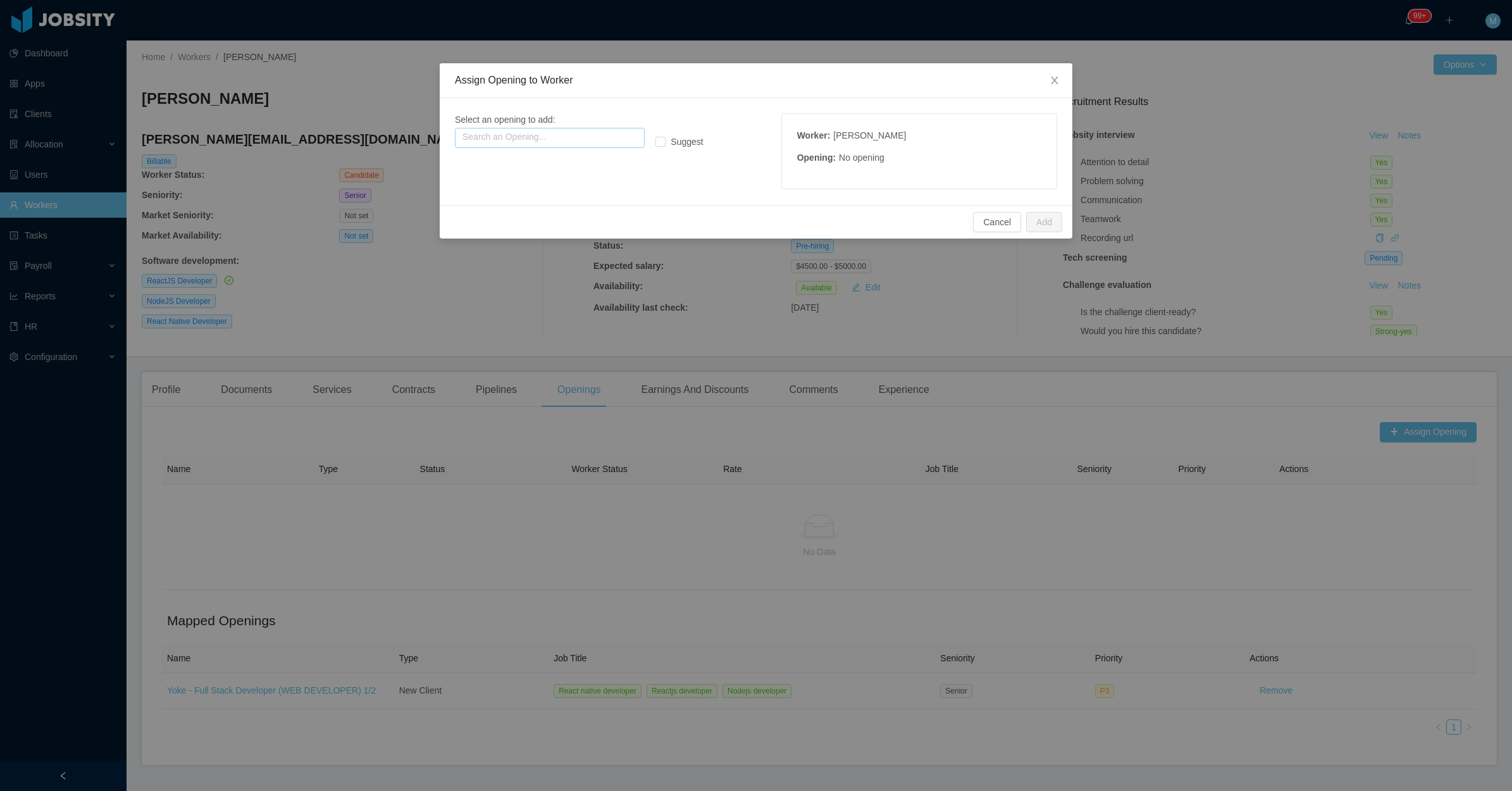
click at [561, 131] on input "text" at bounding box center [549, 138] width 190 height 20
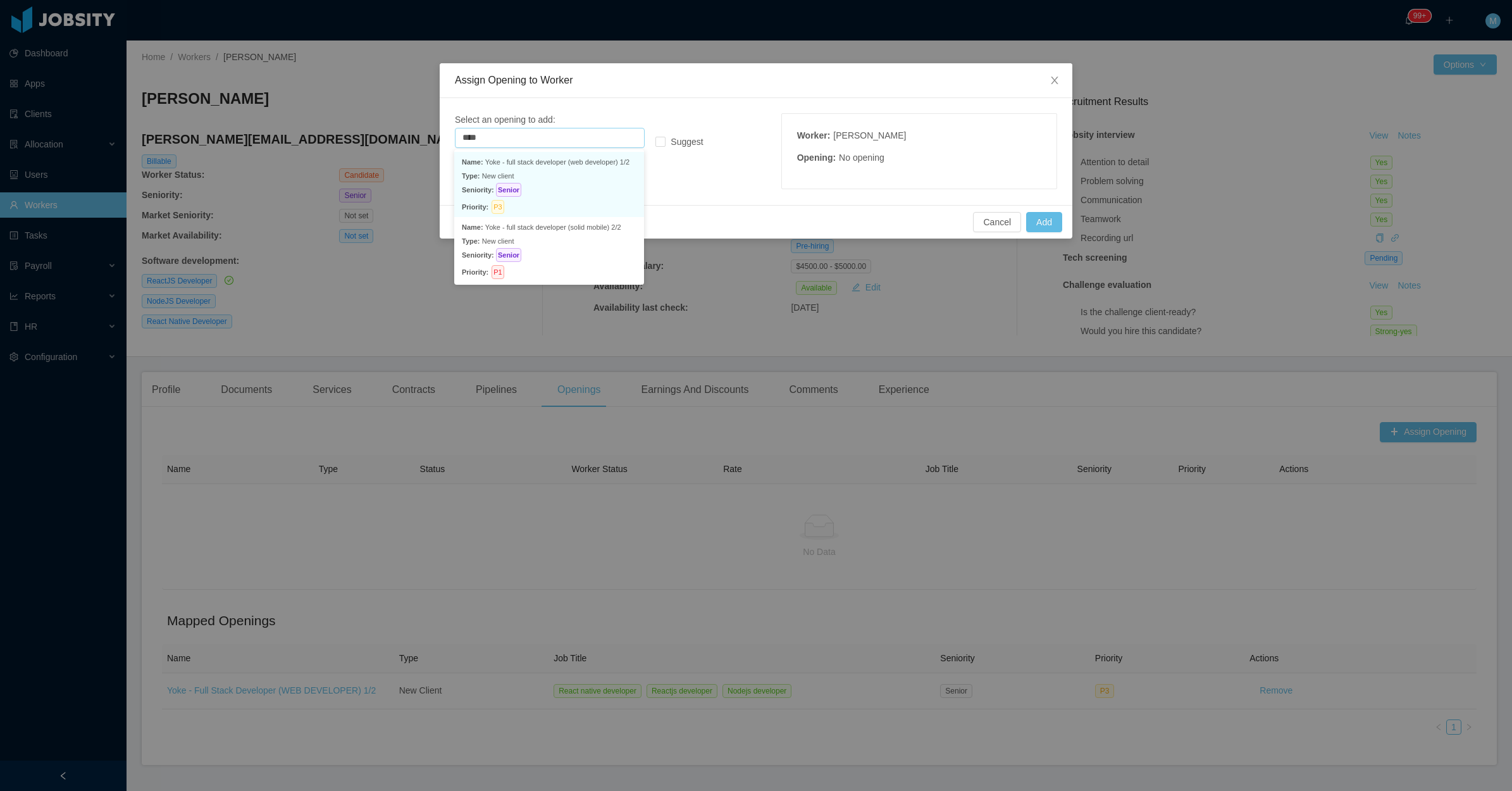
click at [544, 180] on p "Type: New client" at bounding box center [549, 176] width 174 height 14
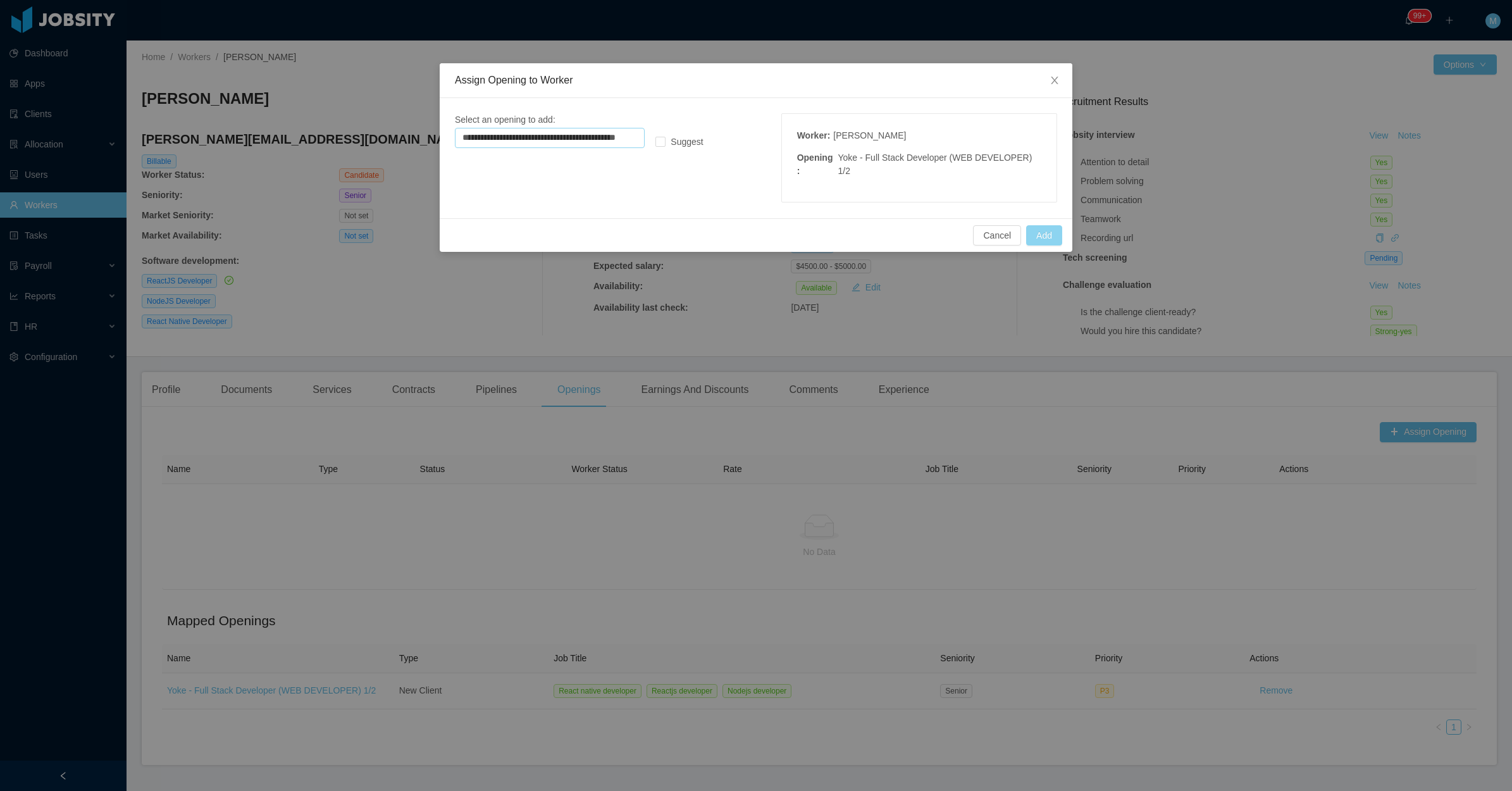
type input "**********"
click at [1046, 225] on button "Add" at bounding box center [1044, 235] width 36 height 20
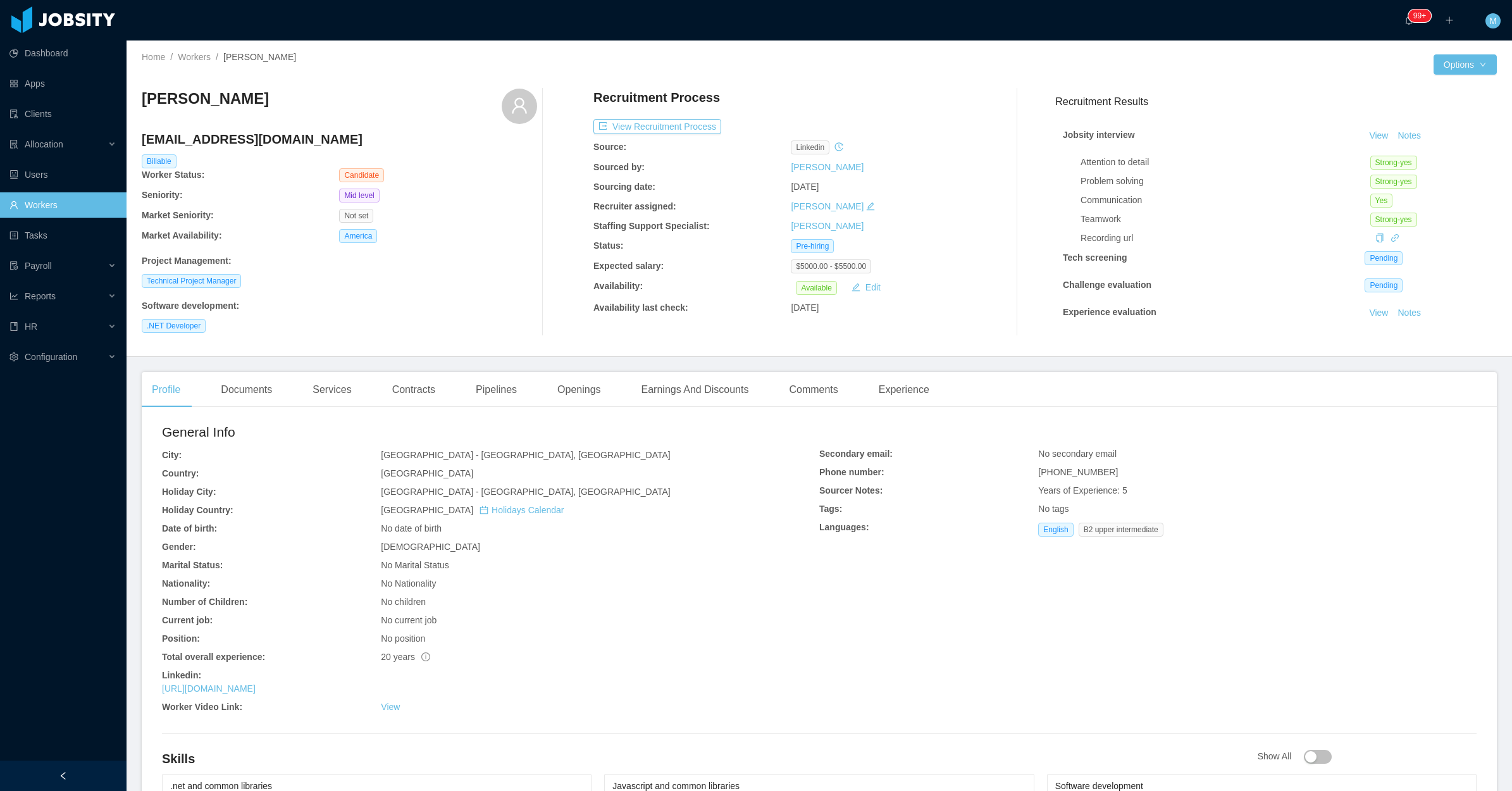
click at [1397, 125] on div "Jobsity interview View Notes Attention to detail Strong-yes Problem solving Str…" at bounding box center [1276, 249] width 441 height 269
drag, startPoint x: 1397, startPoint y: 125, endPoint x: 1396, endPoint y: 133, distance: 8.1
click at [1396, 133] on button "Notes" at bounding box center [1409, 136] width 33 height 16
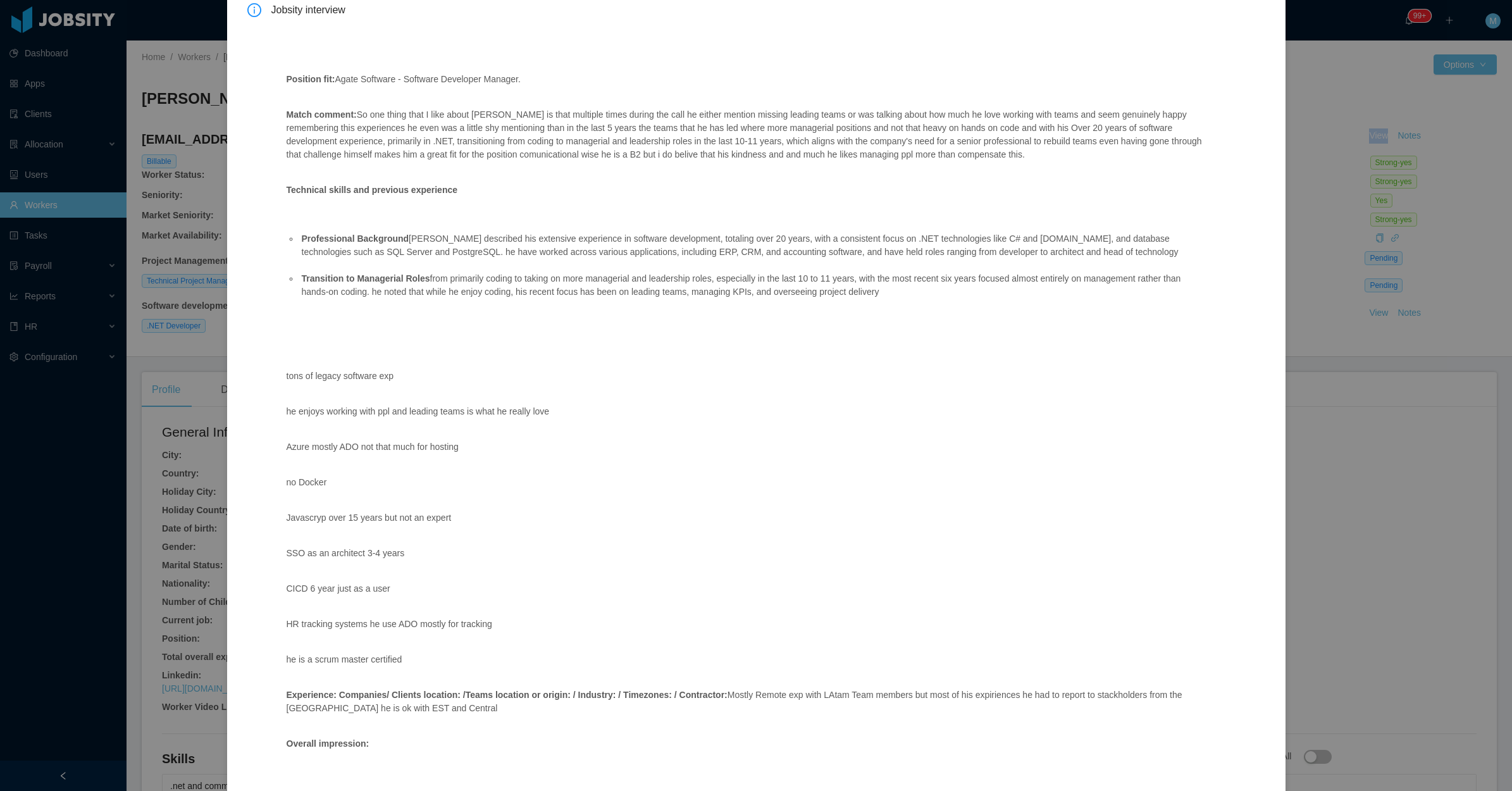
scroll to position [364, 0]
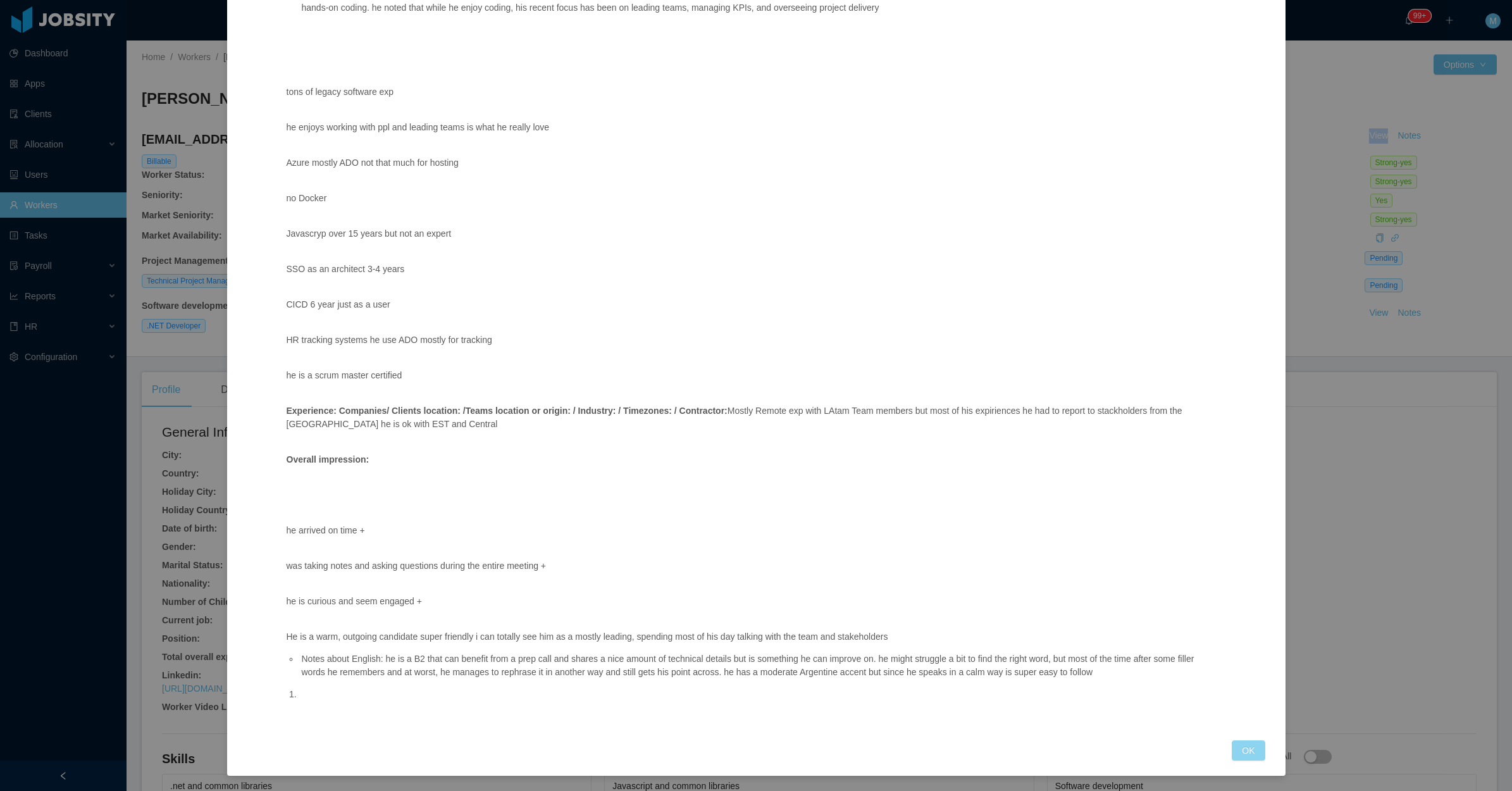
drag, startPoint x: 1251, startPoint y: 755, endPoint x: 1244, endPoint y: 746, distance: 11.4
click at [1251, 754] on button "OK" at bounding box center [1249, 750] width 33 height 20
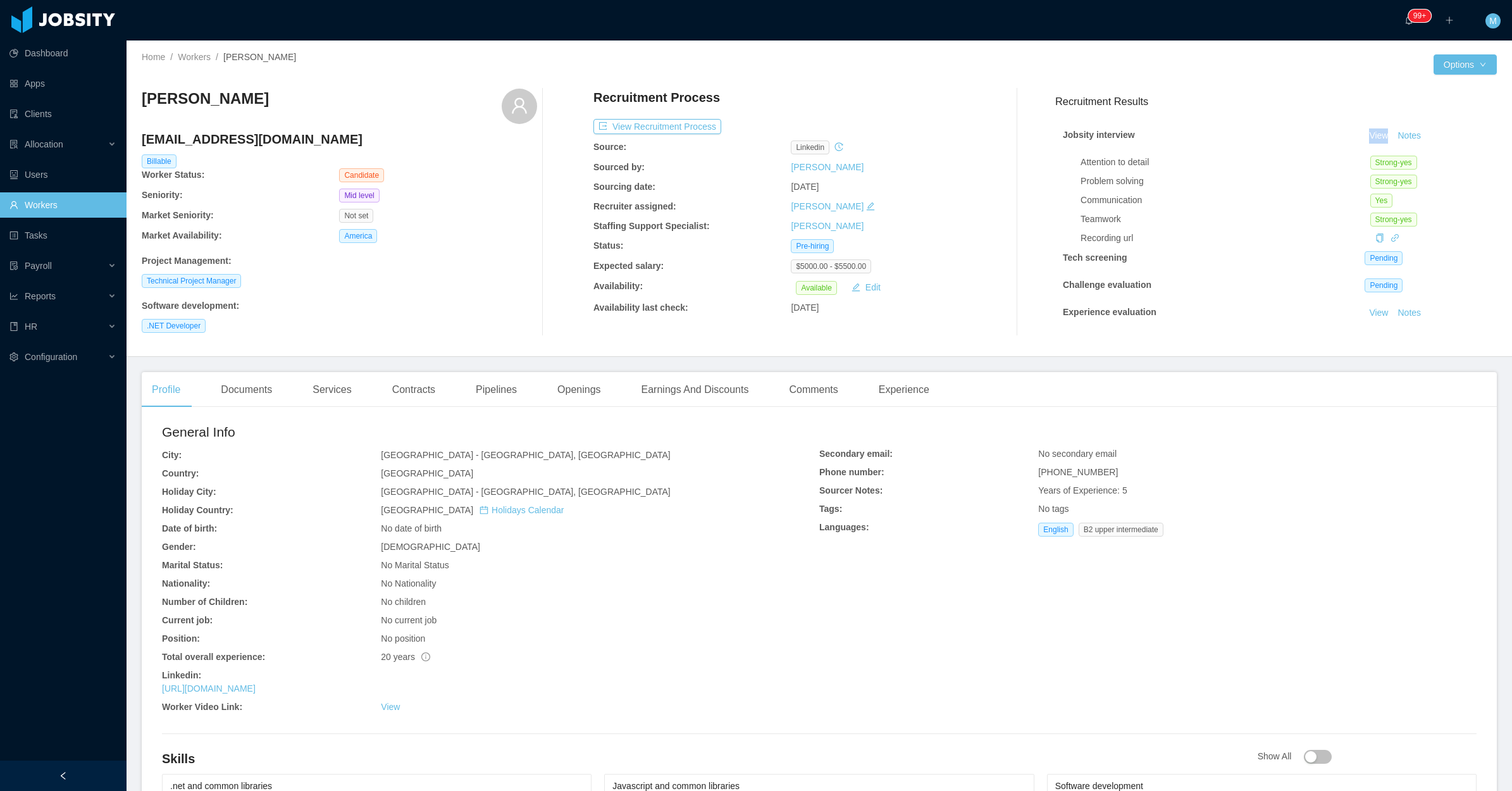
click at [61, 203] on link "Workers" at bounding box center [62, 205] width 107 height 25
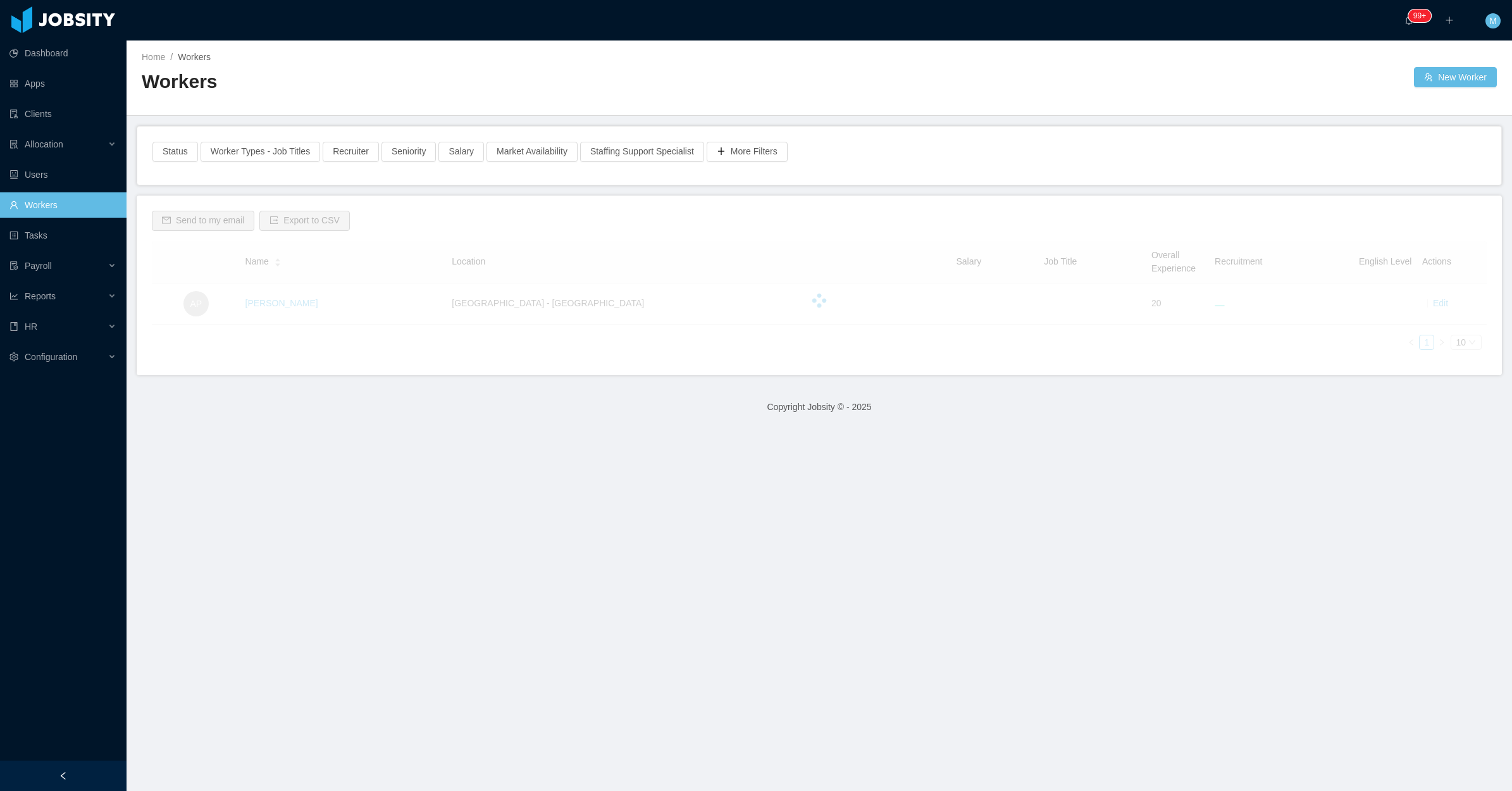
click at [603, 90] on h2 "Workers" at bounding box center [481, 82] width 678 height 26
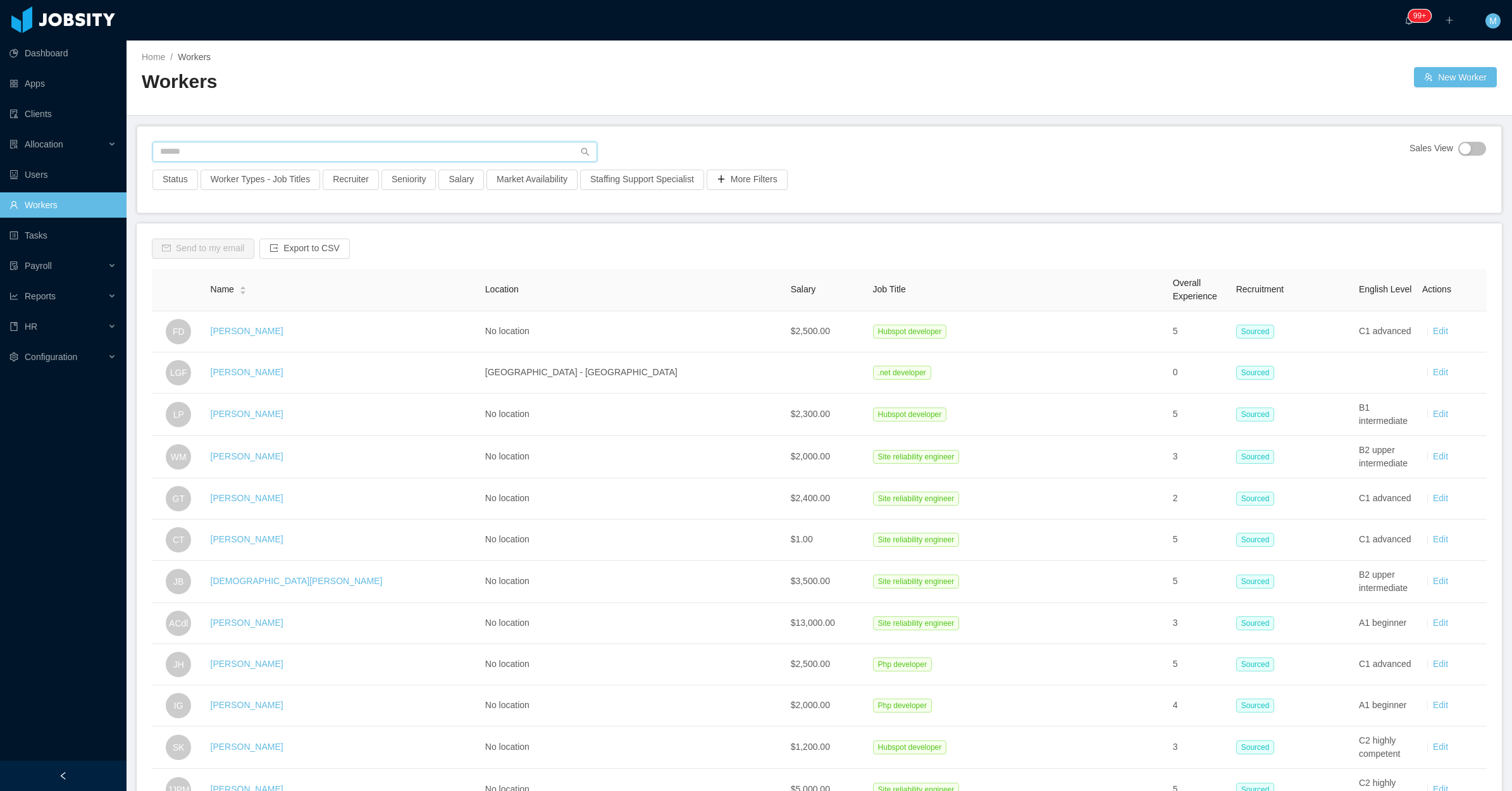
click at [249, 147] on input "text" at bounding box center [375, 152] width 445 height 20
paste input "**********"
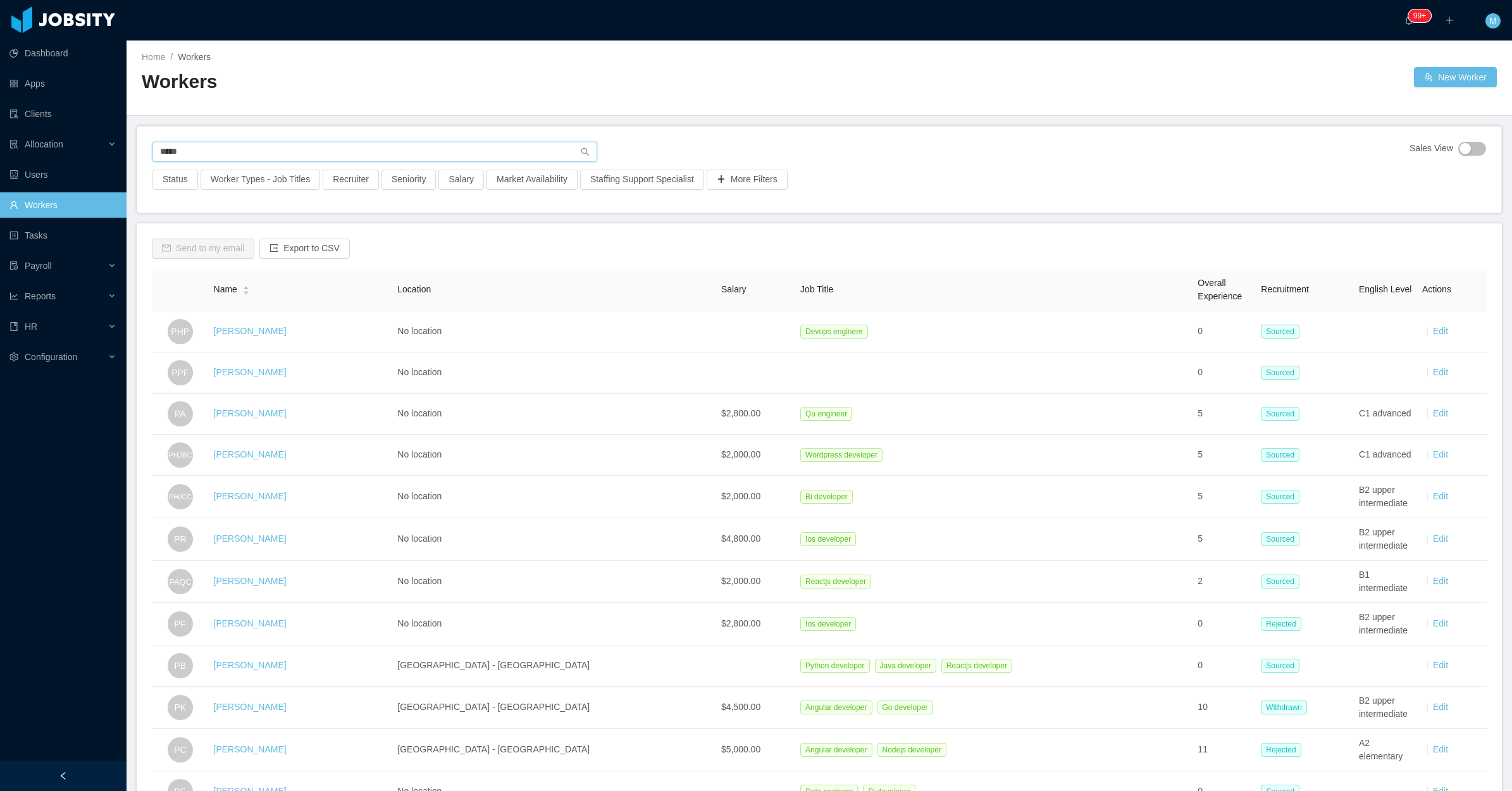
type input "*****"
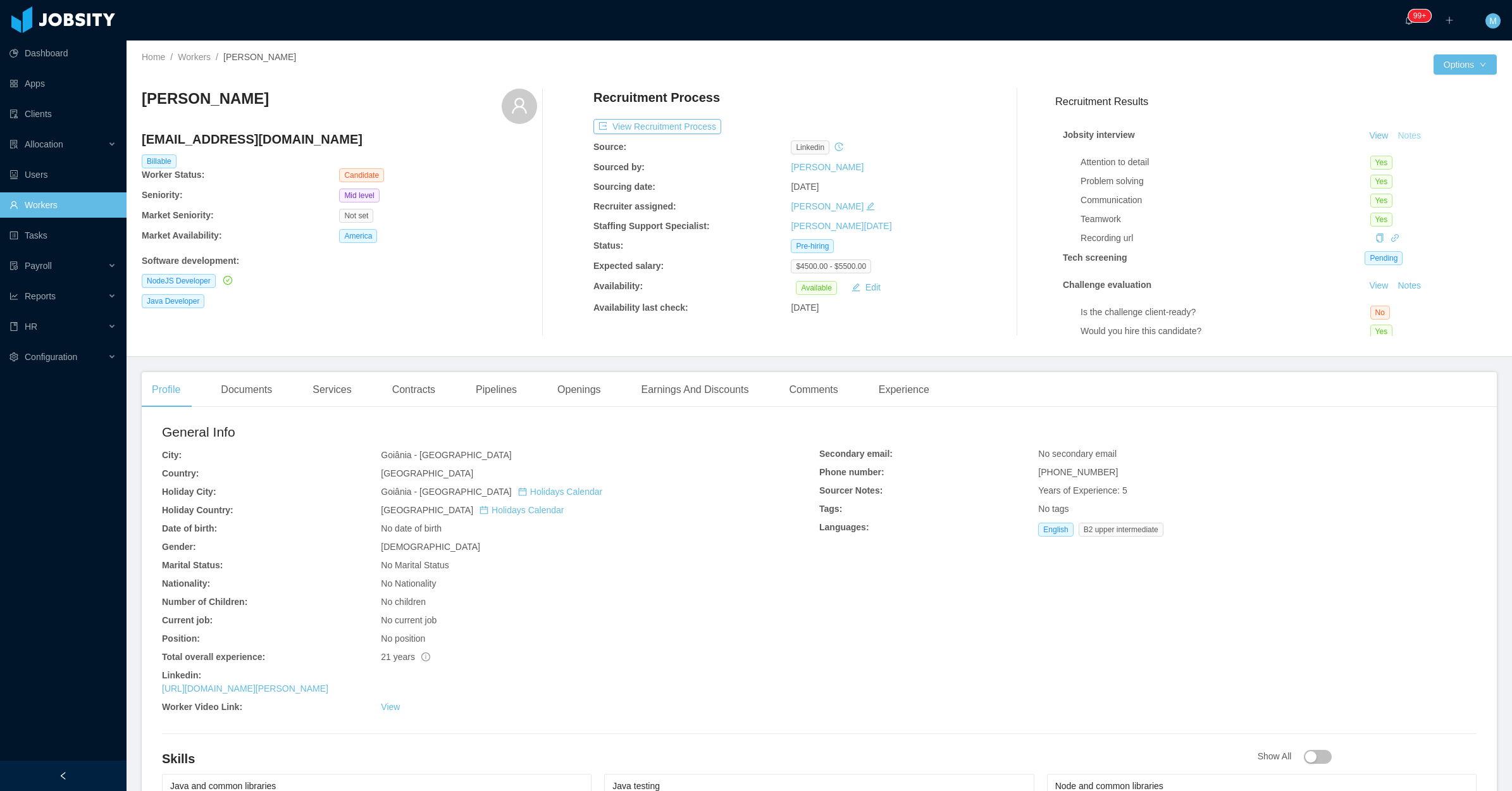
click at [1393, 133] on button "Notes" at bounding box center [1409, 136] width 33 height 16
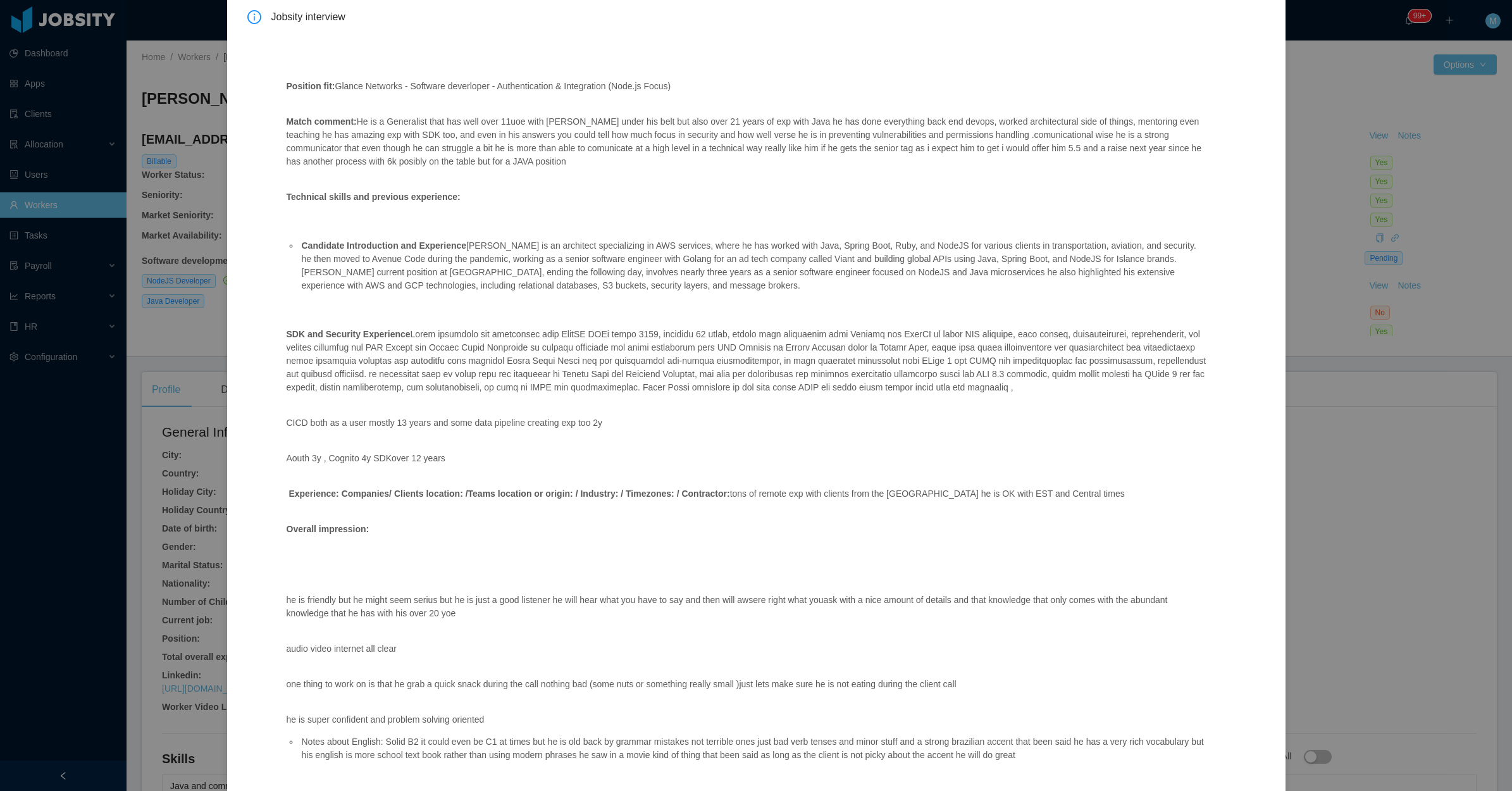
scroll to position [133, 0]
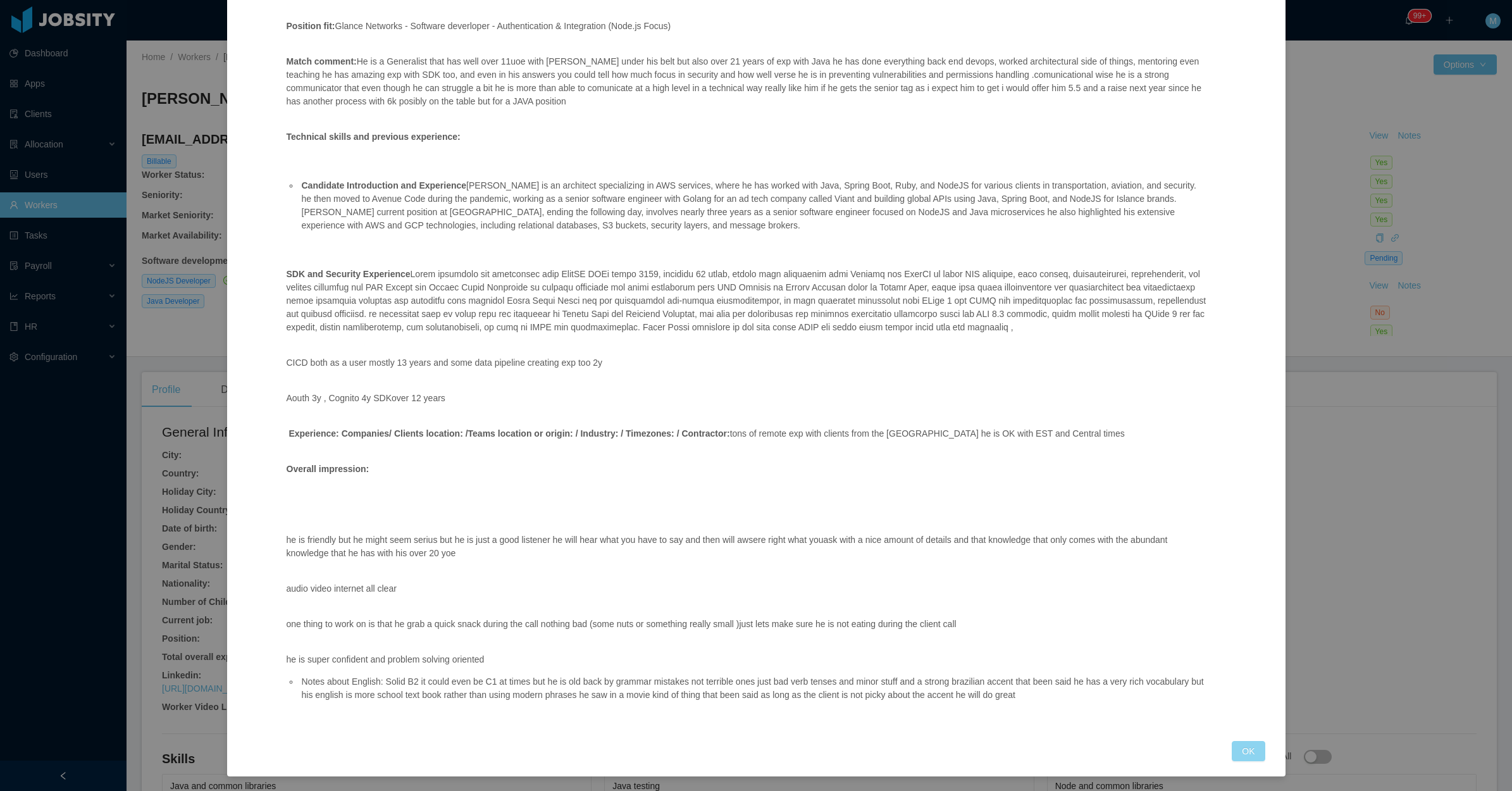
click at [1238, 739] on div "Jobsity interview Position fit: Glance Networks - Software deverloper - Authent…" at bounding box center [756, 355] width 1018 height 811
click at [1237, 733] on div "Jobsity interview Position fit: Glance Networks - Software deverloper - Authent…" at bounding box center [756, 355] width 1018 height 811
drag, startPoint x: 1232, startPoint y: 753, endPoint x: 1223, endPoint y: 751, distance: 9.2
click at [1232, 753] on button "OK" at bounding box center [1249, 751] width 33 height 20
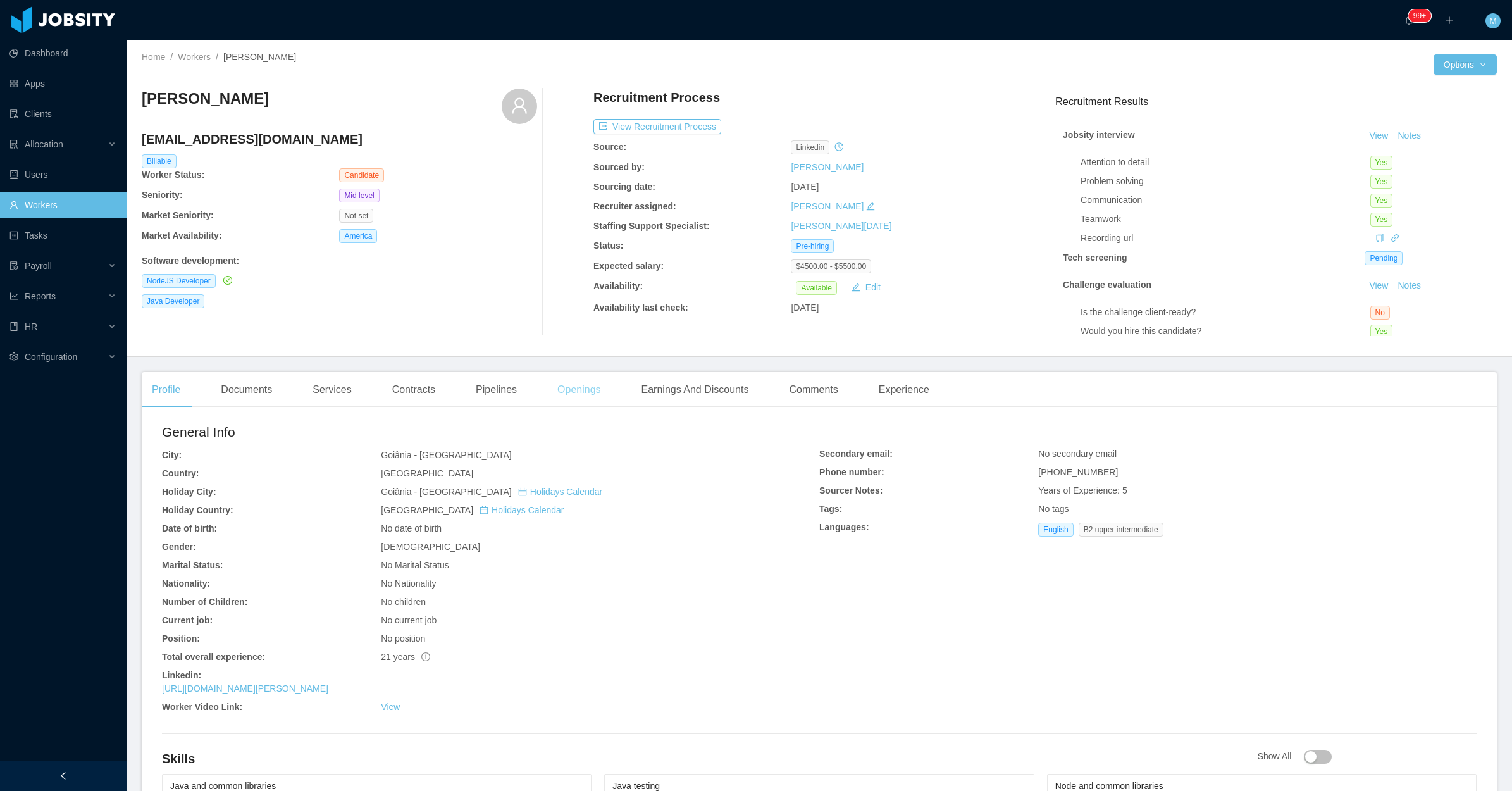
click at [585, 388] on div "Openings" at bounding box center [579, 390] width 64 height 35
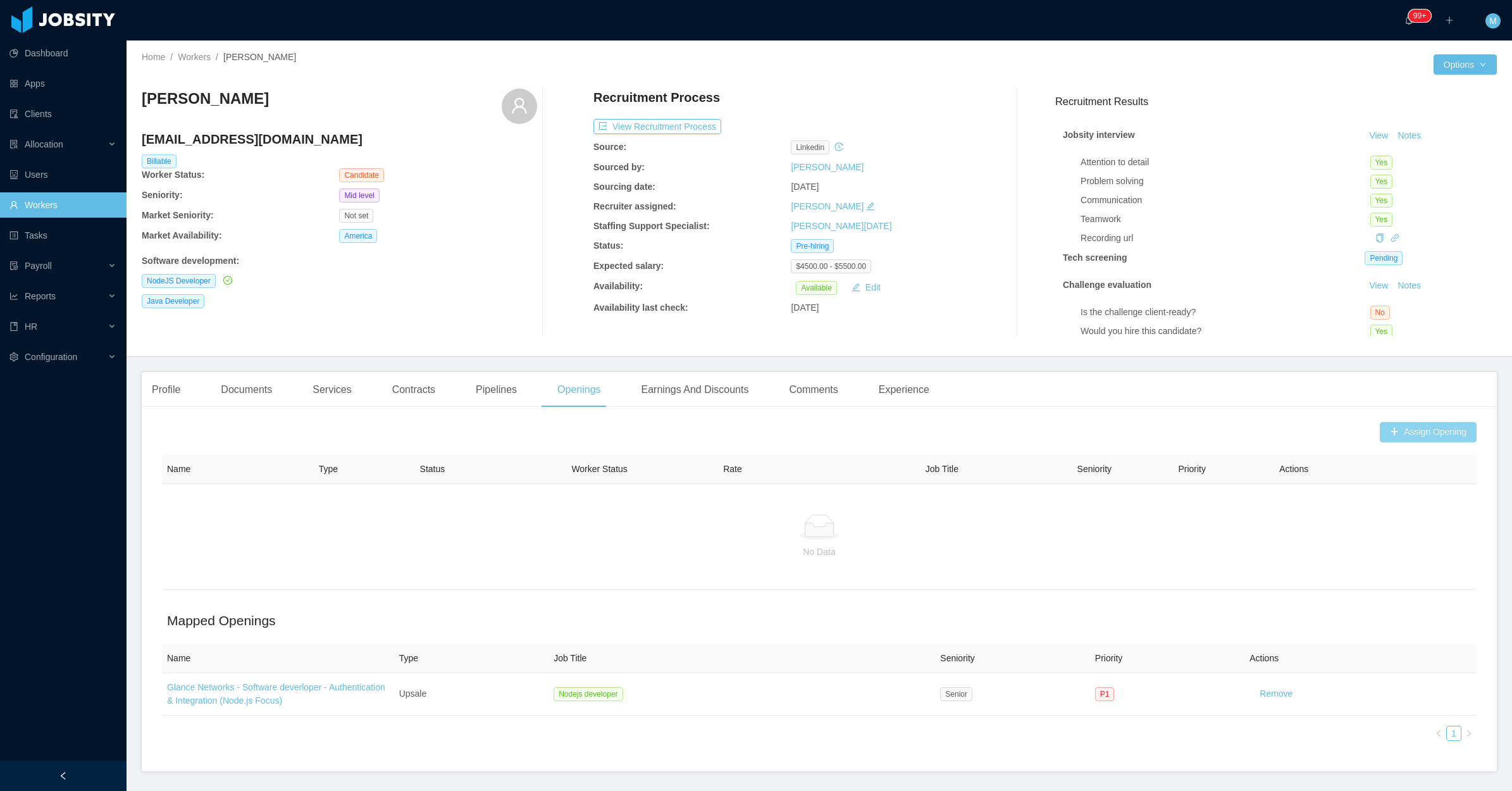
click at [1386, 432] on button "Assign Opening" at bounding box center [1428, 432] width 97 height 20
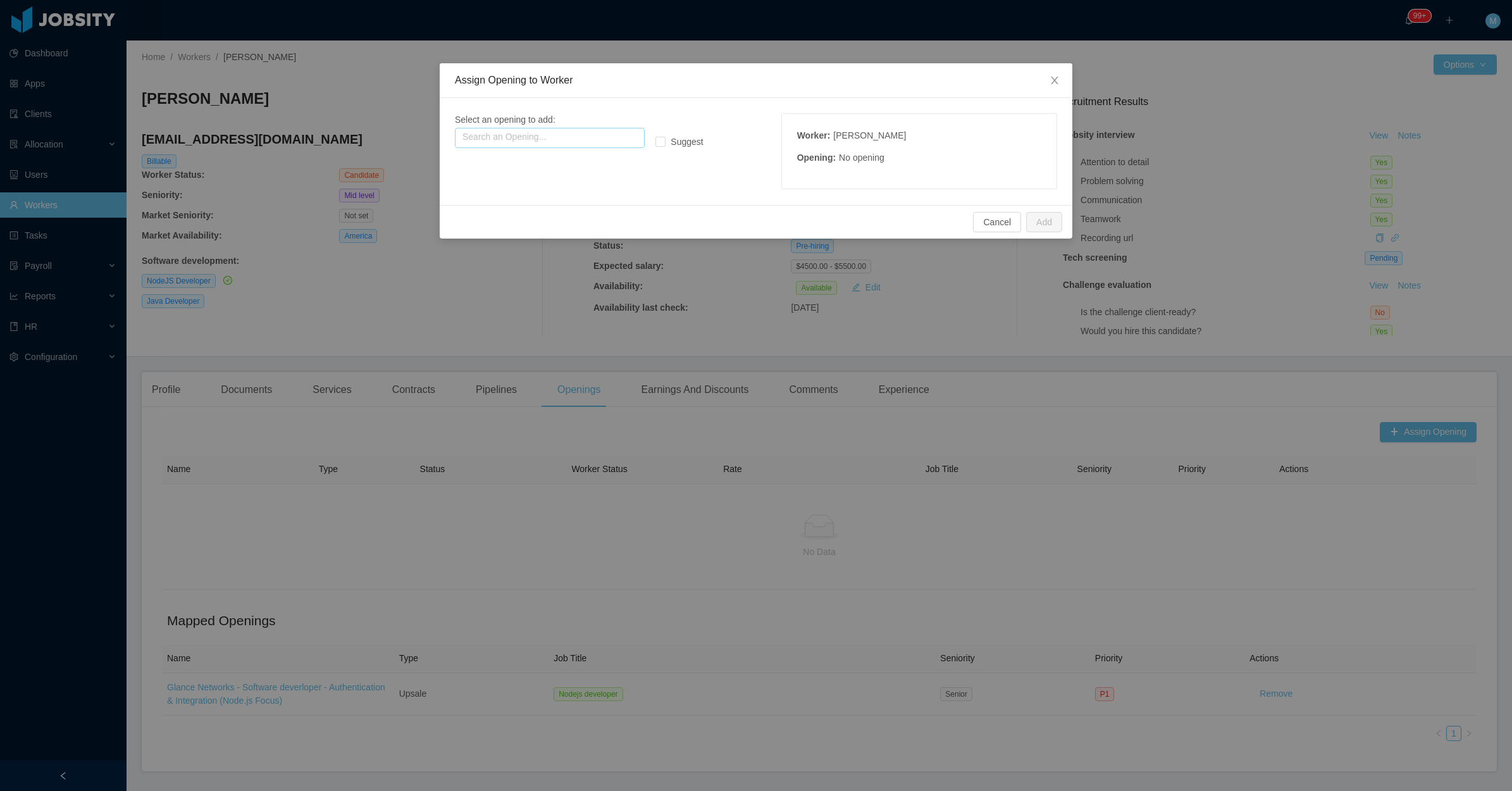
click at [560, 133] on input "text" at bounding box center [549, 138] width 190 height 20
click at [576, 190] on p "Seniority: Senior" at bounding box center [549, 190] width 174 height 14
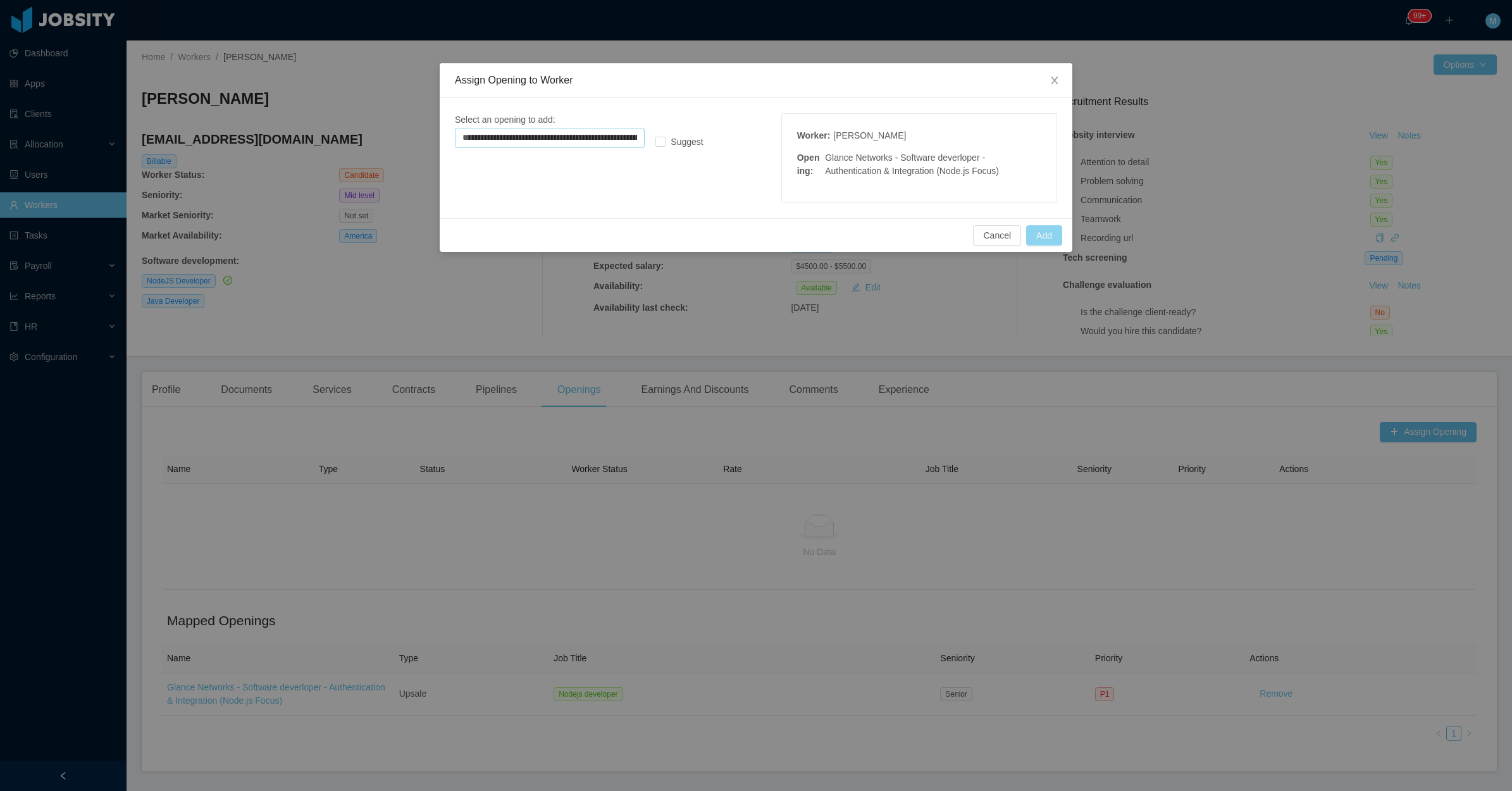
type input "**********"
drag, startPoint x: 1051, startPoint y: 234, endPoint x: 1037, endPoint y: 229, distance: 14.9
click at [1050, 234] on button "Add" at bounding box center [1044, 235] width 36 height 20
click at [1040, 238] on button "Add" at bounding box center [1044, 235] width 36 height 20
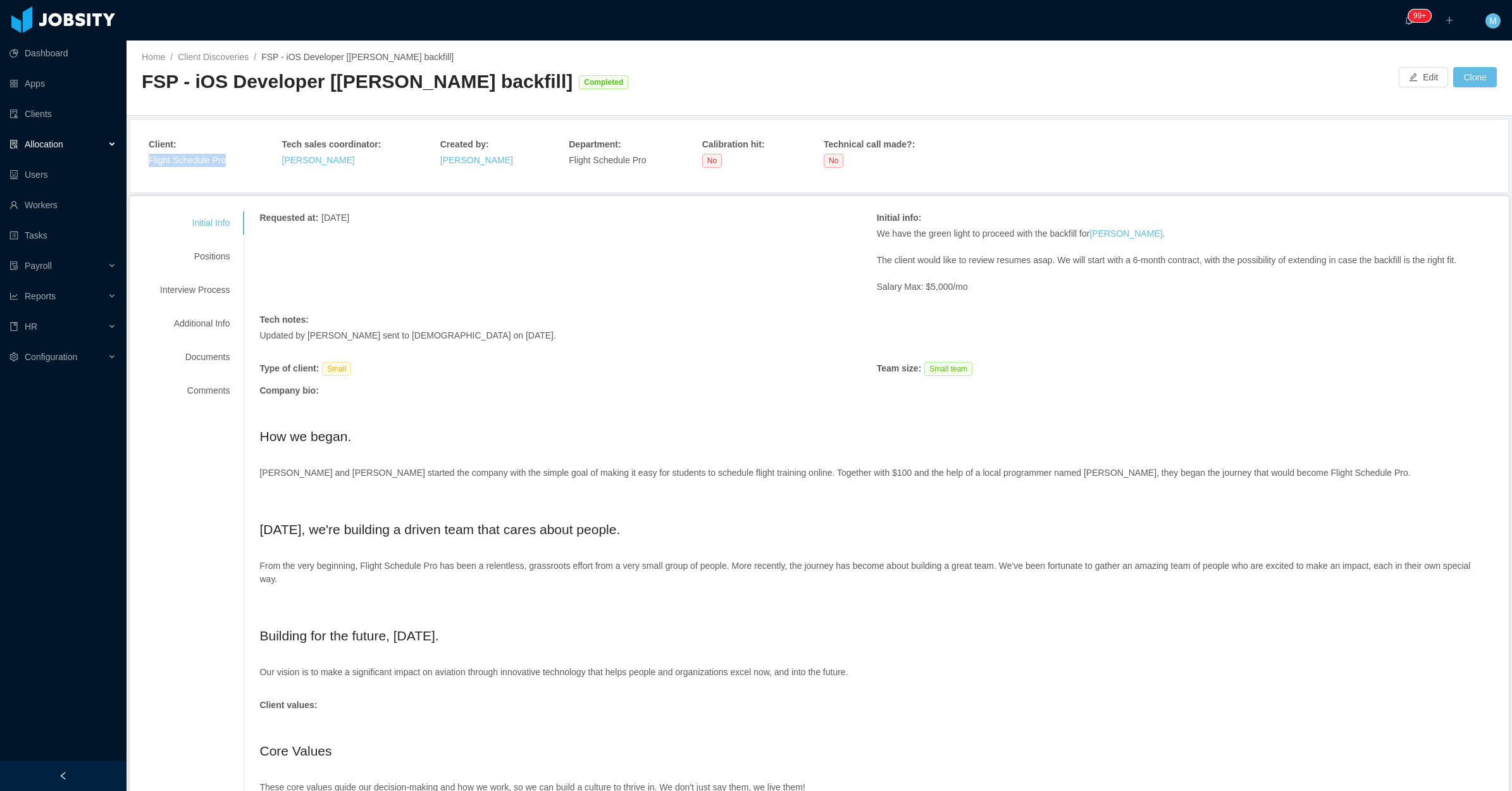
drag, startPoint x: 234, startPoint y: 160, endPoint x: 149, endPoint y: 162, distance: 85.0
click at [149, 162] on div "Client : Flight Schedule Pro Tech sales coordinator : [PERSON_NAME] Created by …" at bounding box center [820, 155] width 1342 height 36
